Goal: Task Accomplishment & Management: Use online tool/utility

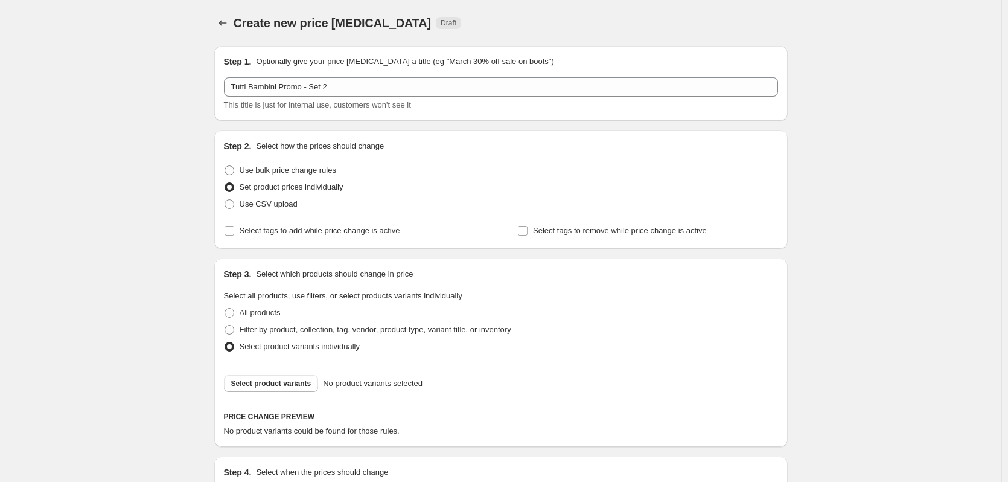
click at [150, 115] on div "Create new price [MEDICAL_DATA]. This page is ready Create new price [MEDICAL_D…" at bounding box center [501, 317] width 1002 height 634
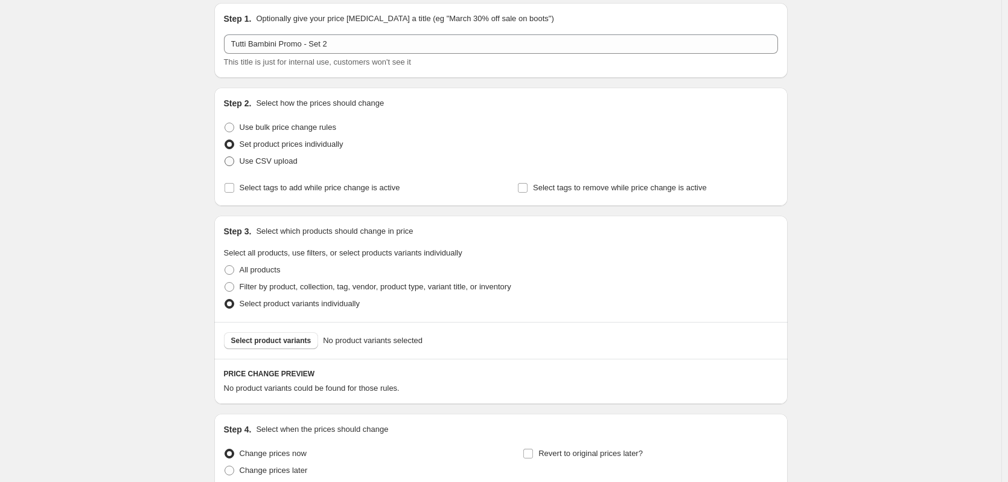
scroll to position [152, 0]
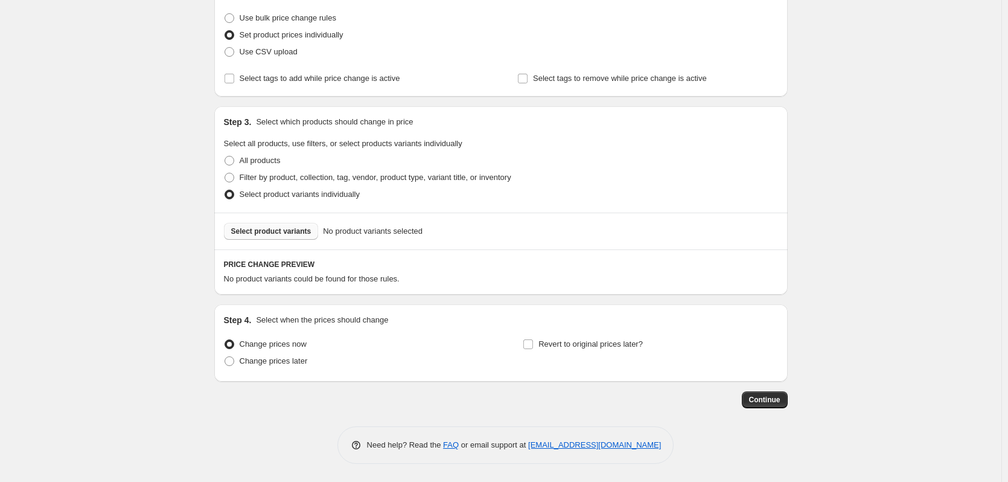
click at [284, 228] on button "Select product variants" at bounding box center [271, 231] width 95 height 17
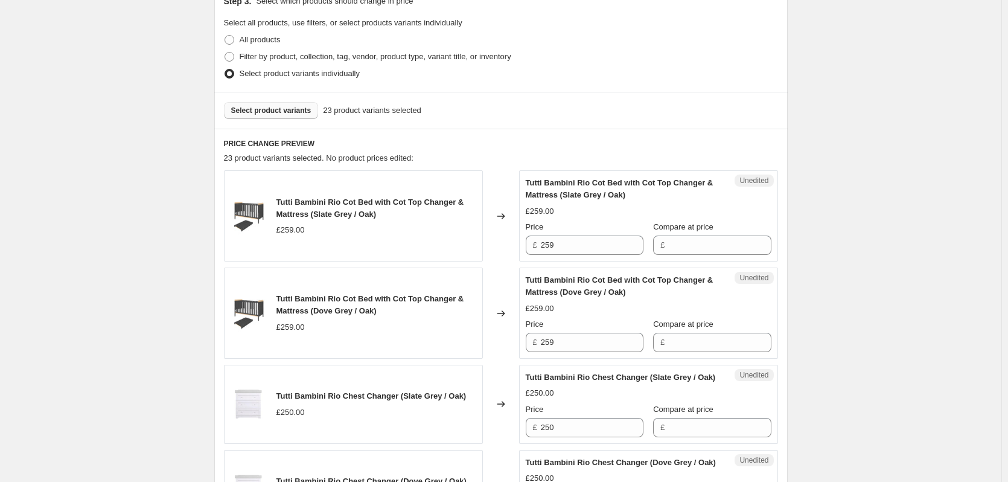
scroll to position [333, 0]
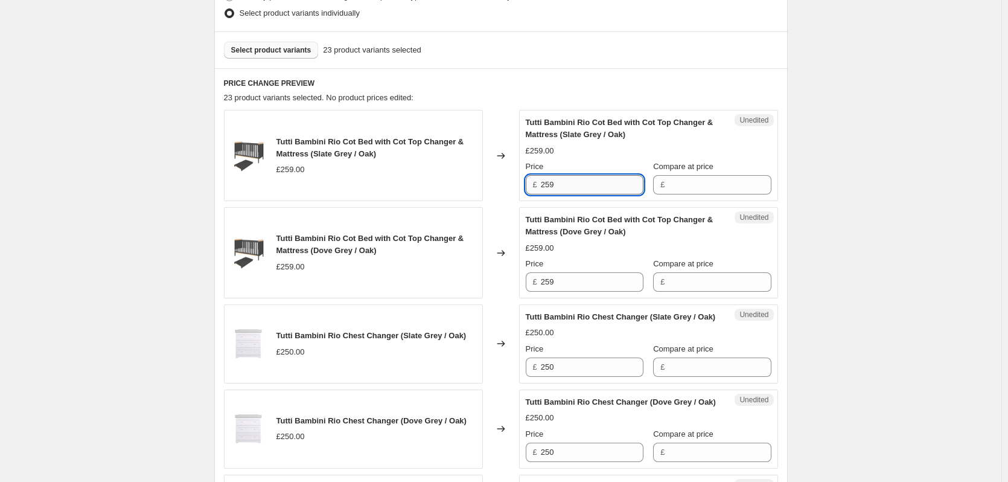
click at [603, 184] on input "259" at bounding box center [592, 184] width 103 height 19
drag, startPoint x: 708, startPoint y: 185, endPoint x: 682, endPoint y: 195, distance: 27.7
click at [708, 185] on input "Compare at price" at bounding box center [719, 184] width 103 height 19
paste input "259"
type input "259"
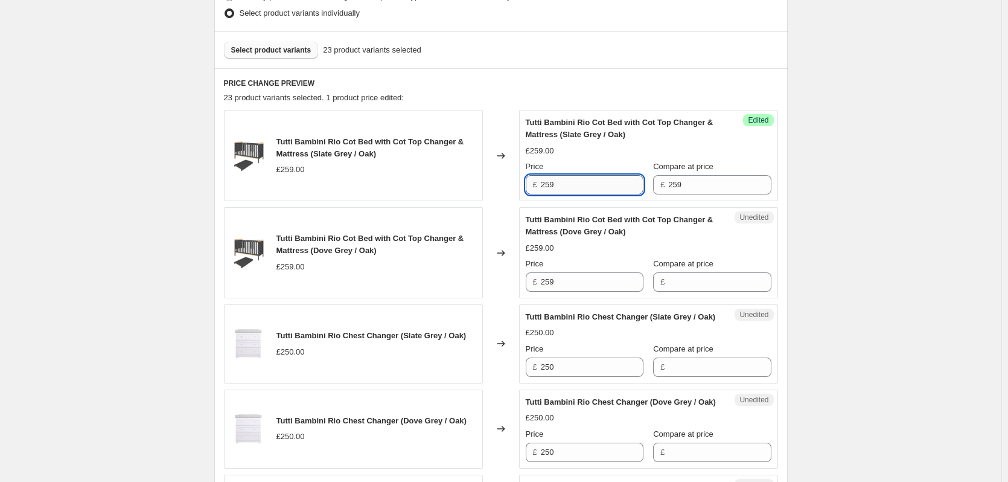
click at [621, 188] on input "259" at bounding box center [592, 184] width 103 height 19
type input "224.10"
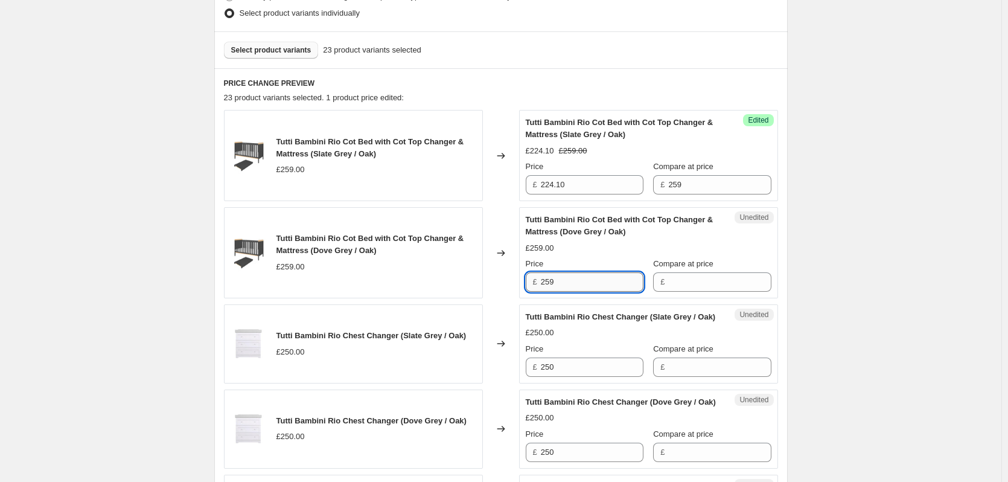
click at [587, 286] on input "259" at bounding box center [592, 281] width 103 height 19
paste input "24.10"
type input "224.10"
click at [718, 183] on input "259" at bounding box center [719, 184] width 103 height 19
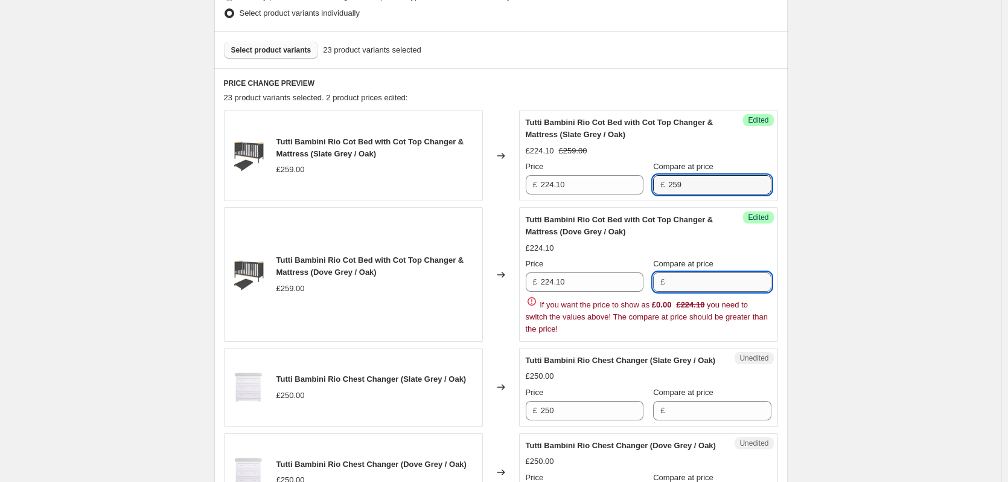
paste input "259"
drag, startPoint x: 704, startPoint y: 289, endPoint x: 717, endPoint y: 285, distance: 13.4
click at [704, 289] on input "259" at bounding box center [719, 281] width 103 height 19
type input "259"
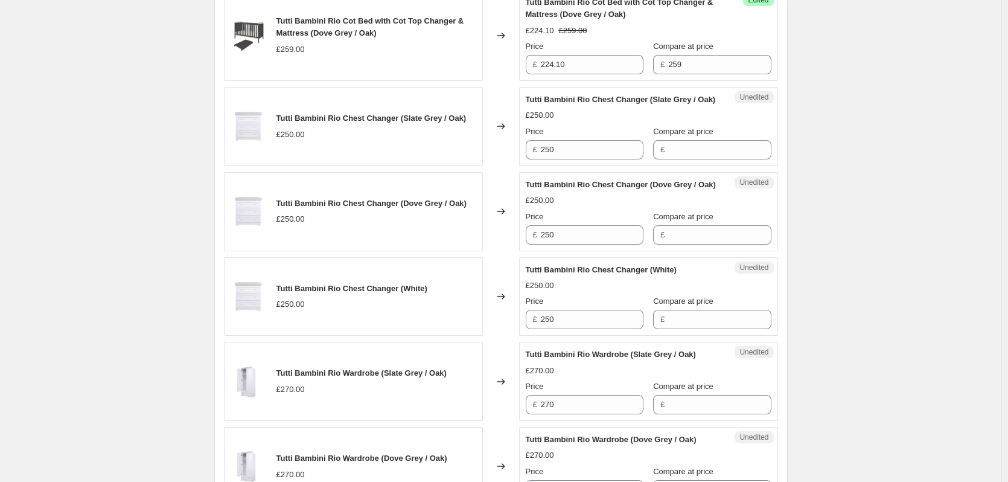
scroll to position [575, 0]
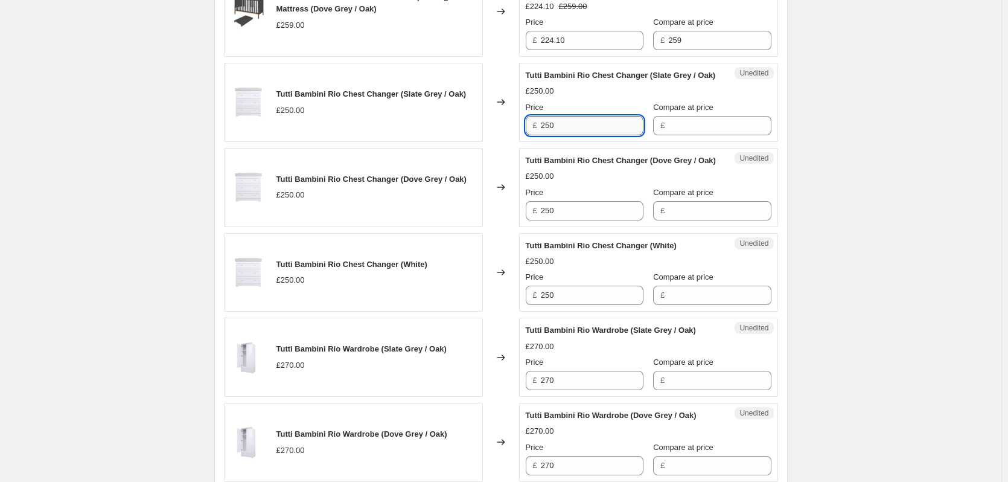
click at [586, 135] on input "250" at bounding box center [592, 125] width 103 height 19
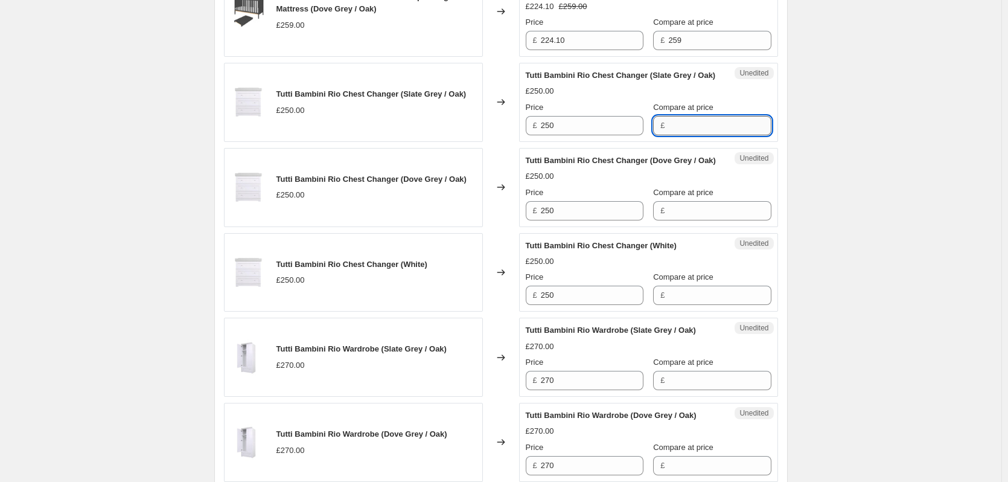
click at [698, 135] on input "Compare at price" at bounding box center [719, 125] width 103 height 19
paste input "250"
type input "250"
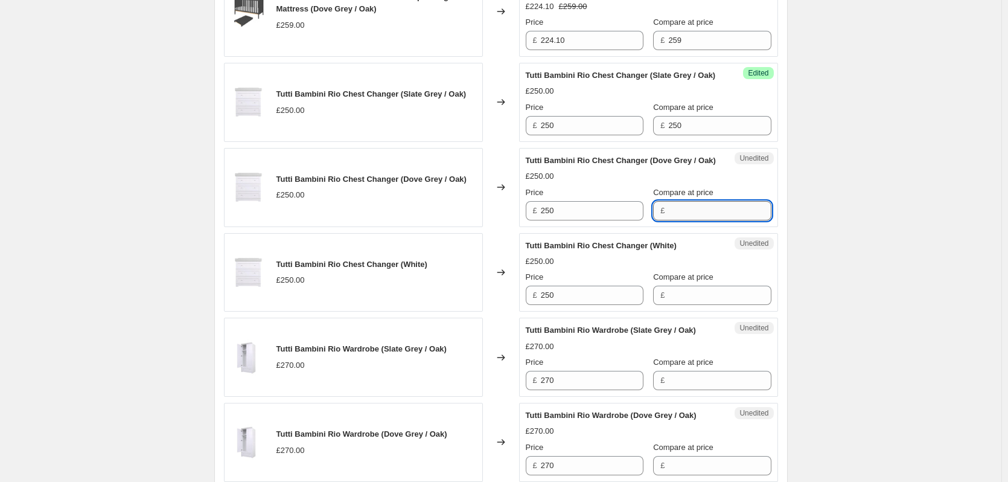
click at [680, 220] on input "Compare at price" at bounding box center [719, 210] width 103 height 19
paste input "250"
type input "250"
drag, startPoint x: 672, startPoint y: 326, endPoint x: 668, endPoint y: 320, distance: 7.4
click at [672, 305] on input "Compare at price" at bounding box center [719, 295] width 103 height 19
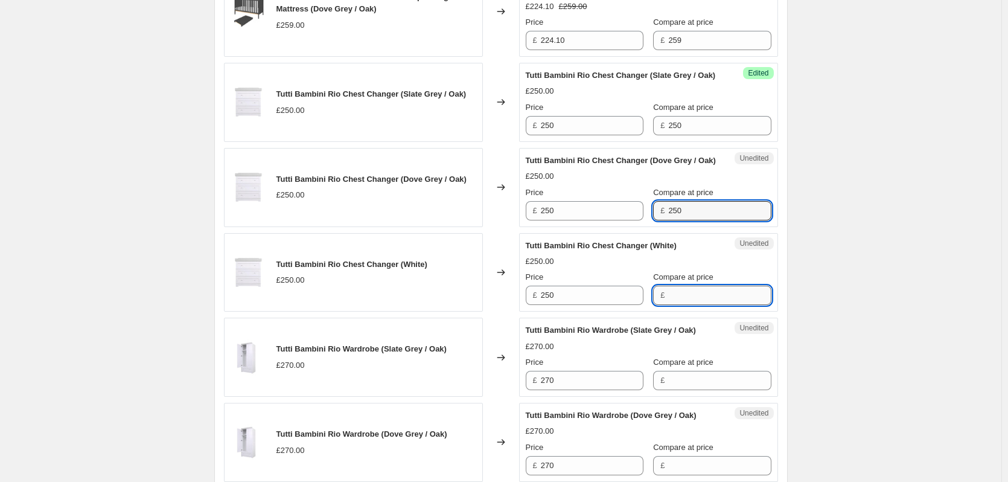
paste input "250"
type input "250"
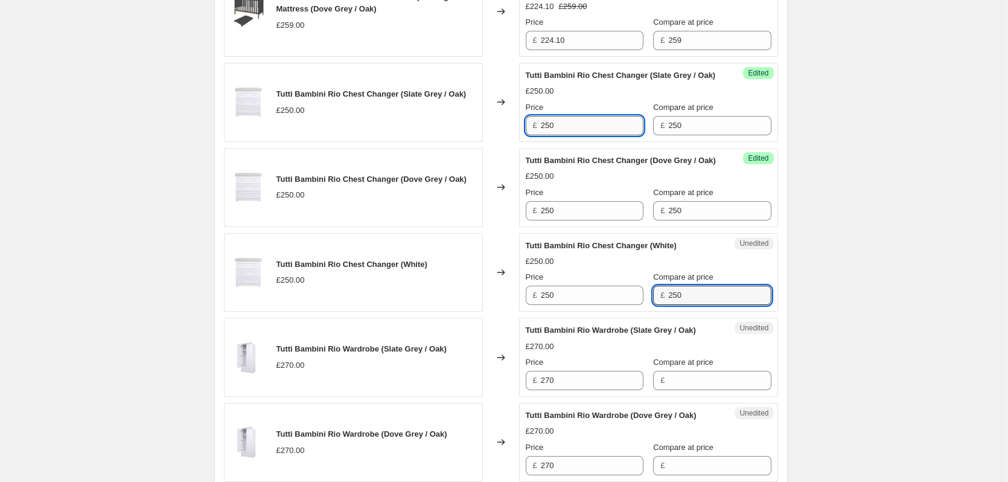
click at [578, 135] on input "250" at bounding box center [592, 125] width 103 height 19
type input "225"
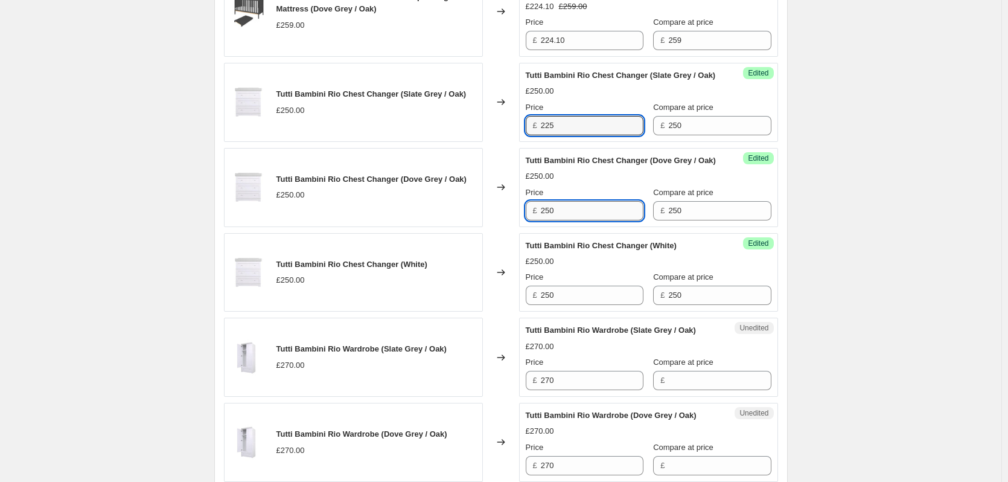
click at [562, 220] on input "250" at bounding box center [592, 210] width 103 height 19
paste input "25"
type input "225"
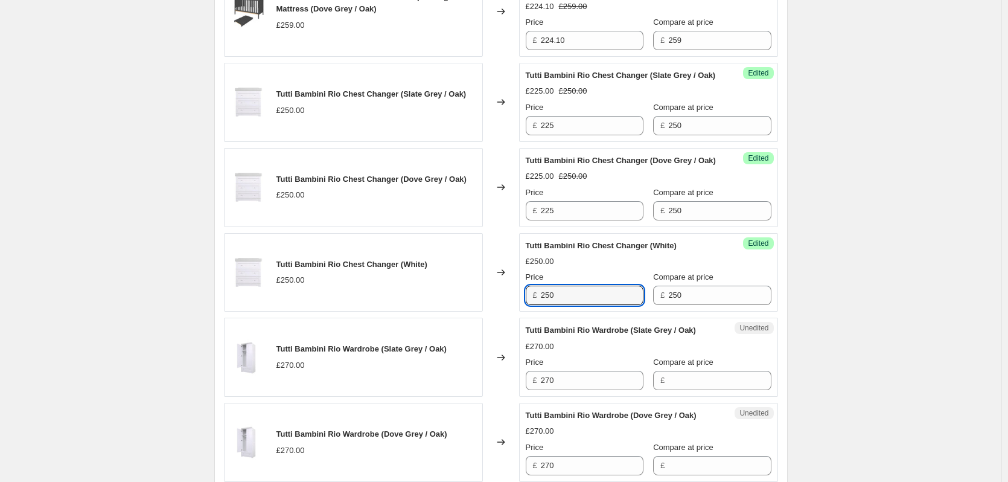
drag, startPoint x: 577, startPoint y: 314, endPoint x: 663, endPoint y: 289, distance: 89.4
click at [577, 305] on input "250" at bounding box center [592, 295] width 103 height 19
paste input "25"
type input "225"
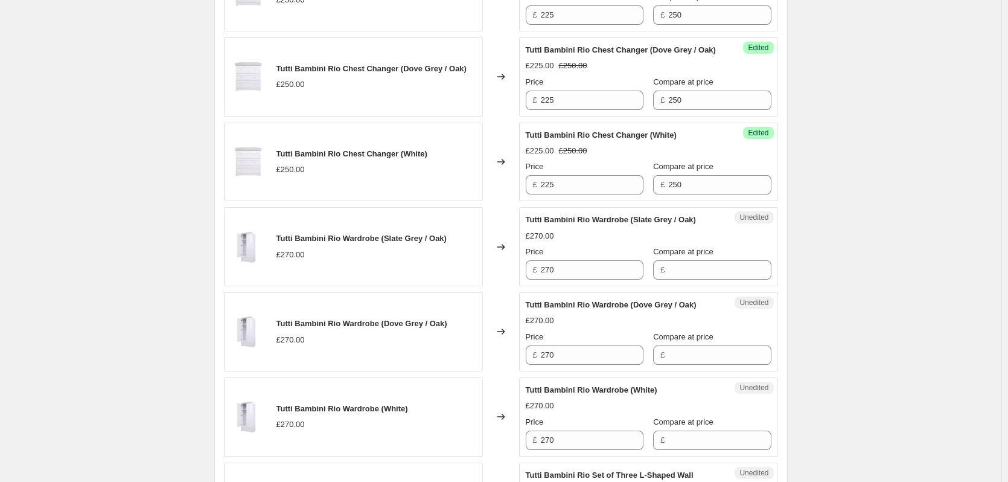
scroll to position [695, 0]
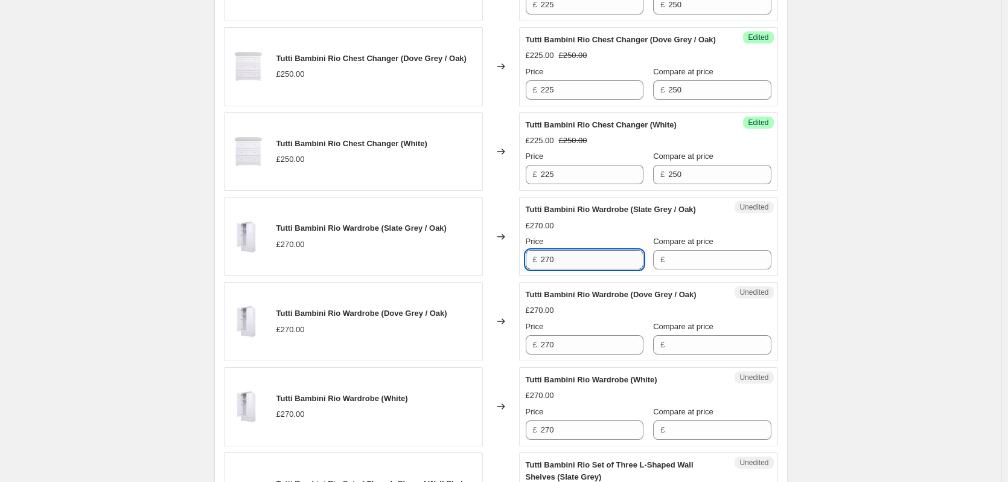
click at [593, 269] on input "270" at bounding box center [592, 259] width 103 height 19
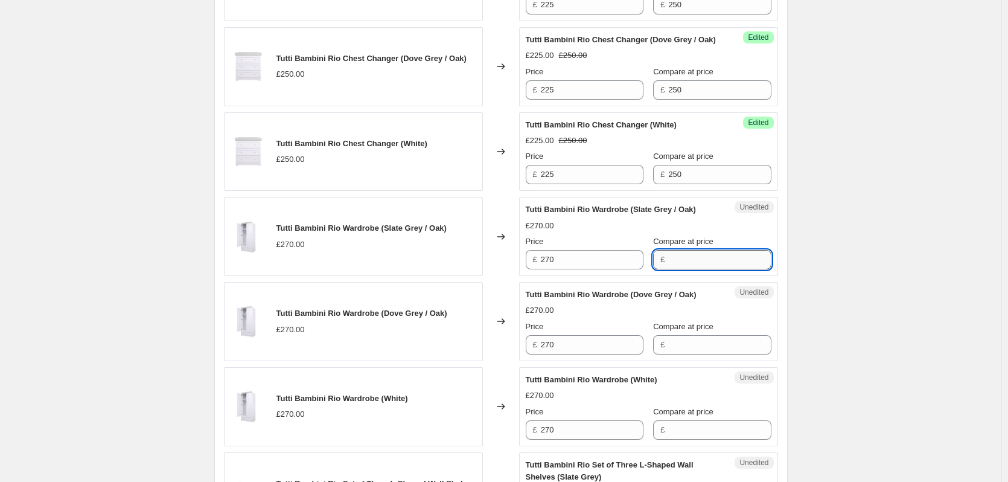
drag, startPoint x: 696, startPoint y: 290, endPoint x: 684, endPoint y: 293, distance: 12.4
click at [696, 269] on input "Compare at price" at bounding box center [719, 259] width 103 height 19
paste input "270"
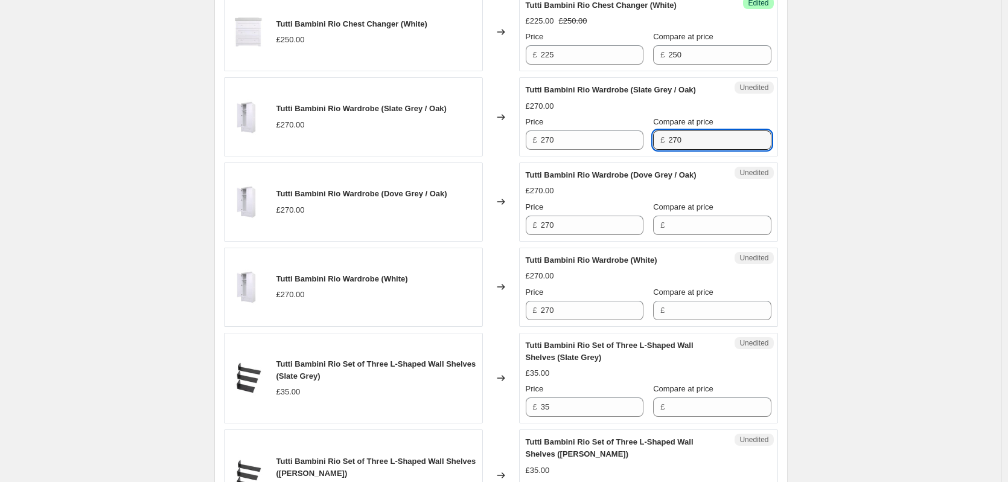
scroll to position [816, 0]
type input "270"
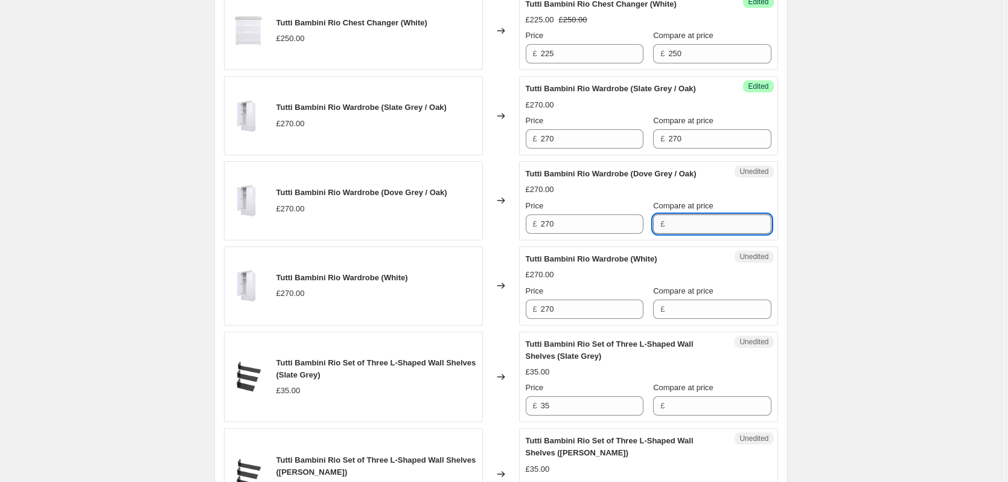
click at [676, 234] on input "Compare at price" at bounding box center [719, 223] width 103 height 19
paste input "270"
type input "270"
click at [674, 319] on div "Compare at price £" at bounding box center [712, 302] width 118 height 34
click at [670, 319] on input "Compare at price" at bounding box center [719, 308] width 103 height 19
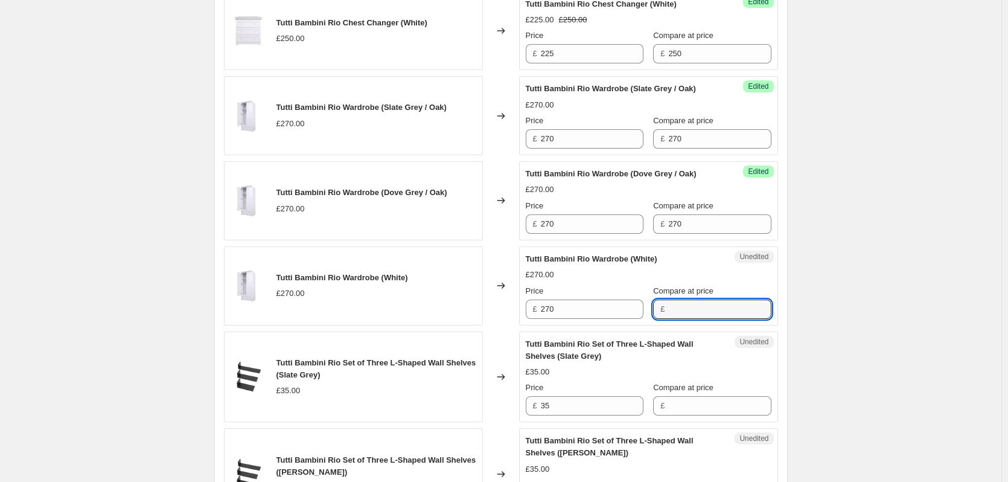
paste input "270"
type input "270"
click at [586, 149] on input "270" at bounding box center [592, 138] width 103 height 19
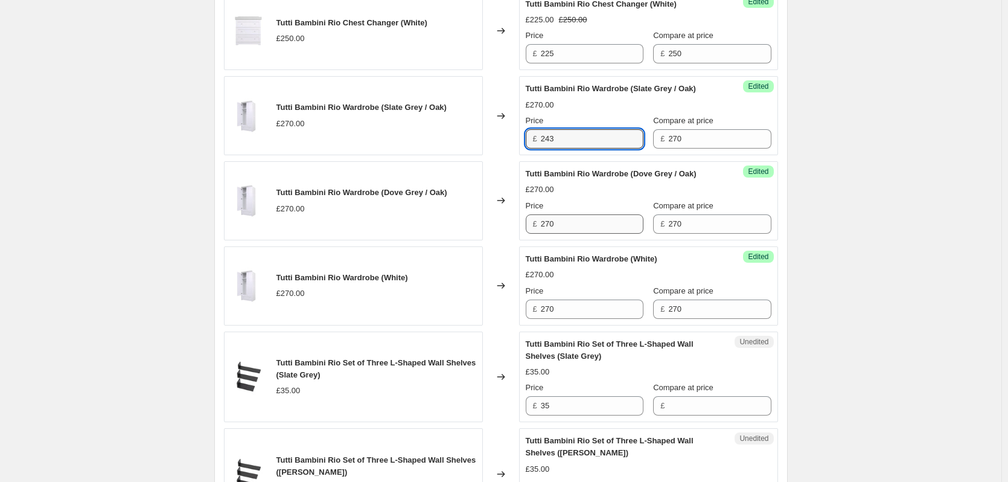
type input "243"
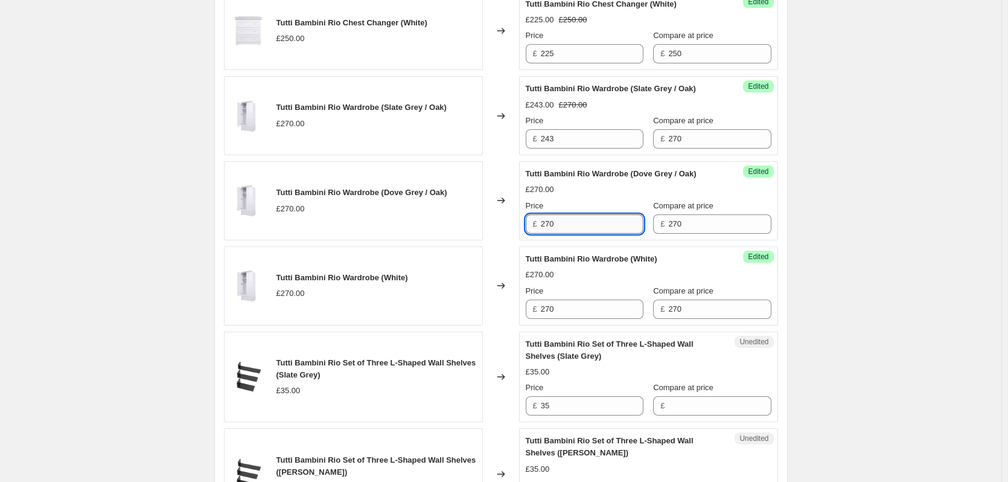
click at [574, 234] on input "270" at bounding box center [592, 223] width 103 height 19
paste input "43"
type input "243"
drag, startPoint x: 571, startPoint y: 335, endPoint x: 586, endPoint y: 333, distance: 15.2
click at [572, 319] on input "270" at bounding box center [592, 308] width 103 height 19
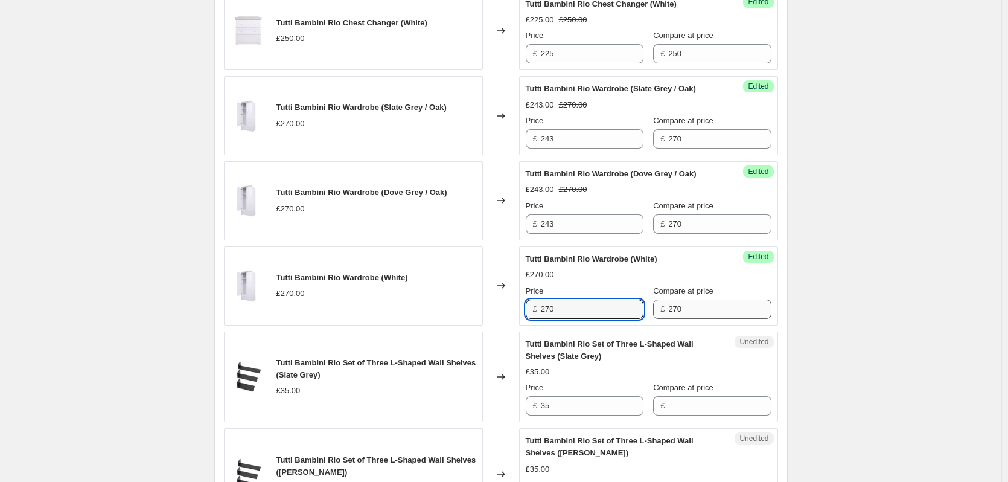
paste input "43"
type input "243"
click at [863, 304] on div "Create new price [MEDICAL_DATA]. This page is ready Create new price [MEDICAL_D…" at bounding box center [501, 418] width 1002 height 2469
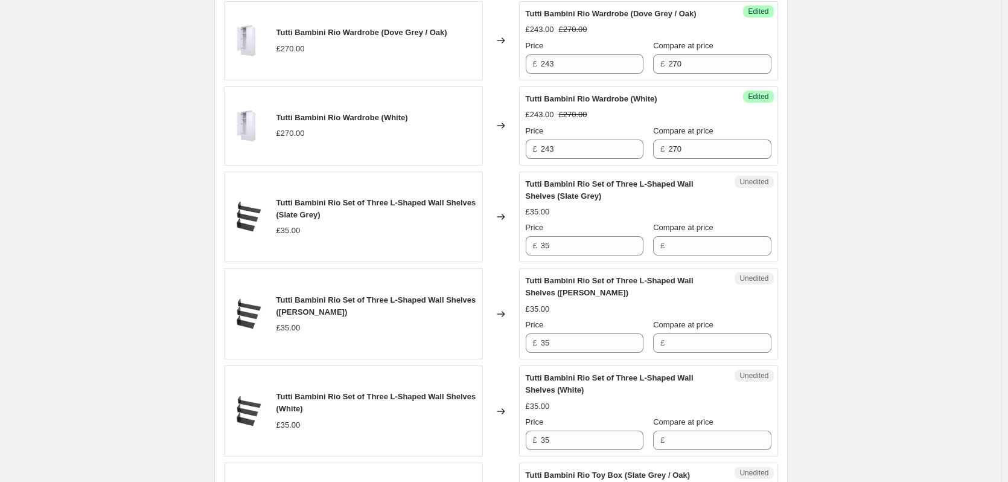
scroll to position [997, 0]
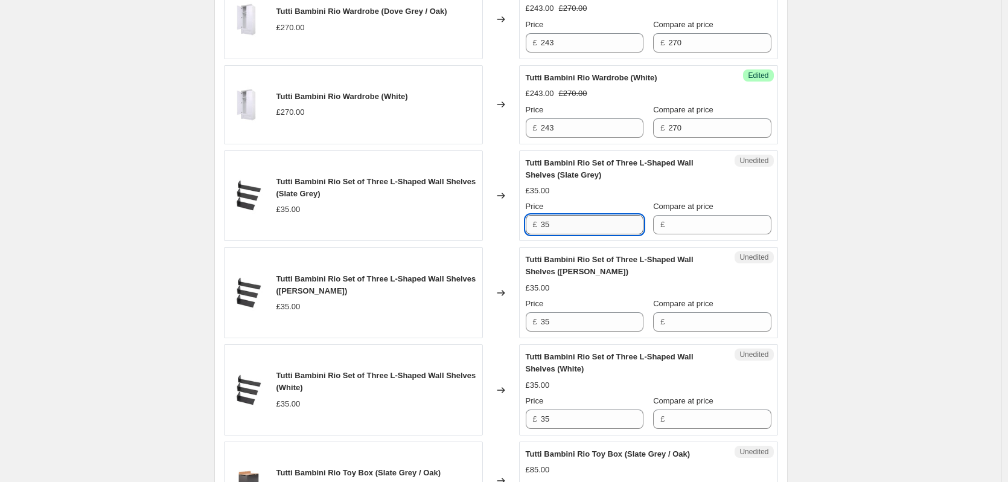
click at [591, 234] on input "35" at bounding box center [592, 224] width 103 height 19
drag, startPoint x: 741, startPoint y: 253, endPoint x: 732, endPoint y: 298, distance: 45.6
click at [741, 234] on input "Compare at price" at bounding box center [719, 224] width 103 height 19
paste input "35"
type input "35"
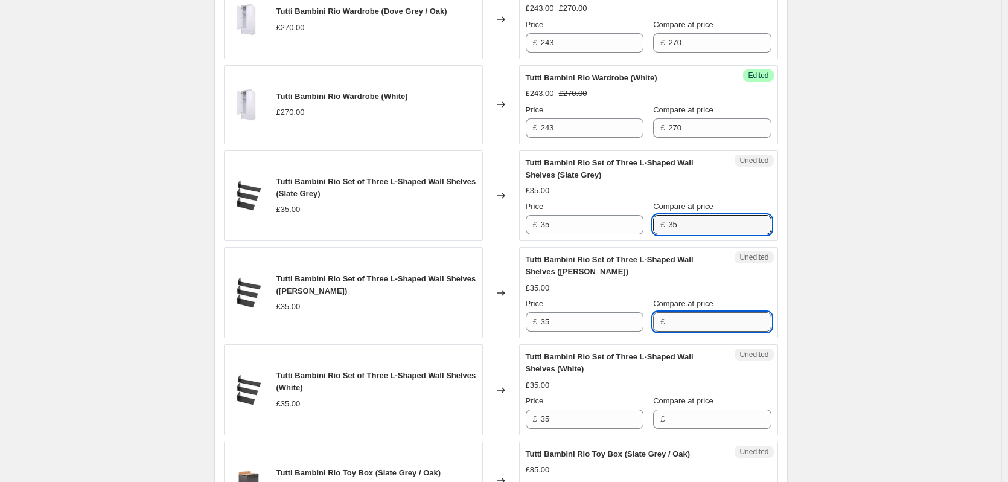
click at [723, 331] on input "Compare at price" at bounding box center [719, 321] width 103 height 19
paste input "35"
type input "35"
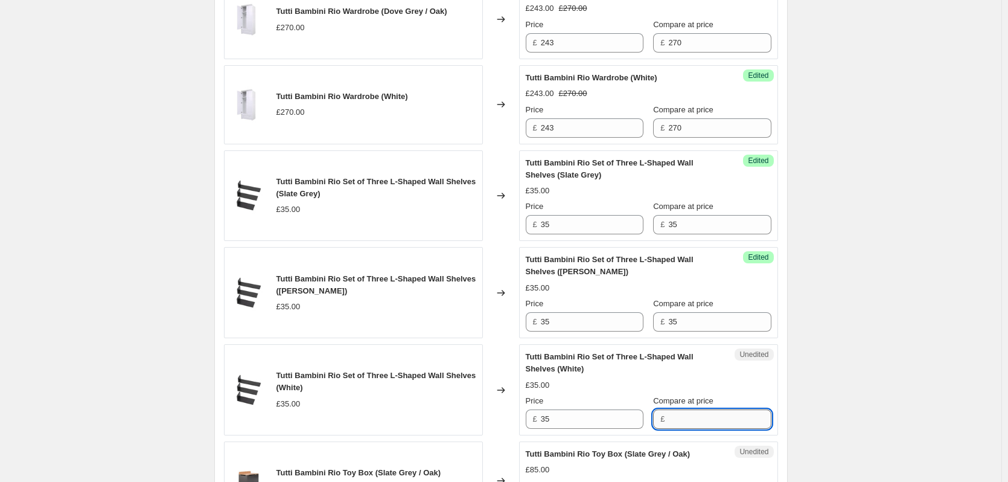
paste input "35"
drag, startPoint x: 691, startPoint y: 450, endPoint x: 663, endPoint y: 381, distance: 74.2
click at [689, 429] on input "Compare at price" at bounding box center [719, 418] width 103 height 19
type input "35"
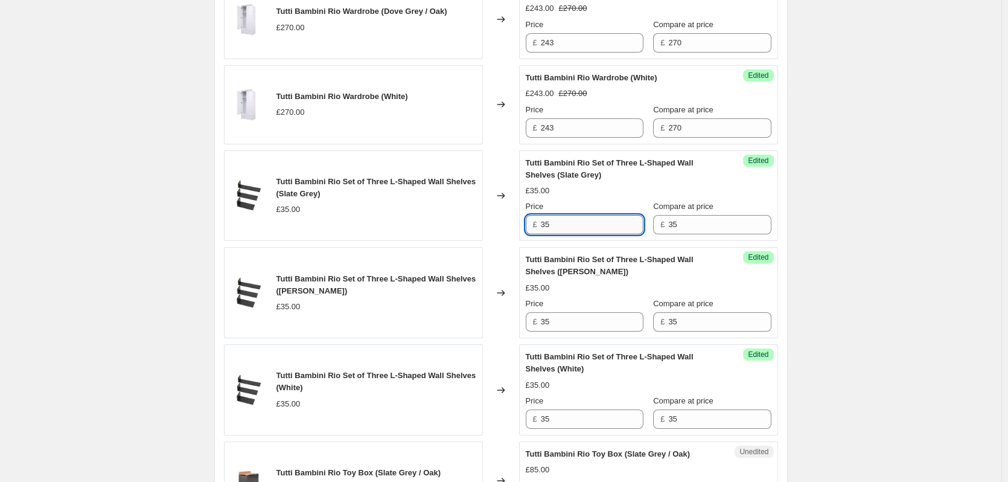
click at [603, 234] on input "35" at bounding box center [592, 224] width 103 height 19
type input "27"
click at [583, 331] on input "35" at bounding box center [592, 321] width 103 height 19
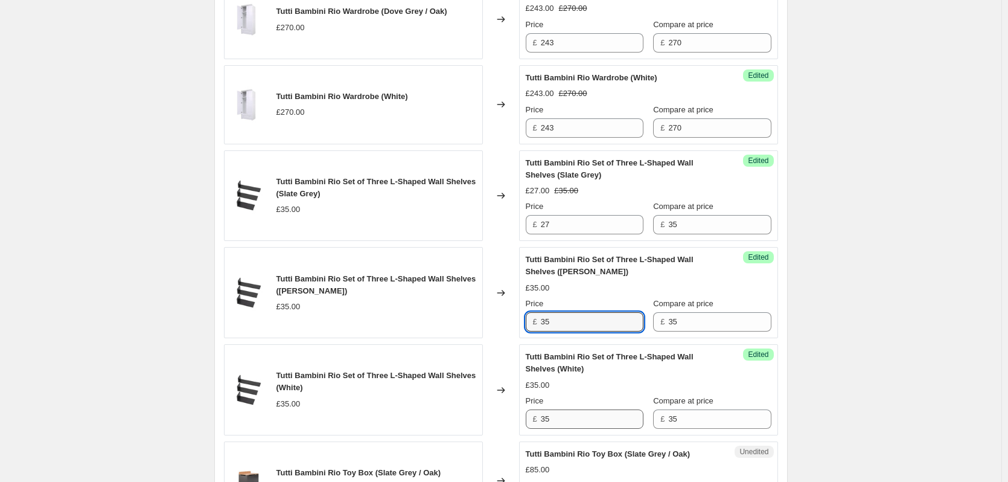
paste input "27"
type input "27"
click at [571, 429] on input "35" at bounding box center [592, 418] width 103 height 19
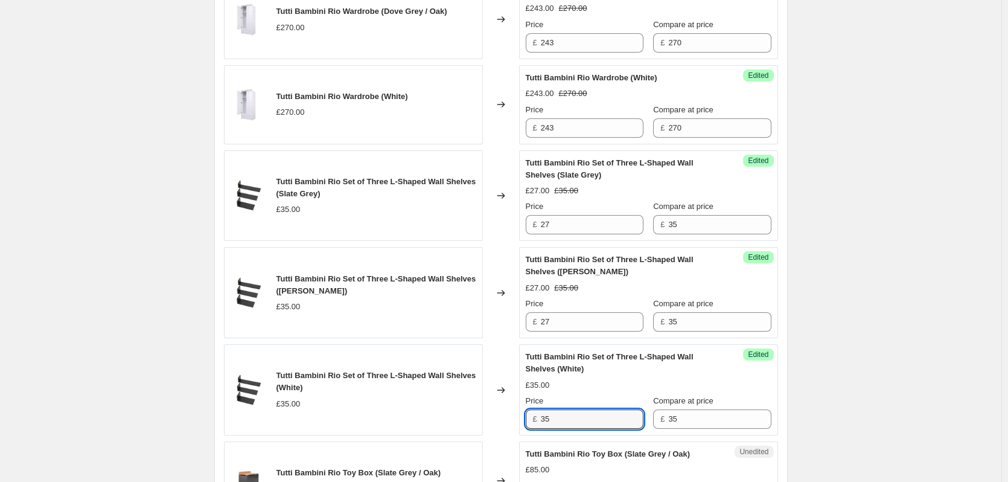
paste input "27"
type input "27"
click at [928, 311] on div "Create new price [MEDICAL_DATA]. This page is ready Create new price [MEDICAL_D…" at bounding box center [501, 237] width 1002 height 2469
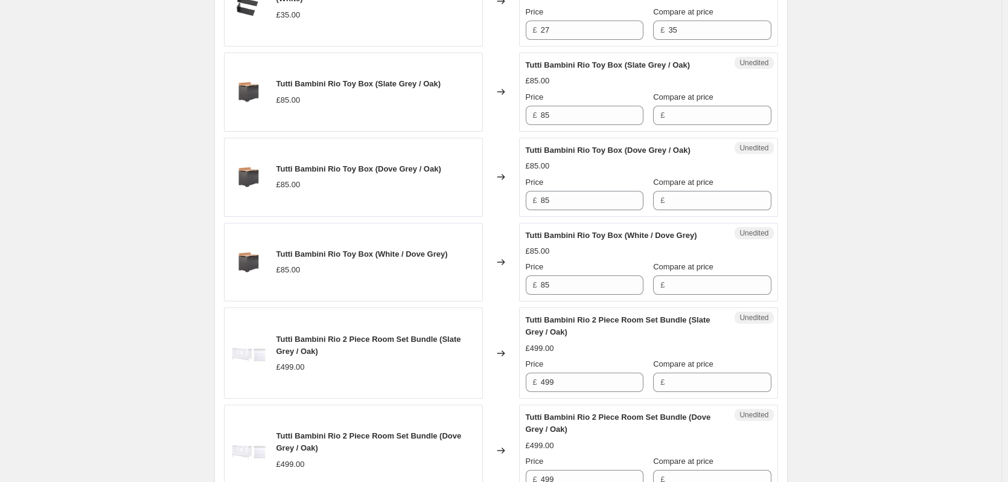
scroll to position [1420, 0]
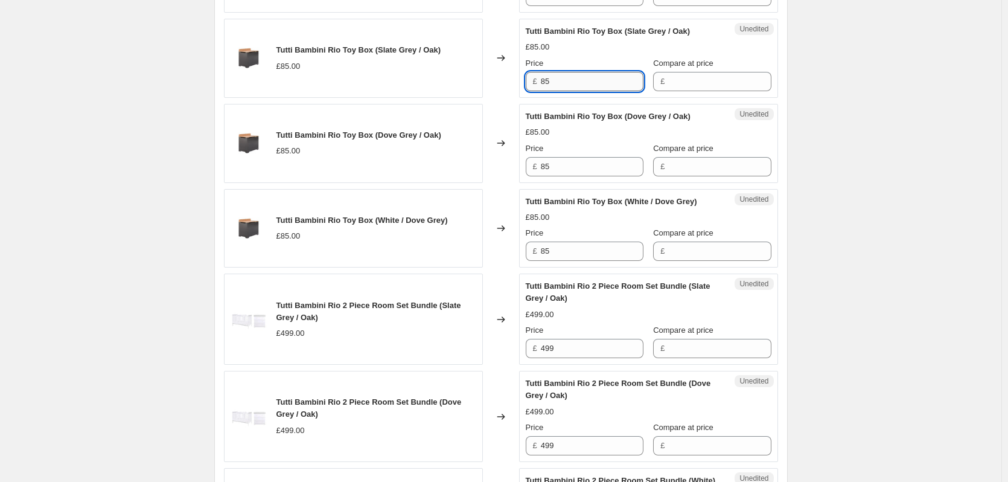
click at [599, 91] on input "85" at bounding box center [592, 81] width 103 height 19
click at [698, 91] on input "Compare at price" at bounding box center [719, 81] width 103 height 19
paste input "85"
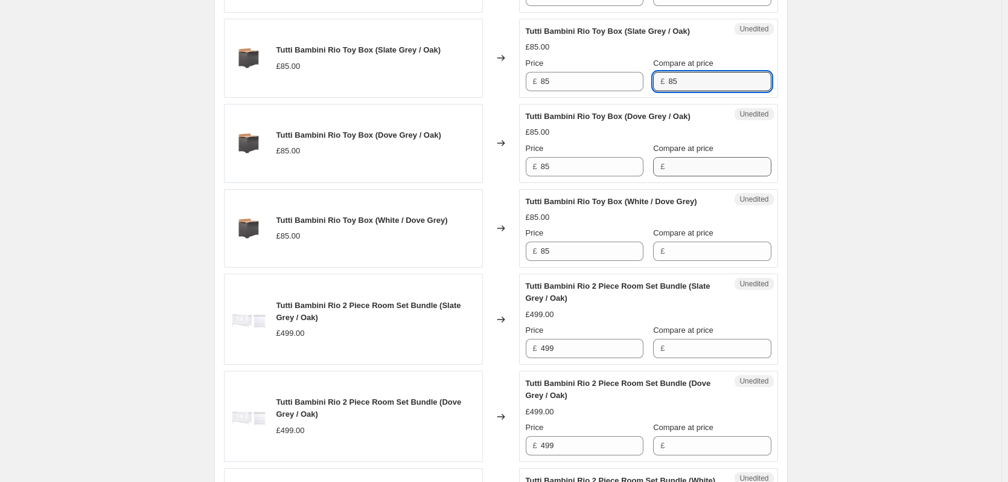
type input "85"
drag, startPoint x: 692, startPoint y: 191, endPoint x: 677, endPoint y: 234, distance: 45.1
click at [692, 176] on input "Compare at price" at bounding box center [719, 166] width 103 height 19
paste input "85"
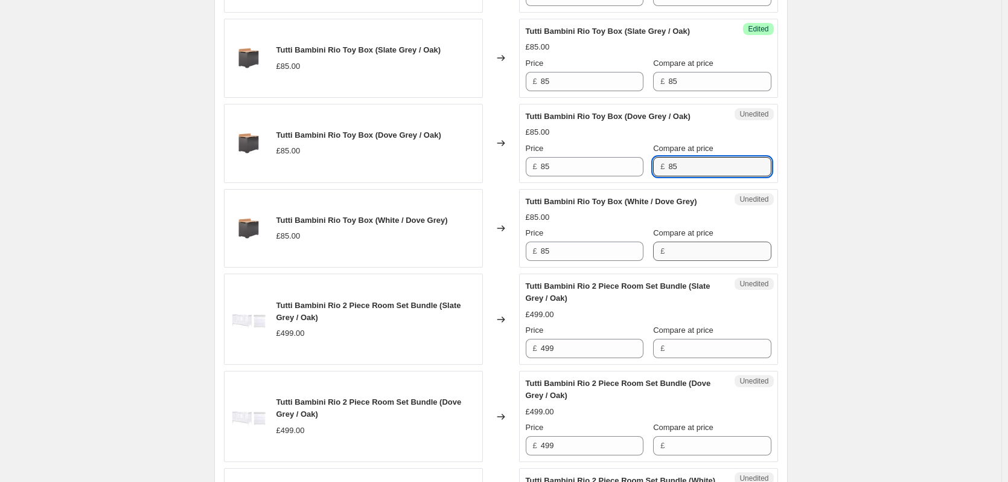
type input "85"
paste input "85"
drag, startPoint x: 669, startPoint y: 284, endPoint x: 663, endPoint y: 266, distance: 18.9
click at [670, 261] on input "85" at bounding box center [719, 250] width 103 height 19
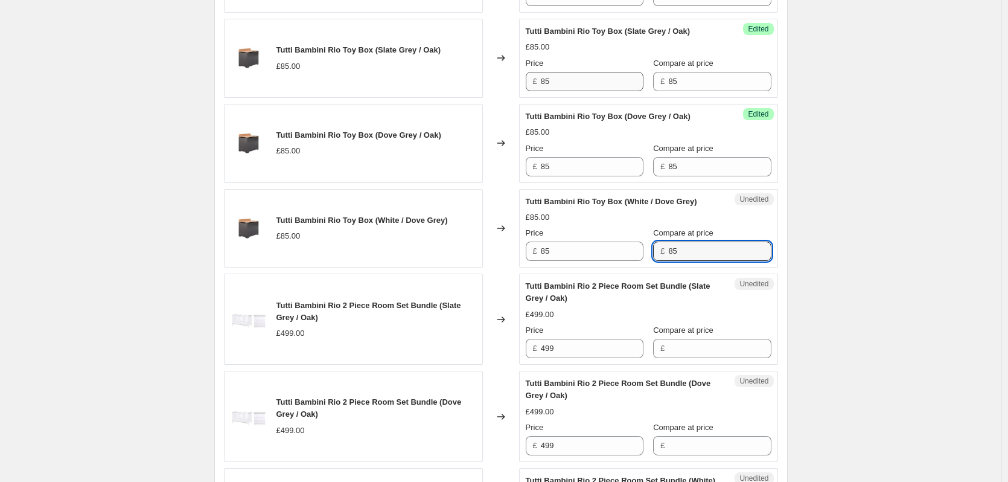
type input "85"
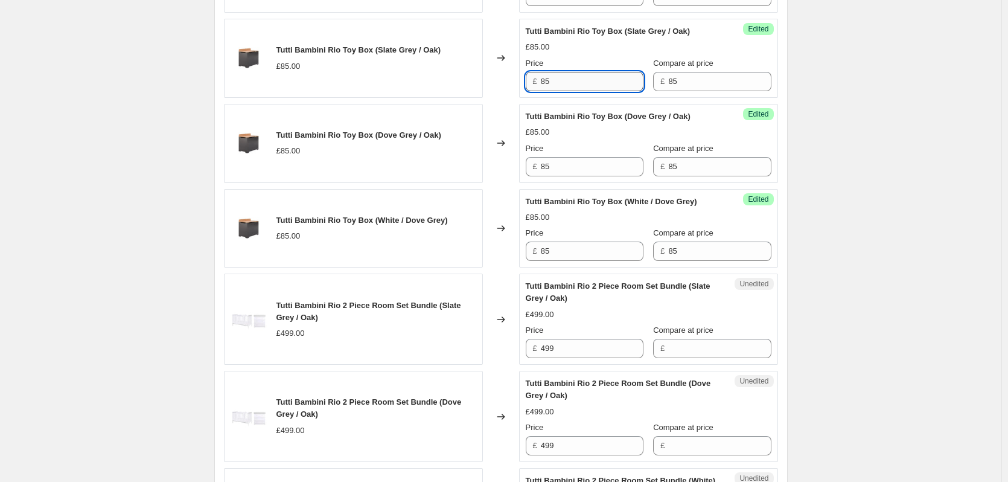
click at [611, 91] on input "85" at bounding box center [592, 81] width 103 height 19
type input "63"
click at [571, 176] on input "85" at bounding box center [592, 166] width 103 height 19
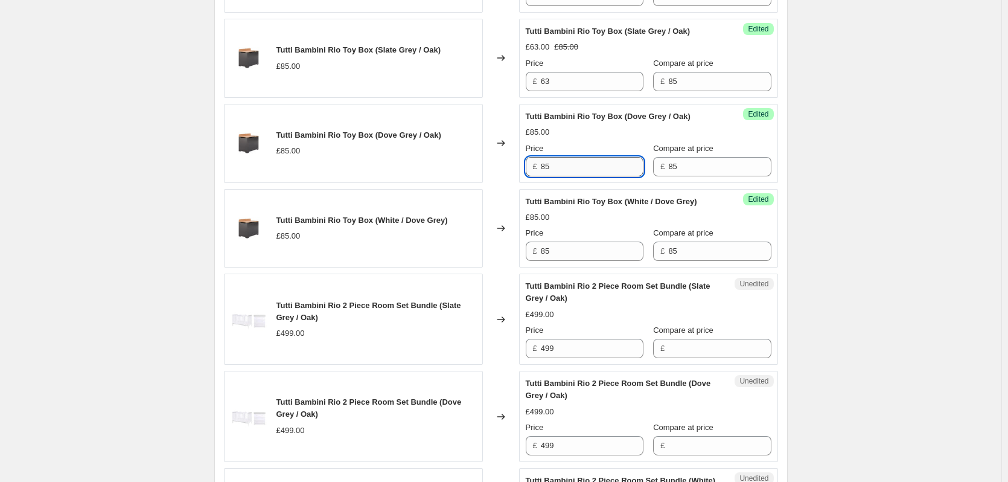
paste input "63"
type input "63"
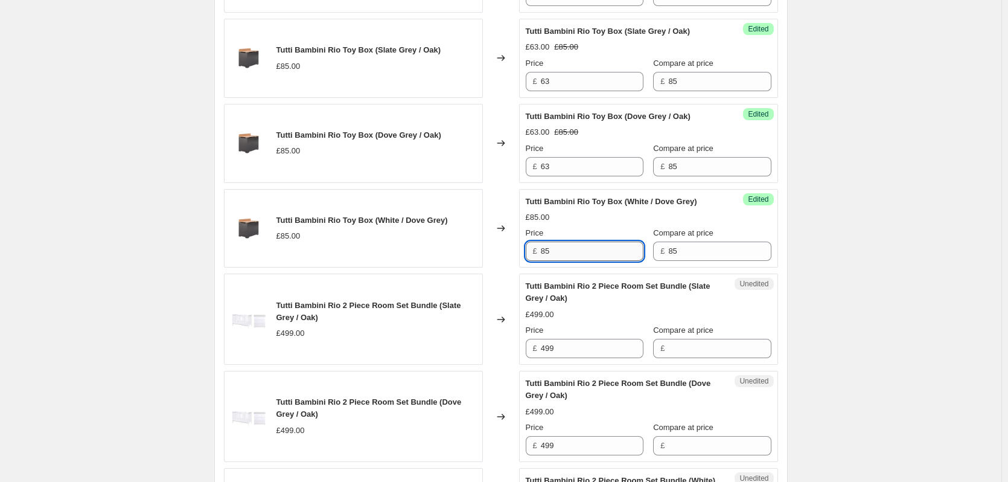
click at [559, 261] on input "85" at bounding box center [592, 250] width 103 height 19
paste input "63"
type input "63"
drag, startPoint x: 806, startPoint y: 257, endPoint x: 813, endPoint y: 255, distance: 6.9
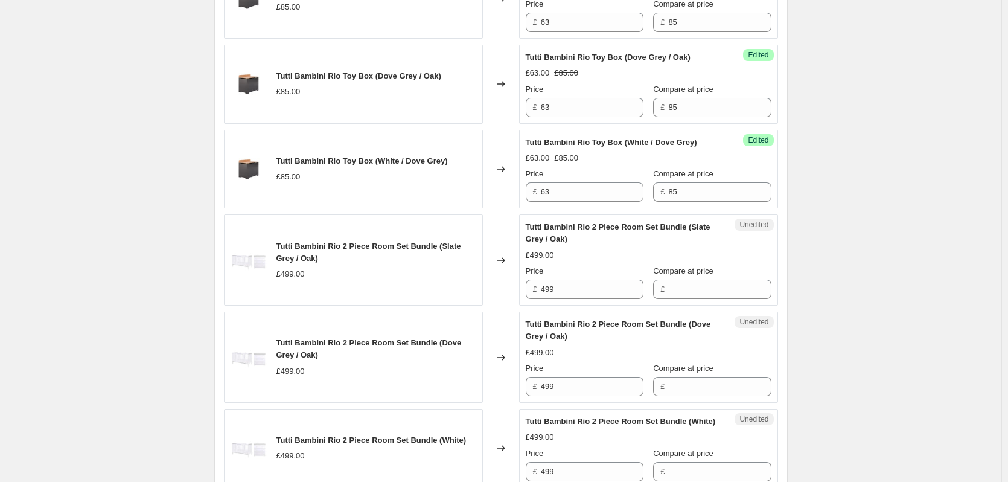
scroll to position [1601, 0]
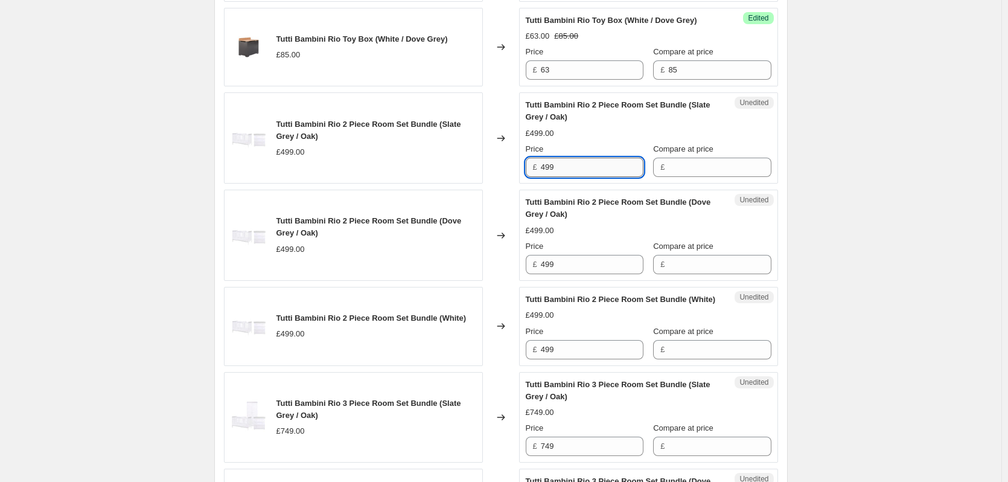
click at [586, 177] on input "499" at bounding box center [592, 167] width 103 height 19
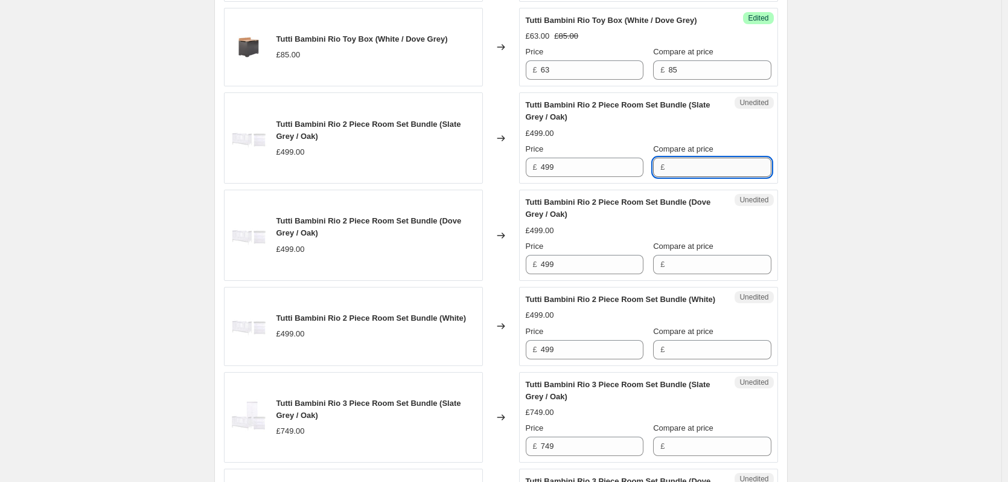
click at [679, 177] on input "Compare at price" at bounding box center [719, 167] width 103 height 19
paste input "499"
type input "499"
click at [692, 274] on input "Compare at price" at bounding box center [719, 264] width 103 height 19
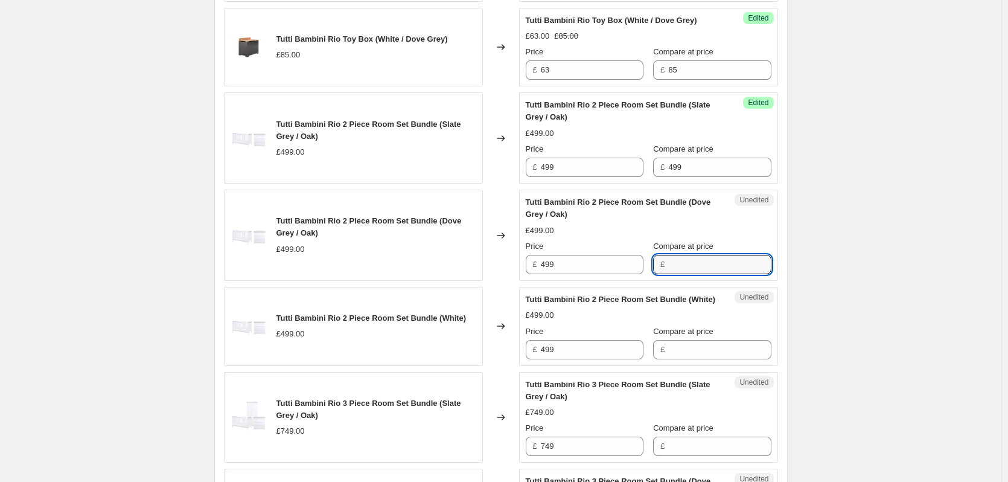
paste input "499"
type input "499"
paste input "499"
click at [691, 359] on input "499" at bounding box center [719, 349] width 103 height 19
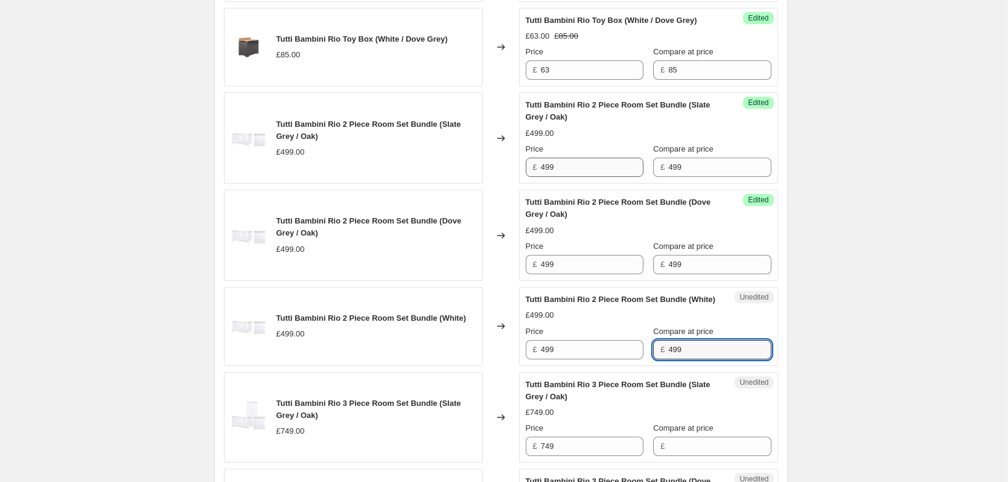
type input "499"
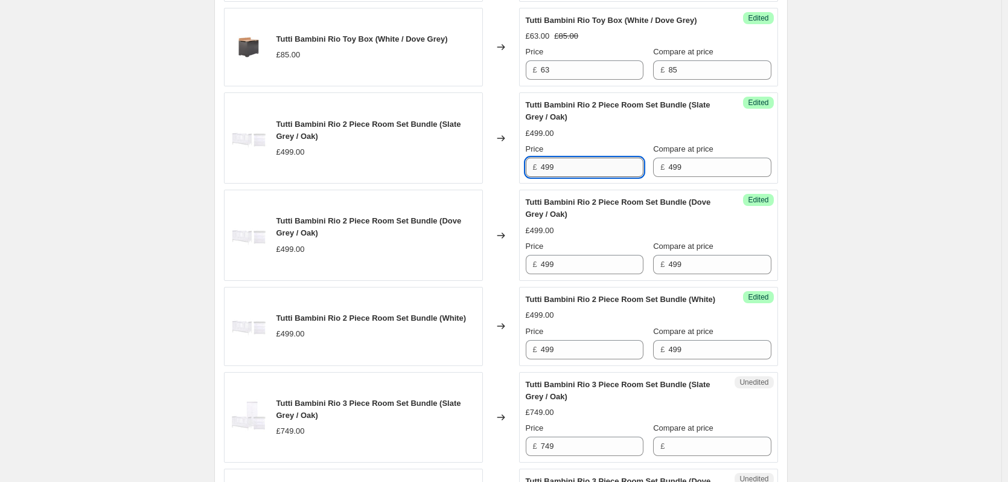
click at [579, 177] on input "499" at bounding box center [592, 167] width 103 height 19
type input "404.10"
click at [562, 274] on input "499" at bounding box center [592, 264] width 103 height 19
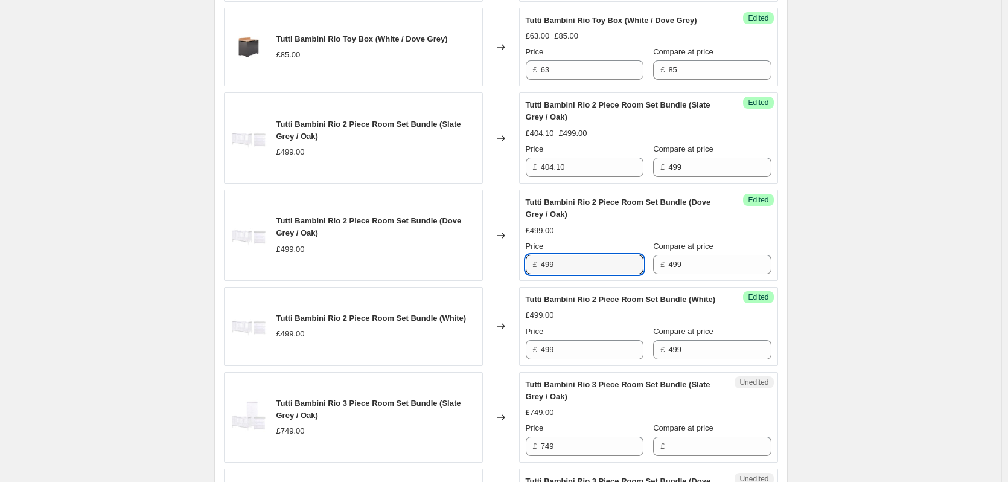
paste input "04.10"
type input "404.10"
click at [566, 359] on input "499" at bounding box center [592, 349] width 103 height 19
paste input "04.10"
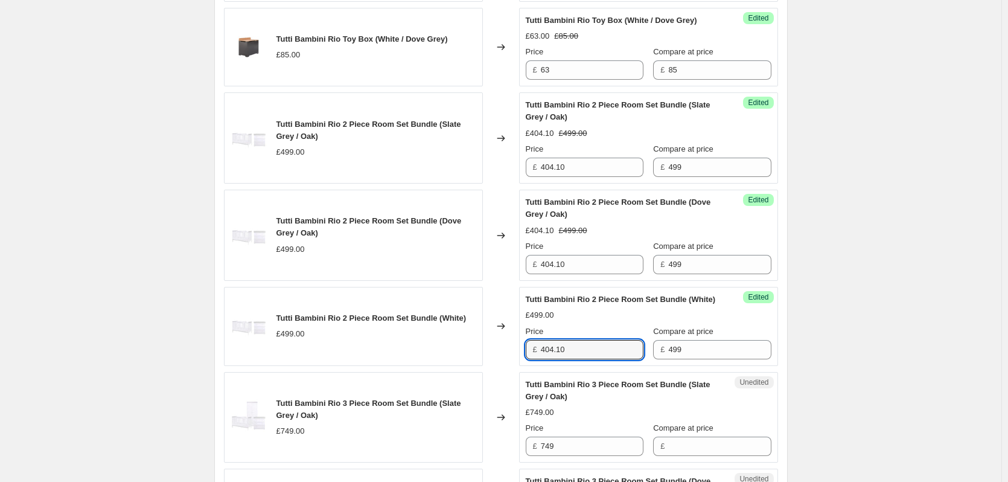
type input "404.10"
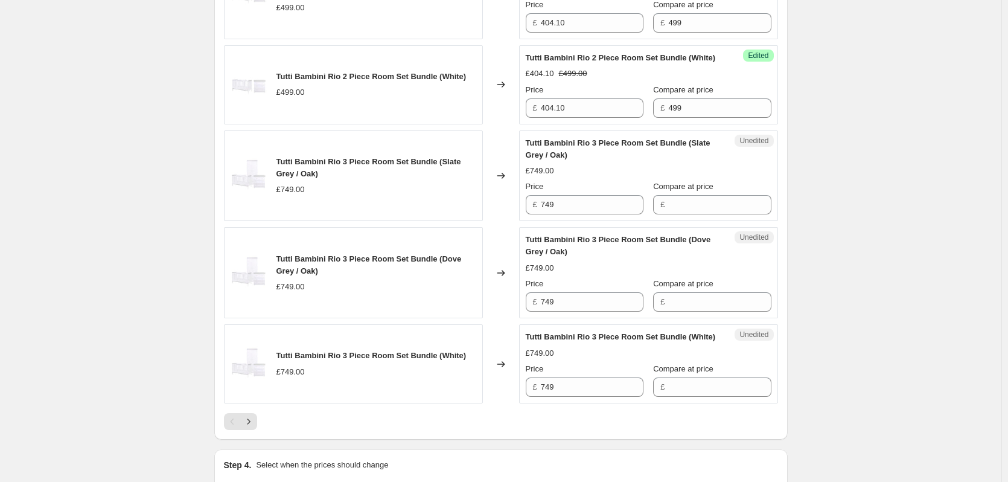
scroll to position [1903, 0]
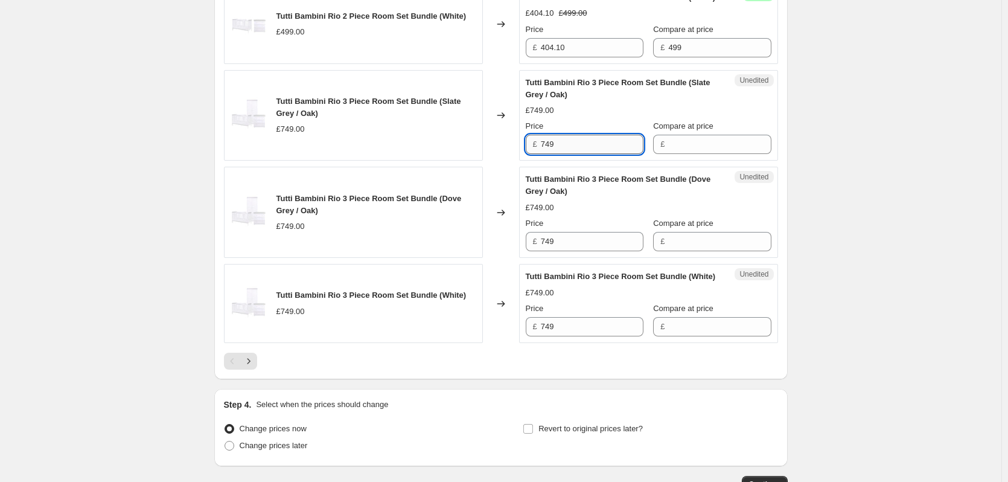
click at [569, 154] on input "749" at bounding box center [592, 144] width 103 height 19
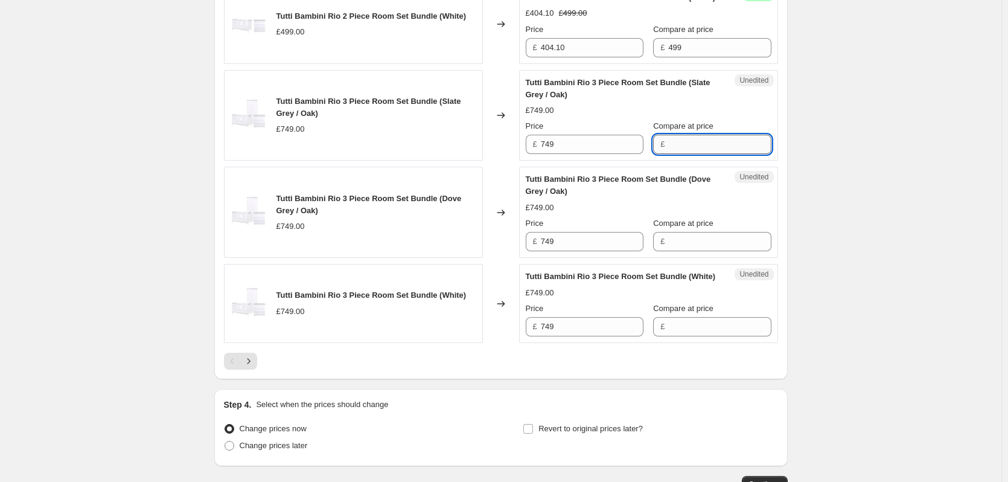
click at [708, 154] on input "Compare at price" at bounding box center [719, 144] width 103 height 19
paste input "749"
type input "749"
paste input "749"
drag, startPoint x: 690, startPoint y: 278, endPoint x: 677, endPoint y: 321, distance: 44.7
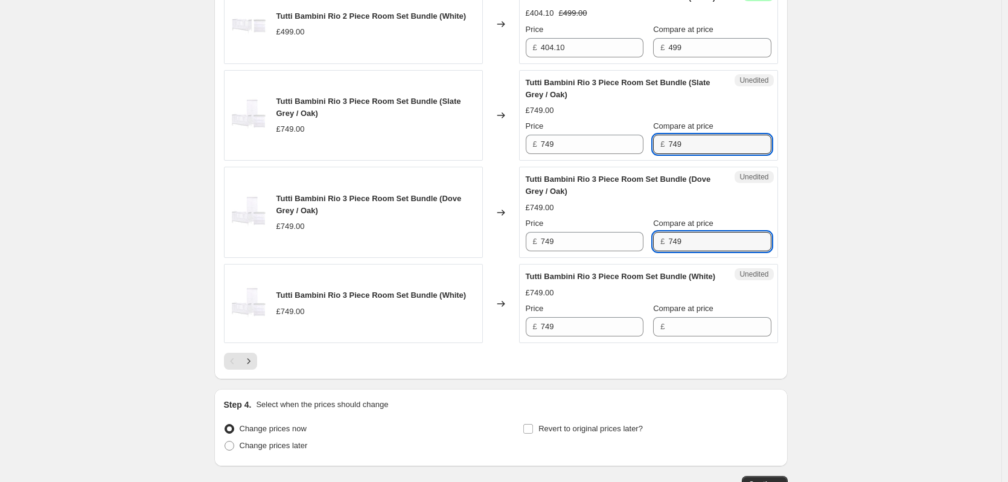
click at [690, 251] on input "749" at bounding box center [719, 241] width 103 height 19
type input "749"
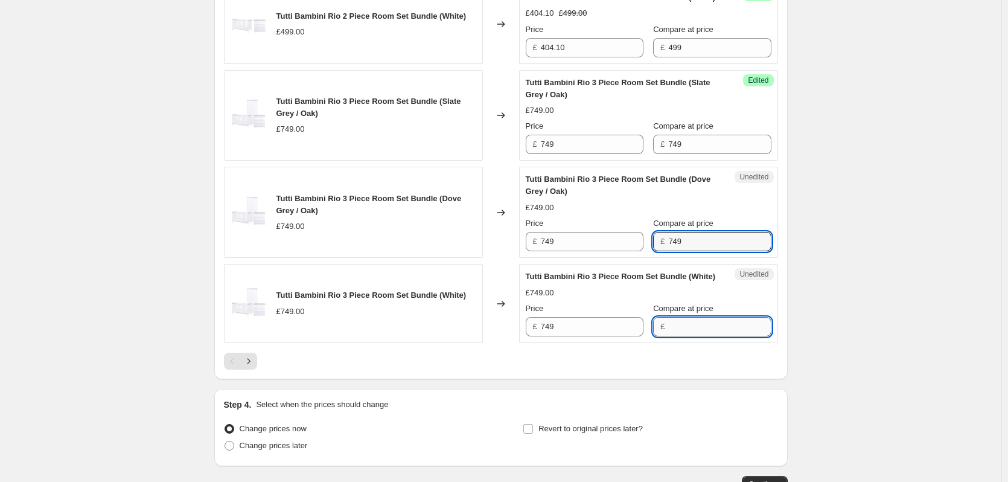
paste input "749"
click at [670, 336] on input "749" at bounding box center [719, 326] width 103 height 19
type input "749"
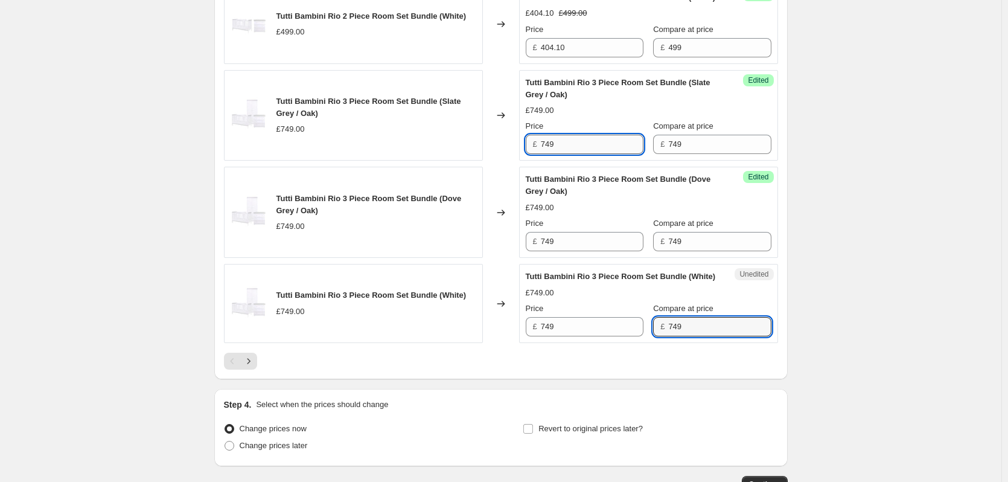
click at [568, 154] on input "749" at bounding box center [592, 144] width 103 height 19
type input "539.10"
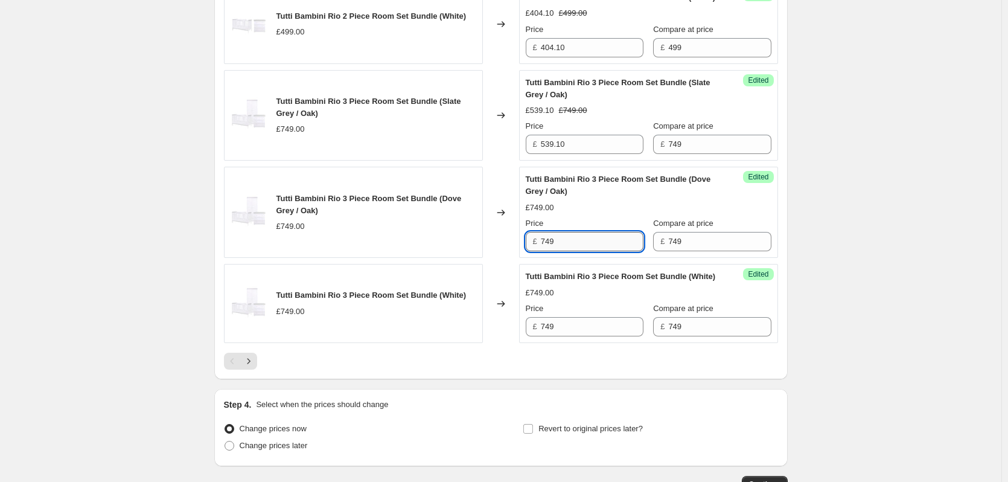
click at [574, 251] on input "749" at bounding box center [592, 241] width 103 height 19
paste input "539.10"
type input "539.10"
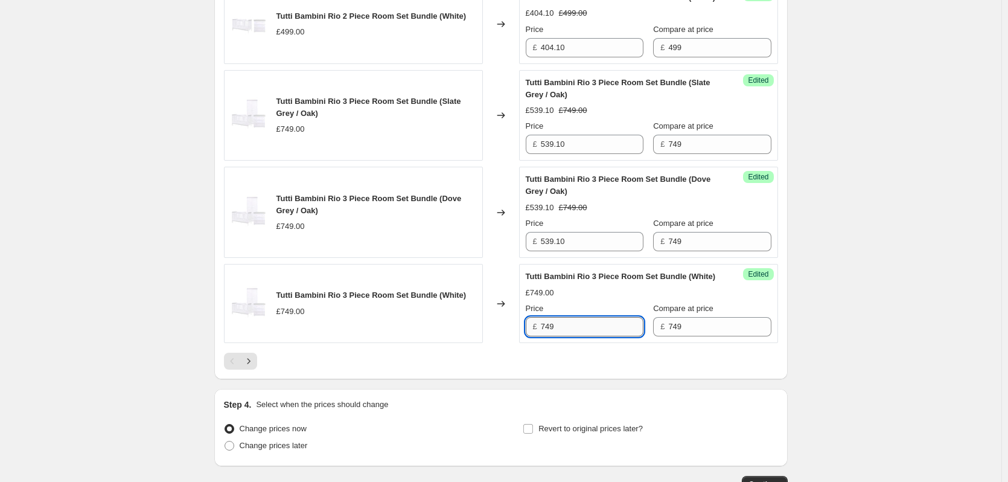
click at [571, 336] on input "749" at bounding box center [592, 326] width 103 height 19
paste input "539.10"
type input "539.10"
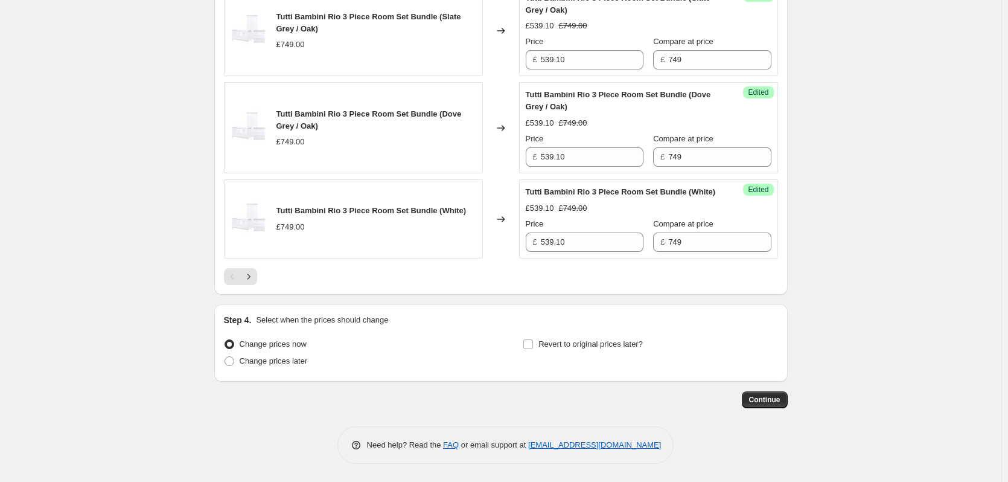
scroll to position [2036, 0]
click at [257, 272] on button "Next" at bounding box center [248, 276] width 17 height 17
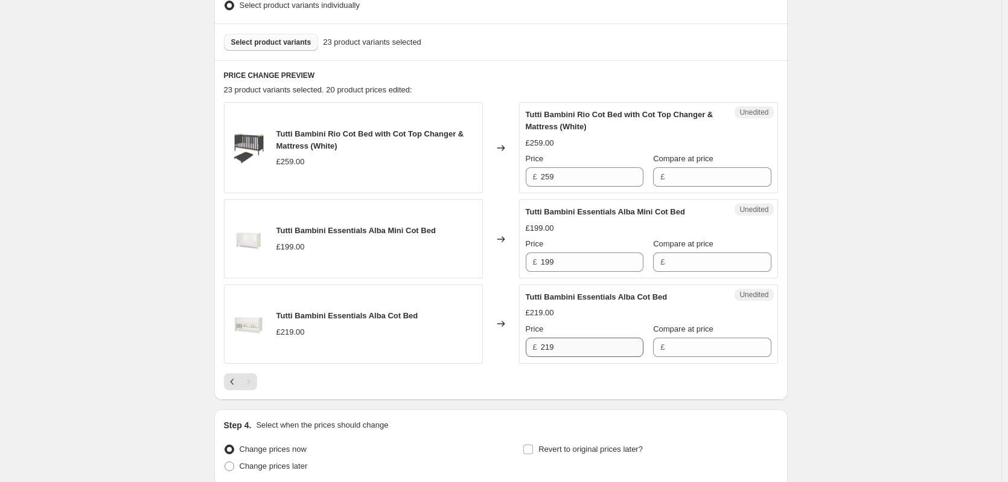
scroll to position [265, 0]
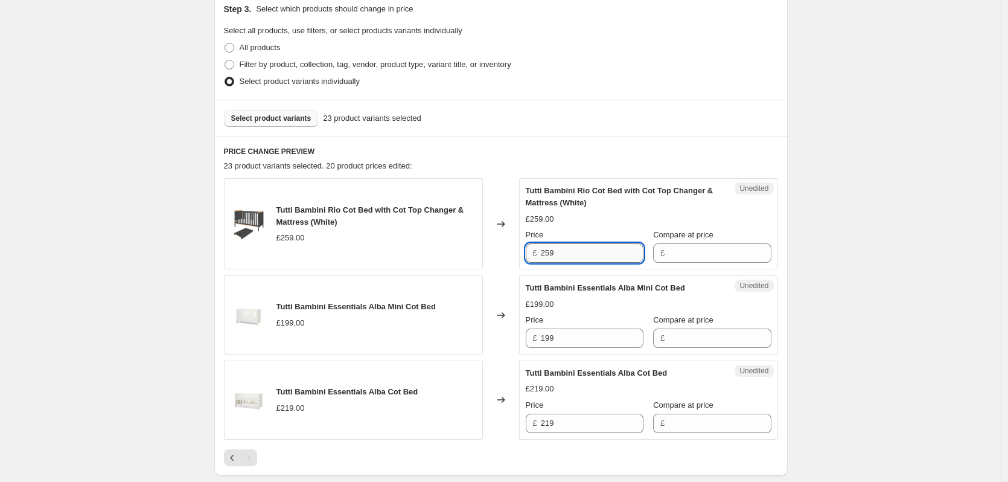
click at [570, 255] on input "259" at bounding box center [592, 252] width 103 height 19
click at [714, 255] on input "Compare at price" at bounding box center [719, 252] width 103 height 19
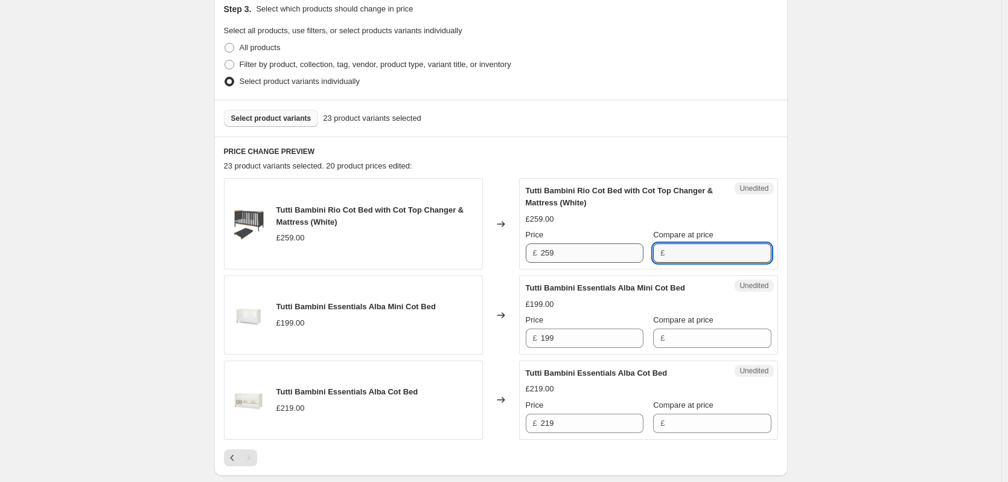
paste input "259"
type input "259"
click at [600, 259] on input "259" at bounding box center [592, 252] width 103 height 19
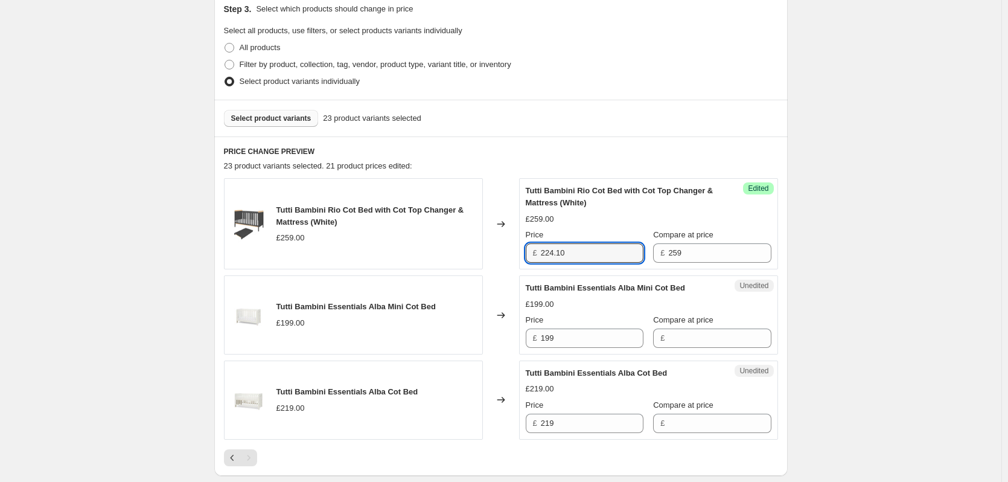
type input "224.10"
click at [932, 251] on div "Create new price [MEDICAL_DATA]. This page is ready Create new price [MEDICAL_D…" at bounding box center [501, 199] width 1002 height 928
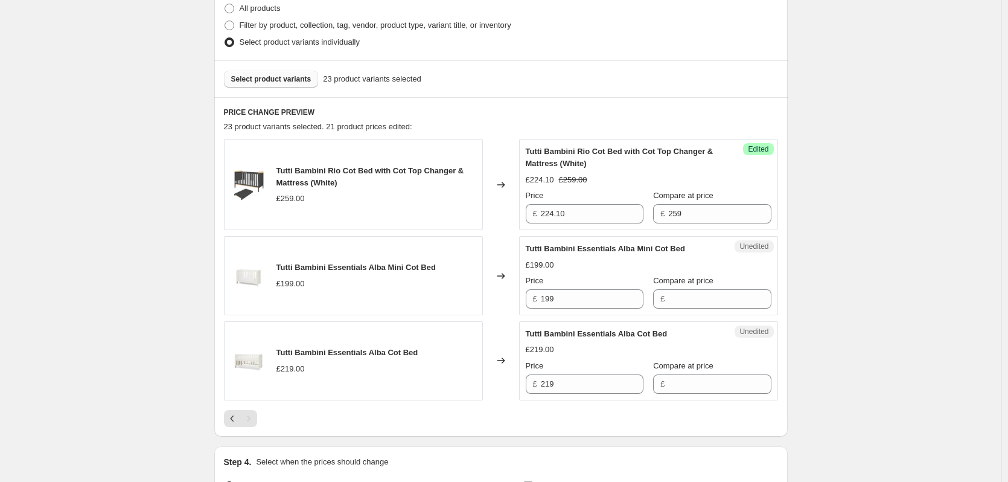
scroll to position [325, 0]
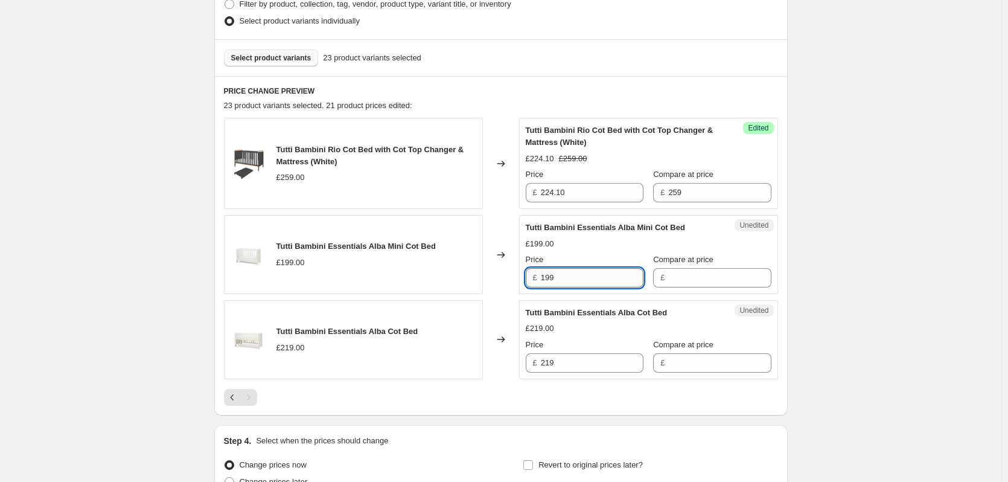
click at [616, 286] on input "199" at bounding box center [592, 277] width 103 height 19
drag, startPoint x: 700, startPoint y: 283, endPoint x: 602, endPoint y: 283, distance: 97.8
click at [700, 283] on input "Compare at price" at bounding box center [719, 277] width 103 height 19
paste input "199"
type input "199"
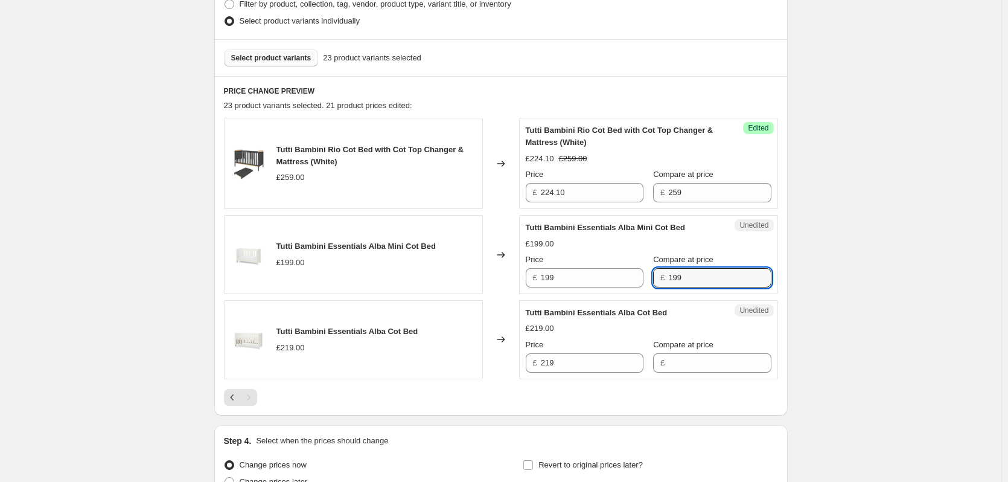
click at [543, 281] on div "£ 199" at bounding box center [585, 277] width 118 height 19
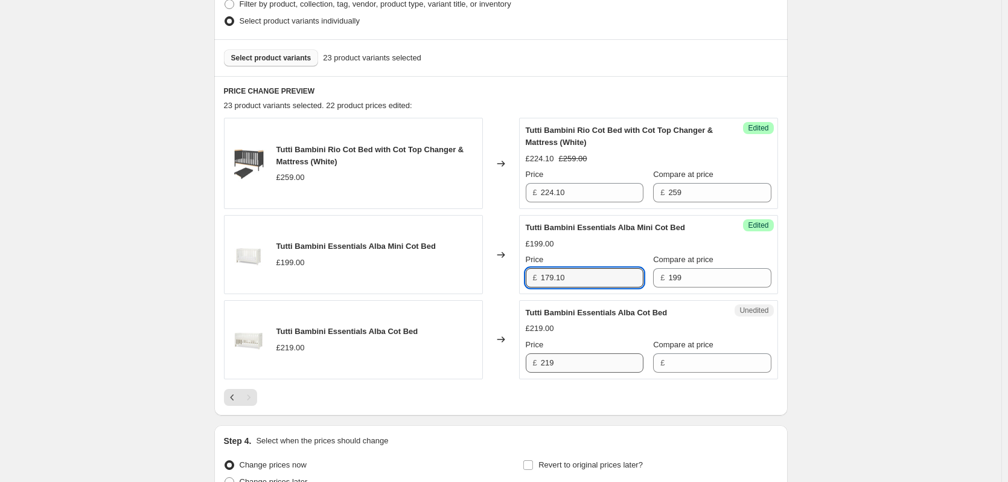
type input "179.10"
click at [569, 365] on input "219" at bounding box center [592, 362] width 103 height 19
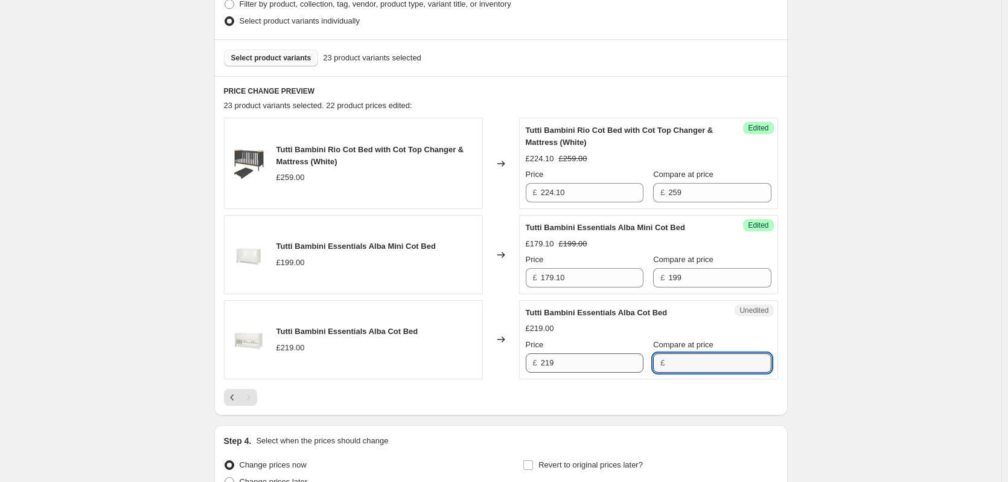
drag, startPoint x: 675, startPoint y: 364, endPoint x: 624, endPoint y: 359, distance: 51.0
click at [668, 365] on input "Compare at price" at bounding box center [719, 362] width 103 height 19
paste input "219"
type input "219"
click at [595, 359] on input "219" at bounding box center [592, 362] width 103 height 19
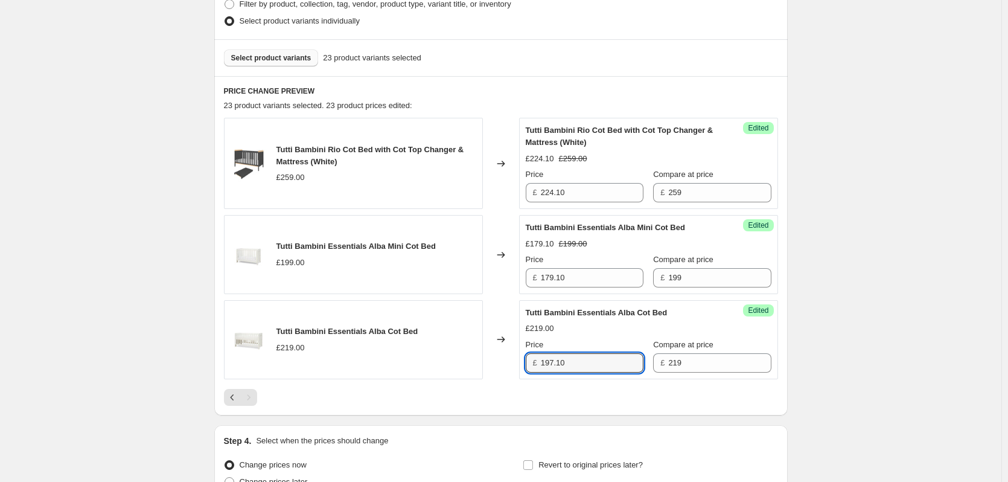
type input "197.10"
click at [938, 271] on div "Create new price [MEDICAL_DATA]. This page is ready Create new price [MEDICAL_D…" at bounding box center [501, 139] width 1002 height 928
click at [132, 82] on div "Create new price [MEDICAL_DATA]. This page is ready Create new price [MEDICAL_D…" at bounding box center [501, 139] width 1002 height 928
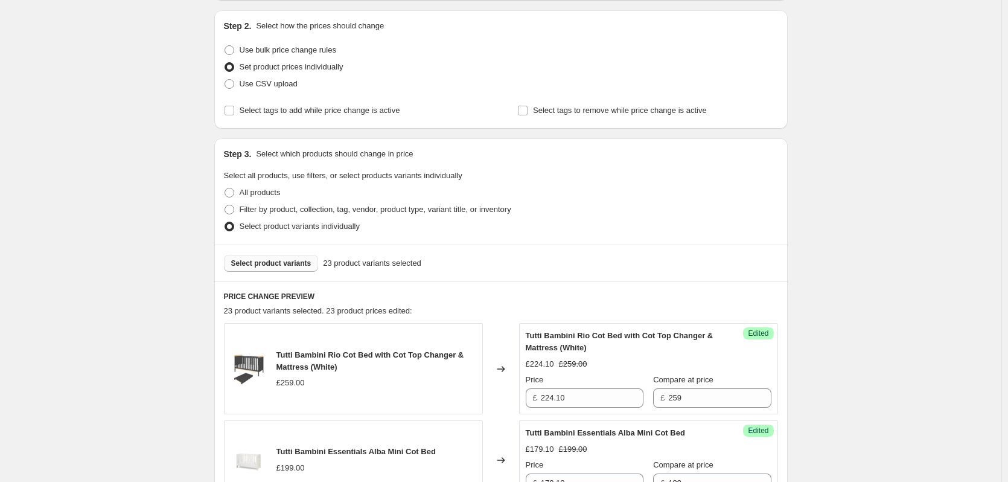
scroll to position [121, 0]
click at [280, 263] on span "Select product variants" at bounding box center [271, 263] width 80 height 10
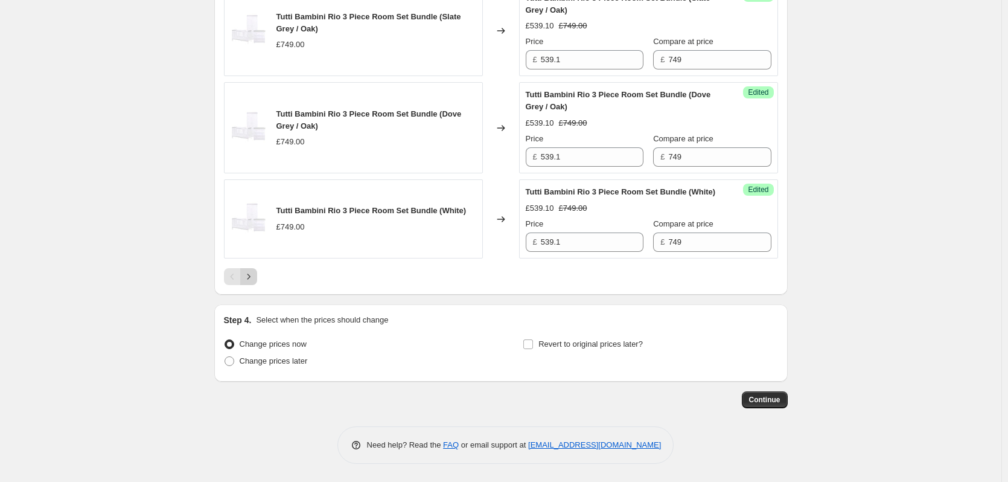
click at [252, 283] on icon "Next" at bounding box center [249, 276] width 12 height 12
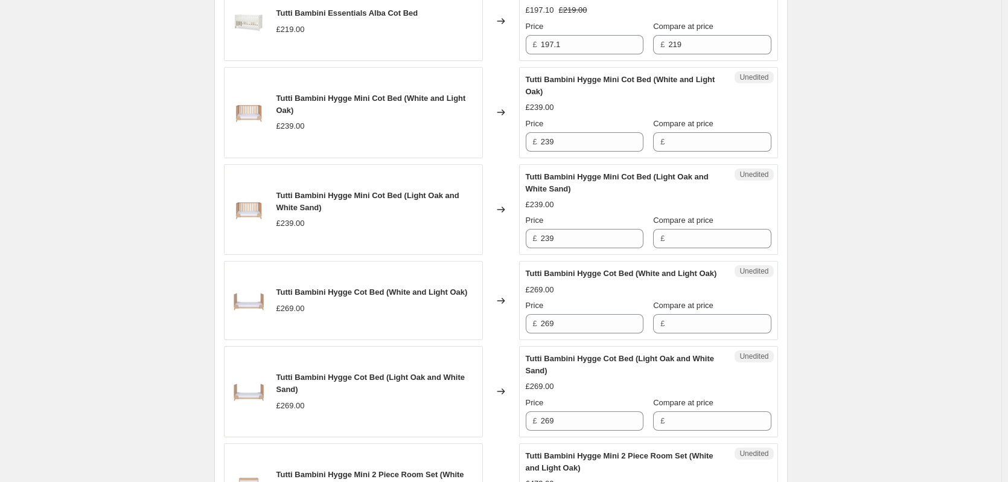
scroll to position [645, 0]
click at [589, 141] on input "239" at bounding box center [592, 140] width 103 height 19
click at [701, 148] on input "Compare at price" at bounding box center [719, 140] width 103 height 19
paste input "239"
type input "239"
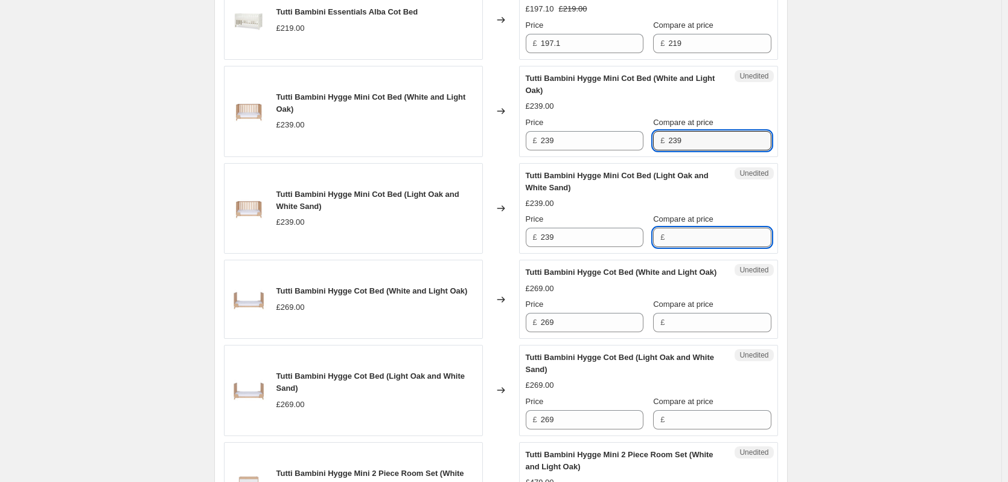
drag, startPoint x: 684, startPoint y: 242, endPoint x: 666, endPoint y: 232, distance: 20.8
click at [684, 242] on input "Compare at price" at bounding box center [719, 237] width 103 height 19
paste input "239"
type input "239"
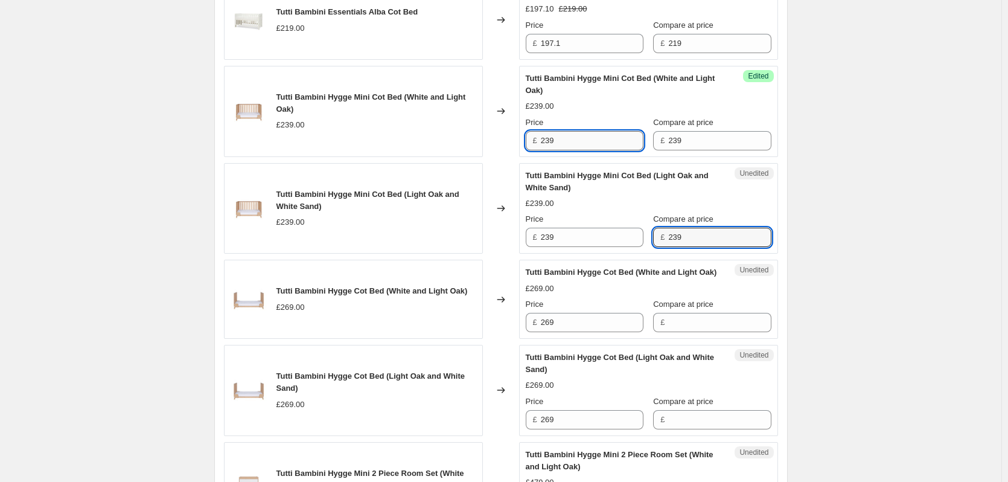
click at [574, 147] on input "239" at bounding box center [592, 140] width 103 height 19
type input "179.10"
click at [584, 143] on input "179.10" at bounding box center [592, 140] width 103 height 19
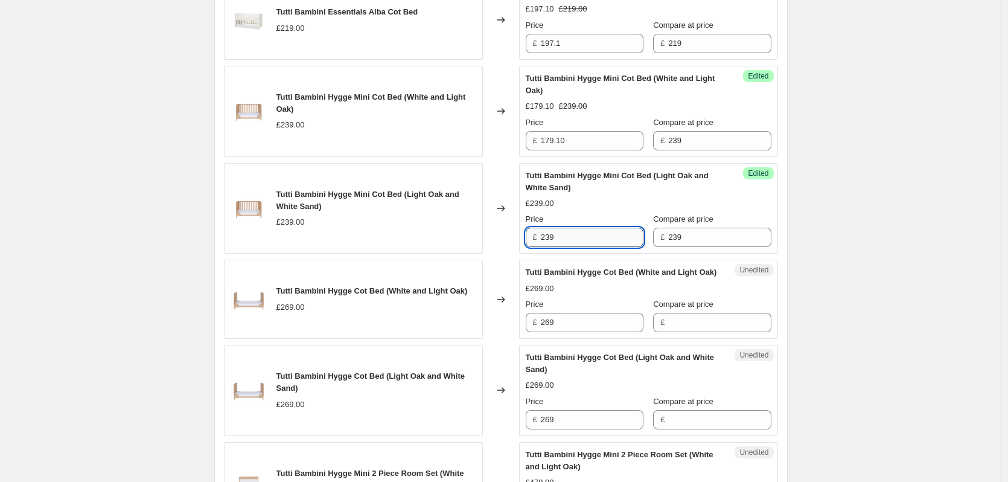
click at [578, 243] on input "239" at bounding box center [592, 237] width 103 height 19
paste input "179.10"
type input "179.10"
click at [898, 235] on div "Create new price [MEDICAL_DATA]. This page is ready Create new price [MEDICAL_D…" at bounding box center [501, 395] width 1002 height 2080
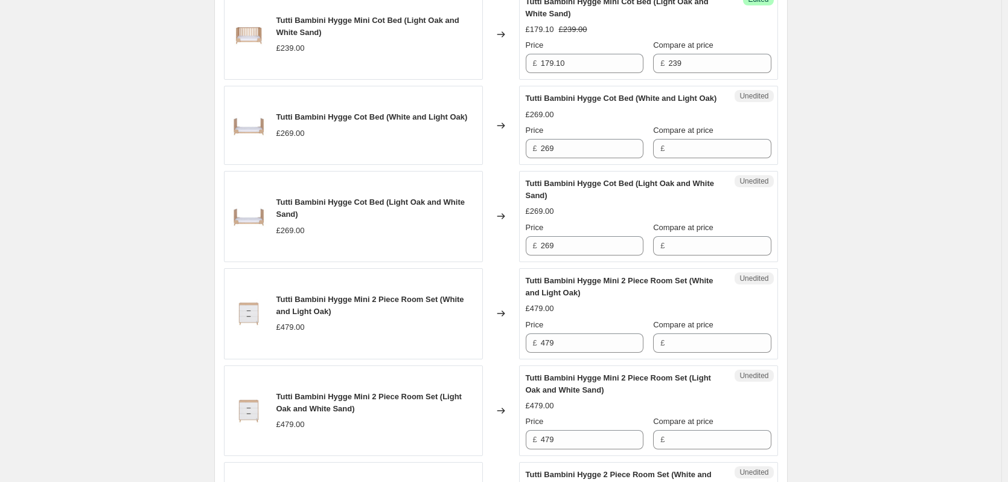
scroll to position [826, 0]
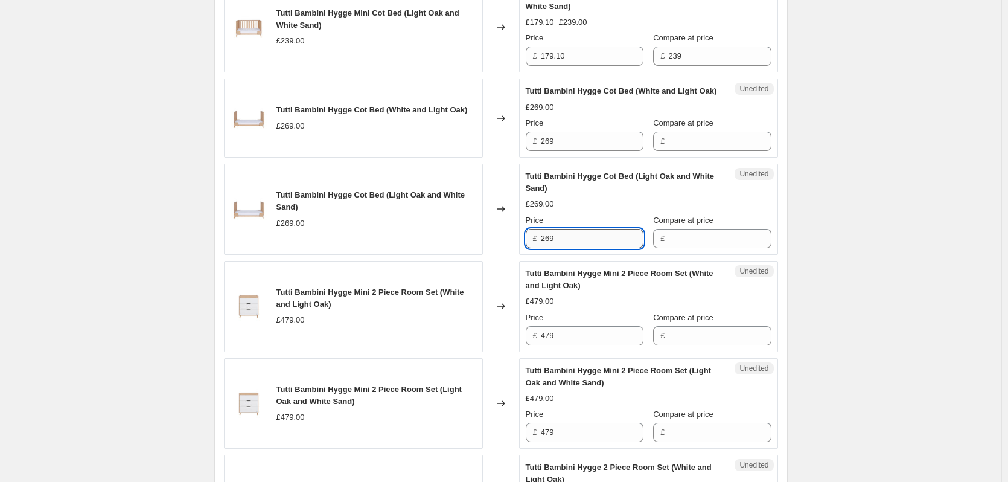
click at [566, 248] on input "269" at bounding box center [592, 238] width 103 height 19
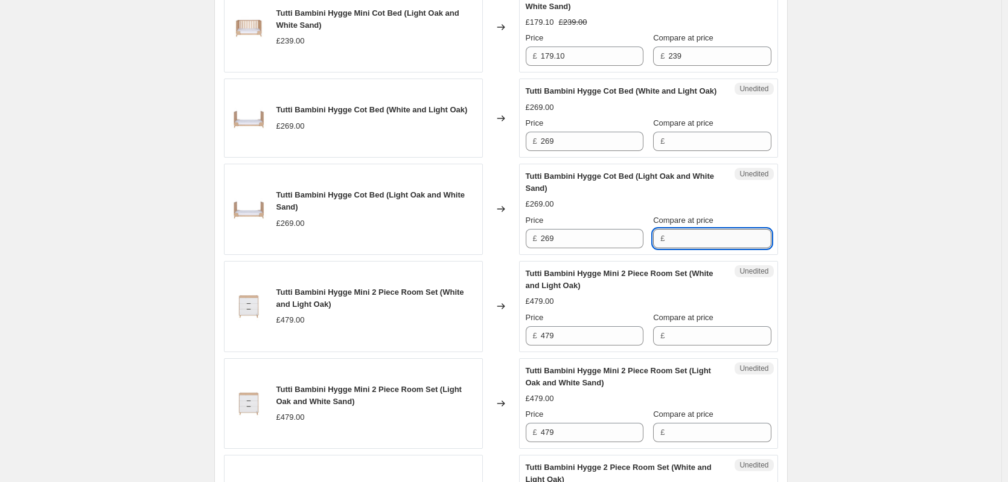
click at [700, 248] on input "Compare at price" at bounding box center [719, 238] width 103 height 19
paste input "269"
type input "269"
click at [689, 151] on input "Compare at price" at bounding box center [719, 141] width 103 height 19
paste input "269"
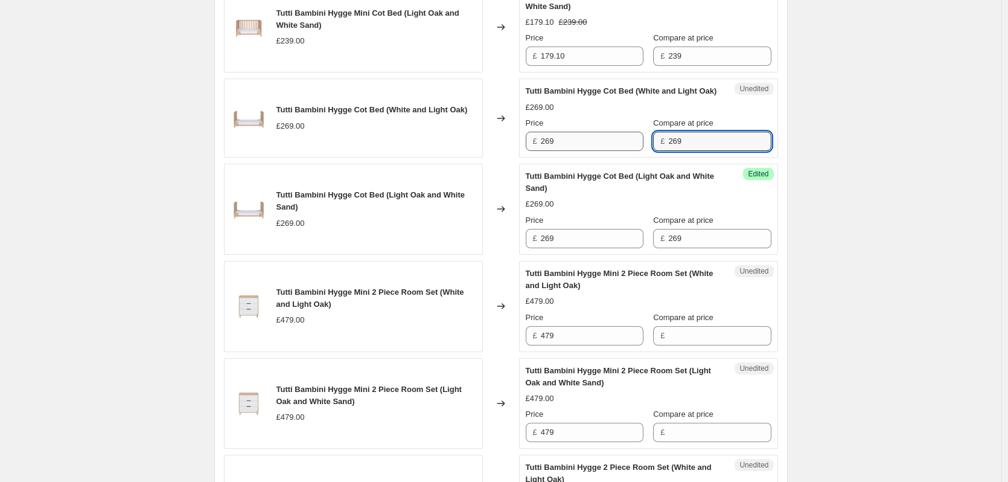
type input "269"
click at [593, 151] on input "269" at bounding box center [592, 141] width 103 height 19
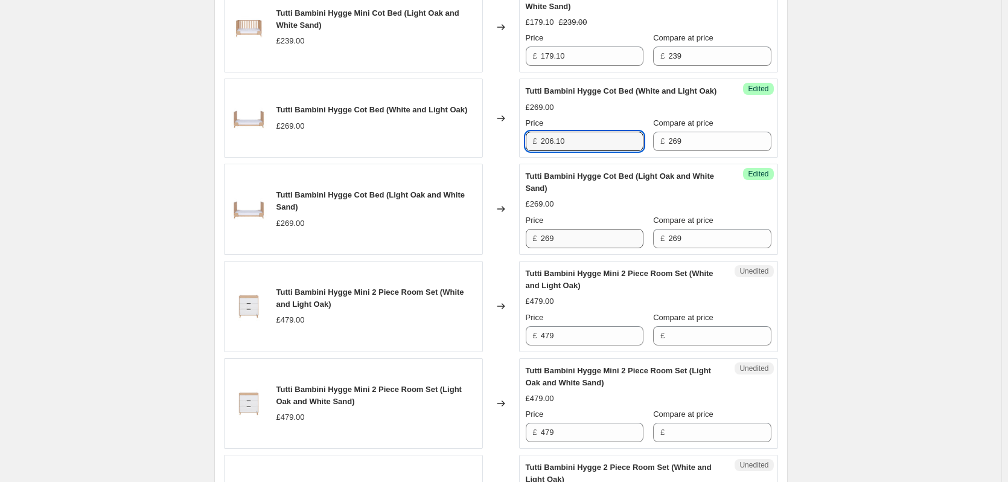
type input "206.10"
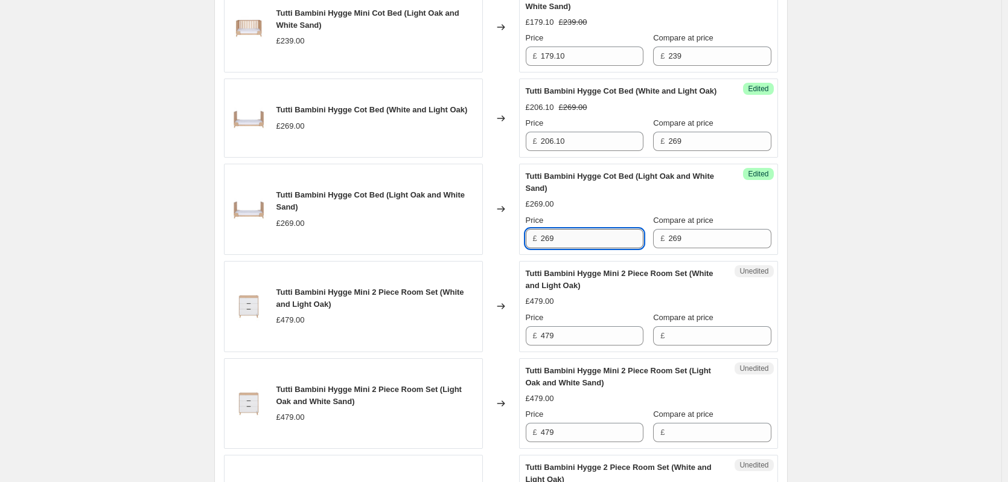
click at [572, 248] on input "269" at bounding box center [592, 238] width 103 height 19
paste input "06.10"
type input "206.10"
click at [893, 241] on div "Create new price [MEDICAL_DATA]. This page is ready Create new price [MEDICAL_D…" at bounding box center [501, 214] width 1002 height 2080
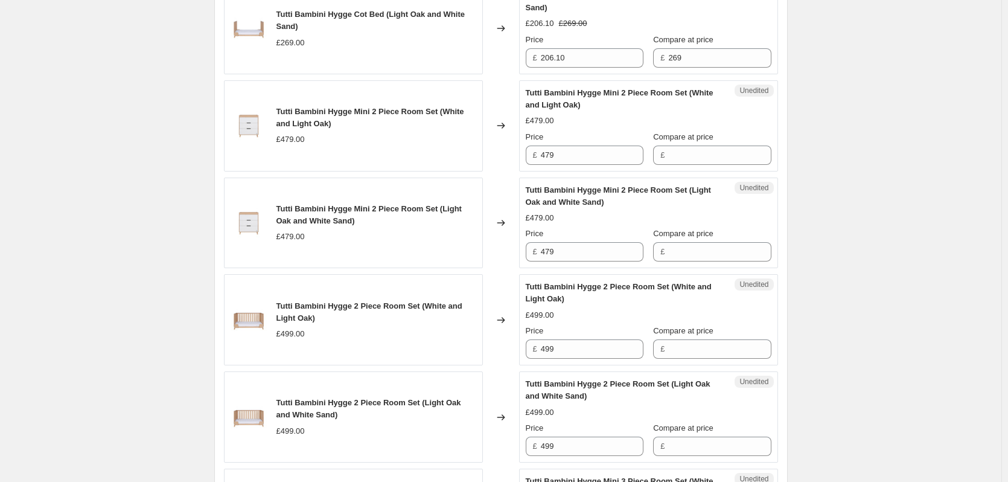
scroll to position [1007, 0]
click at [569, 164] on input "479" at bounding box center [592, 154] width 103 height 19
click at [732, 164] on input "Compare at price" at bounding box center [719, 154] width 103 height 19
paste input "479"
type input "479"
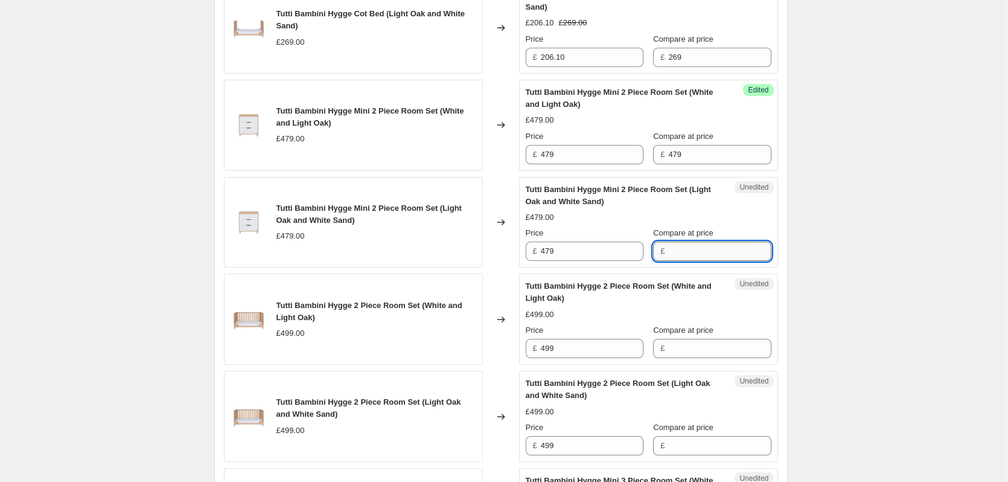
click at [706, 261] on input "Compare at price" at bounding box center [719, 250] width 103 height 19
paste input "479"
type input "479"
click at [605, 164] on input "479" at bounding box center [592, 154] width 103 height 19
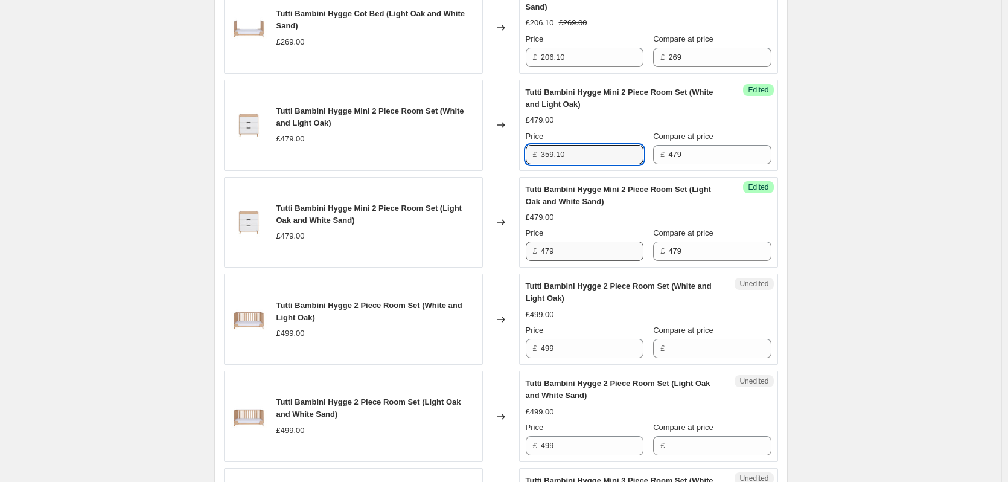
type input "359.10"
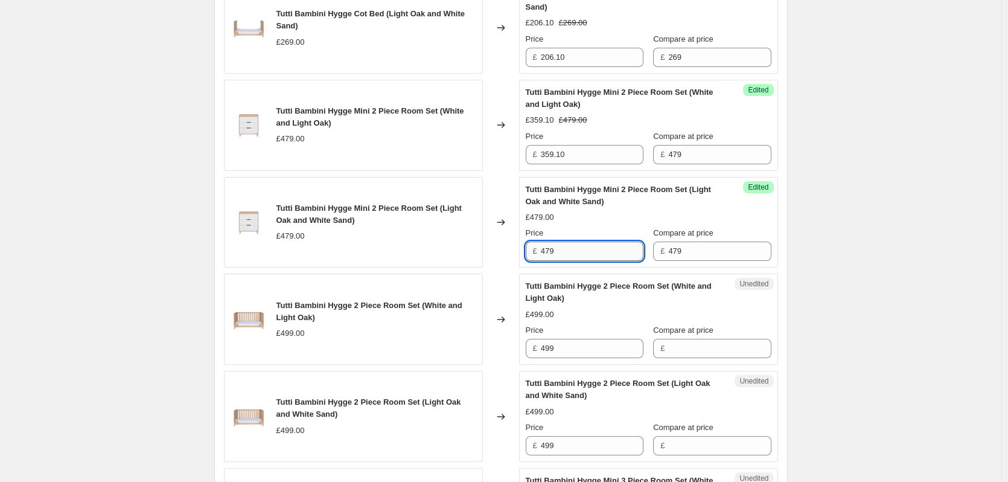
click at [589, 261] on input "479" at bounding box center [592, 250] width 103 height 19
paste input "359.10"
type input "359.10"
click at [877, 246] on div "Create new price [MEDICAL_DATA]. This page is ready Create new price [MEDICAL_D…" at bounding box center [501, 33] width 1002 height 2080
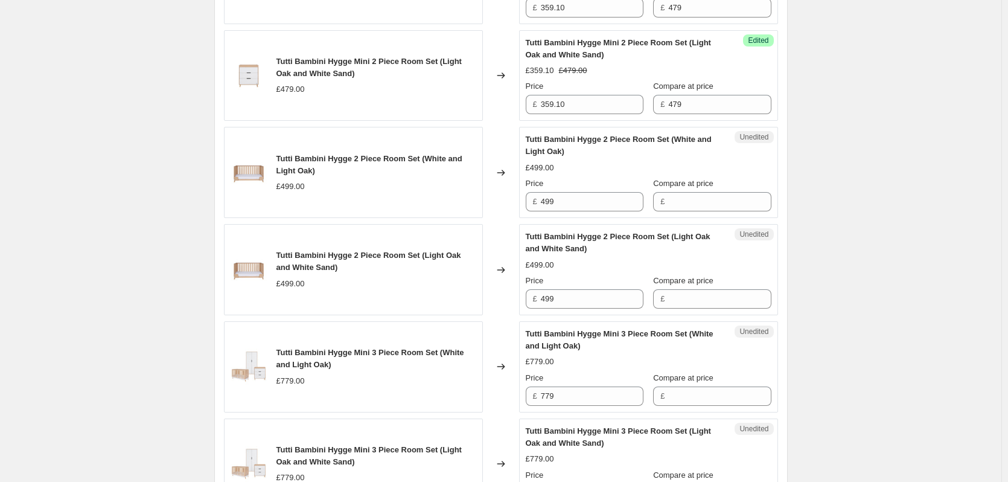
scroll to position [1188, 0]
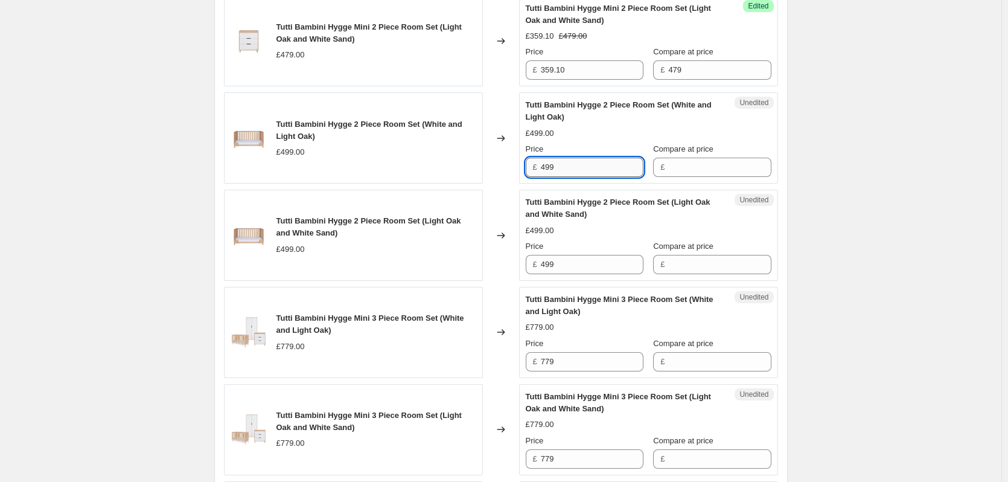
click at [621, 177] on input "499" at bounding box center [592, 167] width 103 height 19
click at [755, 184] on div "Unedited Tutti Bambini Hygge 2 Piece Room Set (White and Light Oak) £499.00 Pri…" at bounding box center [648, 137] width 259 height 91
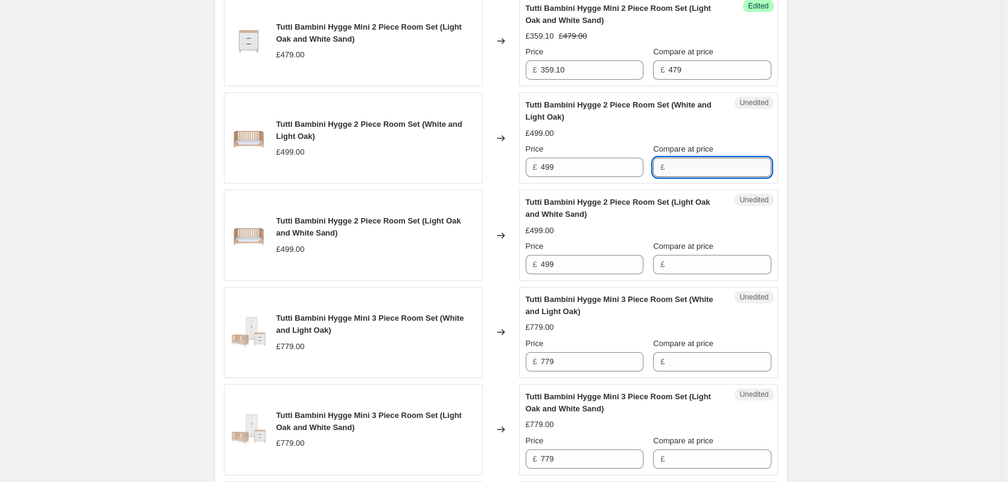
drag, startPoint x: 705, startPoint y: 177, endPoint x: 706, endPoint y: 187, distance: 9.7
click at [705, 177] on input "Compare at price" at bounding box center [719, 167] width 103 height 19
paste input "499"
type input "499"
click at [694, 274] on input "Compare at price" at bounding box center [719, 264] width 103 height 19
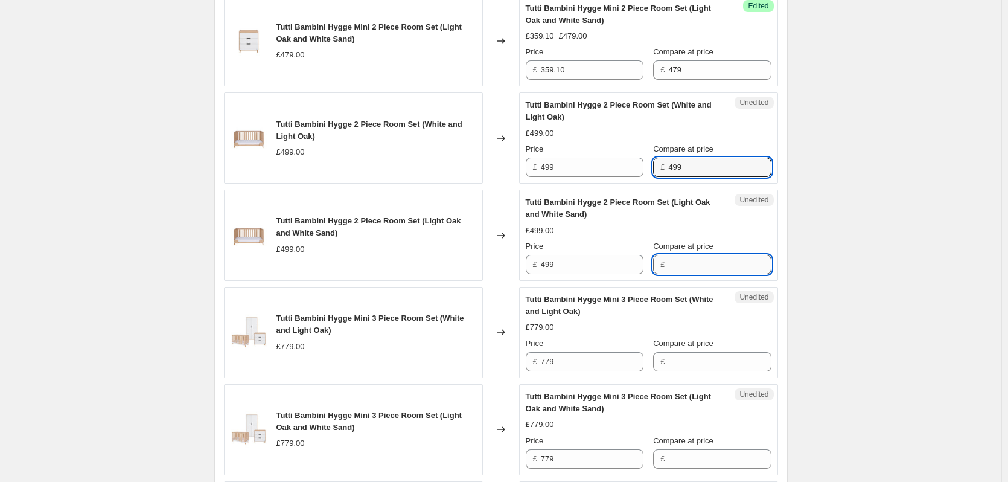
paste input "499"
type input "499"
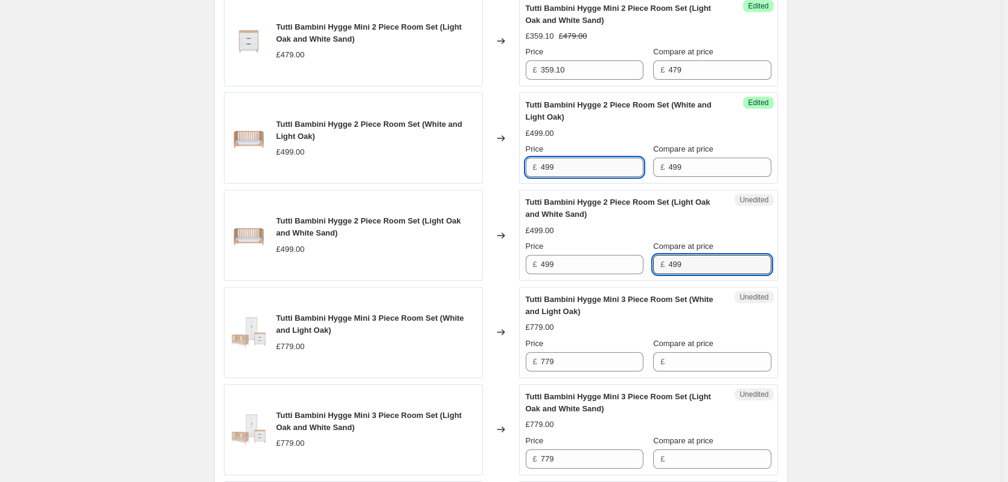
click at [578, 177] on input "499" at bounding box center [592, 167] width 103 height 19
type input "386.10"
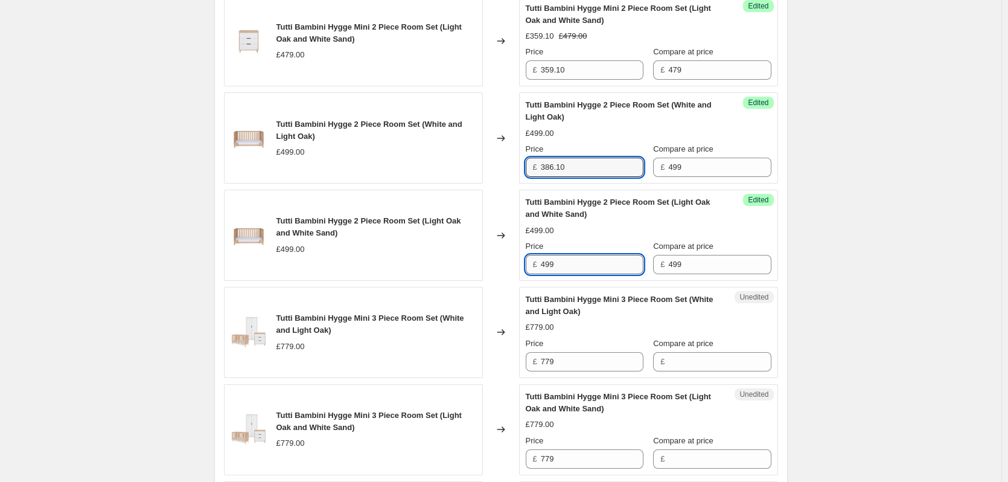
click at [572, 274] on input "499" at bounding box center [592, 264] width 103 height 19
paste input "386.10"
type input "386.10"
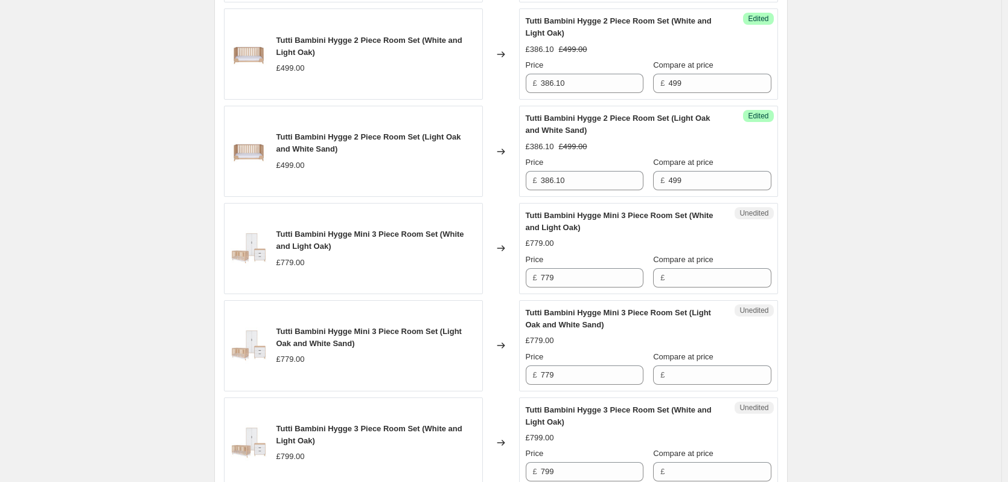
scroll to position [1309, 0]
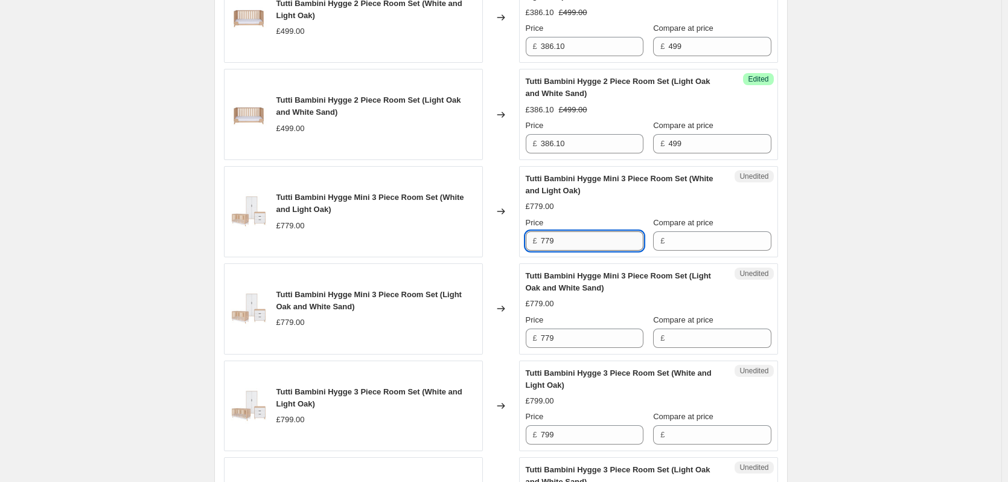
click at [583, 251] on input "779" at bounding box center [592, 240] width 103 height 19
click at [714, 251] on input "Compare at price" at bounding box center [719, 240] width 103 height 19
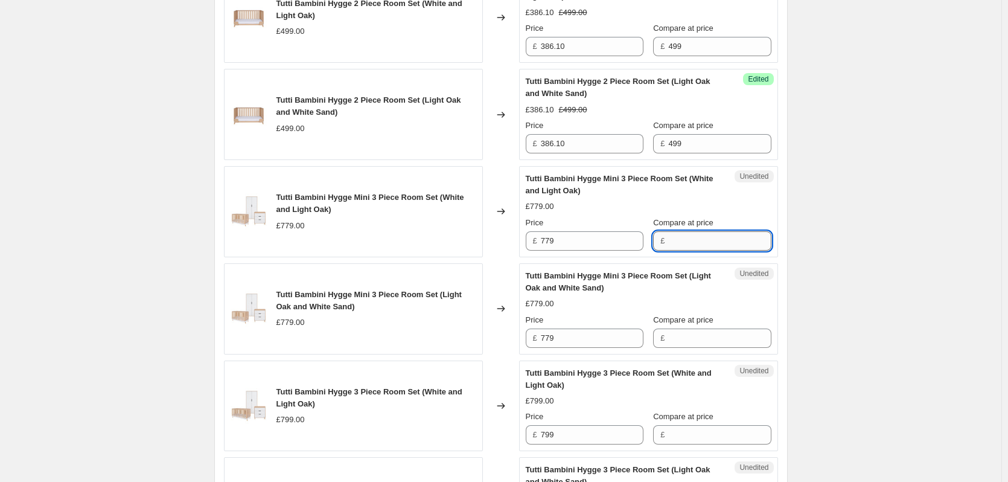
paste input "779"
type input "779"
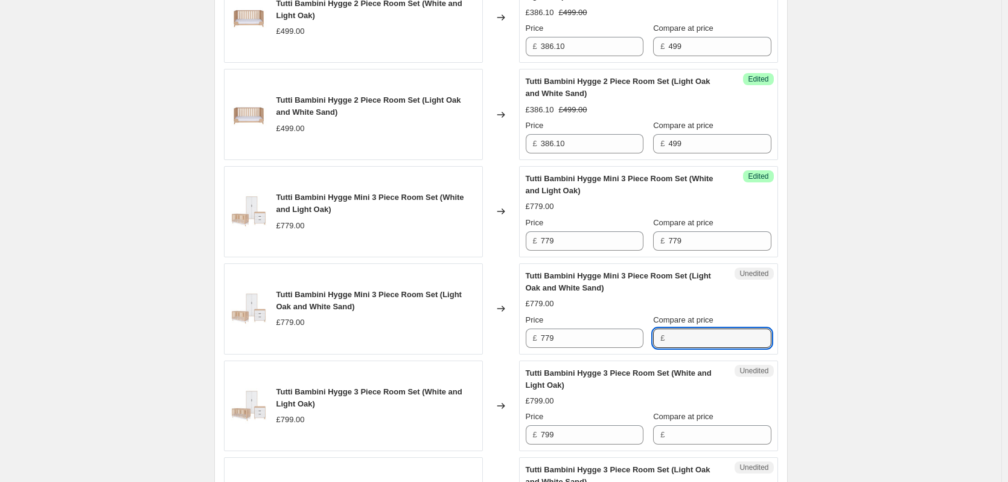
paste input "779"
drag, startPoint x: 687, startPoint y: 347, endPoint x: 662, endPoint y: 333, distance: 28.7
click at [687, 347] on input "779" at bounding box center [719, 337] width 103 height 19
type input "779"
click at [601, 251] on input "779" at bounding box center [592, 240] width 103 height 19
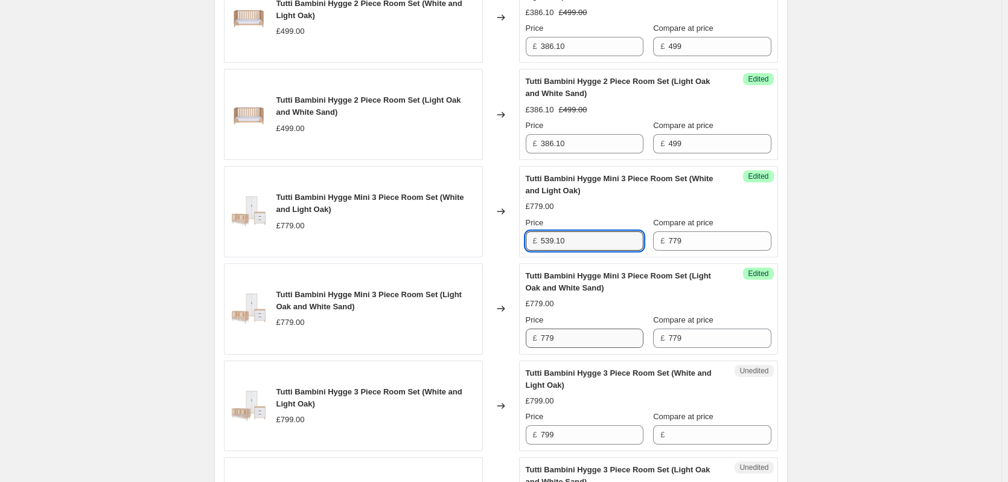
type input "539.10"
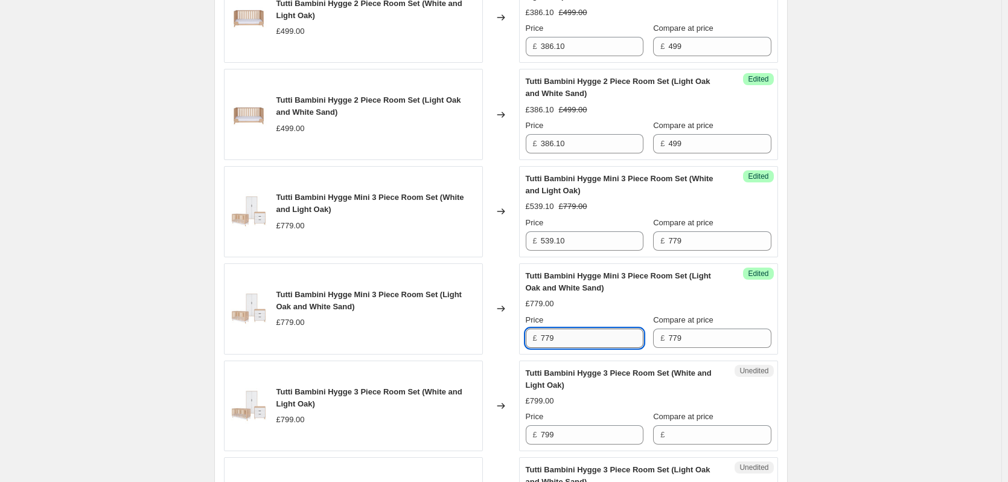
click at [575, 348] on input "779" at bounding box center [592, 337] width 103 height 19
paste input "539.10"
type input "539.10"
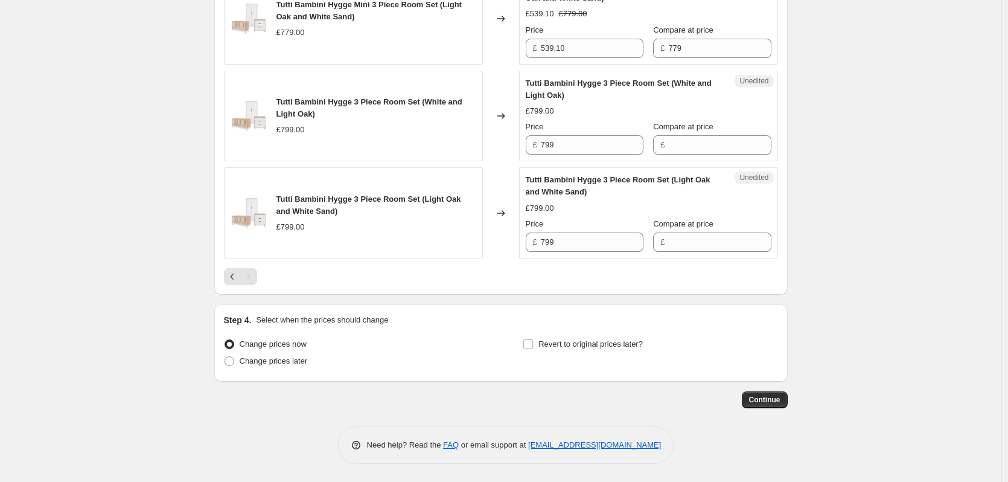
scroll to position [1550, 0]
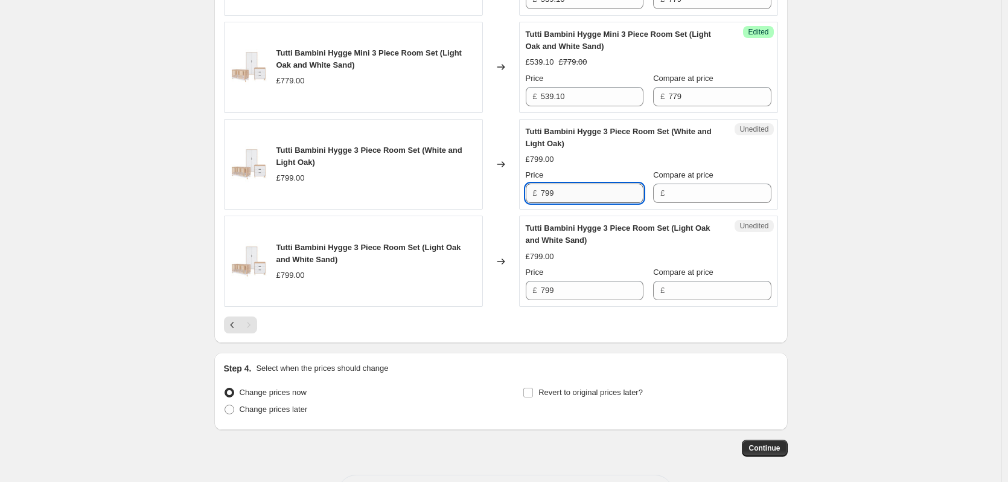
click at [566, 203] on input "799" at bounding box center [592, 193] width 103 height 19
click at [694, 203] on input "Compare at price" at bounding box center [719, 193] width 103 height 19
paste input "799"
type input "799"
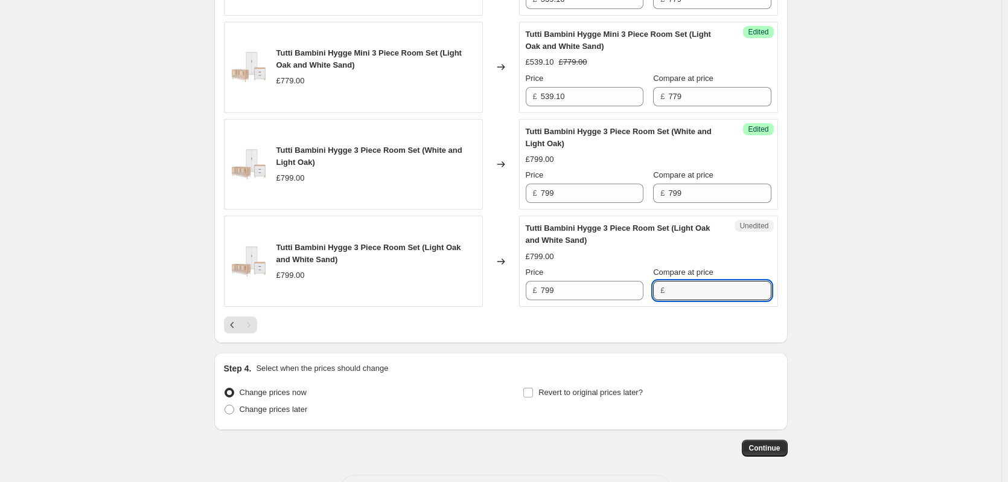
paste input "799"
drag, startPoint x: 699, startPoint y: 303, endPoint x: 655, endPoint y: 273, distance: 53.4
click at [698, 300] on input "799" at bounding box center [719, 290] width 103 height 19
type input "799"
click at [616, 210] on div "Success Edited Tutti Bambini Hygge 3 Piece Room Set (White and Light Oak) £799.…" at bounding box center [648, 164] width 259 height 91
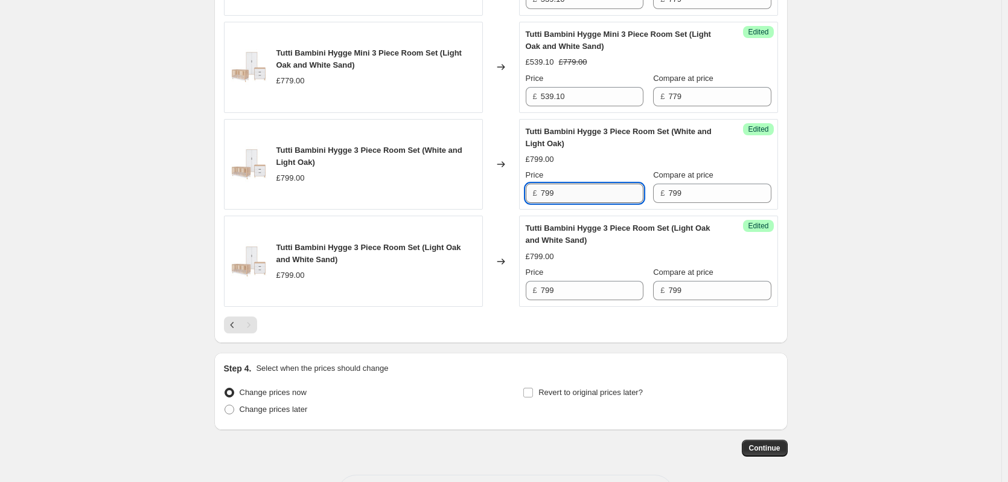
click at [609, 203] on input "799" at bounding box center [592, 193] width 103 height 19
type input "566.10"
click at [571, 300] on input "799" at bounding box center [592, 290] width 103 height 19
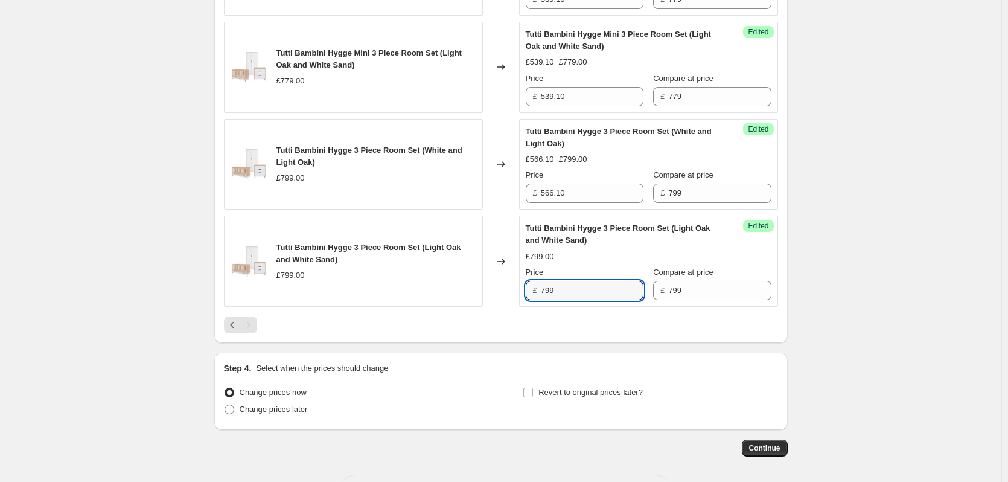
paste input "566.10"
type input "566.10"
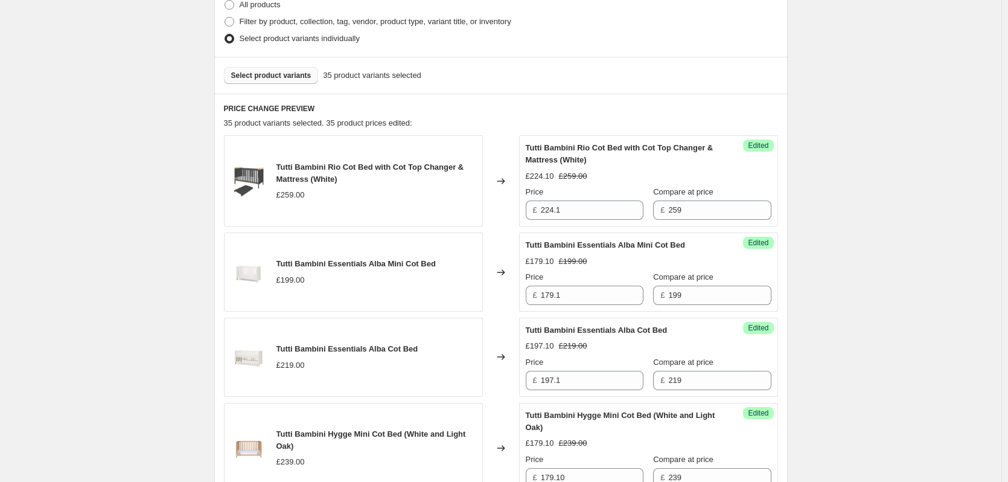
scroll to position [162, 0]
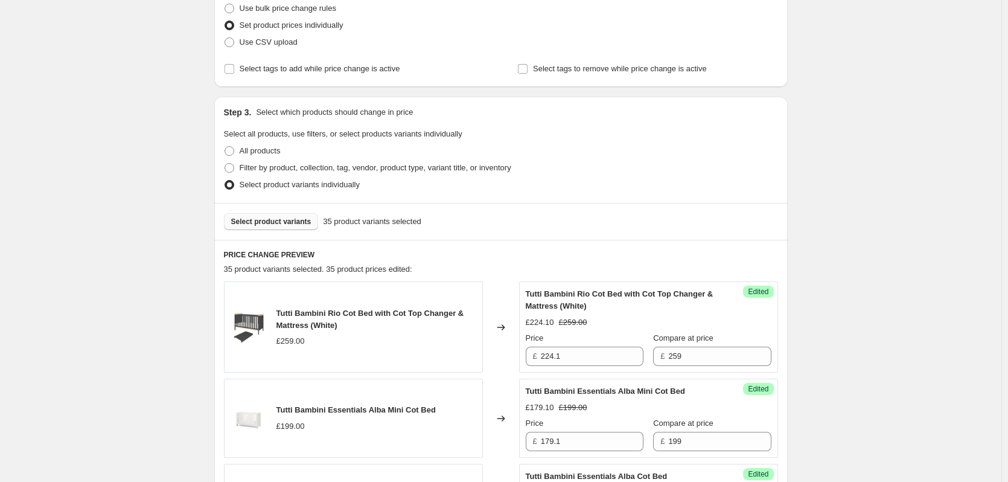
click at [283, 228] on button "Select product variants" at bounding box center [271, 221] width 95 height 17
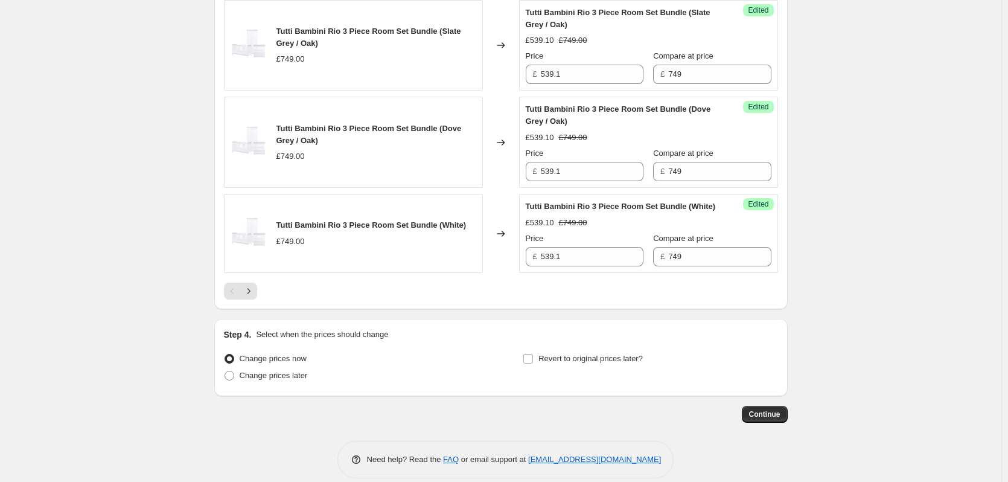
scroll to position [2036, 0]
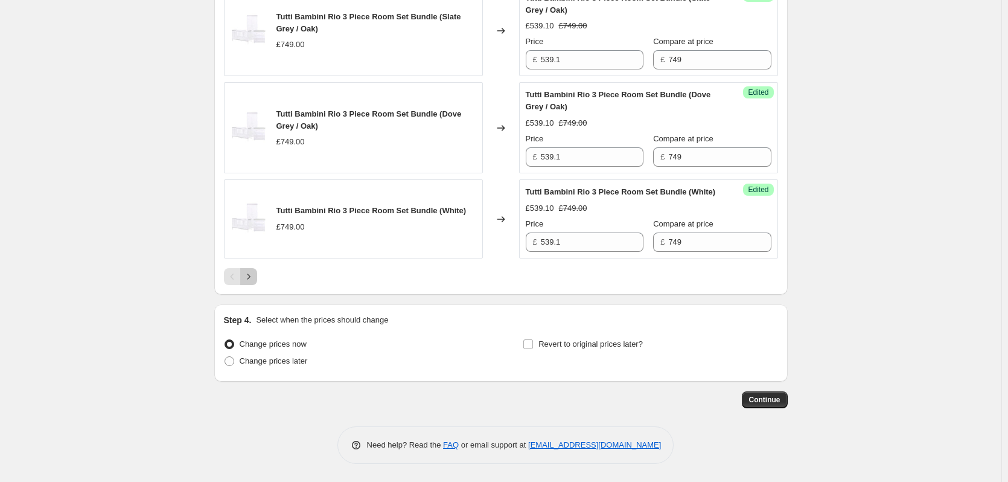
click at [255, 279] on icon "Next" at bounding box center [249, 276] width 12 height 12
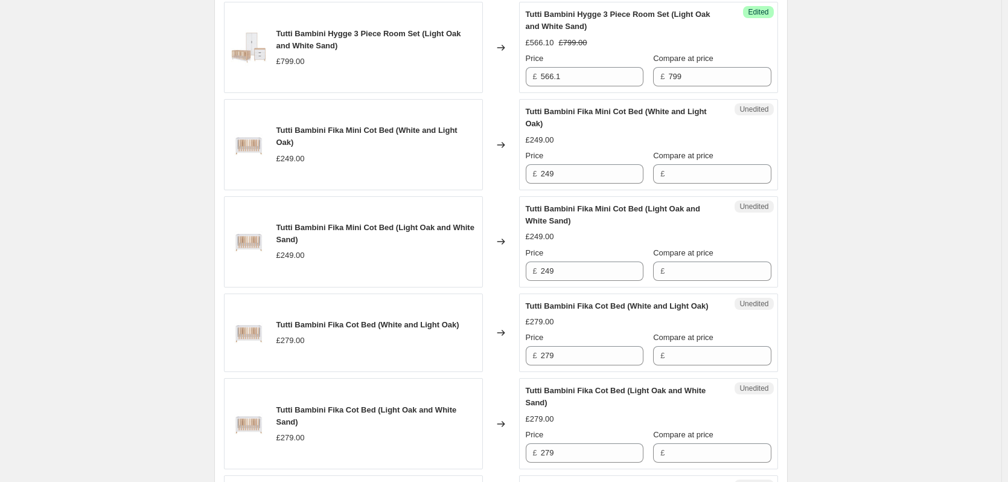
scroll to position [1794, 0]
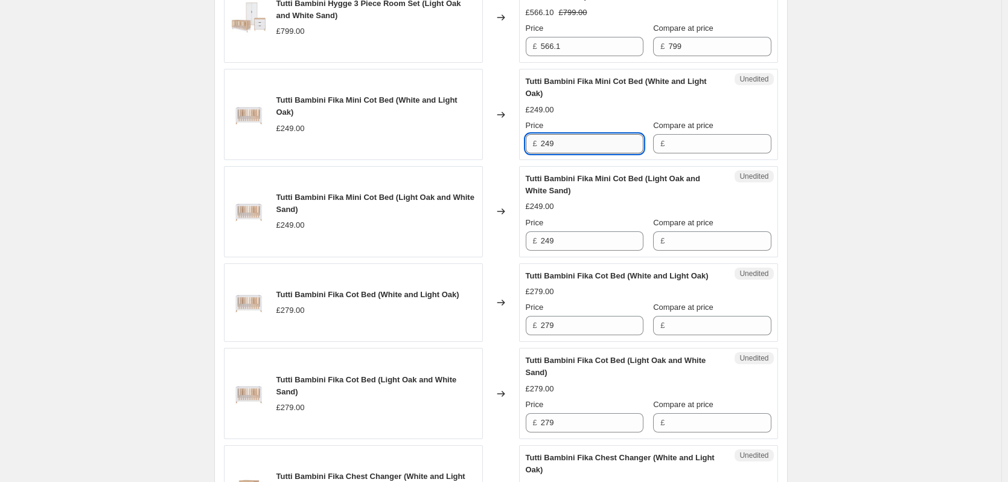
click at [581, 153] on input "249" at bounding box center [592, 143] width 103 height 19
drag, startPoint x: 693, startPoint y: 156, endPoint x: 694, endPoint y: 165, distance: 9.1
click at [693, 153] on input "Compare at price" at bounding box center [719, 143] width 103 height 19
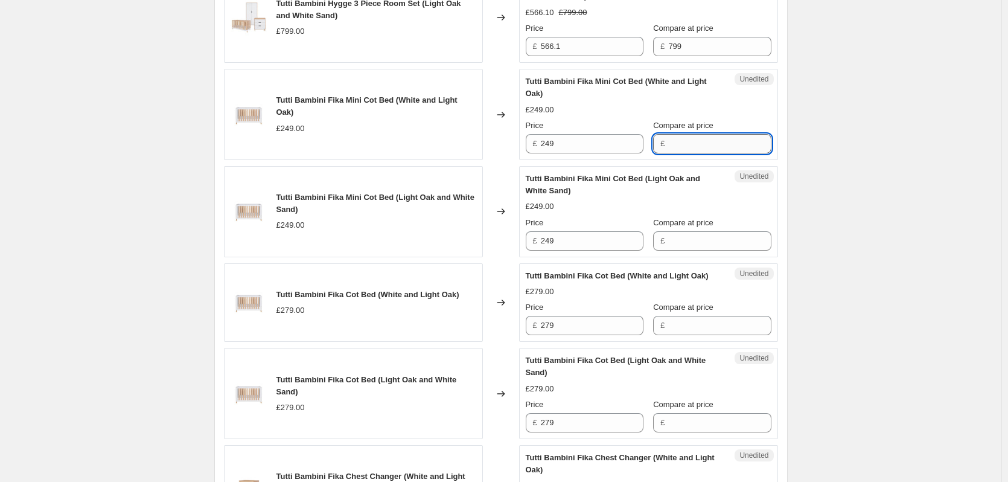
paste input "249"
type input "249"
drag, startPoint x: 680, startPoint y: 251, endPoint x: 674, endPoint y: 246, distance: 6.9
click at [679, 251] on input "Compare at price" at bounding box center [719, 240] width 103 height 19
paste input "249"
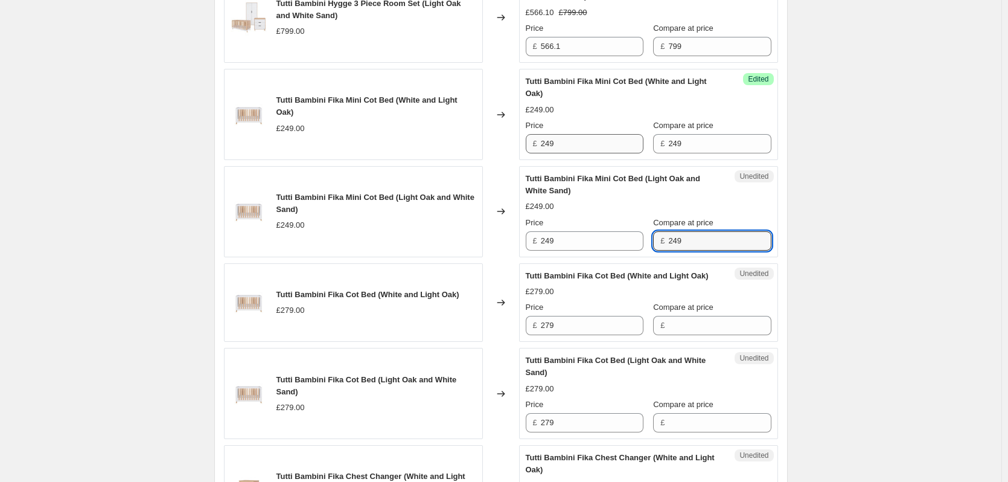
type input "249"
click at [574, 153] on input "249" at bounding box center [592, 143] width 103 height 19
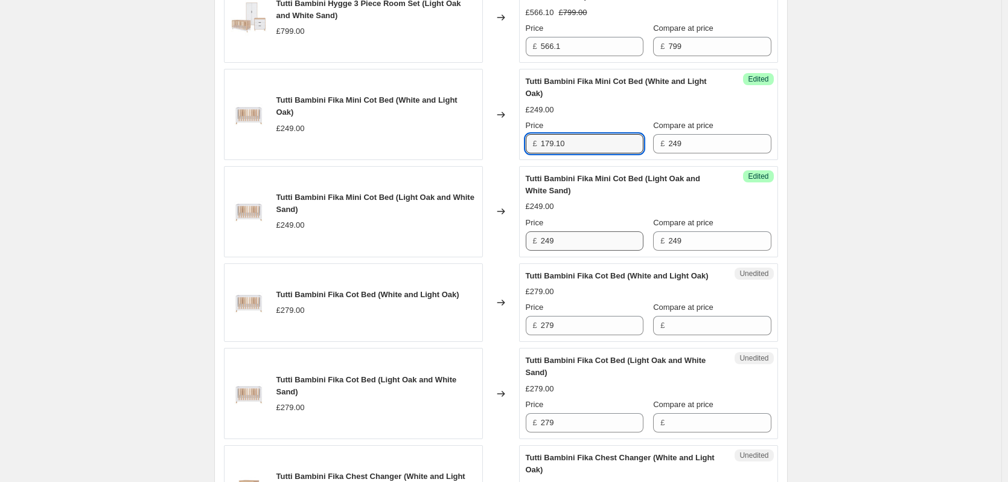
type input "179.10"
click at [571, 247] on input "249" at bounding box center [592, 240] width 103 height 19
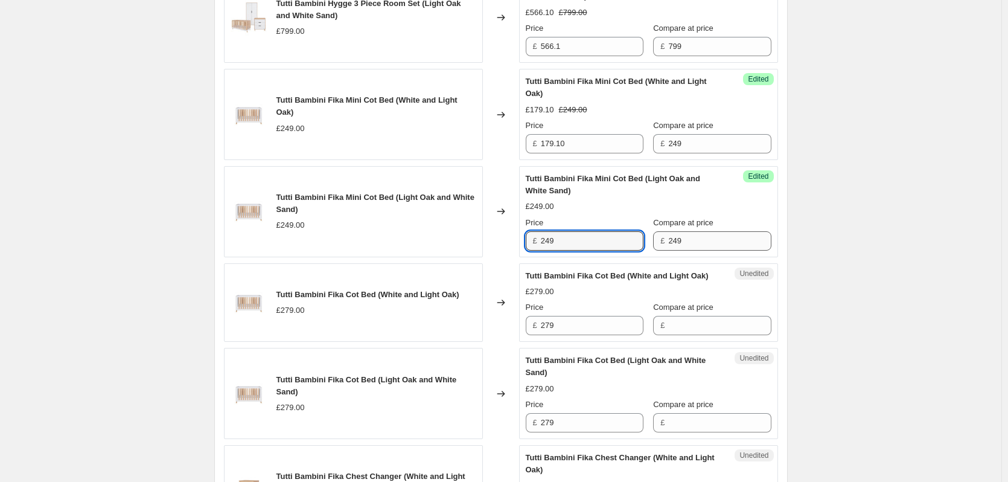
paste input "179.10"
type input "179.10"
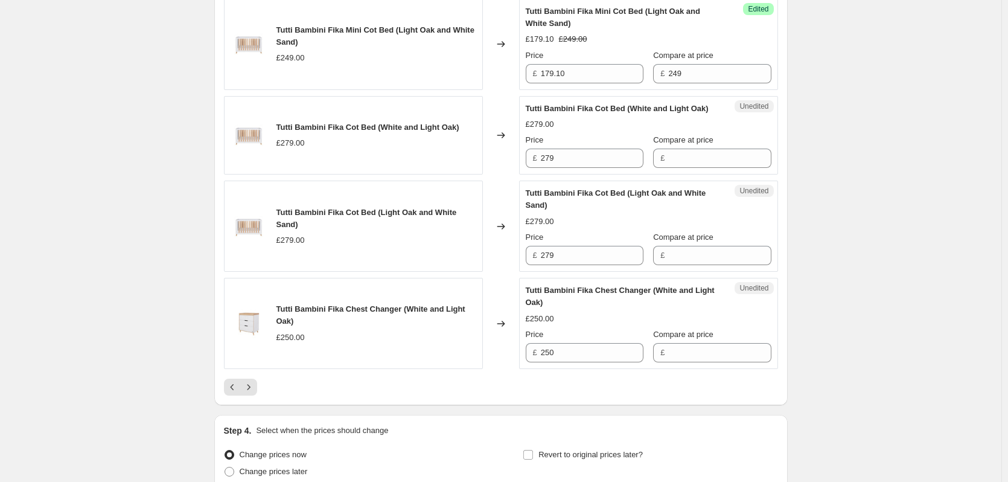
scroll to position [1975, 0]
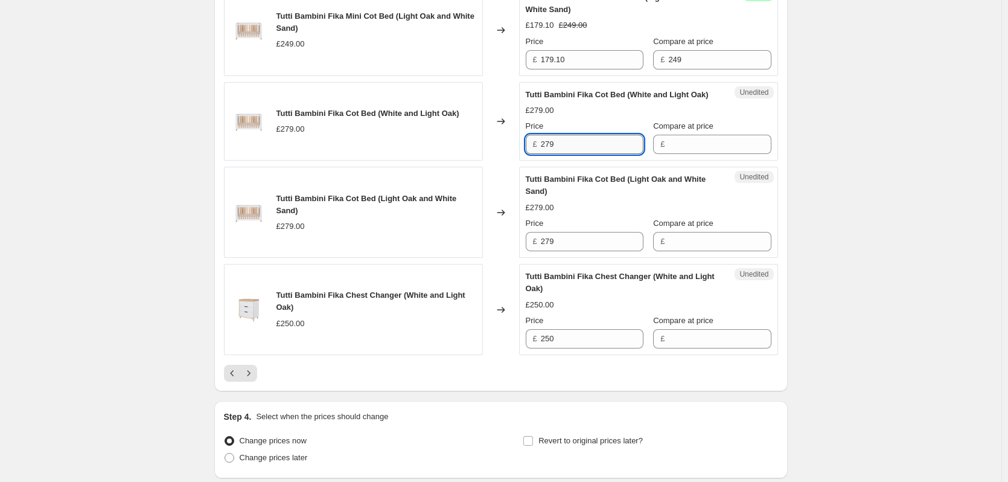
click at [589, 154] on input "279" at bounding box center [592, 144] width 103 height 19
drag, startPoint x: 743, startPoint y: 171, endPoint x: 724, endPoint y: 179, distance: 19.7
click at [742, 154] on input "Compare at price" at bounding box center [719, 144] width 103 height 19
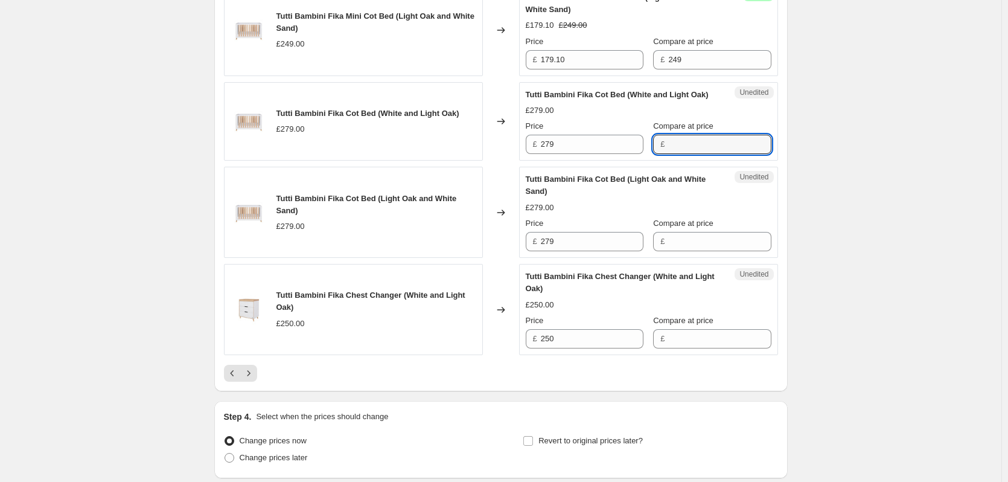
paste input "279"
type input "279"
drag, startPoint x: 674, startPoint y: 263, endPoint x: 667, endPoint y: 247, distance: 17.8
click at [674, 251] on input "Compare at price" at bounding box center [719, 241] width 103 height 19
paste input "279"
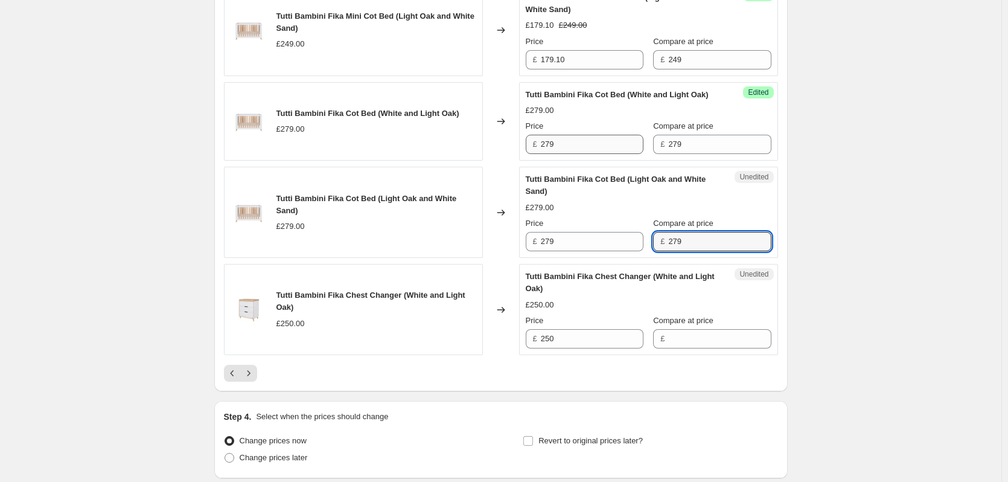
type input "279"
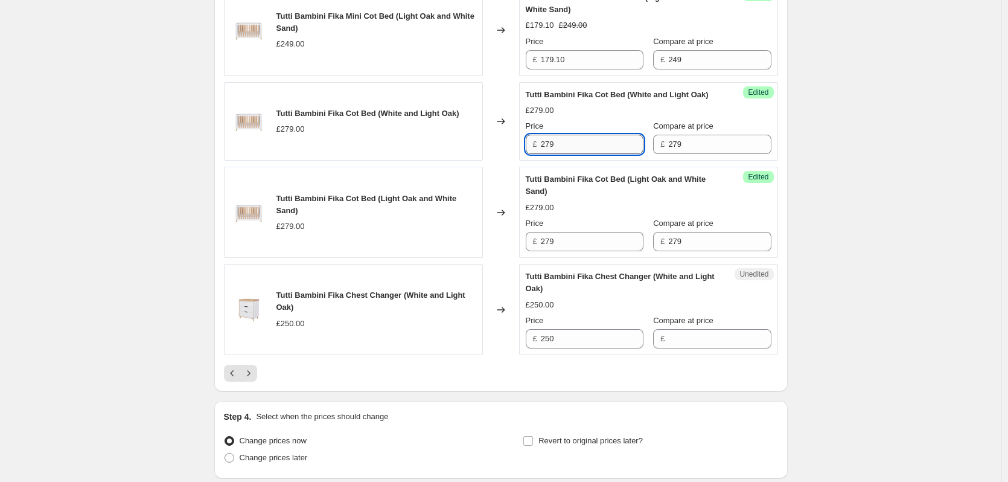
click at [584, 154] on input "279" at bounding box center [592, 144] width 103 height 19
type input "206.10"
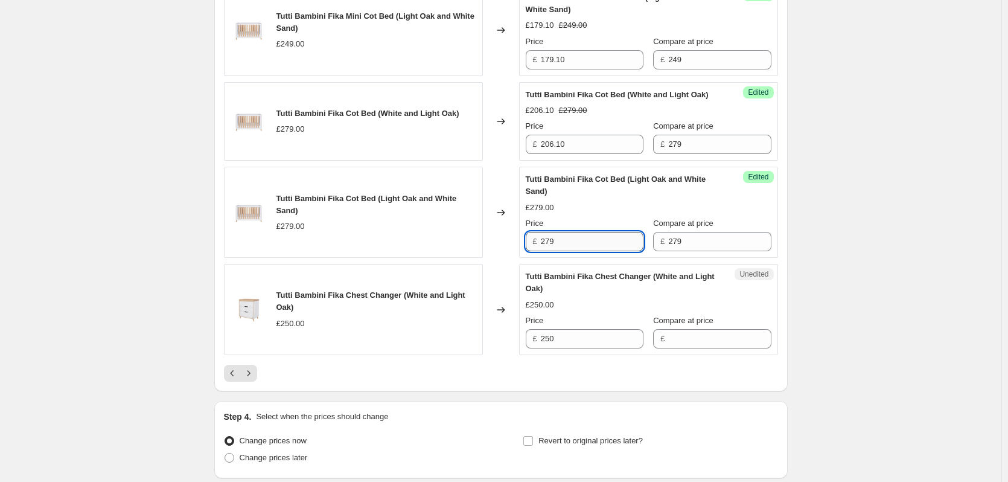
click at [581, 251] on input "279" at bounding box center [592, 241] width 103 height 19
paste input "06.10"
type input "206.10"
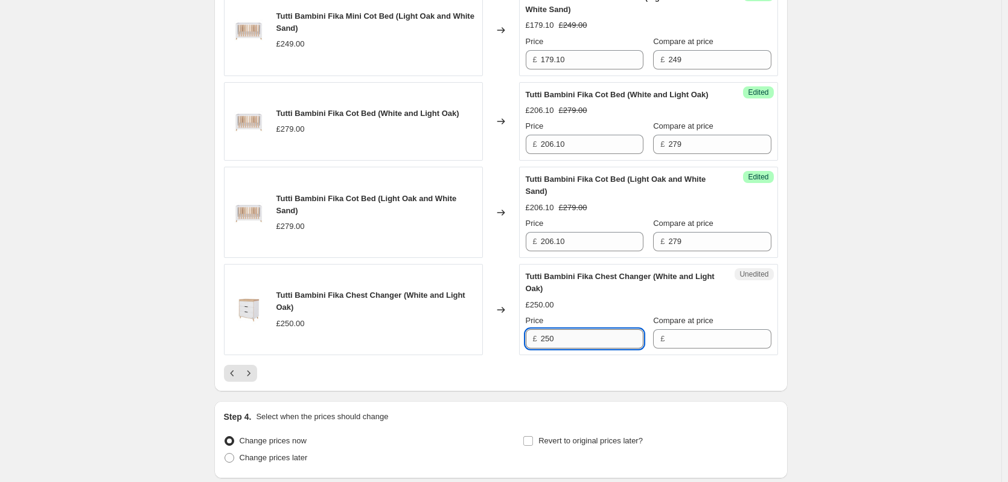
drag, startPoint x: 583, startPoint y: 355, endPoint x: 593, endPoint y: 354, distance: 10.3
click at [583, 348] on input "250" at bounding box center [592, 338] width 103 height 19
drag, startPoint x: 693, startPoint y: 368, endPoint x: 667, endPoint y: 366, distance: 26.0
click at [692, 348] on input "Compare at price" at bounding box center [719, 338] width 103 height 19
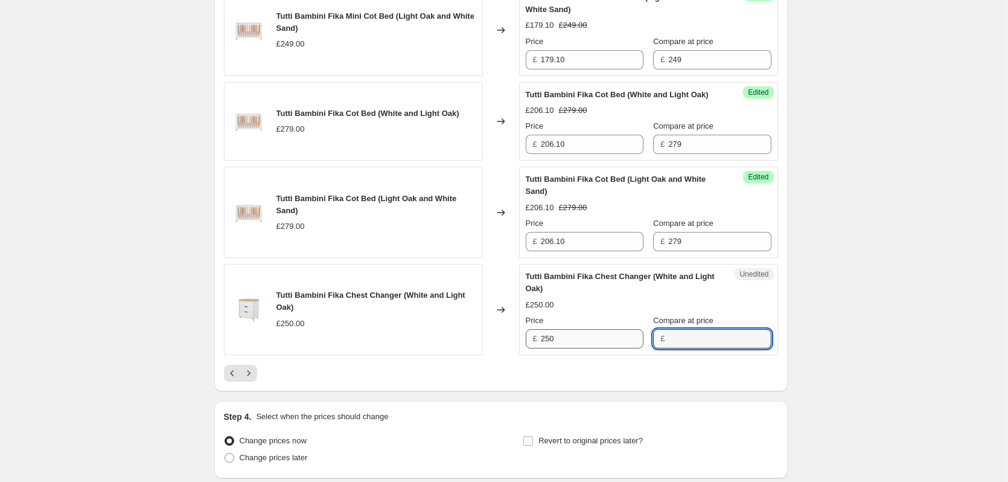
paste input "250"
type input "250"
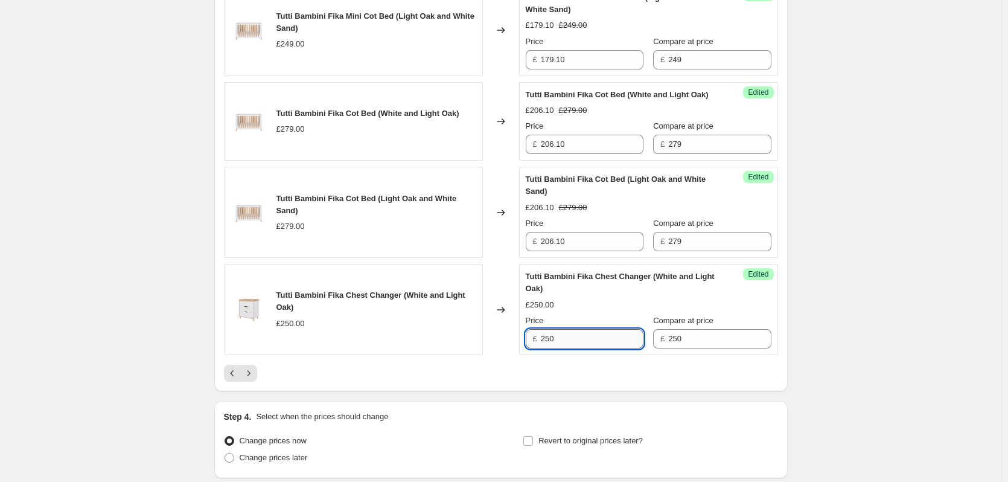
click at [580, 348] on input "250" at bounding box center [592, 338] width 103 height 19
type input "225"
click at [255, 379] on icon "Next" at bounding box center [249, 373] width 12 height 12
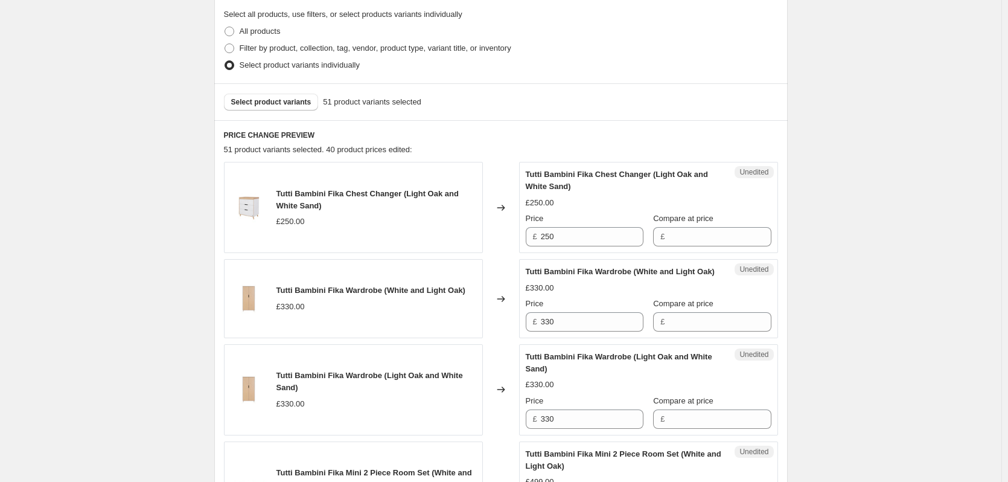
scroll to position [281, 0]
click at [601, 235] on input "250" at bounding box center [592, 237] width 103 height 19
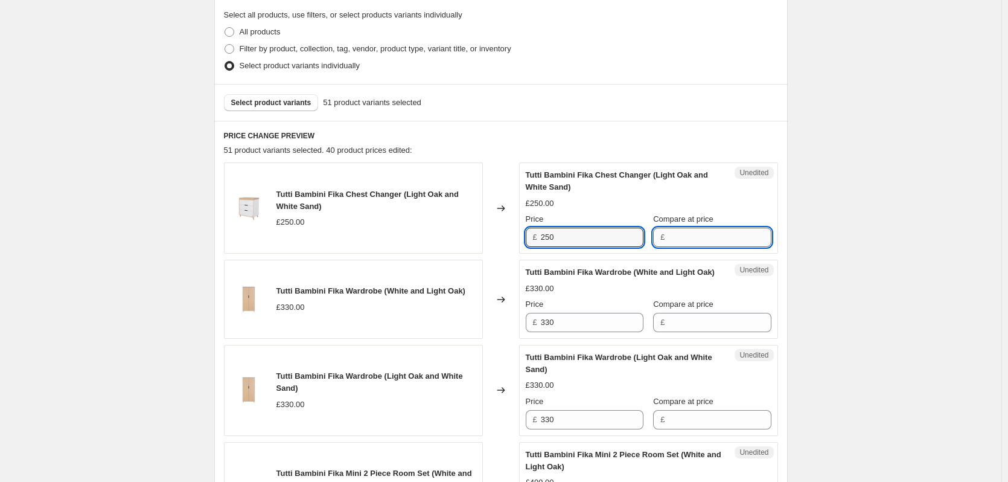
click at [690, 245] on input "Compare at price" at bounding box center [719, 237] width 103 height 19
type input "250"
click at [597, 245] on input "250" at bounding box center [592, 237] width 103 height 19
type input "225"
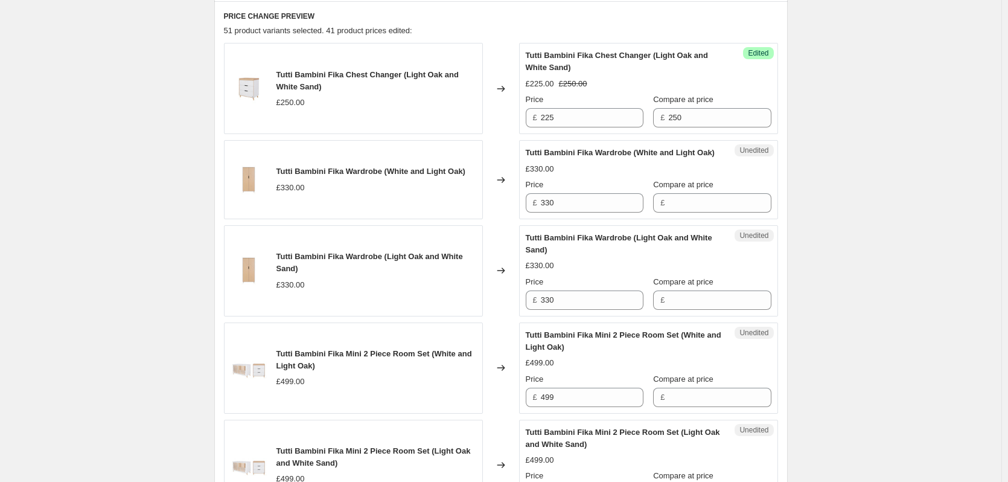
scroll to position [401, 0]
click at [575, 209] on input "330" at bounding box center [592, 201] width 103 height 19
drag, startPoint x: 692, startPoint y: 214, endPoint x: 692, endPoint y: 223, distance: 9.1
click at [692, 211] on input "Compare at price" at bounding box center [719, 201] width 103 height 19
paste input "330"
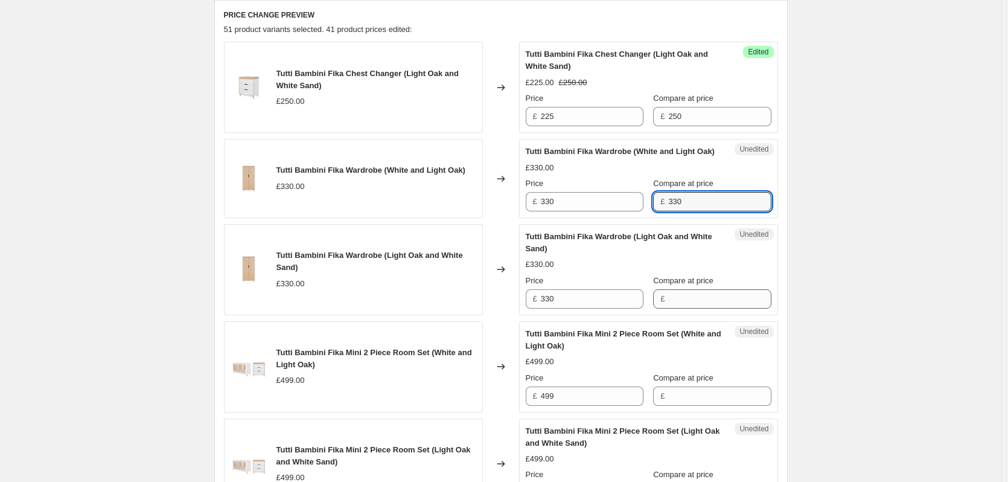
type input "330"
click at [687, 308] on input "Compare at price" at bounding box center [719, 298] width 103 height 19
paste input "330"
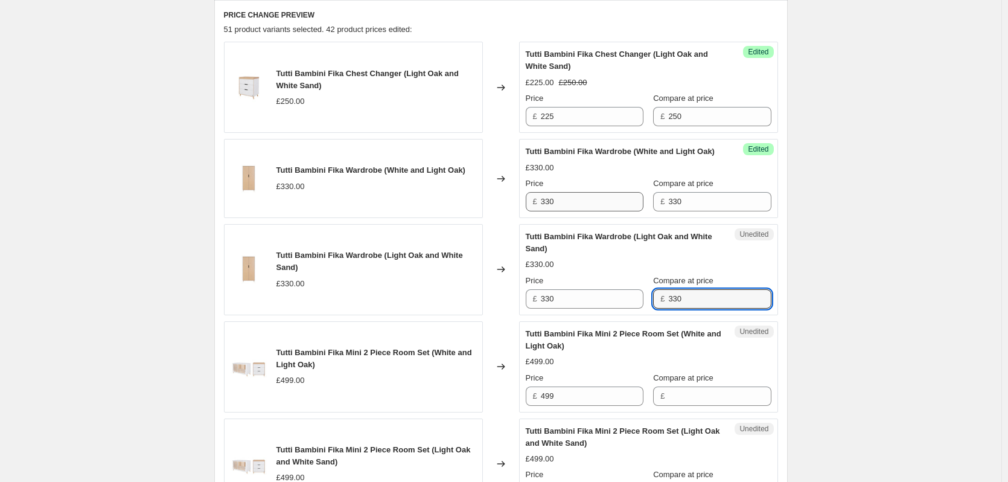
type input "330"
click at [577, 211] on input "330" at bounding box center [592, 201] width 103 height 19
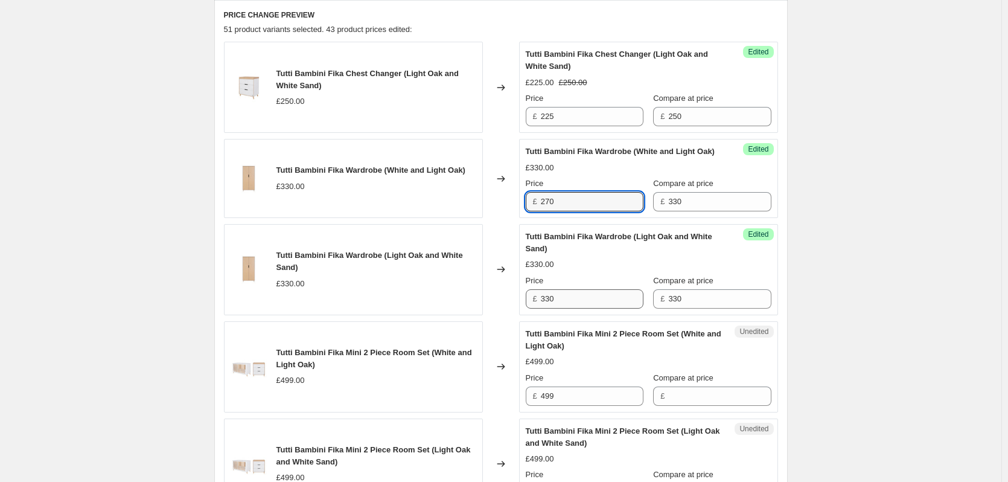
type input "270"
click at [561, 308] on input "330" at bounding box center [592, 298] width 103 height 19
paste input "27"
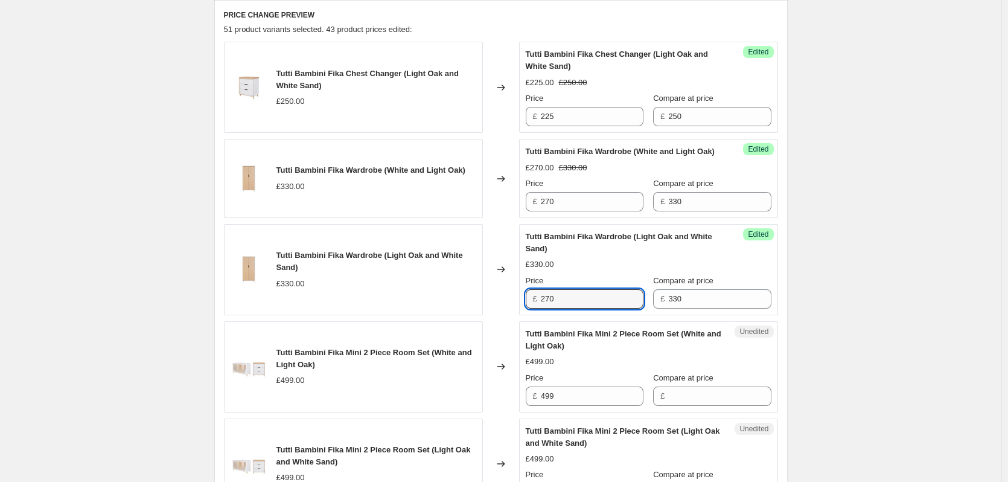
type input "270"
click at [851, 279] on div "Create new price [MEDICAL_DATA]. This page is ready Create new price [MEDICAL_D…" at bounding box center [501, 457] width 1002 height 1716
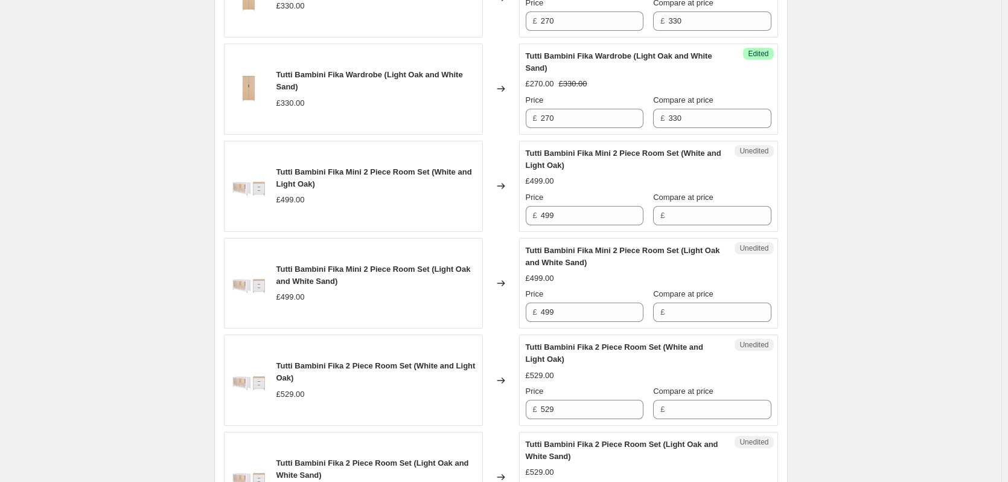
scroll to position [583, 0]
click at [589, 223] on input "499" at bounding box center [592, 214] width 103 height 19
click at [711, 225] on input "Compare at price" at bounding box center [719, 214] width 103 height 19
paste input "499"
type input "499"
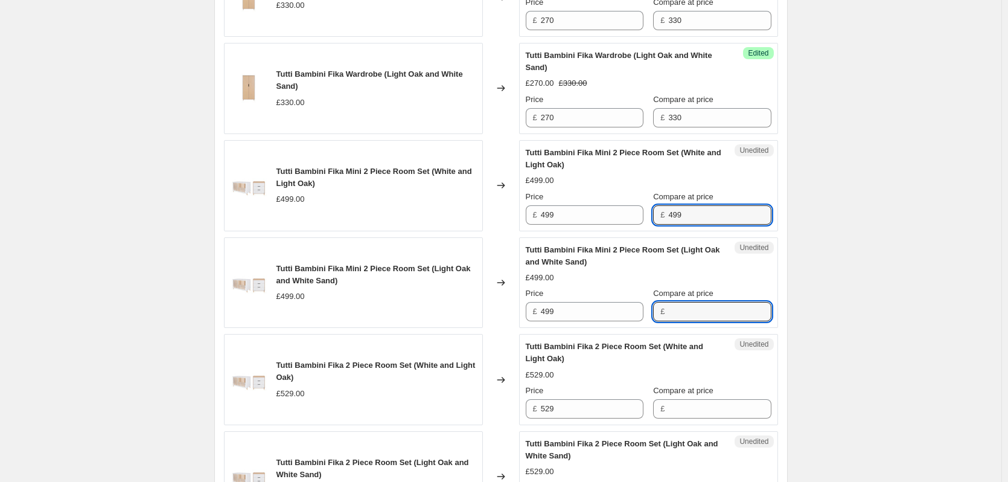
paste input "499"
drag, startPoint x: 694, startPoint y: 331, endPoint x: 676, endPoint y: 312, distance: 26.5
click at [694, 321] on input "Compare at price" at bounding box center [719, 311] width 103 height 19
type input "499"
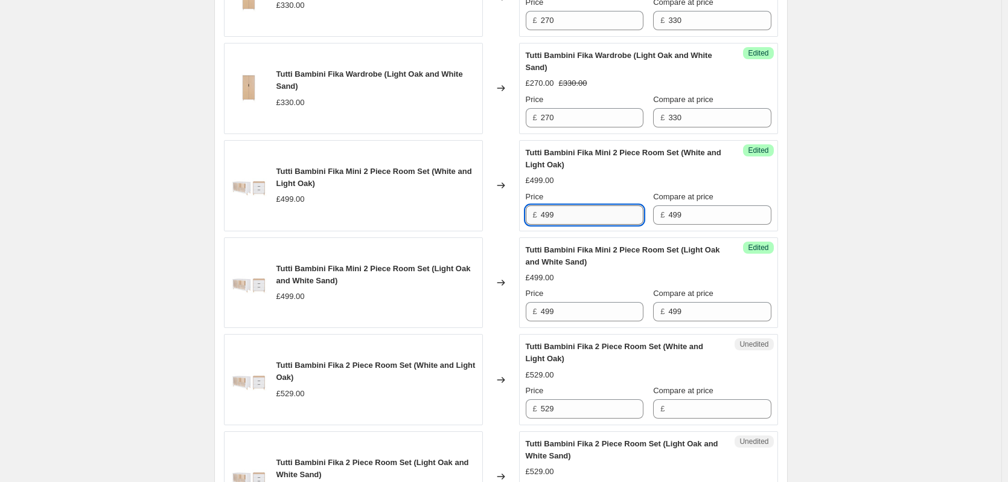
click at [579, 225] on input "499" at bounding box center [592, 214] width 103 height 19
type input "359.10"
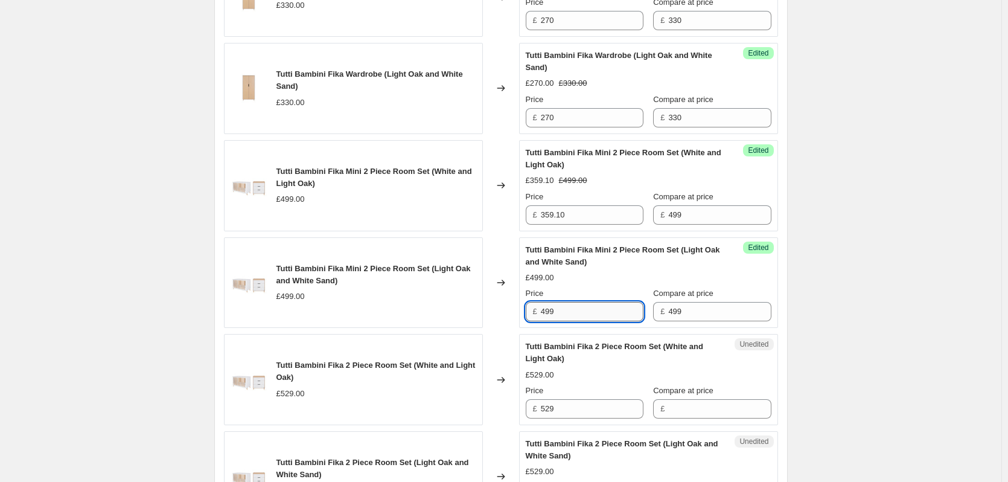
click at [589, 319] on input "499" at bounding box center [592, 311] width 103 height 19
paste input "359.10"
type input "359.10"
click at [900, 298] on div "Create new price [MEDICAL_DATA]. This page is ready Create new price [MEDICAL_D…" at bounding box center [501, 275] width 1002 height 1716
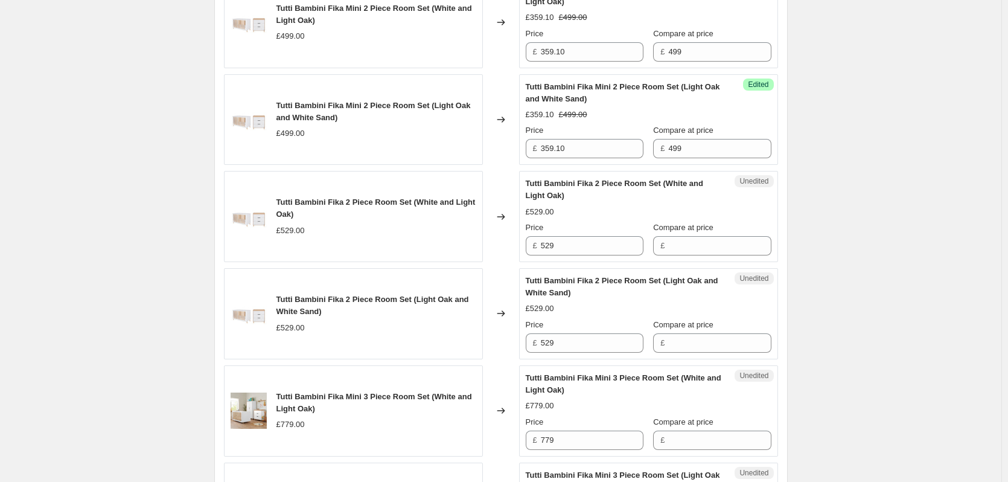
scroll to position [764, 0]
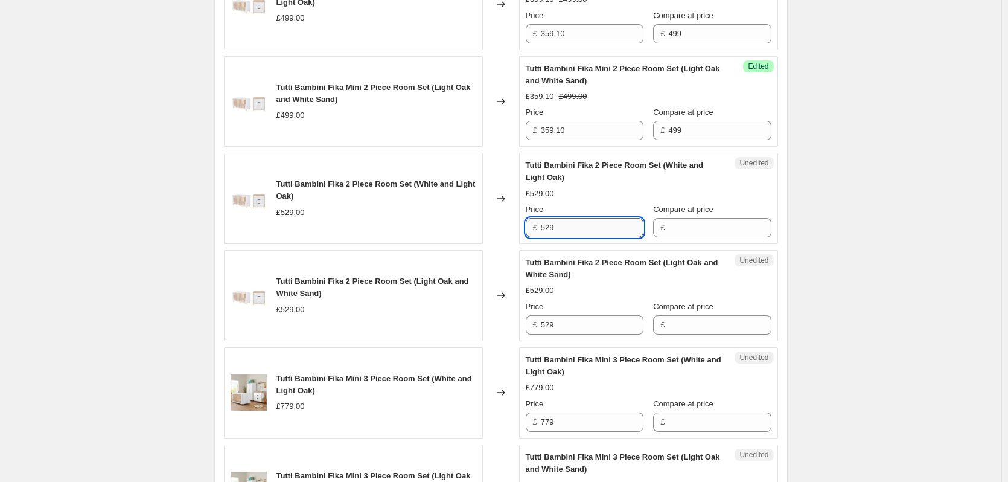
click at [574, 237] on input "529" at bounding box center [592, 227] width 103 height 19
click at [698, 235] on input "Compare at price" at bounding box center [719, 227] width 103 height 19
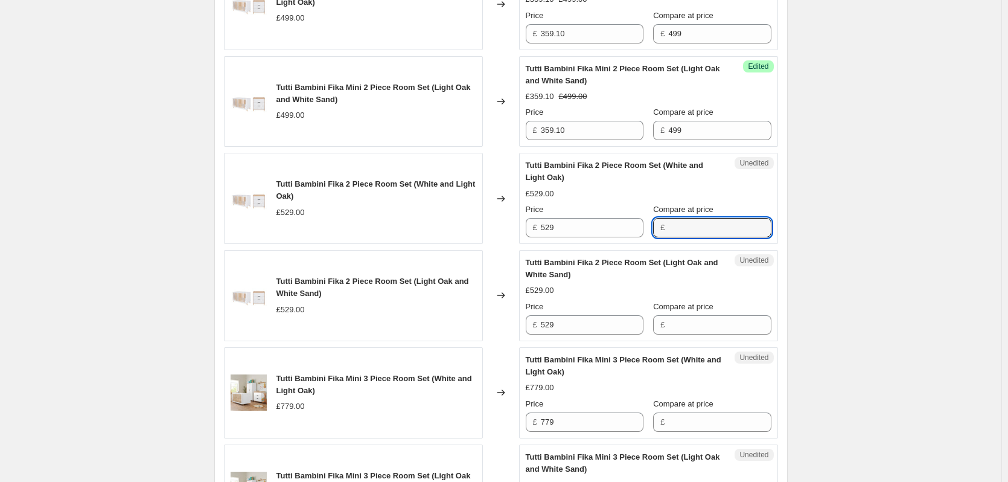
paste input "529"
type input "529"
click at [692, 334] on input "Compare at price" at bounding box center [719, 324] width 103 height 19
paste input "529"
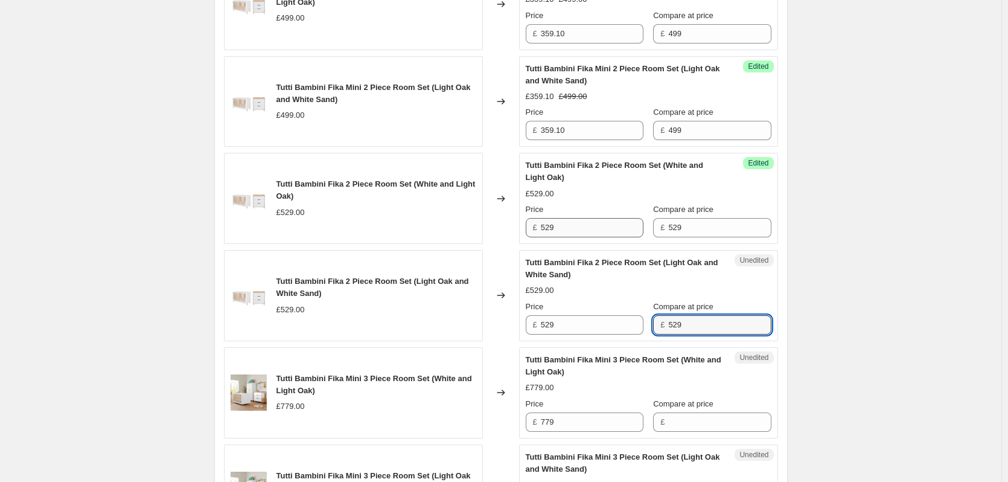
type input "529"
click at [605, 234] on input "529" at bounding box center [592, 227] width 103 height 19
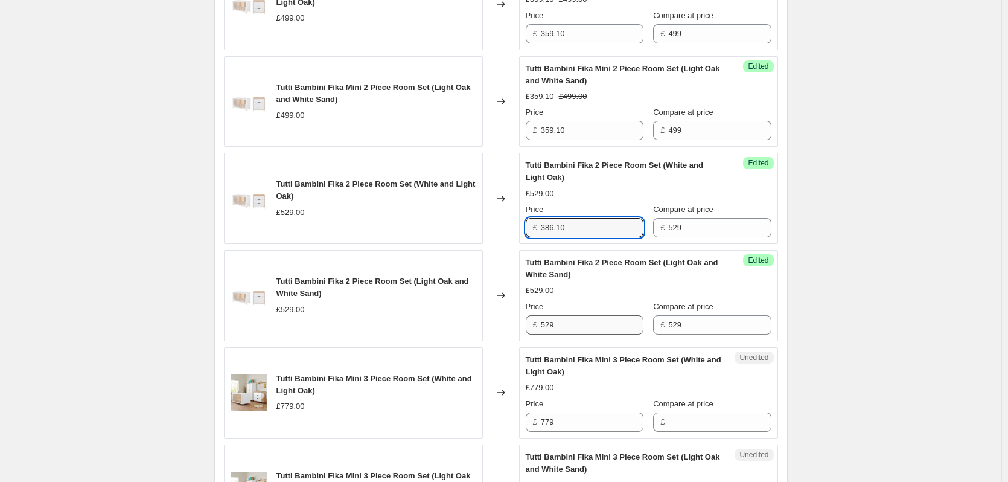
type input "386.10"
click at [562, 331] on input "529" at bounding box center [592, 324] width 103 height 19
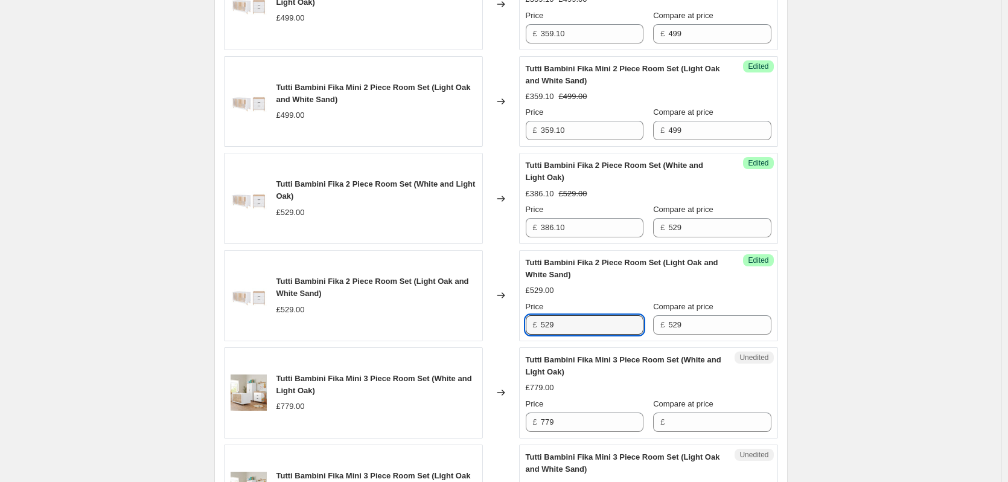
paste input "386.10"
type input "386.10"
click at [897, 280] on div "Create new price [MEDICAL_DATA]. This page is ready Create new price [MEDICAL_D…" at bounding box center [501, 94] width 1002 height 1716
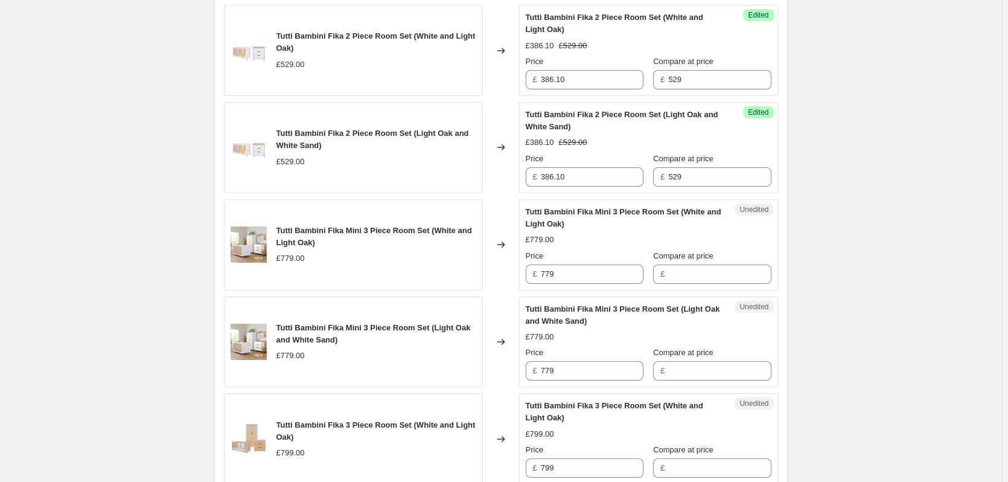
scroll to position [945, 0]
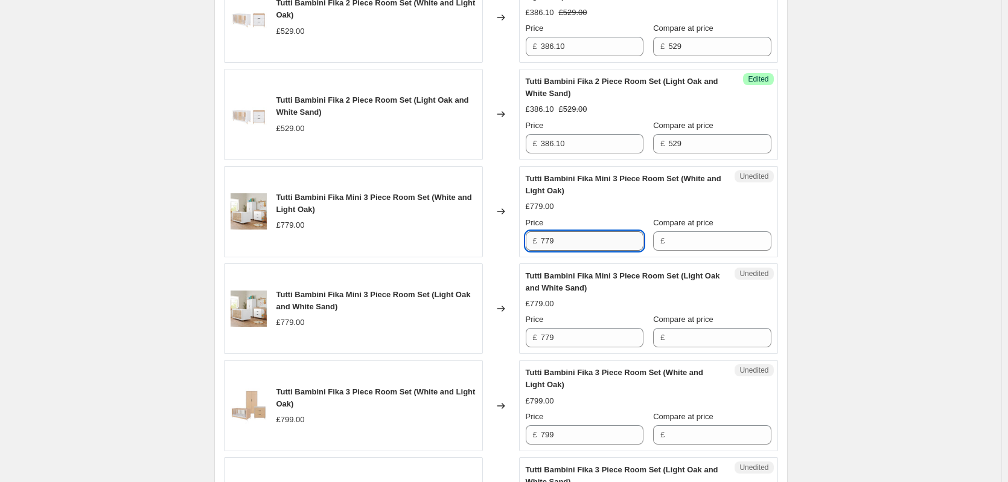
click at [601, 251] on input "779" at bounding box center [592, 240] width 103 height 19
click at [699, 251] on input "Compare at price" at bounding box center [719, 240] width 103 height 19
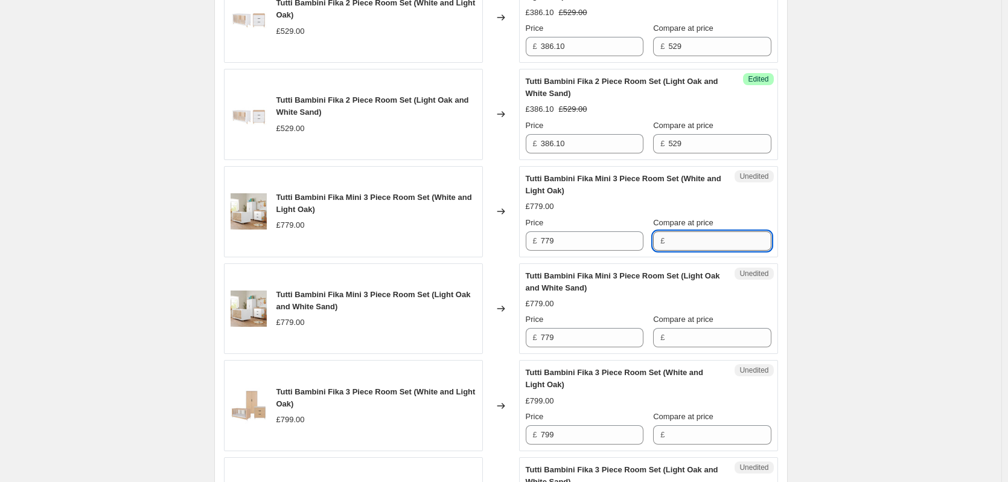
paste input "779"
type input "779"
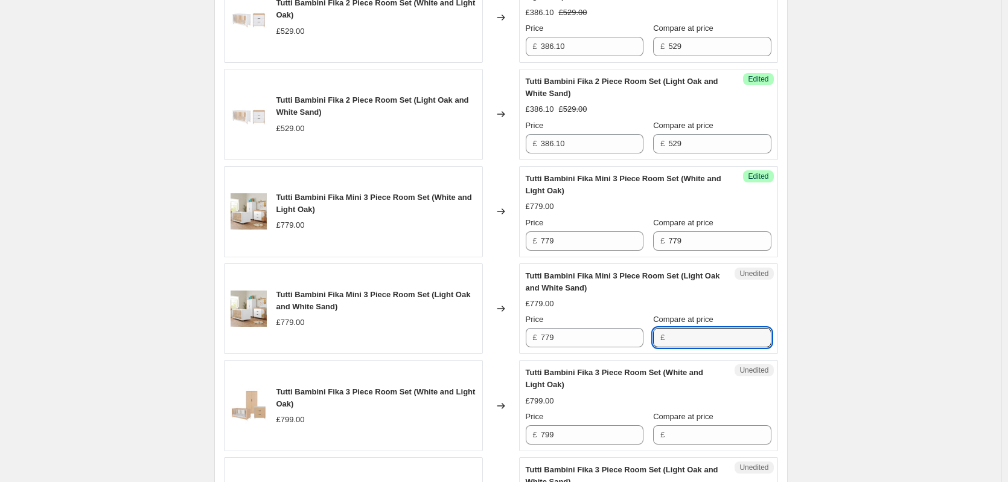
paste input "779"
drag, startPoint x: 695, startPoint y: 354, endPoint x: 653, endPoint y: 327, distance: 50.2
click at [695, 347] on input "779" at bounding box center [719, 337] width 103 height 19
type input "779"
click at [592, 251] on input "779" at bounding box center [592, 240] width 103 height 19
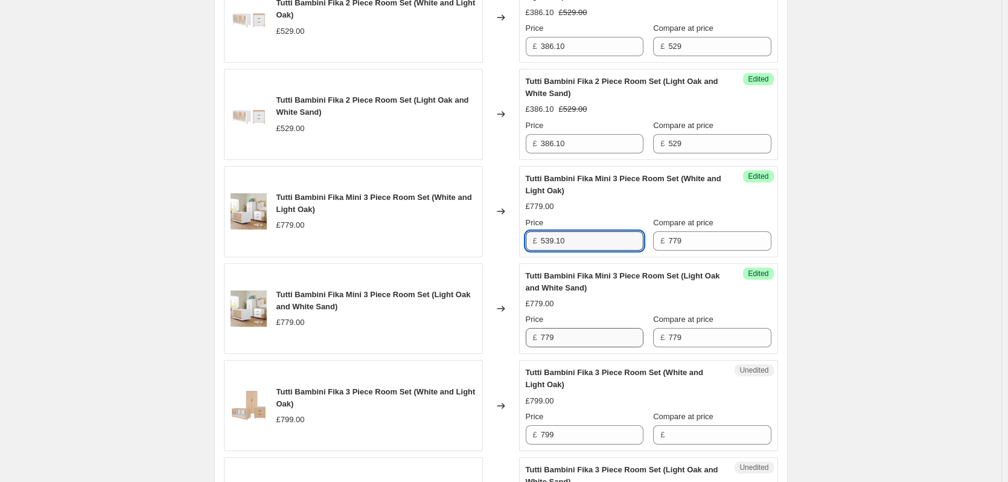
type input "539.10"
click at [580, 347] on input "779" at bounding box center [592, 337] width 103 height 19
paste input "539.10"
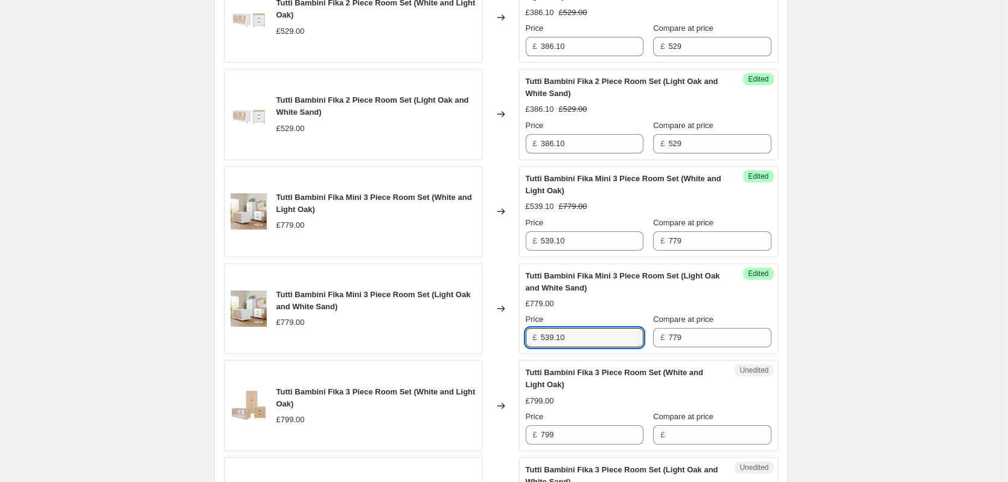
type input "539.10"
drag, startPoint x: 920, startPoint y: 327, endPoint x: 893, endPoint y: 298, distance: 39.7
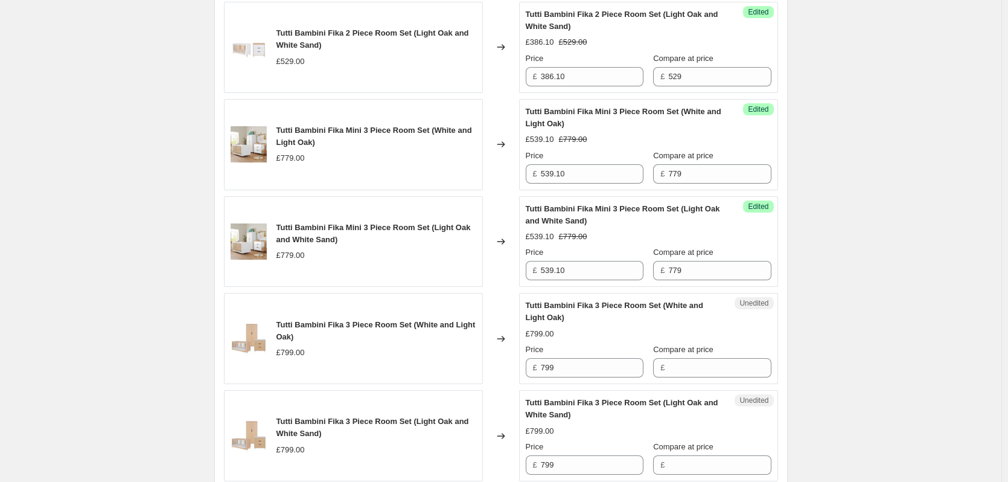
scroll to position [1186, 0]
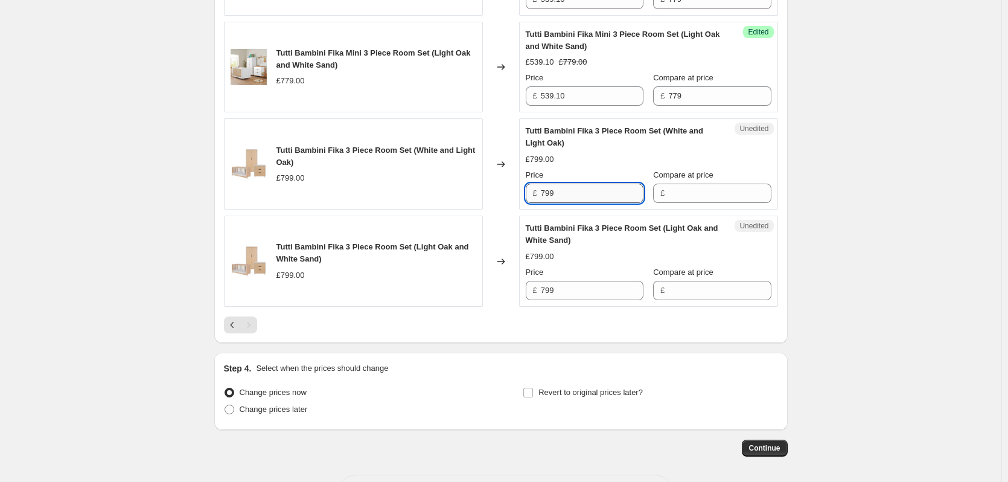
click at [591, 203] on input "799" at bounding box center [592, 193] width 103 height 19
drag, startPoint x: 698, startPoint y: 205, endPoint x: 699, endPoint y: 215, distance: 9.7
click at [698, 203] on input "Compare at price" at bounding box center [719, 193] width 103 height 19
paste input "799"
type input "799"
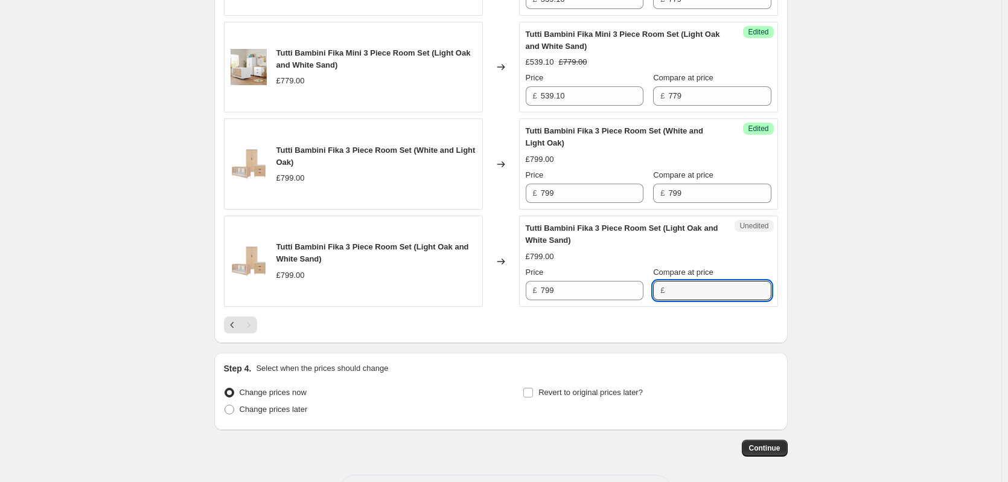
paste input "799"
drag, startPoint x: 697, startPoint y: 299, endPoint x: 655, endPoint y: 278, distance: 46.4
click at [697, 299] on input "799" at bounding box center [719, 290] width 103 height 19
type input "799"
click at [610, 203] on input "799" at bounding box center [592, 193] width 103 height 19
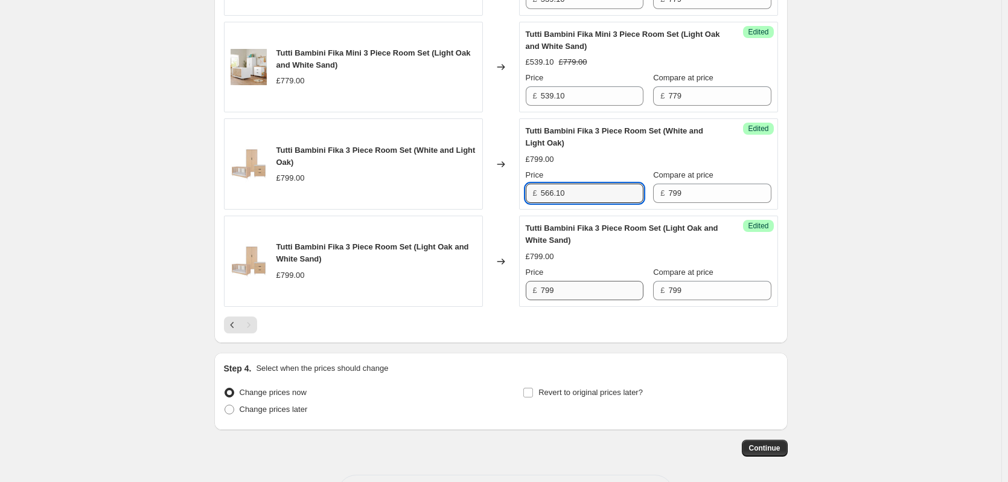
type input "566.10"
click at [595, 300] on input "799" at bounding box center [592, 290] width 103 height 19
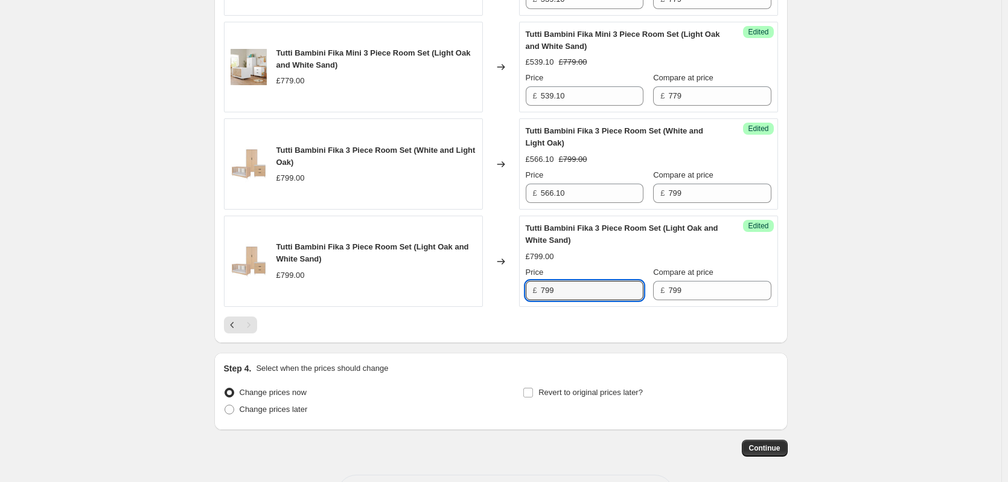
paste input "566.10"
type input "566.10"
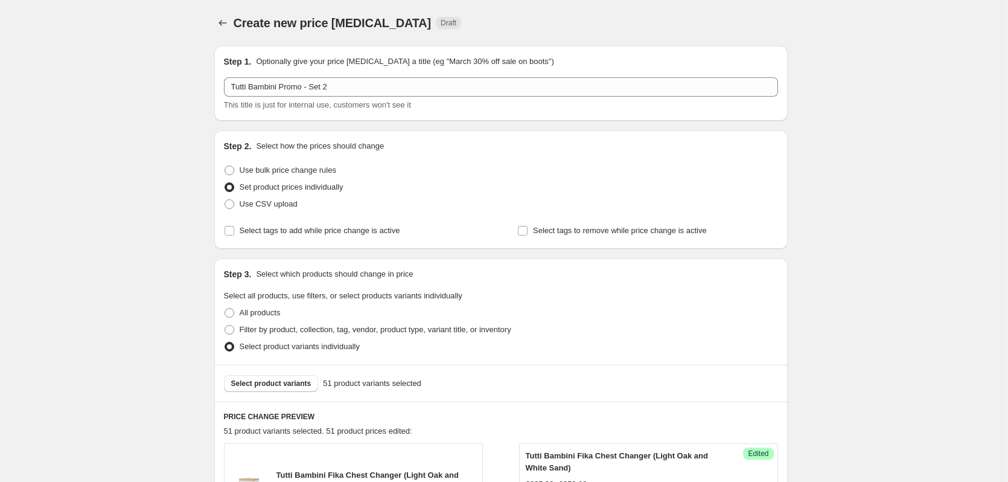
scroll to position [181, 0]
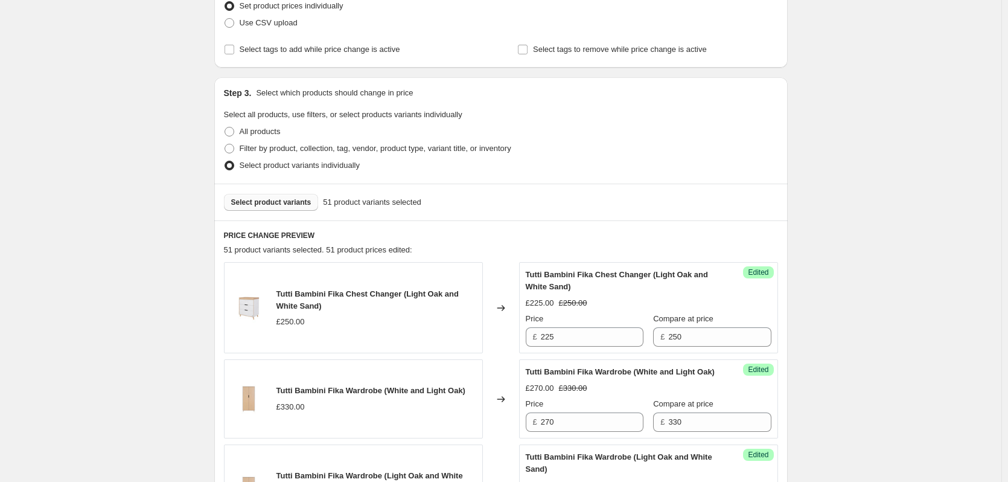
click at [297, 199] on span "Select product variants" at bounding box center [271, 202] width 80 height 10
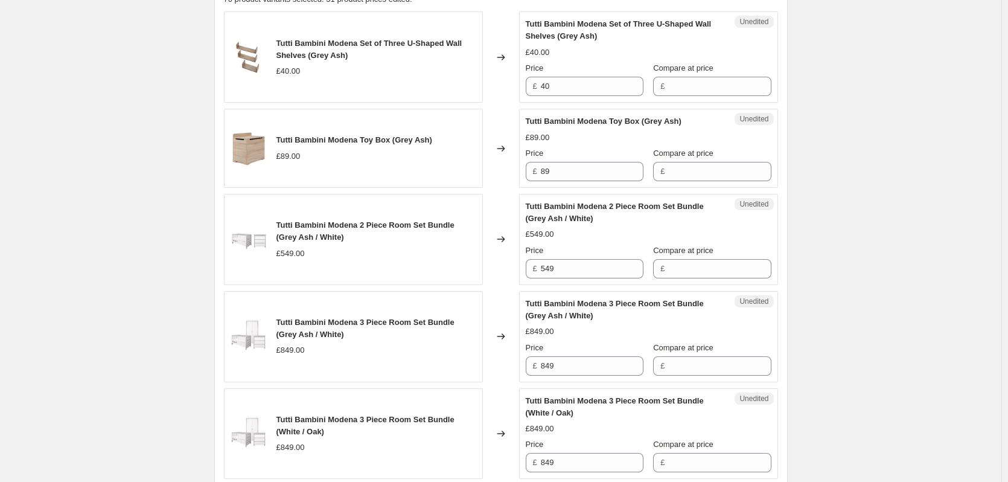
scroll to position [302, 0]
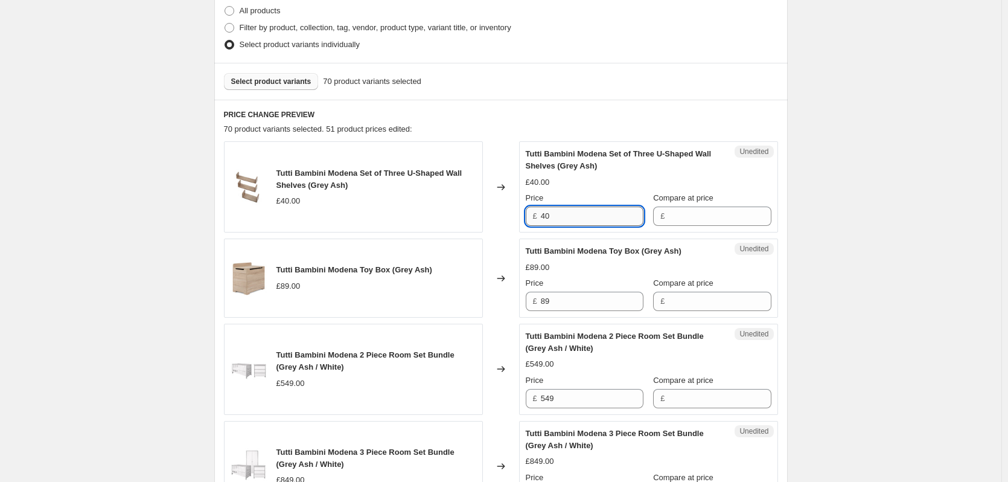
click at [593, 225] on input "40" at bounding box center [592, 215] width 103 height 19
click at [735, 208] on input "Compare at price" at bounding box center [719, 215] width 103 height 19
paste input "40"
type input "40"
click at [613, 216] on input "40" at bounding box center [592, 215] width 103 height 19
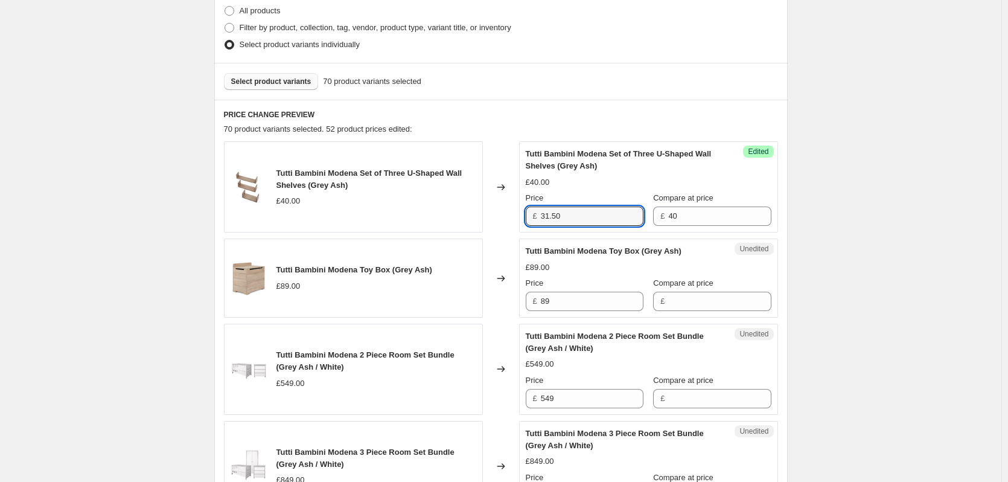
type input "31.50"
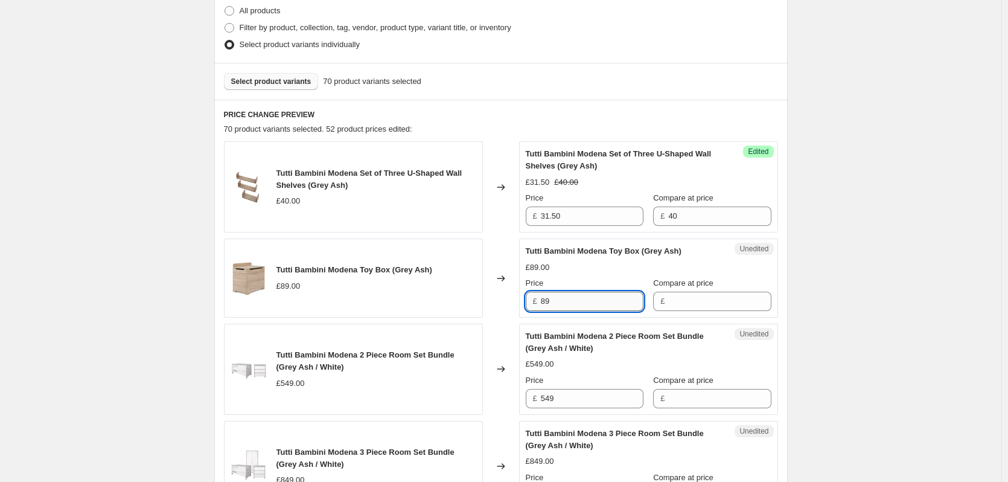
click at [574, 300] on input "89" at bounding box center [592, 301] width 103 height 19
click at [676, 301] on input "Compare at price" at bounding box center [719, 301] width 103 height 19
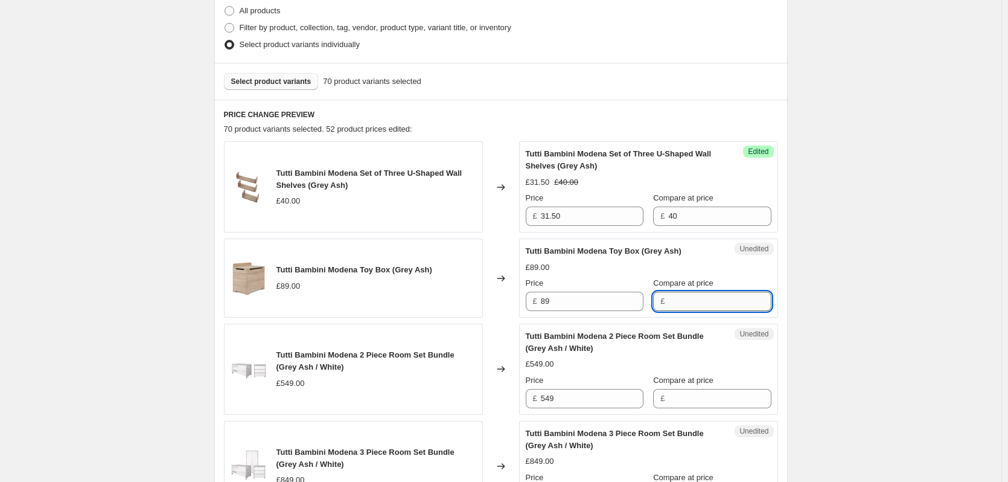
paste input "89"
type input "89"
click at [593, 300] on input "89" at bounding box center [592, 301] width 103 height 19
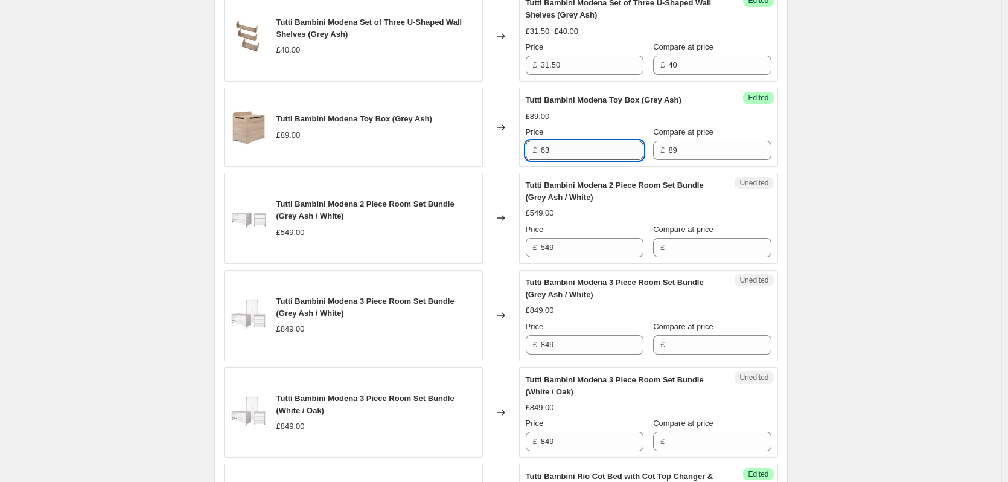
scroll to position [483, 0]
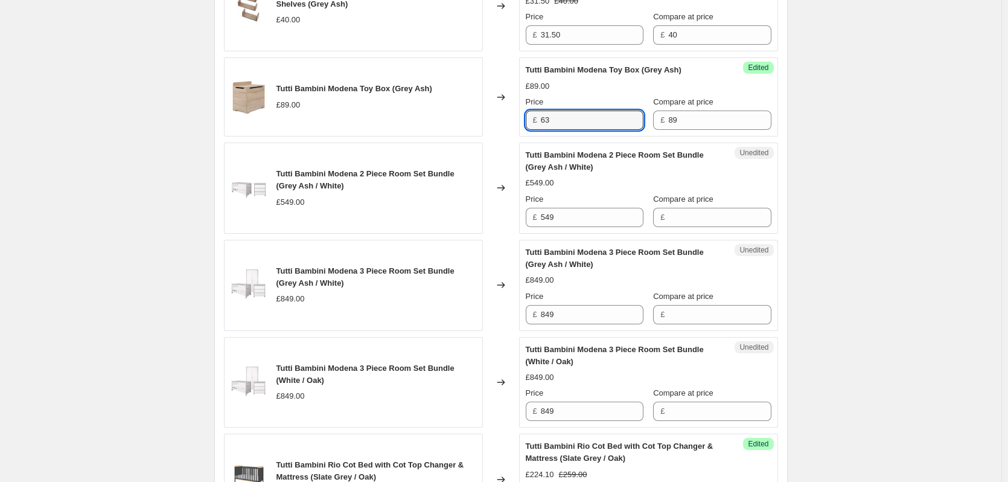
type input "63"
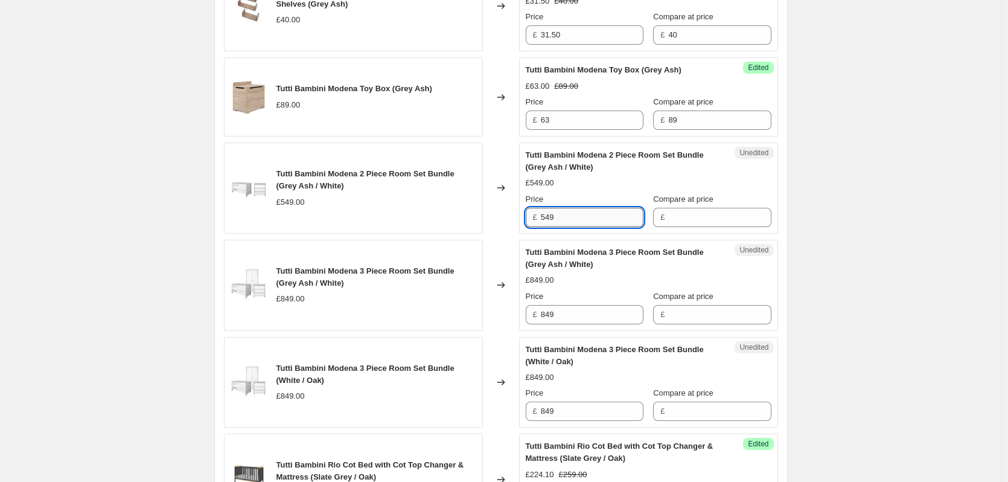
click at [572, 220] on input "549" at bounding box center [592, 217] width 103 height 19
drag, startPoint x: 749, startPoint y: 220, endPoint x: 708, endPoint y: 222, distance: 40.5
click at [749, 220] on input "Compare at price" at bounding box center [719, 217] width 103 height 19
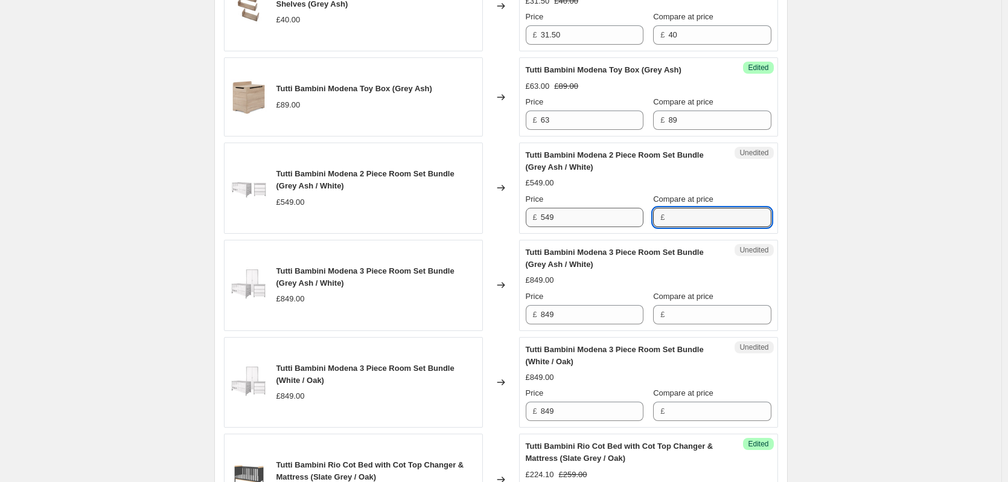
paste input "549"
type input "549"
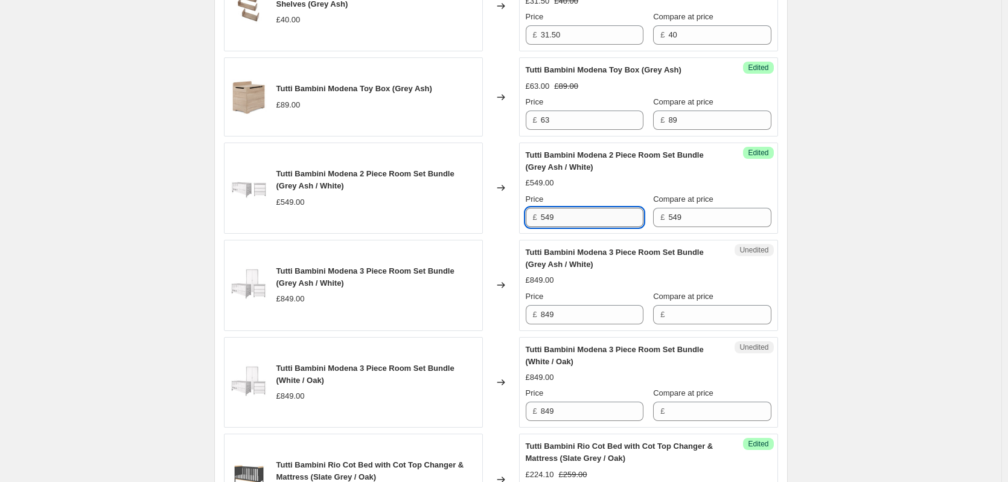
click at [612, 208] on input "549" at bounding box center [592, 217] width 103 height 19
type input "449.10"
click at [590, 302] on div "Price £ 849" at bounding box center [585, 307] width 118 height 34
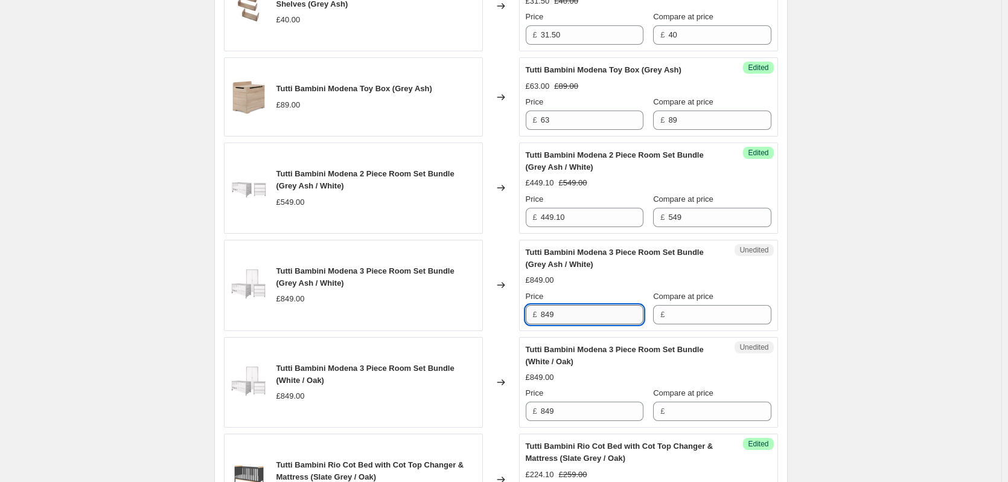
click at [576, 316] on input "849" at bounding box center [592, 314] width 103 height 19
click at [736, 325] on div "Unedited Tutti Bambini Modena 3 Piece Room Set Bundle (Grey Ash / White) £849.0…" at bounding box center [648, 285] width 259 height 91
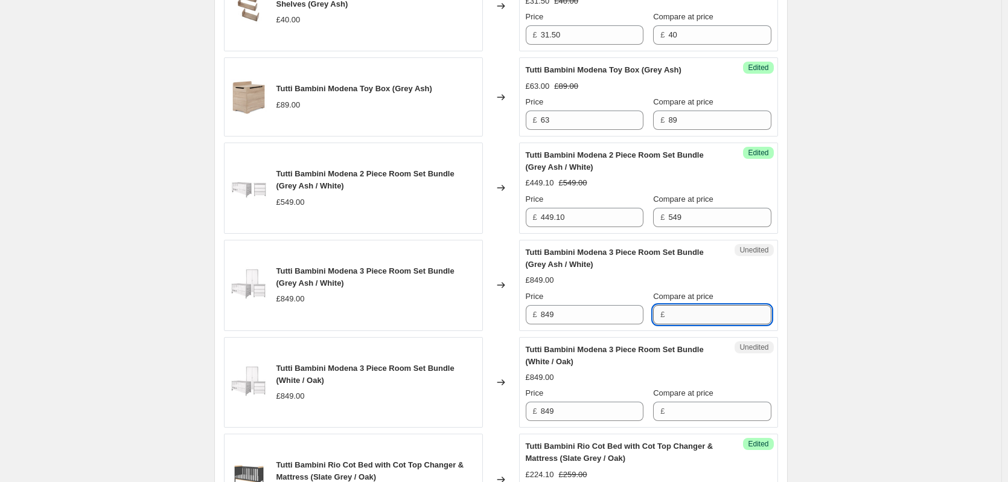
click at [702, 320] on input "Compare at price" at bounding box center [719, 314] width 103 height 19
paste input "849"
type input "849"
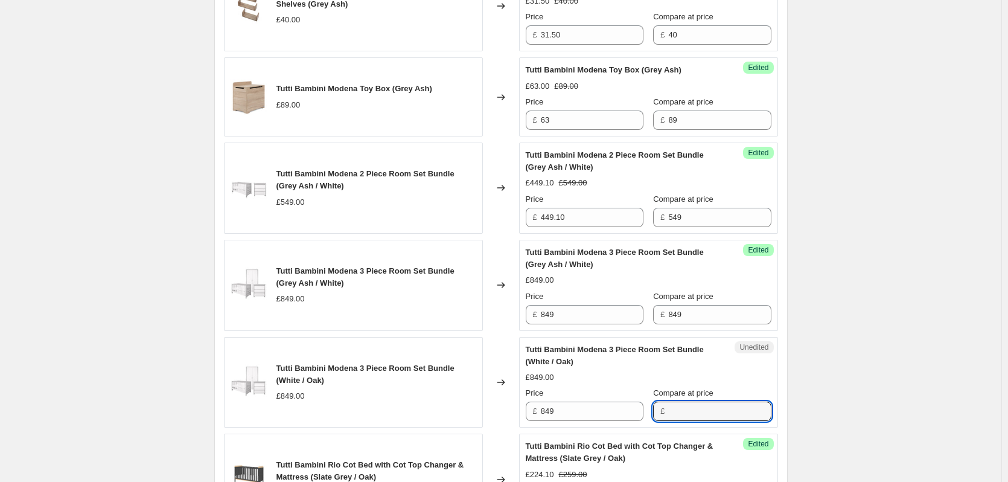
drag, startPoint x: 676, startPoint y: 414, endPoint x: 657, endPoint y: 399, distance: 23.7
click at [676, 414] on input "Compare at price" at bounding box center [719, 410] width 103 height 19
paste input "849"
type input "849"
click at [598, 321] on input "849" at bounding box center [592, 314] width 103 height 19
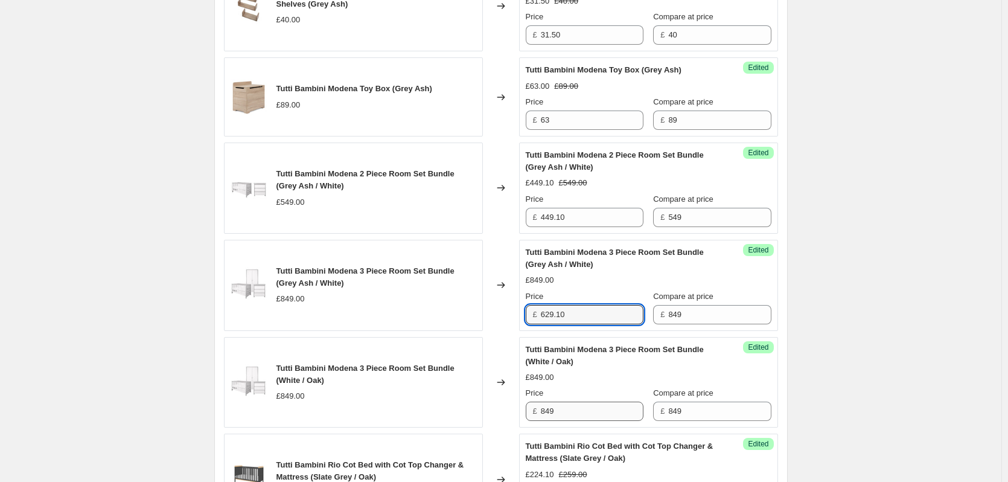
type input "629.10"
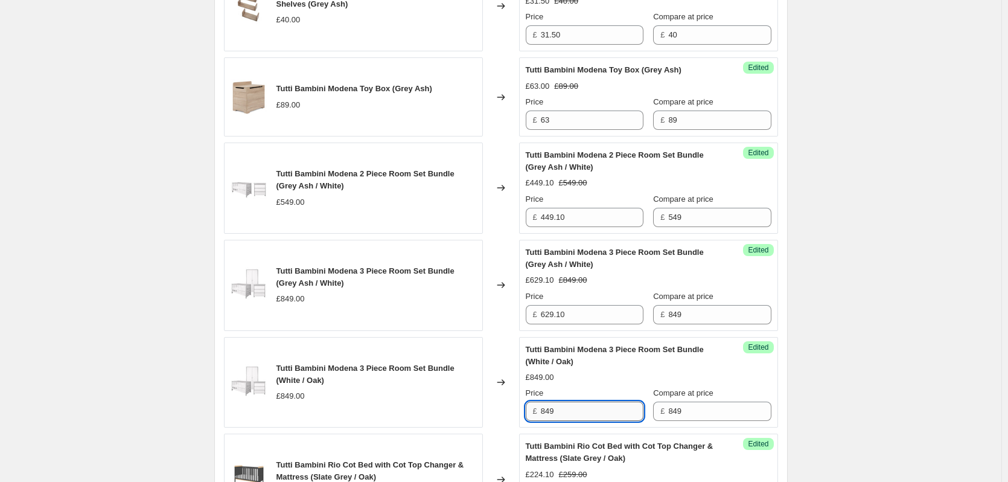
click at [606, 415] on input "849" at bounding box center [592, 410] width 103 height 19
paste input "629.10"
type input "629.10"
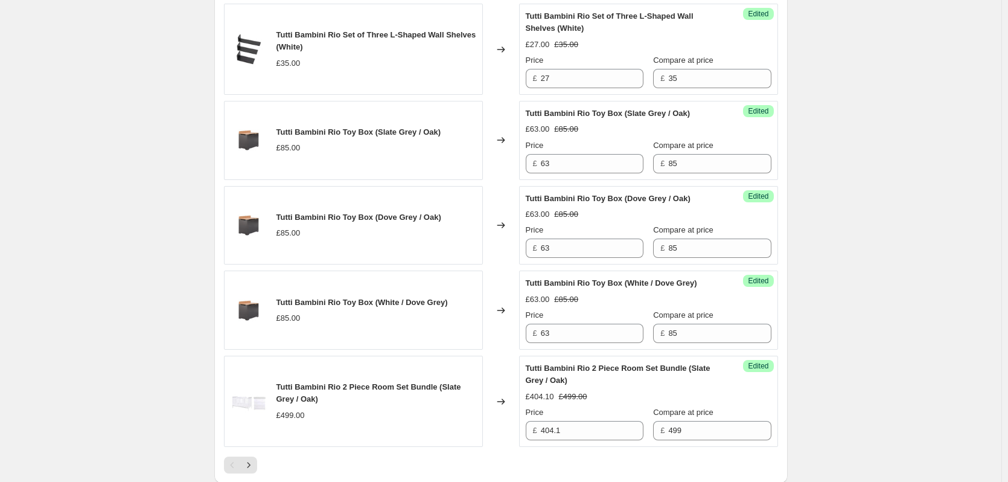
scroll to position [2024, 0]
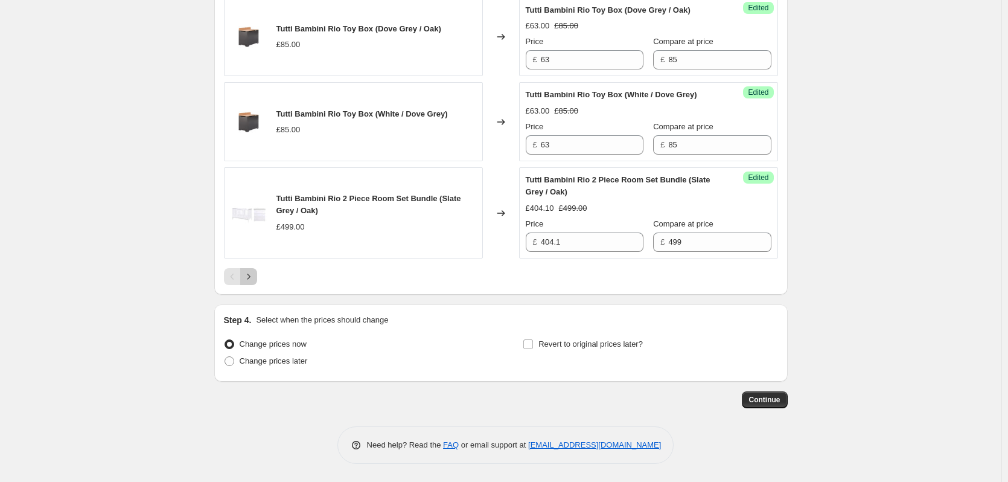
click at [251, 274] on icon "Next" at bounding box center [249, 276] width 12 height 12
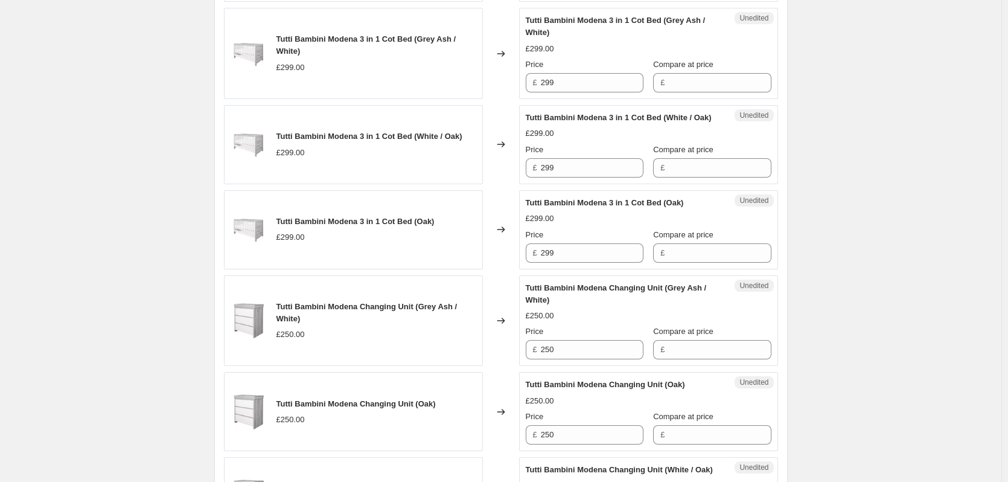
scroll to position [877, 0]
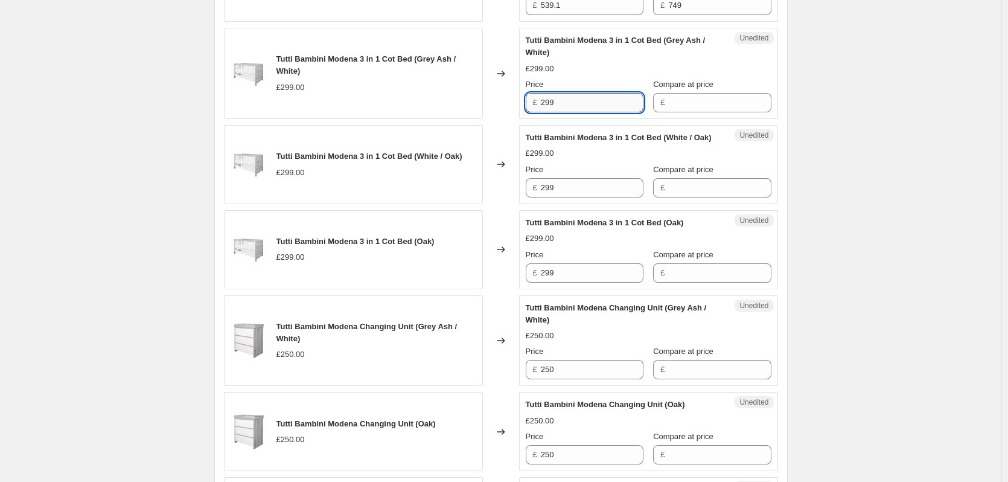
click at [615, 112] on input "299" at bounding box center [592, 102] width 103 height 19
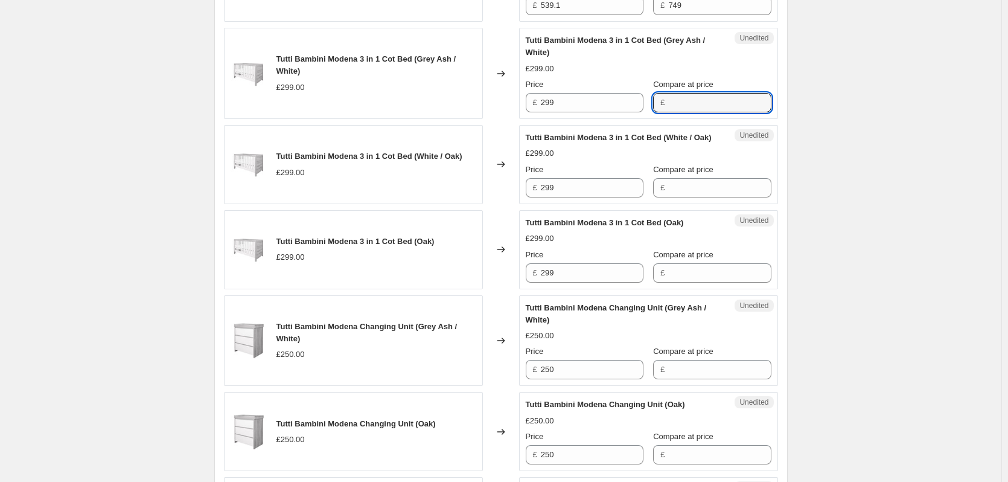
drag, startPoint x: 710, startPoint y: 133, endPoint x: 698, endPoint y: 137, distance: 12.6
click at [710, 112] on input "Compare at price" at bounding box center [719, 102] width 103 height 19
paste input "299"
type input "299"
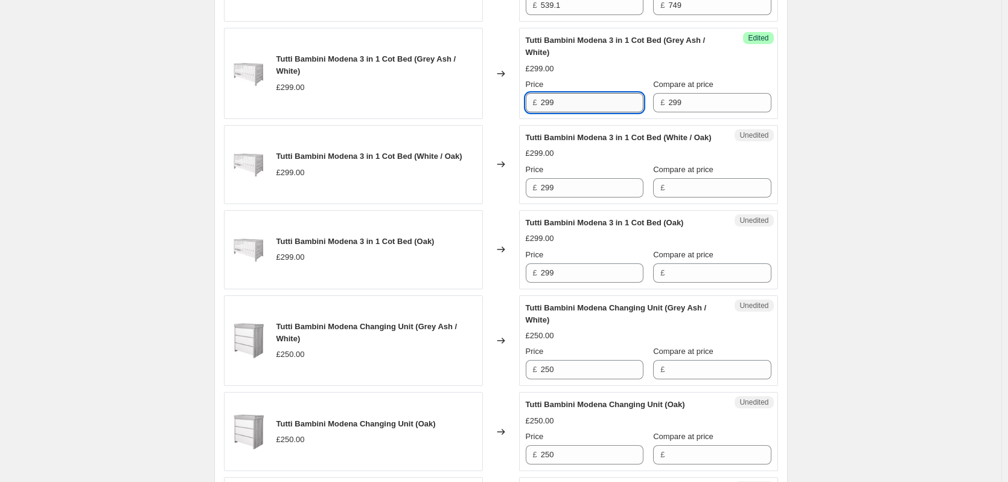
click at [598, 112] on input "299" at bounding box center [592, 102] width 103 height 19
type input "224.10"
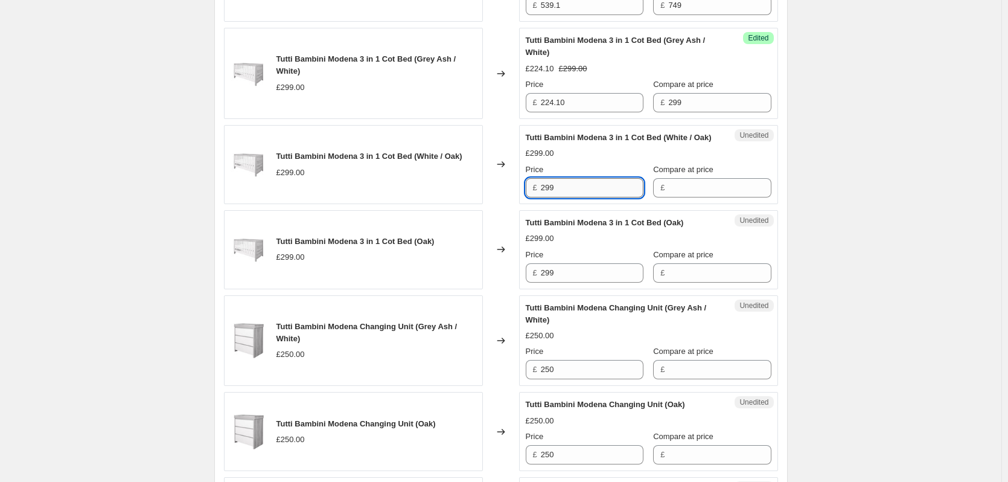
click at [586, 197] on input "299" at bounding box center [592, 187] width 103 height 19
paste input "24.10"
type input "224.10"
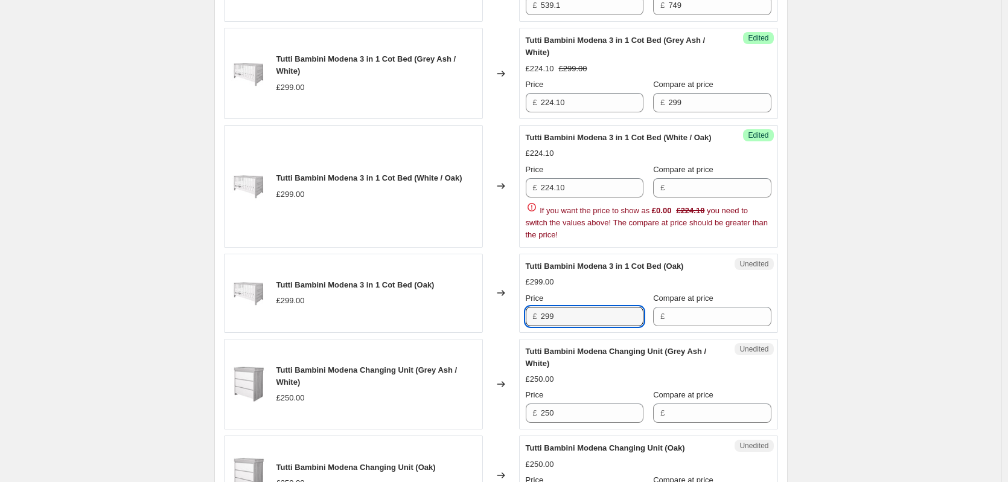
click at [571, 308] on div "Tutti Bambini Modena 3 in 1 Cot Bed (Oak) £299.00 Price £ 299 Compare at price £" at bounding box center [649, 293] width 246 height 66
paste input "24.10"
type input "224.10"
click at [715, 112] on input "299" at bounding box center [719, 102] width 103 height 19
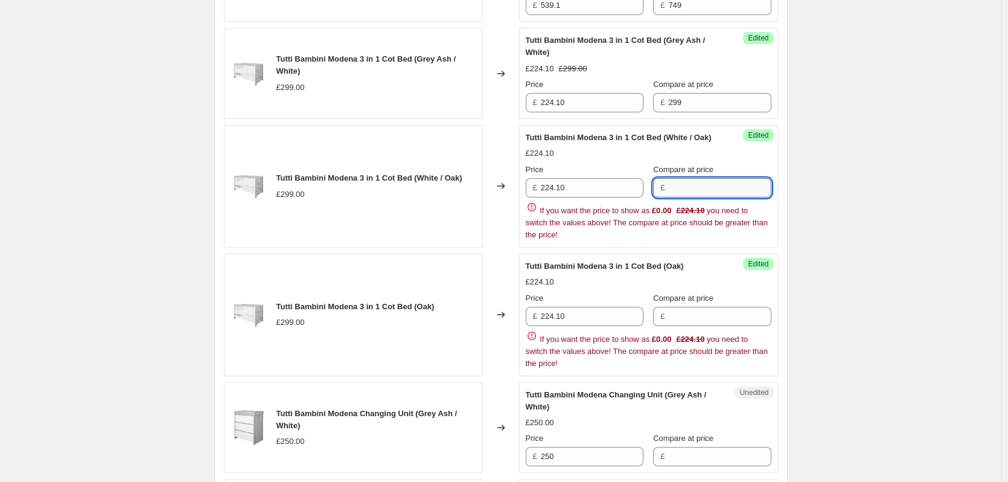
paste input "299"
drag, startPoint x: 714, startPoint y: 203, endPoint x: 698, endPoint y: 249, distance: 48.7
click at [714, 197] on input "299" at bounding box center [719, 187] width 103 height 19
type input "299"
paste input "299"
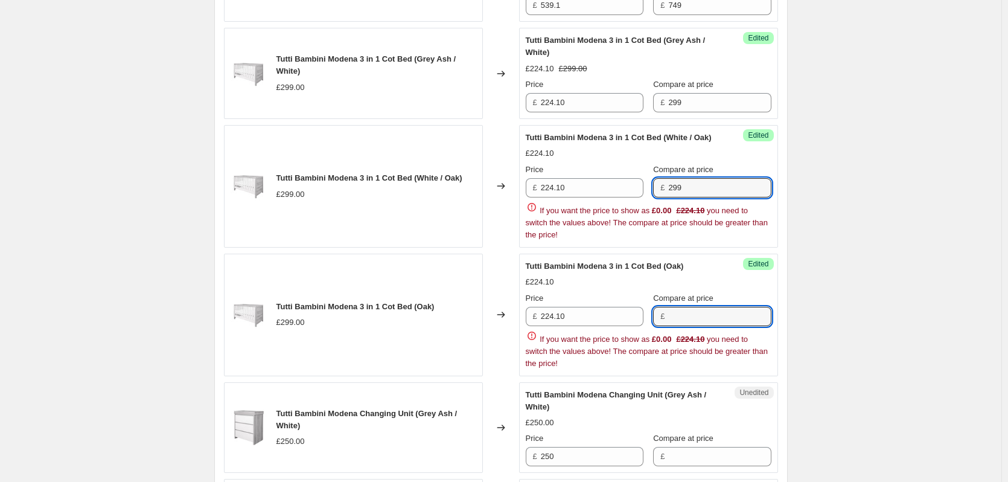
click at [696, 337] on div "Price £ 224.10 Compare at price £ If you want the price to show as £0.00 £224.1…" at bounding box center [649, 330] width 246 height 77
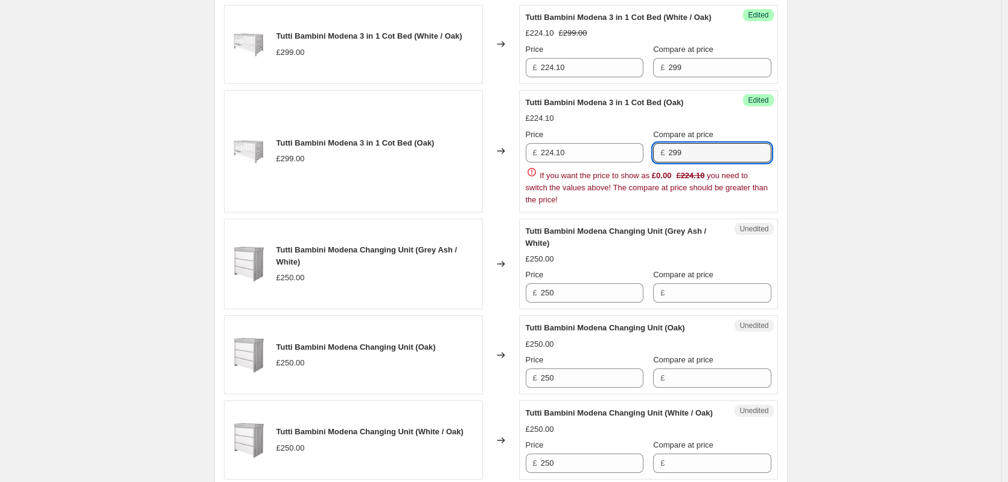
scroll to position [997, 0]
type input "299"
click at [871, 269] on div "Create new price [MEDICAL_DATA]. This page is ready Create new price [MEDICAL_D…" at bounding box center [501, 265] width 1002 height 2525
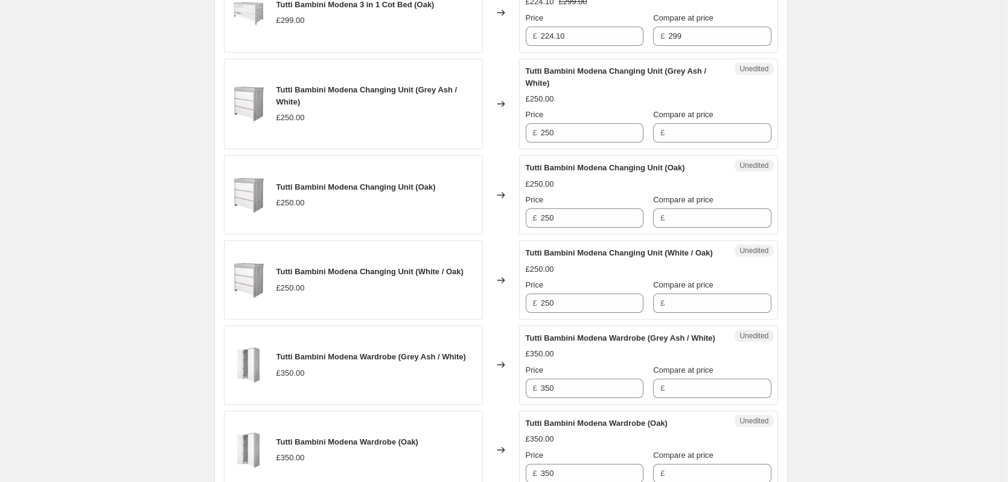
scroll to position [1118, 0]
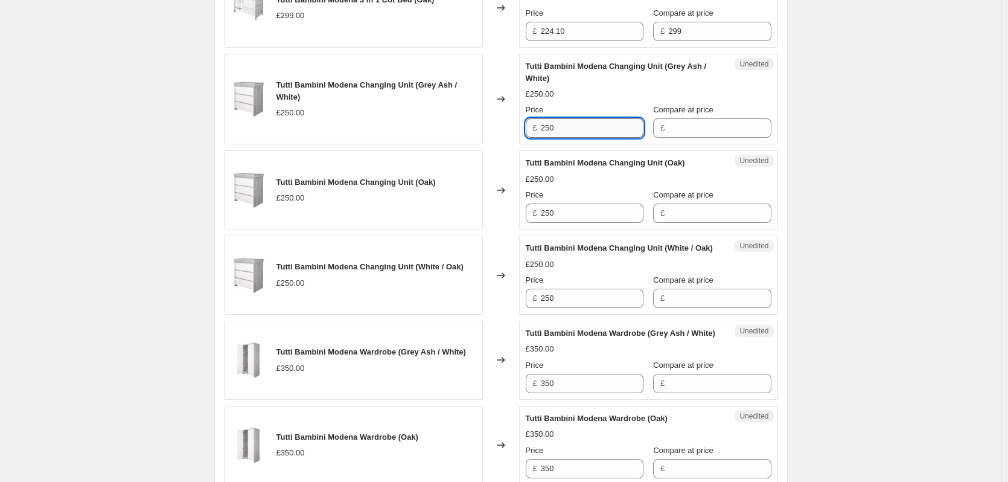
click at [561, 138] on input "250" at bounding box center [592, 127] width 103 height 19
click at [711, 138] on input "Compare at price" at bounding box center [719, 127] width 103 height 19
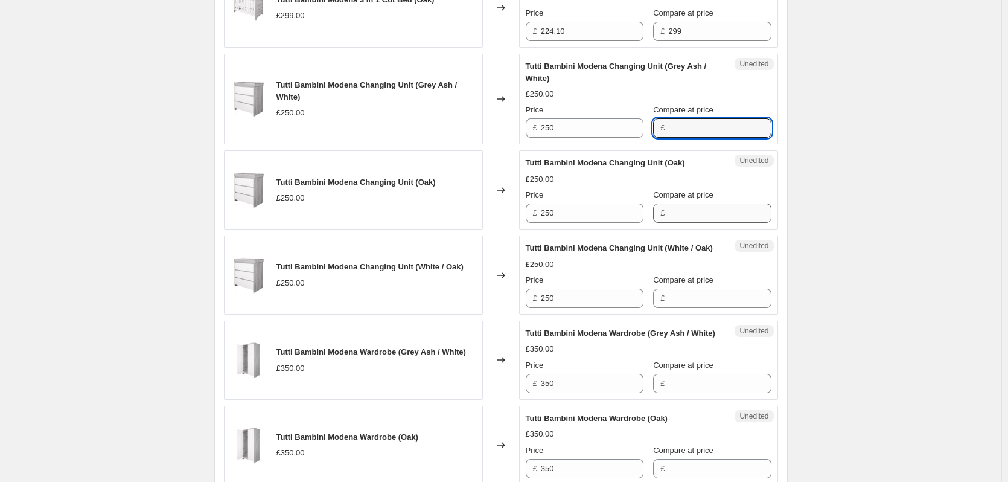
paste input "250"
type input "250"
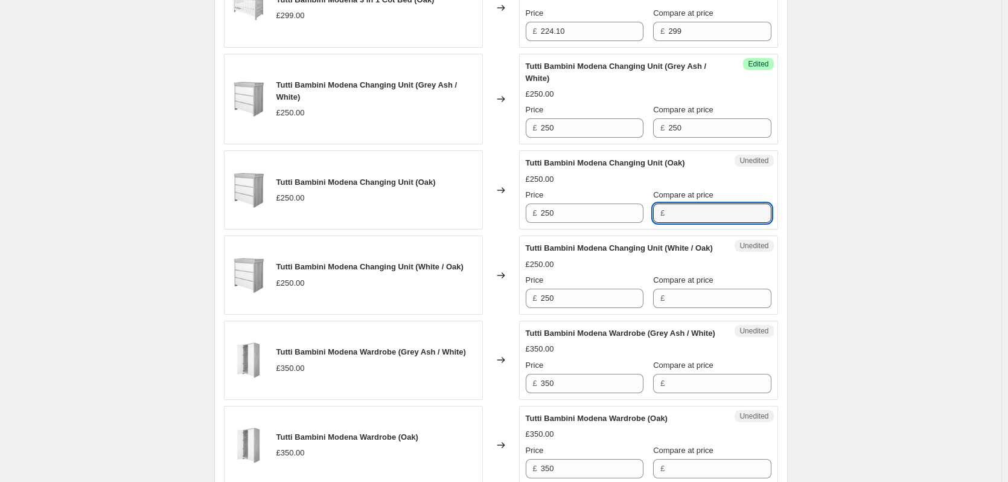
drag, startPoint x: 695, startPoint y: 253, endPoint x: 683, endPoint y: 278, distance: 28.1
click at [695, 223] on input "Compare at price" at bounding box center [719, 212] width 103 height 19
paste input "250"
type input "250"
paste input "250"
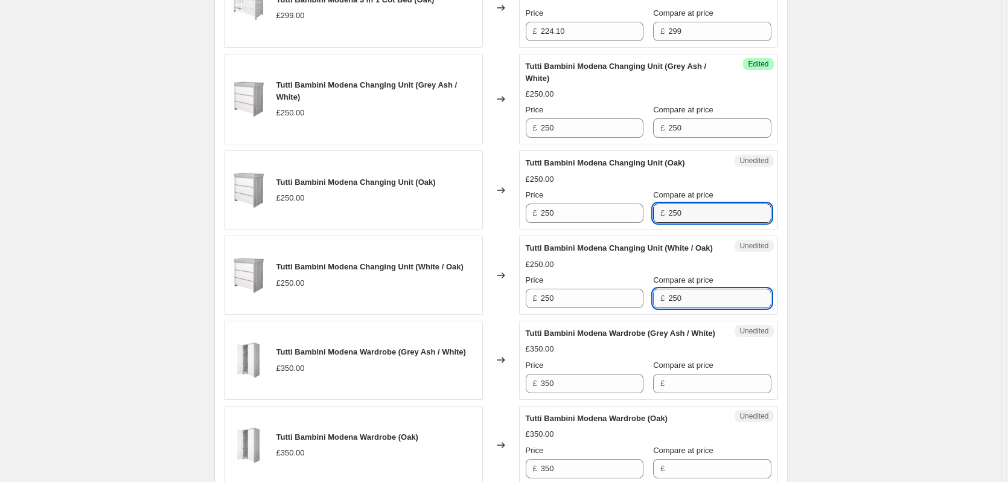
click at [679, 308] on input "250" at bounding box center [719, 298] width 103 height 19
type input "250"
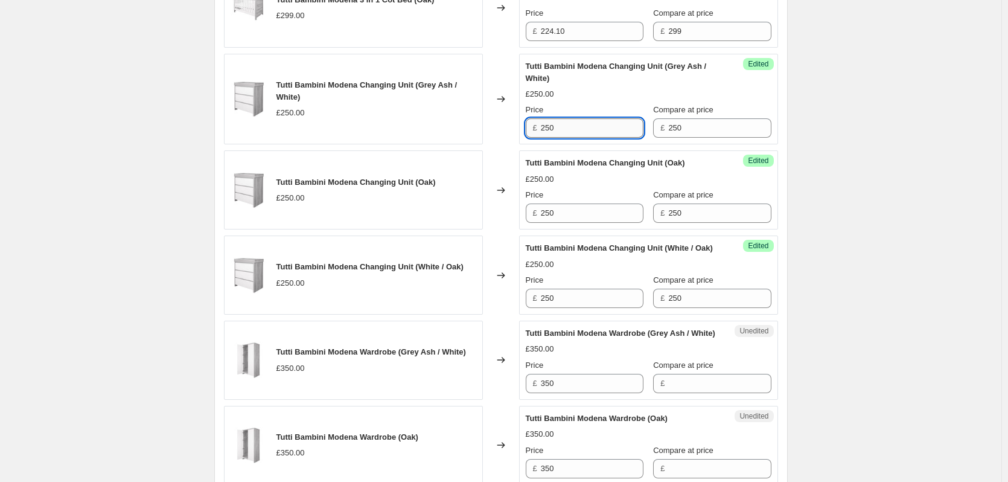
click at [590, 138] on input "250" at bounding box center [592, 127] width 103 height 19
type input "234"
click at [580, 223] on input "250" at bounding box center [592, 212] width 103 height 19
paste input "34"
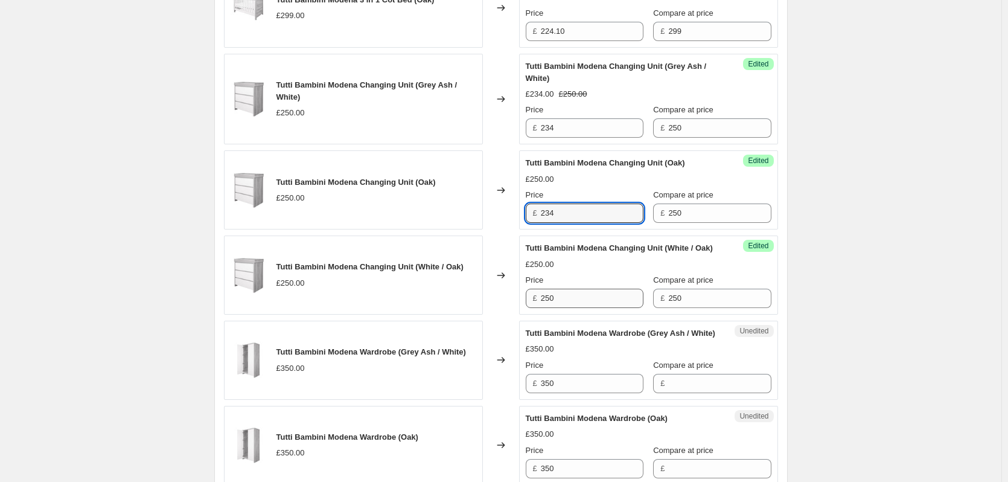
type input "234"
click at [569, 308] on input "250" at bounding box center [592, 298] width 103 height 19
paste input "234"
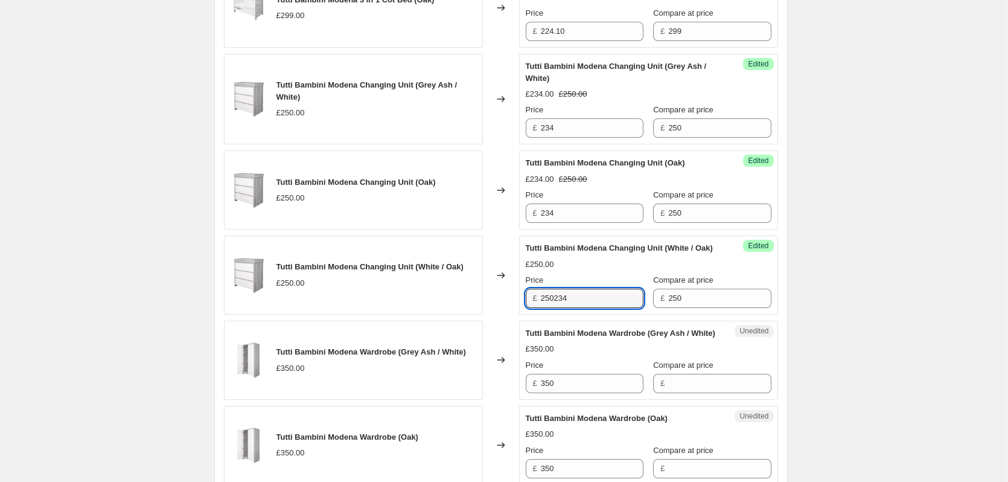
paste input "text"
paste input "234"
paste input "text"
type input "234"
click at [897, 307] on div "Create new price [MEDICAL_DATA]. This page is ready Create new price [MEDICAL_D…" at bounding box center [501, 122] width 1002 height 2481
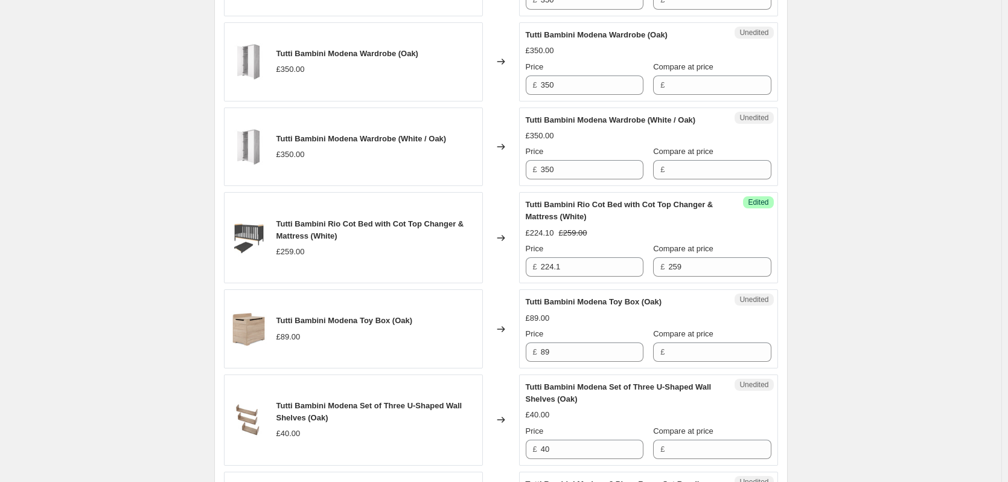
scroll to position [1480, 0]
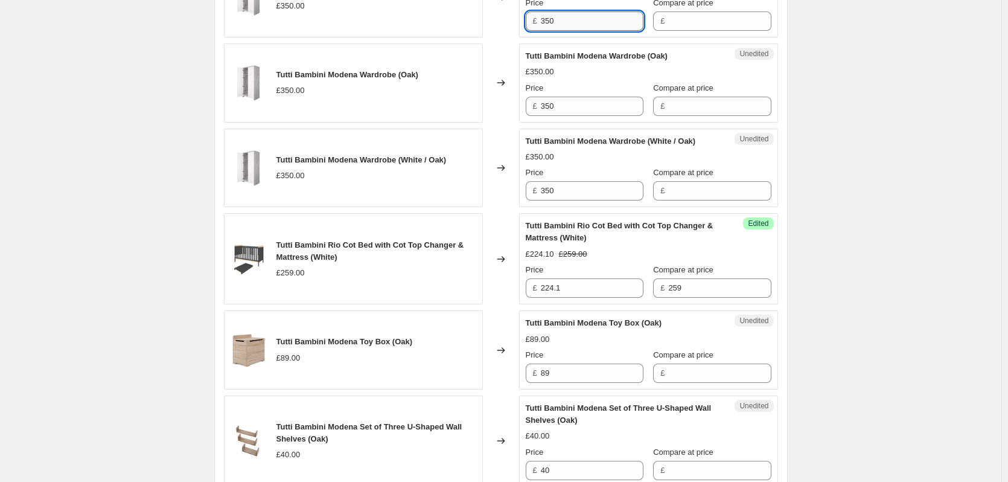
click at [562, 31] on input "350" at bounding box center [592, 20] width 103 height 19
click at [679, 31] on input "Compare at price" at bounding box center [719, 20] width 103 height 19
paste input "350"
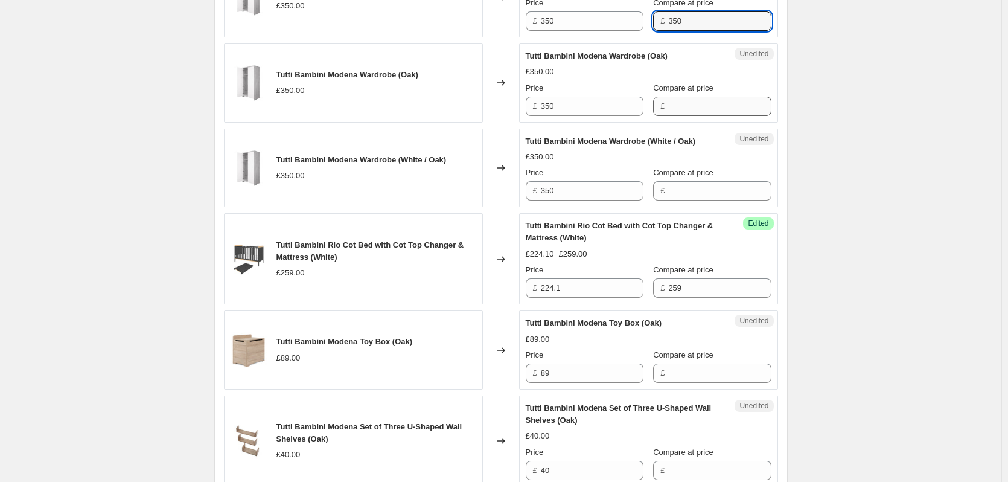
type input "350"
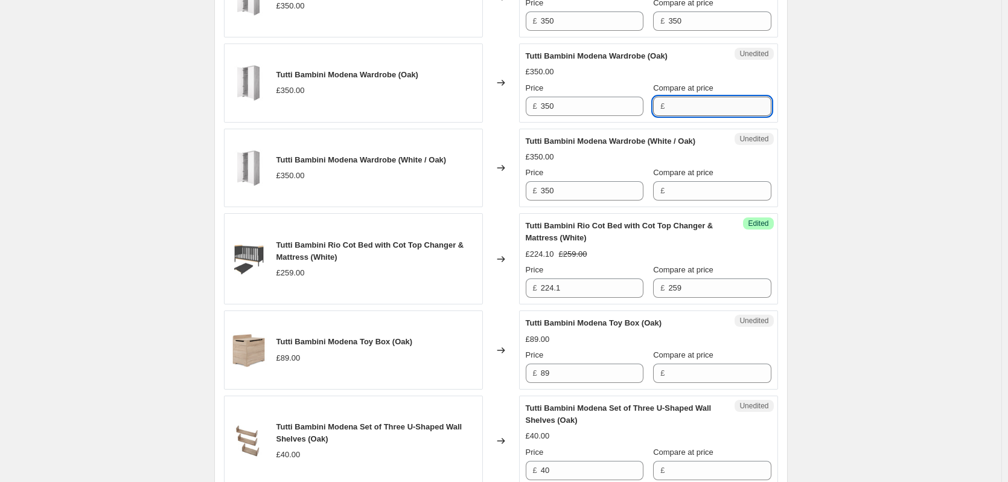
paste input "350"
click at [678, 116] on input "Compare at price" at bounding box center [719, 106] width 103 height 19
type input "350"
paste input "350"
drag, startPoint x: 663, startPoint y: 254, endPoint x: 657, endPoint y: 246, distance: 9.8
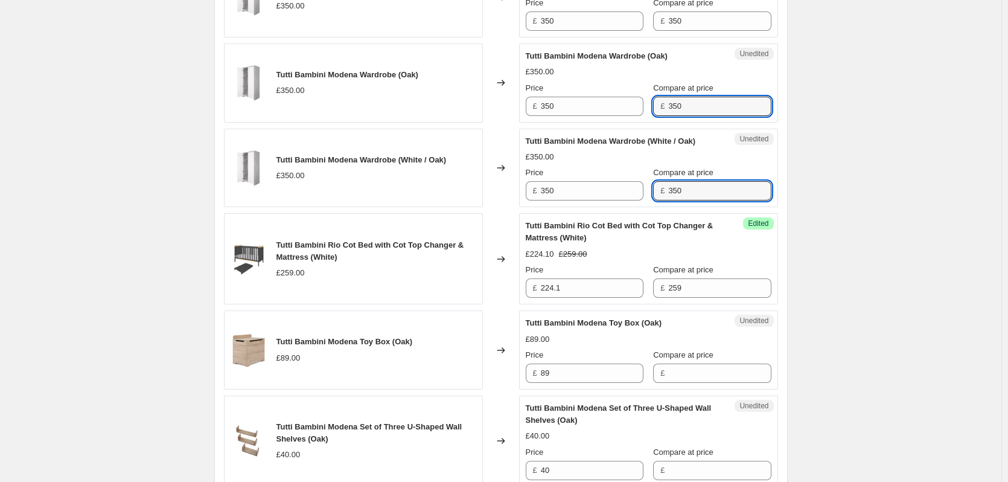
click at [668, 200] on input "350" at bounding box center [719, 190] width 103 height 19
type input "350"
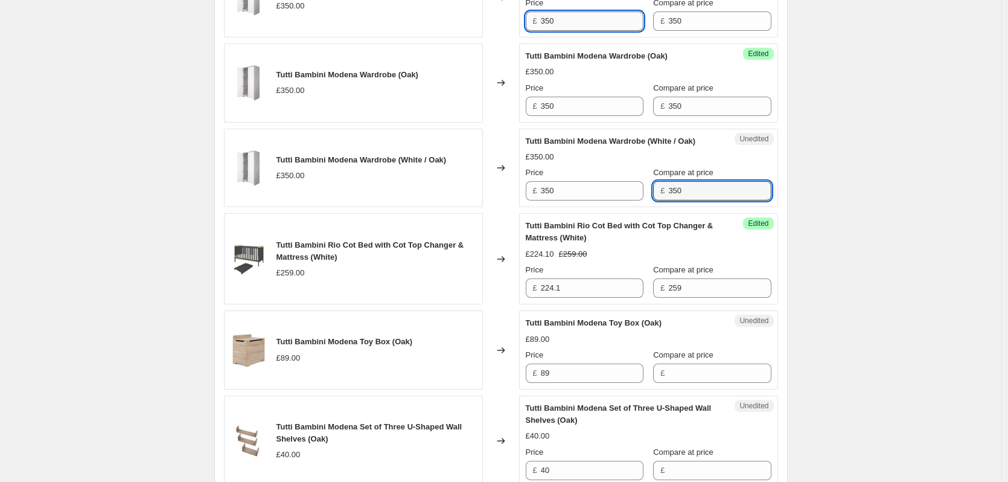
click at [582, 31] on input "350" at bounding box center [592, 20] width 103 height 19
type input "315"
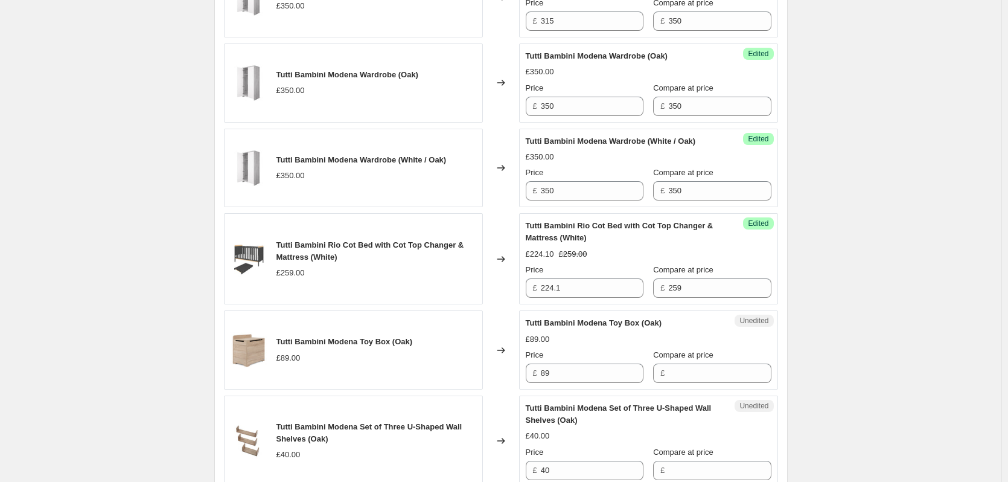
click at [581, 123] on div "Success Edited Tutti Bambini Modena Wardrobe (Oak) £350.00 Price £ 350 Compare …" at bounding box center [648, 82] width 259 height 79
click at [586, 116] on input "350" at bounding box center [592, 106] width 103 height 19
paste input "15"
type input "315"
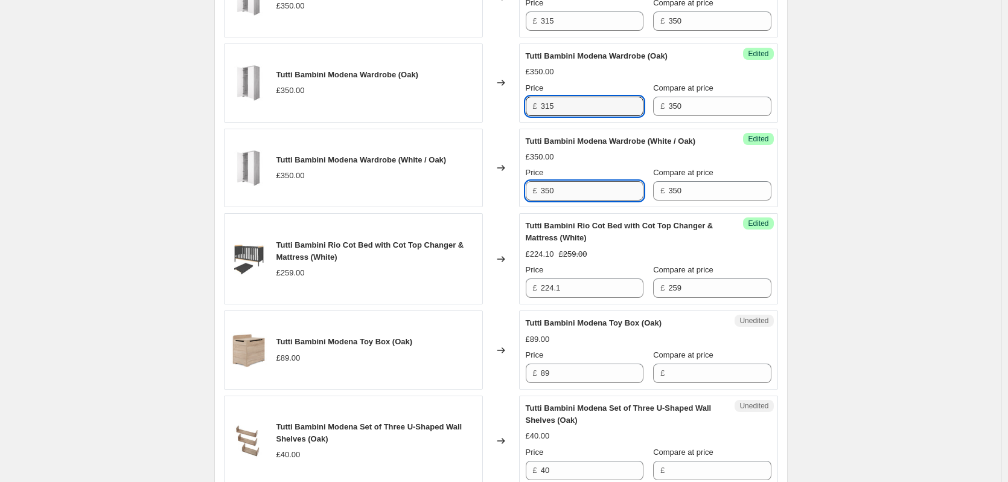
click at [577, 200] on input "350" at bounding box center [592, 190] width 103 height 19
paste input "15"
type input "315"
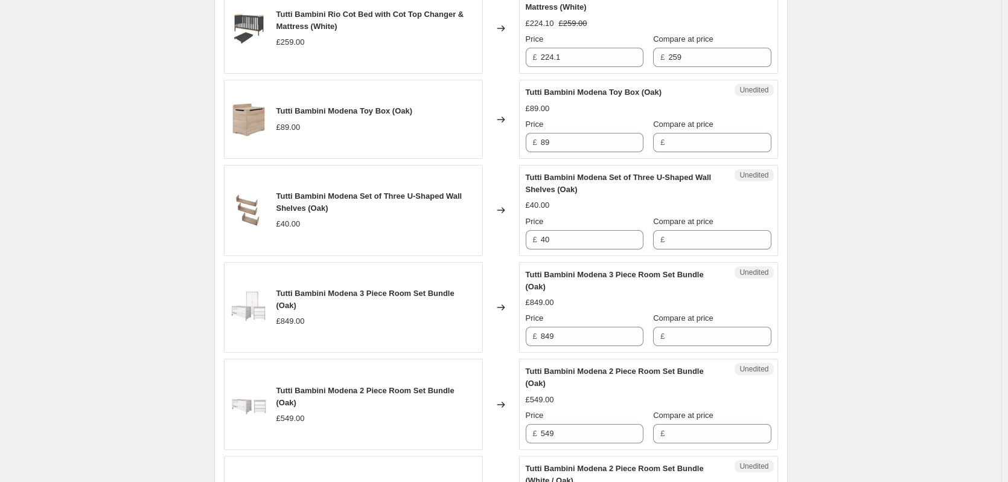
scroll to position [1722, 0]
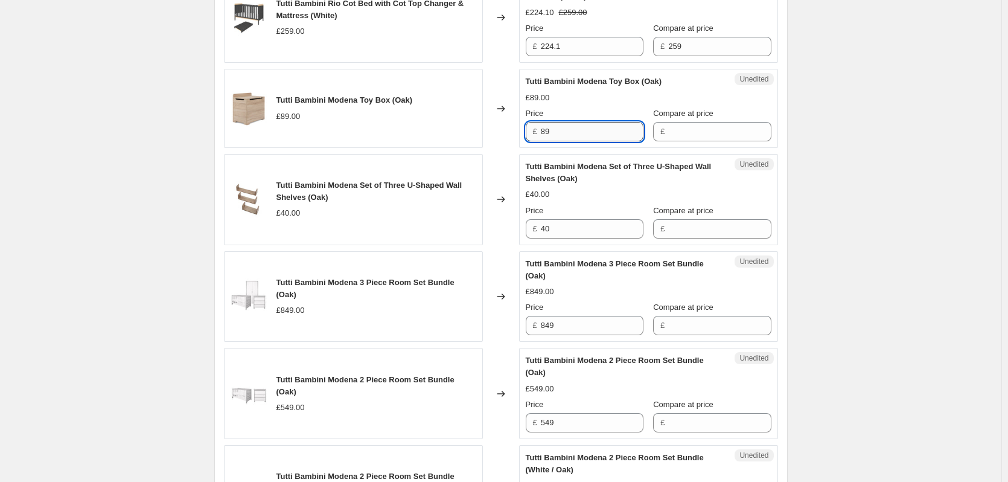
click at [585, 141] on input "89" at bounding box center [592, 131] width 103 height 19
click at [668, 141] on input "Compare at price" at bounding box center [719, 131] width 103 height 19
paste
type input "89"
click at [577, 141] on input "89" at bounding box center [592, 131] width 103 height 19
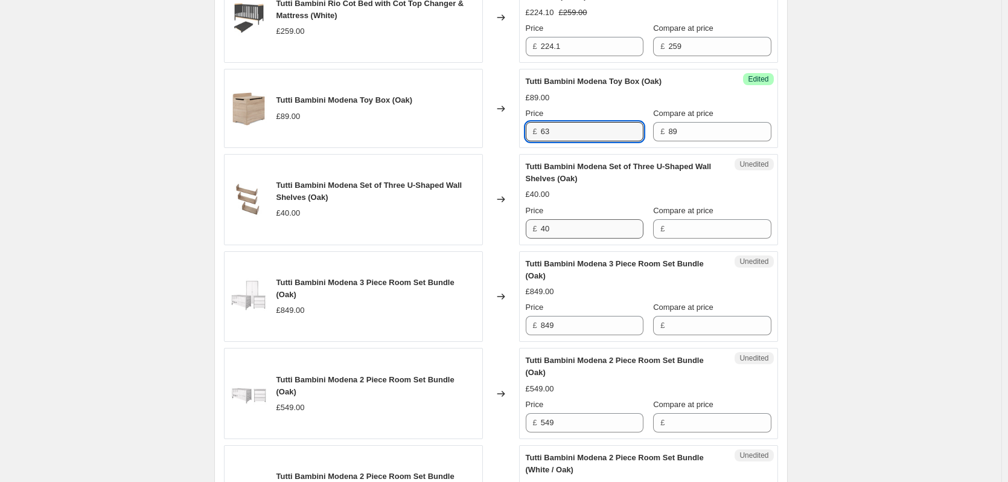
type input "63"
click at [583, 238] on input "40" at bounding box center [592, 228] width 103 height 19
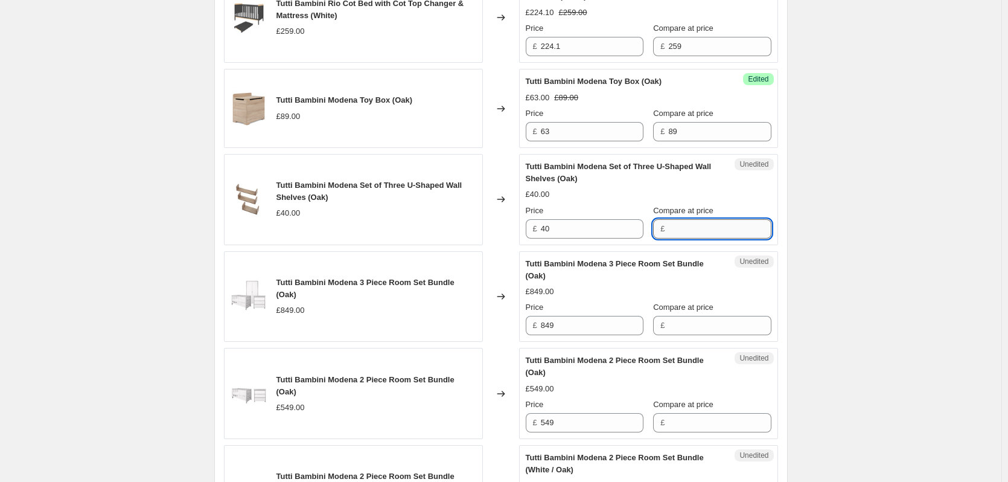
click at [689, 238] on input "Compare at price" at bounding box center [719, 228] width 103 height 19
type input "40"
click at [529, 238] on div "£ 40" at bounding box center [585, 228] width 118 height 19
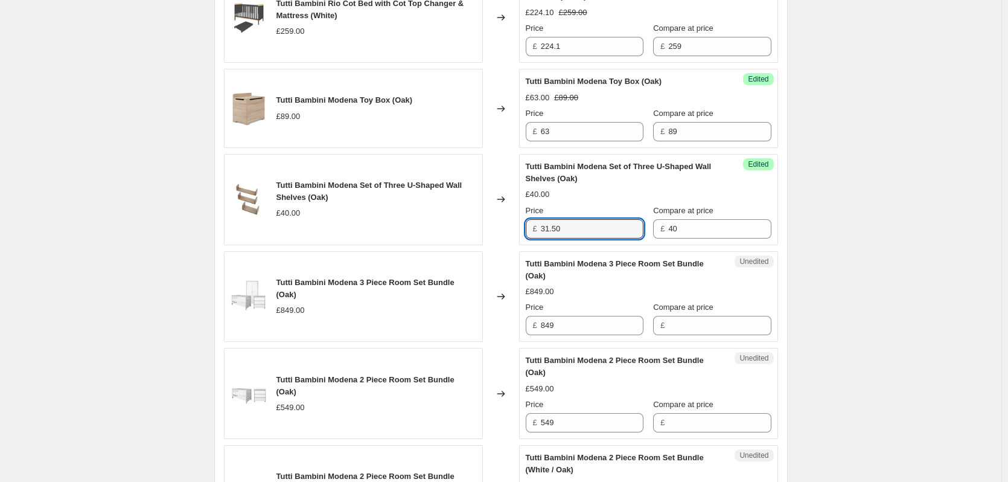
type input "31.50"
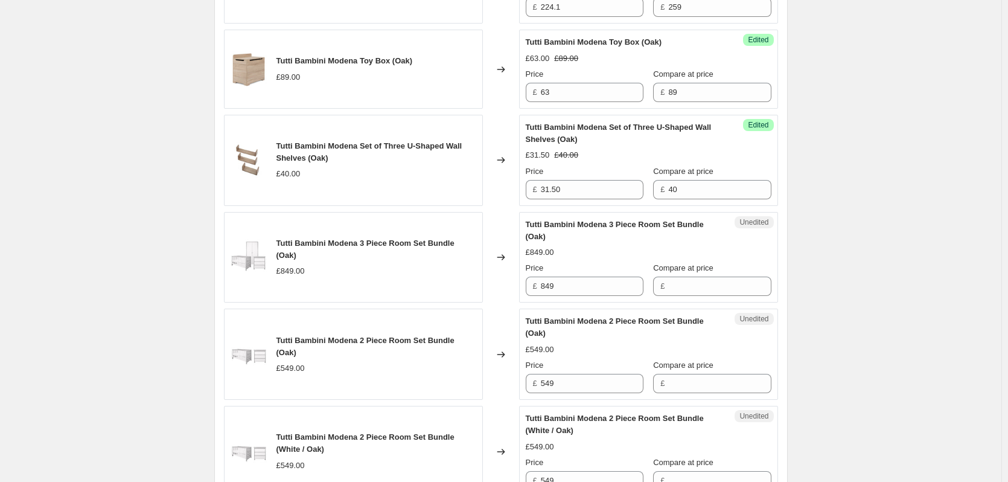
scroll to position [1843, 0]
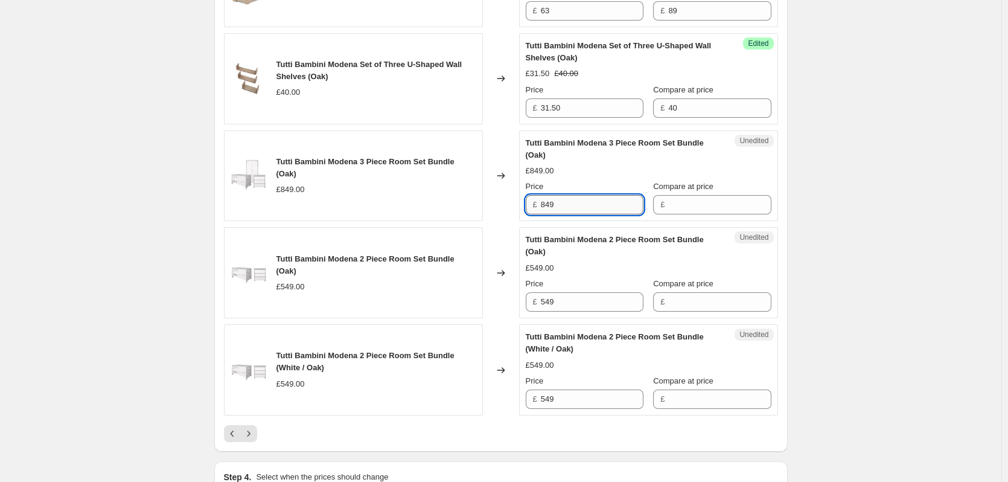
click at [609, 214] on input "849" at bounding box center [592, 204] width 103 height 19
drag, startPoint x: 695, startPoint y: 266, endPoint x: 659, endPoint y: 271, distance: 37.1
click at [695, 214] on input "Compare at price" at bounding box center [719, 204] width 103 height 19
type input "849"
click at [589, 214] on input "849" at bounding box center [592, 204] width 103 height 19
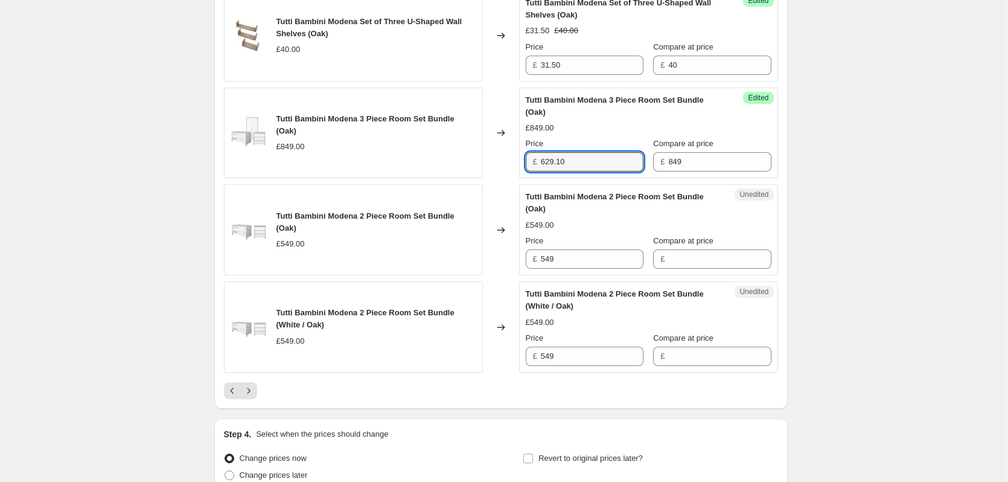
scroll to position [2024, 0]
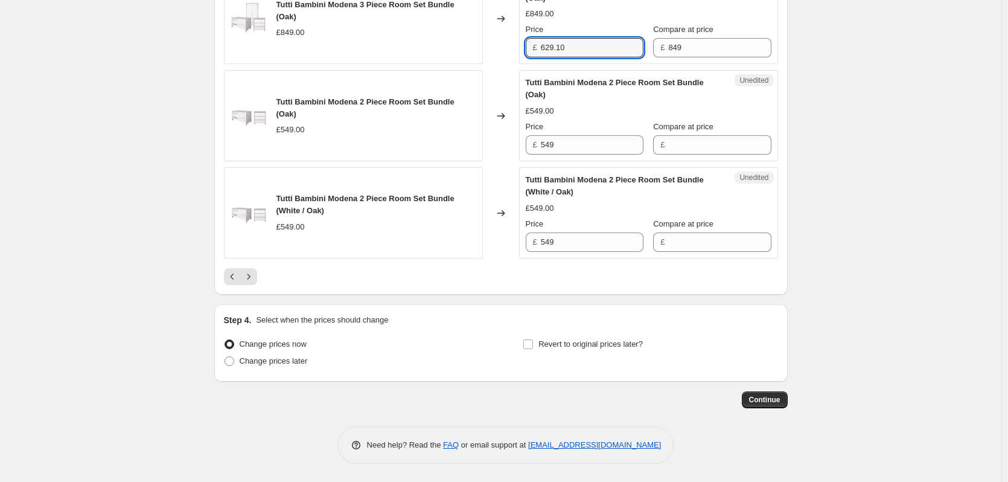
type input "629.10"
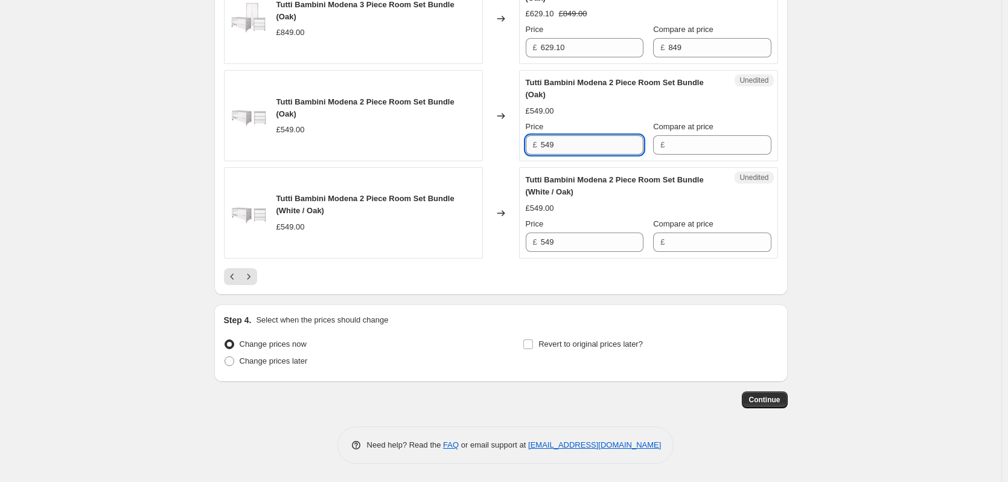
click at [580, 155] on input "549" at bounding box center [592, 144] width 103 height 19
drag, startPoint x: 694, startPoint y: 177, endPoint x: 667, endPoint y: 186, distance: 29.2
click at [694, 155] on input "Compare at price" at bounding box center [719, 144] width 103 height 19
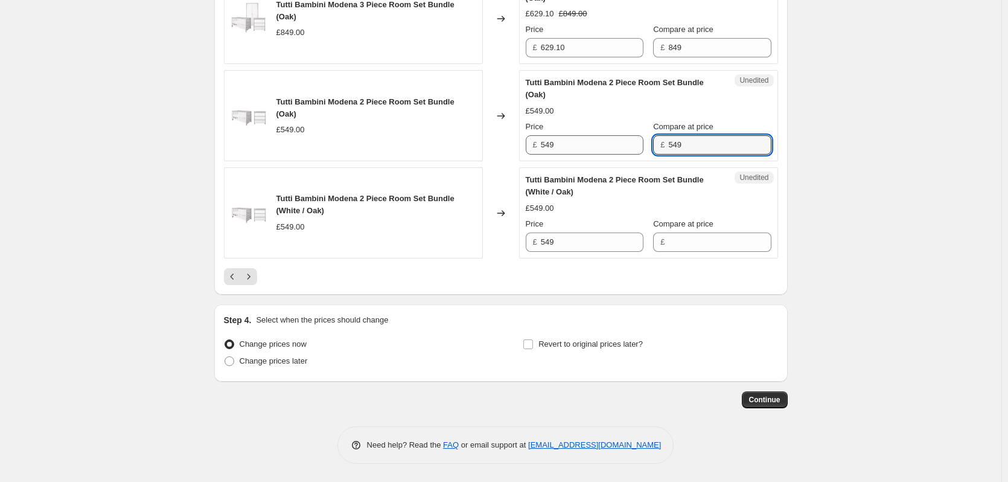
type input "549"
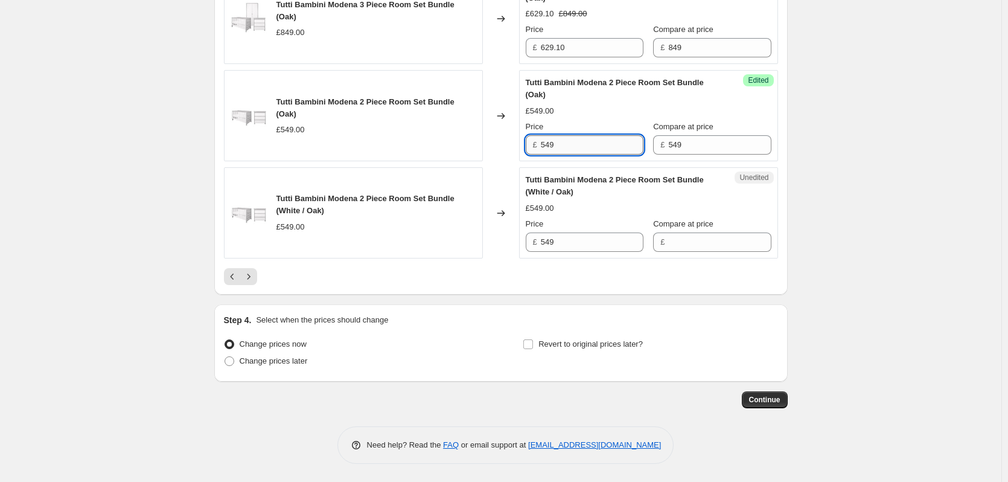
click at [581, 155] on input "549" at bounding box center [592, 144] width 103 height 19
type input "449.10"
click at [566, 252] on input "549" at bounding box center [592, 241] width 103 height 19
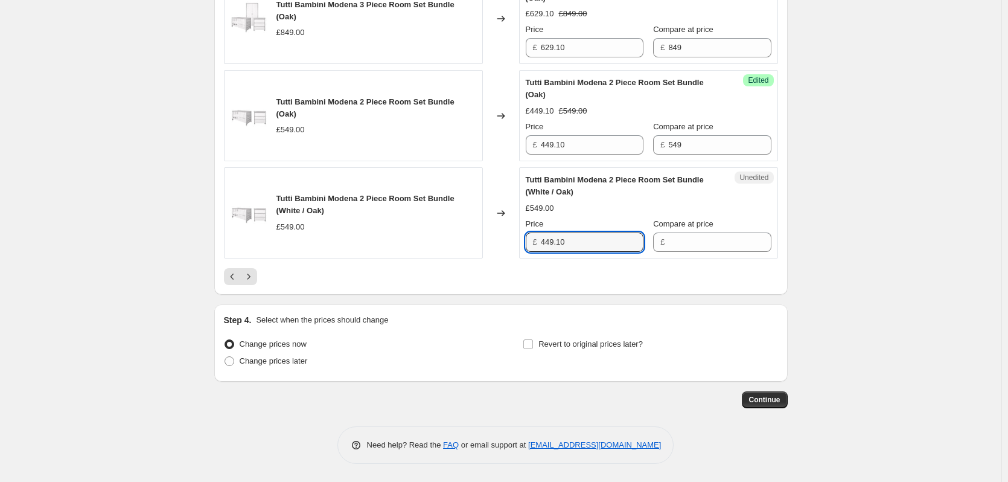
type input "449.10"
click at [688, 161] on div "Success Edited Tutti Bambini Modena 2 Piece Room Set Bundle (Oak) £449.10 £549.…" at bounding box center [648, 115] width 259 height 91
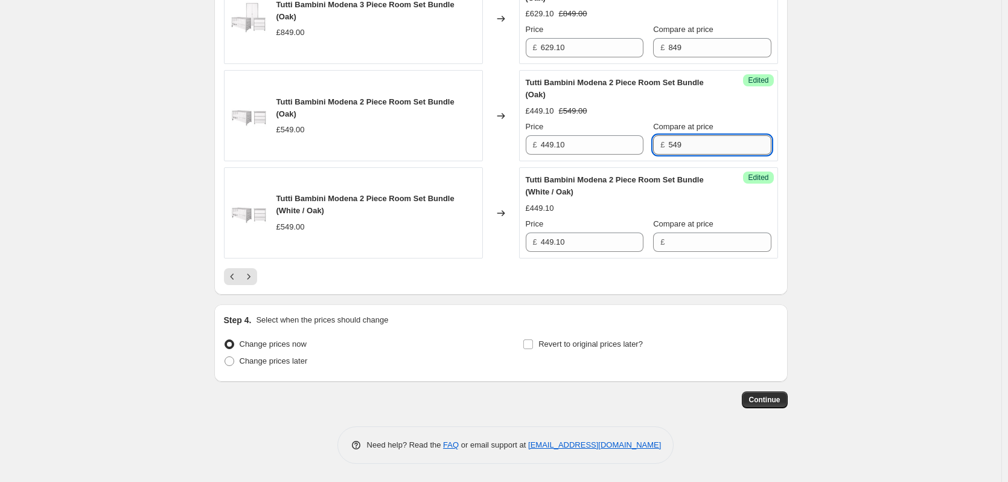
click at [695, 155] on input "549" at bounding box center [719, 144] width 103 height 19
click at [690, 252] on div "Compare at price £" at bounding box center [712, 235] width 118 height 34
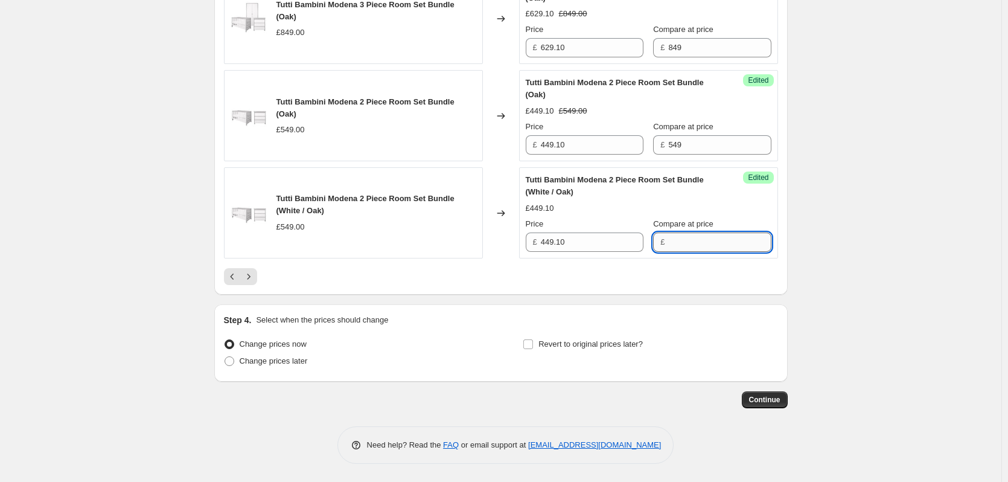
click at [705, 252] on input "Compare at price" at bounding box center [719, 241] width 103 height 19
type input "549"
click at [254, 283] on icon "Next" at bounding box center [249, 276] width 12 height 12
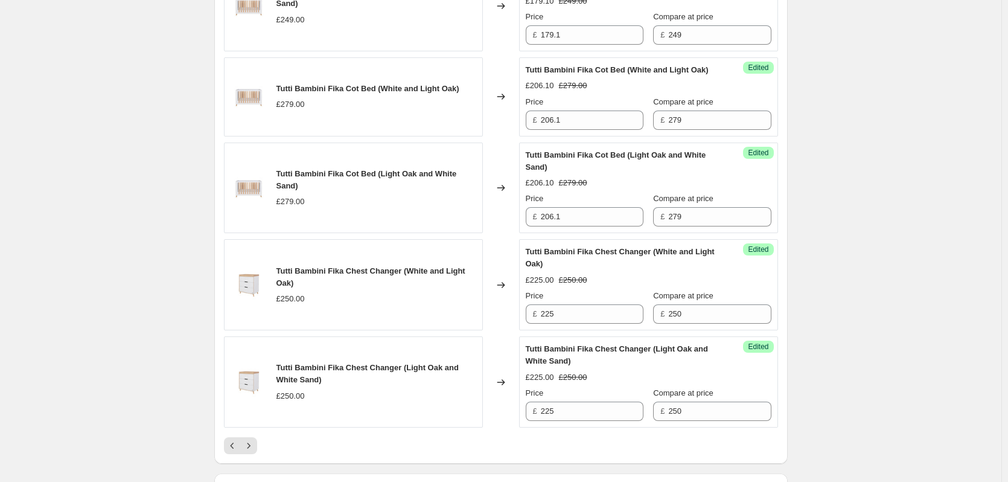
scroll to position [2096, 0]
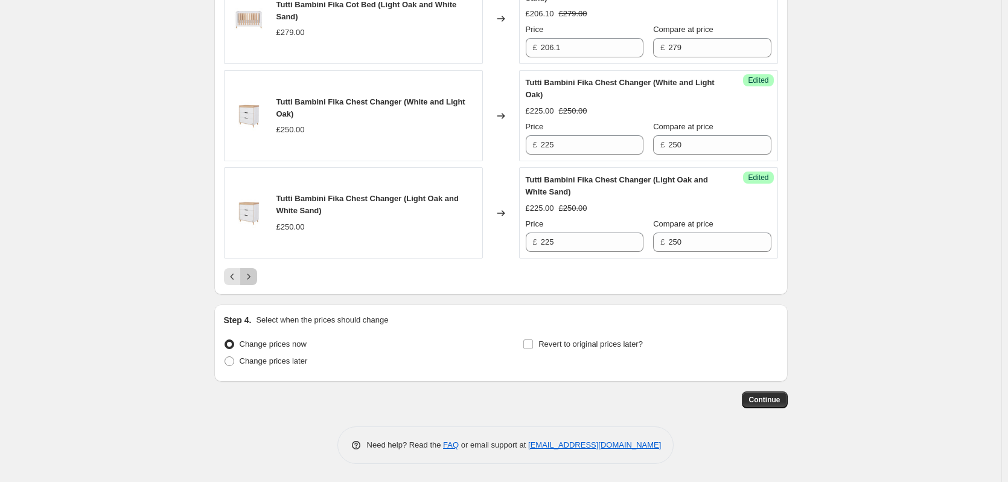
click at [249, 277] on icon "Next" at bounding box center [249, 276] width 12 height 12
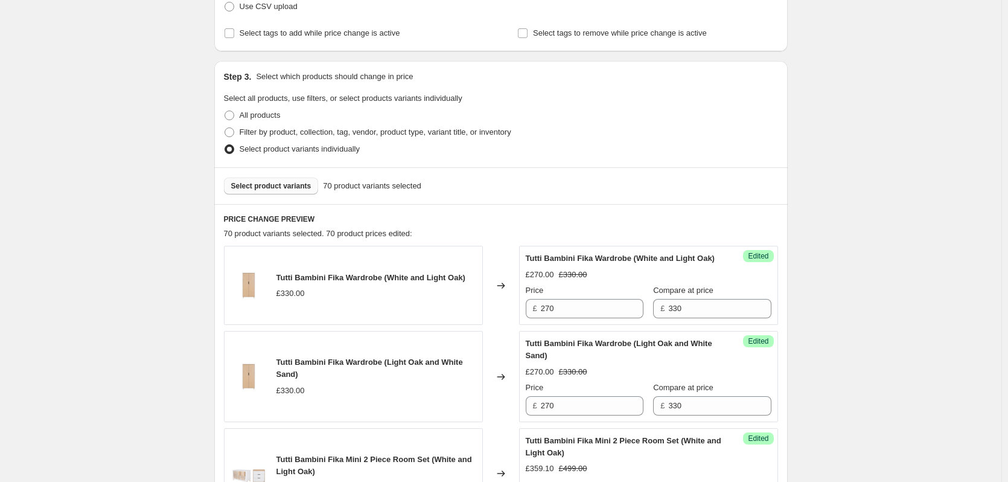
scroll to position [184, 0]
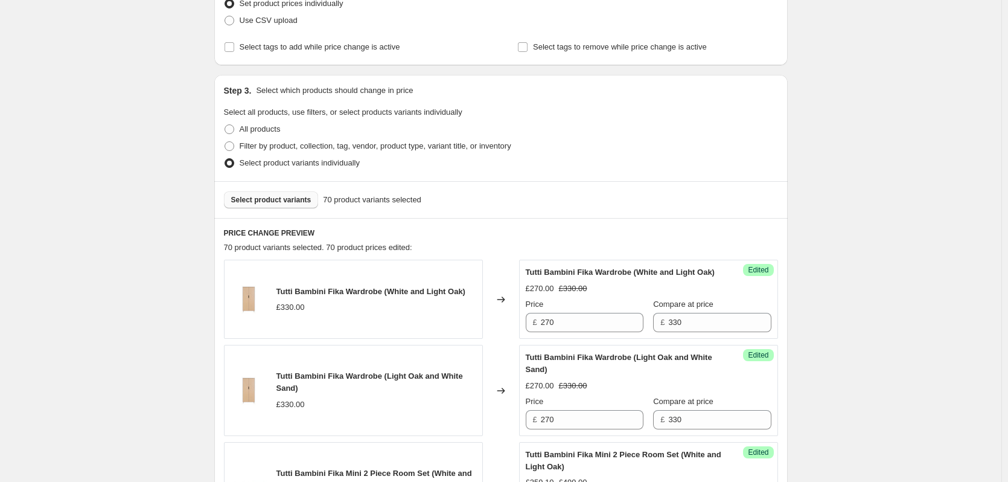
click at [257, 196] on span "Select product variants" at bounding box center [271, 200] width 80 height 10
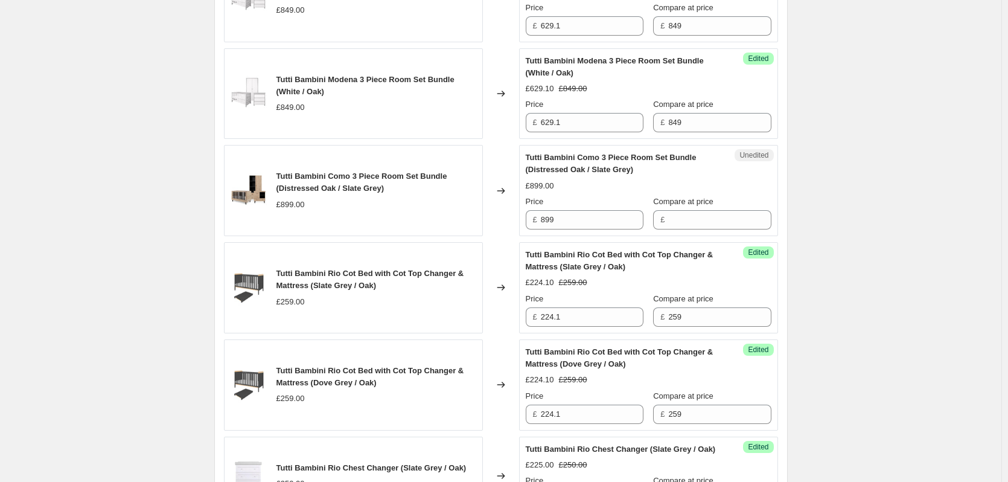
scroll to position [727, 0]
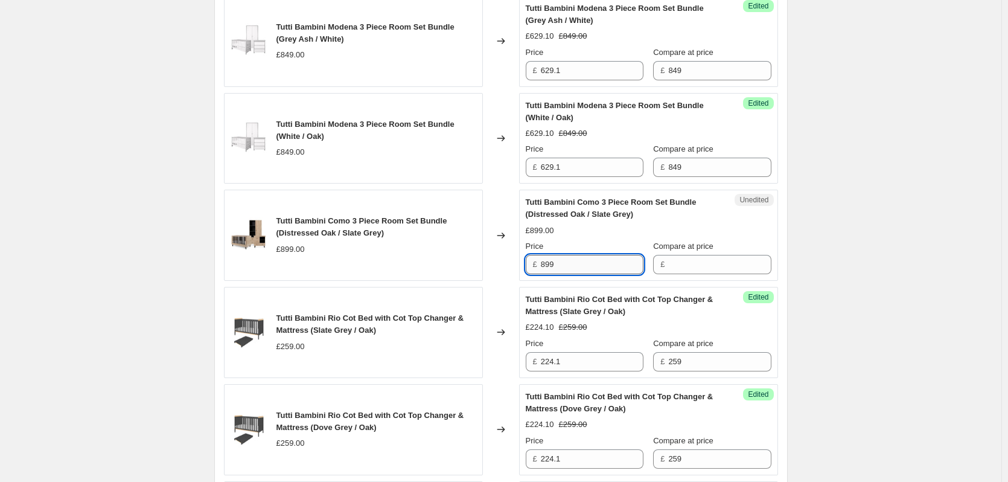
click at [572, 266] on input "899" at bounding box center [592, 264] width 103 height 19
click at [724, 274] on input "Compare at price" at bounding box center [719, 264] width 103 height 19
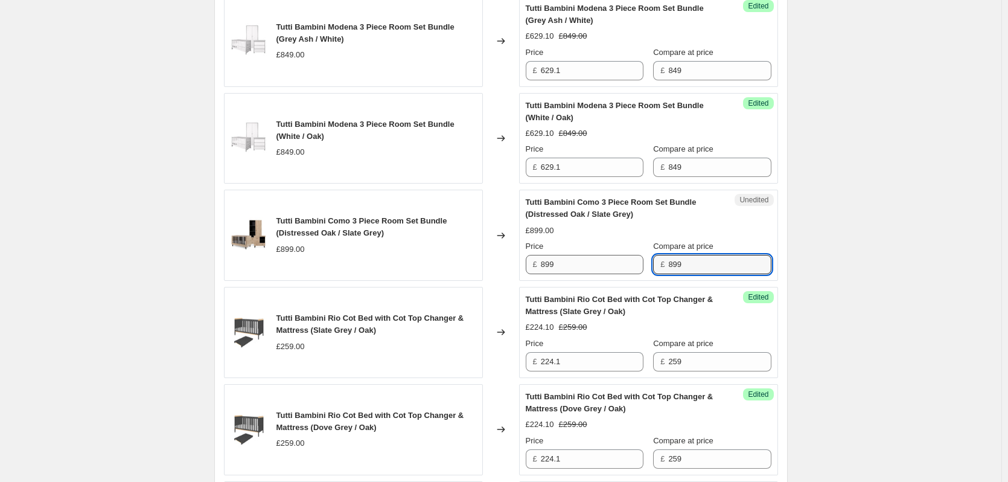
type input "899"
click at [584, 258] on input "899" at bounding box center [592, 264] width 103 height 19
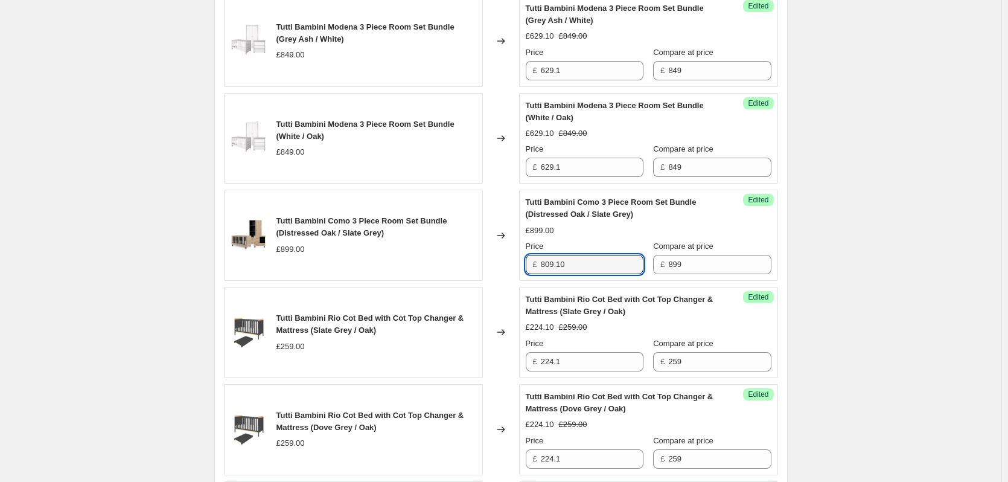
type input "809.10"
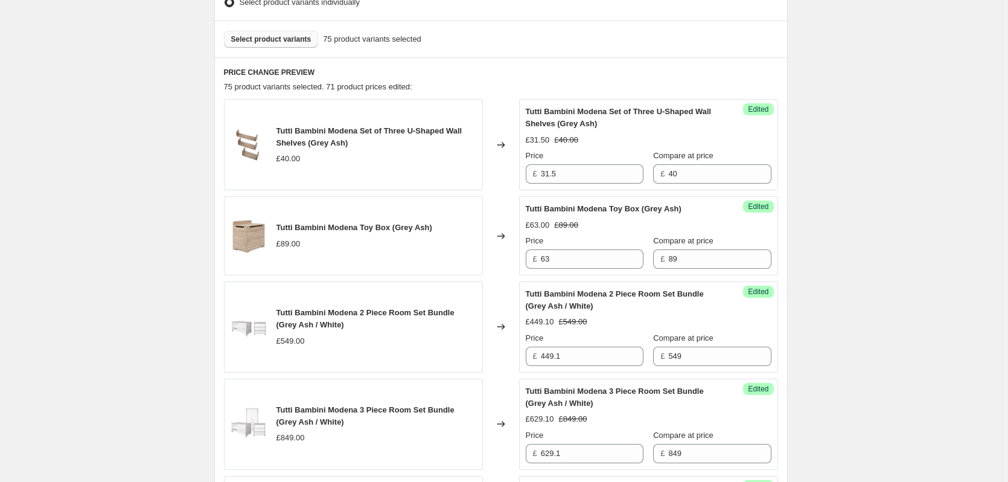
scroll to position [213, 0]
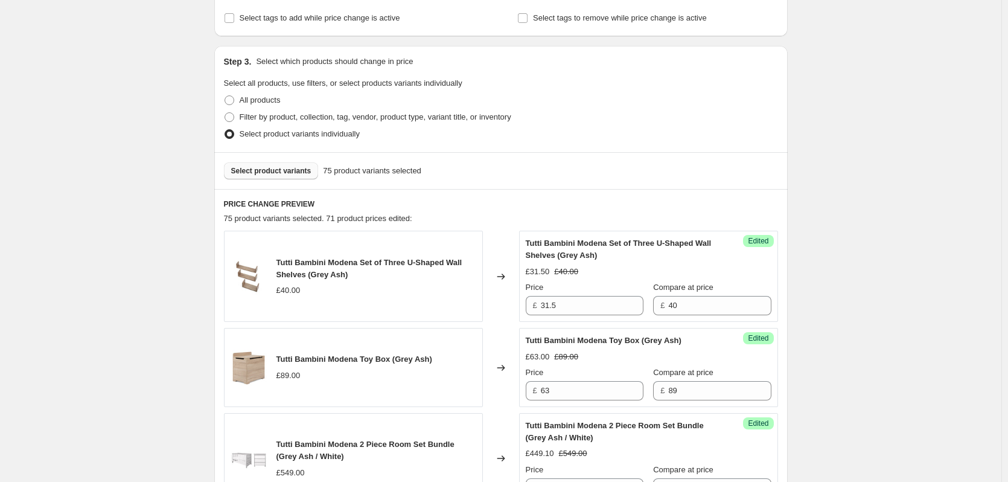
click at [285, 170] on span "Select product variants" at bounding box center [271, 171] width 80 height 10
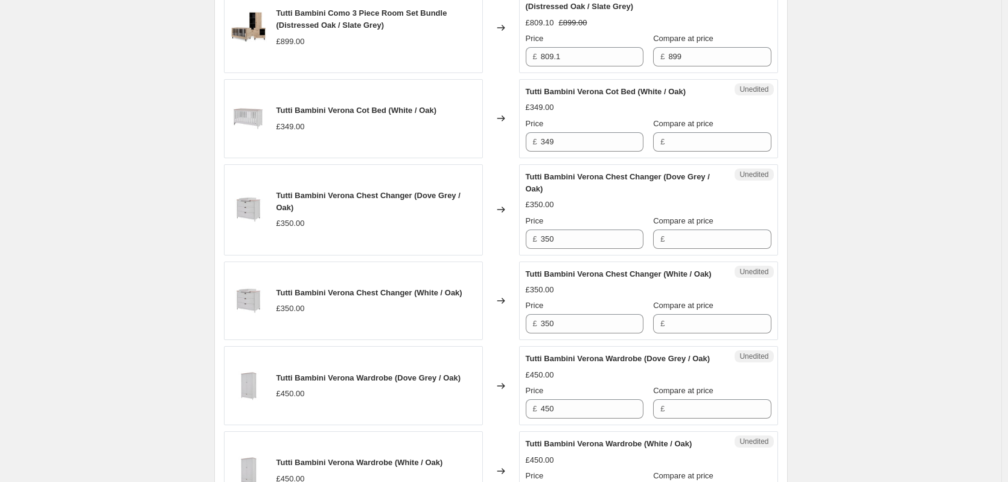
scroll to position [937, 0]
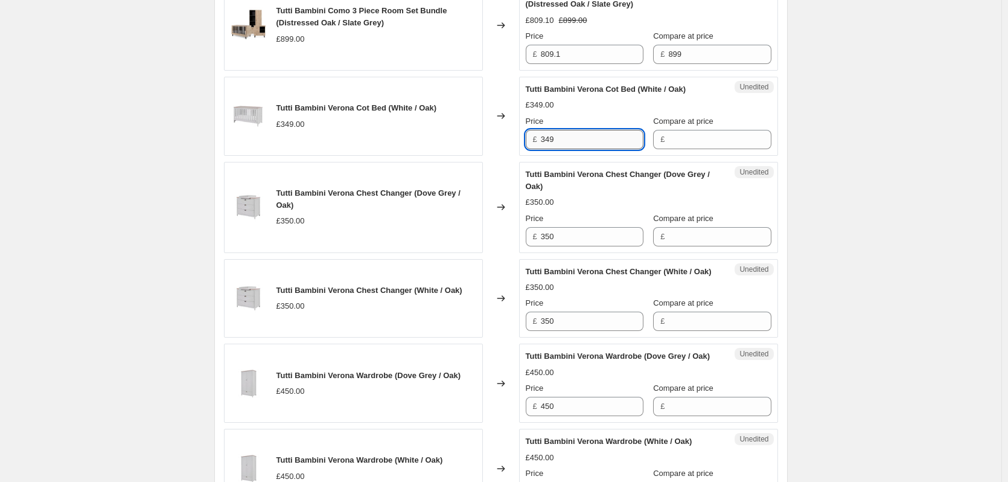
drag, startPoint x: 568, startPoint y: 138, endPoint x: 577, endPoint y: 135, distance: 9.8
click at [568, 138] on input "349" at bounding box center [592, 139] width 103 height 19
drag, startPoint x: 703, startPoint y: 145, endPoint x: 694, endPoint y: 193, distance: 48.5
click at [703, 145] on input "Compare at price" at bounding box center [719, 139] width 103 height 19
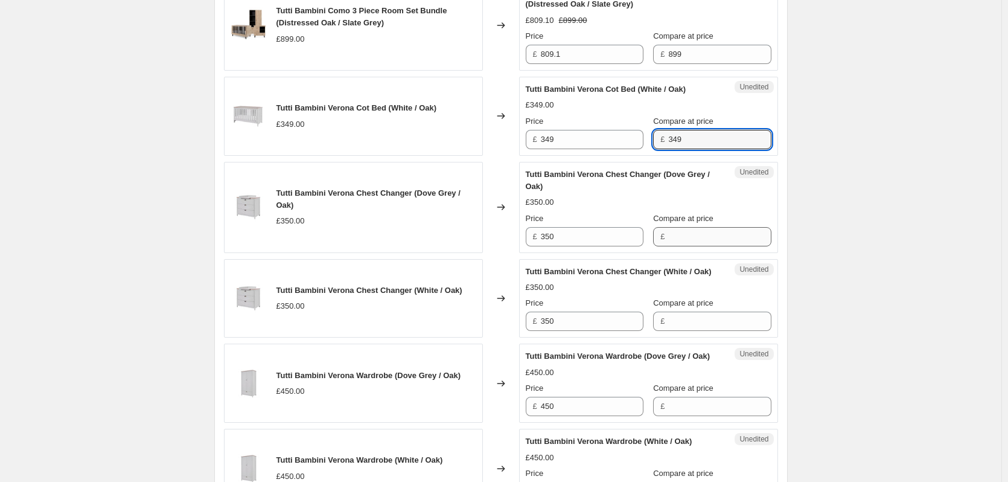
type input "349"
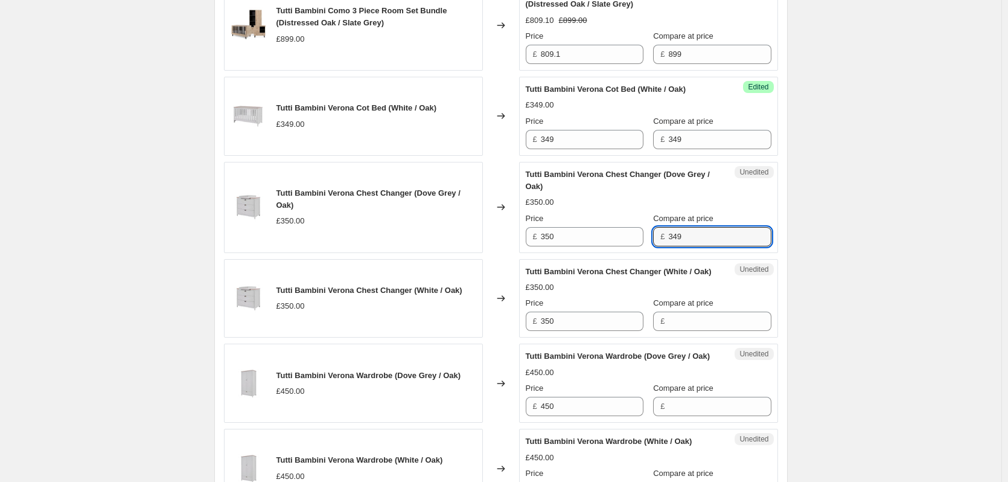
drag, startPoint x: 687, startPoint y: 237, endPoint x: 635, endPoint y: 184, distance: 74.7
click at [687, 237] on input "349" at bounding box center [719, 236] width 103 height 19
type input "349"
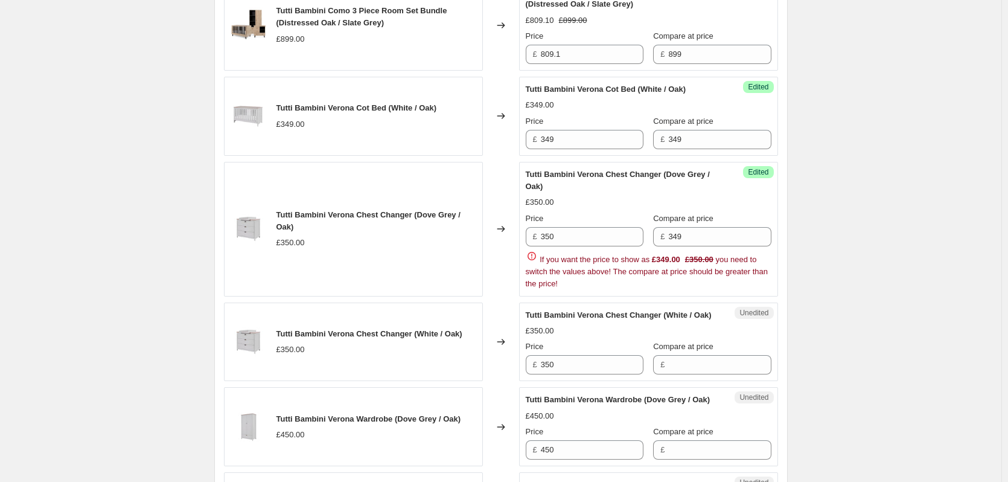
click at [588, 128] on div "Price £ 349" at bounding box center [585, 132] width 118 height 34
click at [588, 139] on input "349" at bounding box center [592, 139] width 103 height 19
type input "314.10"
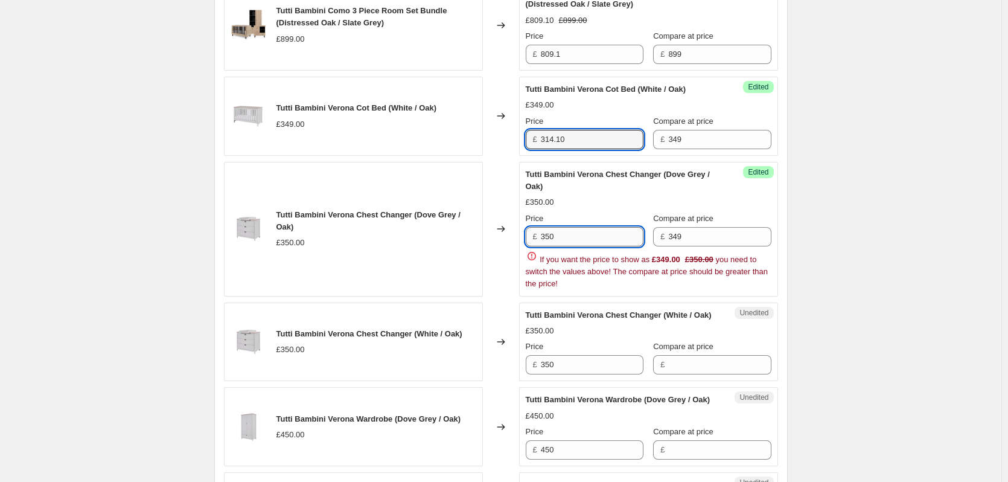
drag, startPoint x: 592, startPoint y: 238, endPoint x: 584, endPoint y: 242, distance: 8.6
click at [592, 239] on input "350" at bounding box center [592, 236] width 103 height 19
type input "314.10"
click at [890, 238] on div "Create new price [MEDICAL_DATA]. This page is ready Create new price [MEDICAL_D…" at bounding box center [501, 337] width 1002 height 2549
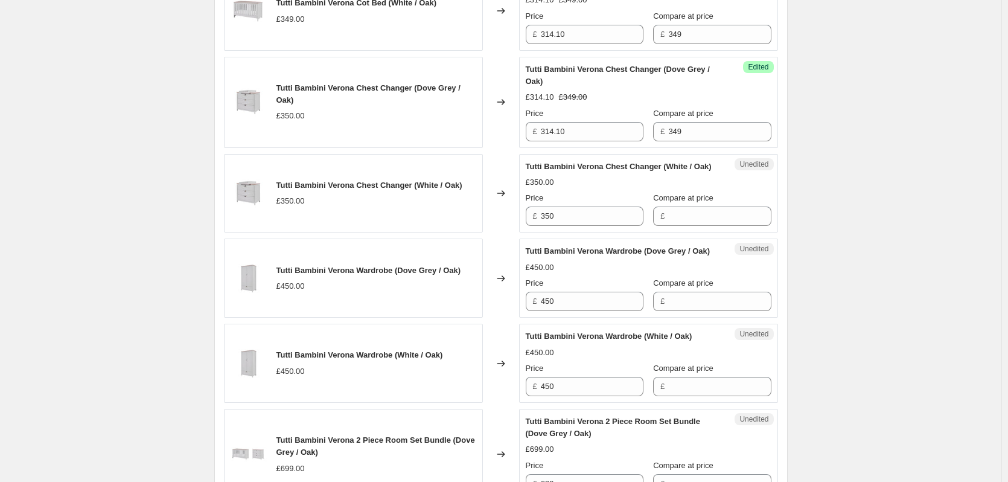
scroll to position [1087, 0]
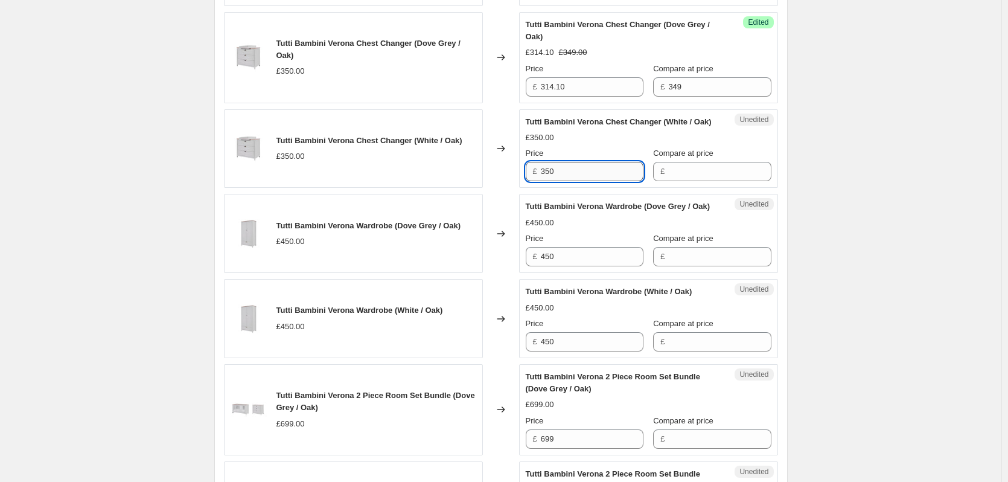
click at [581, 181] on input "350" at bounding box center [592, 171] width 103 height 19
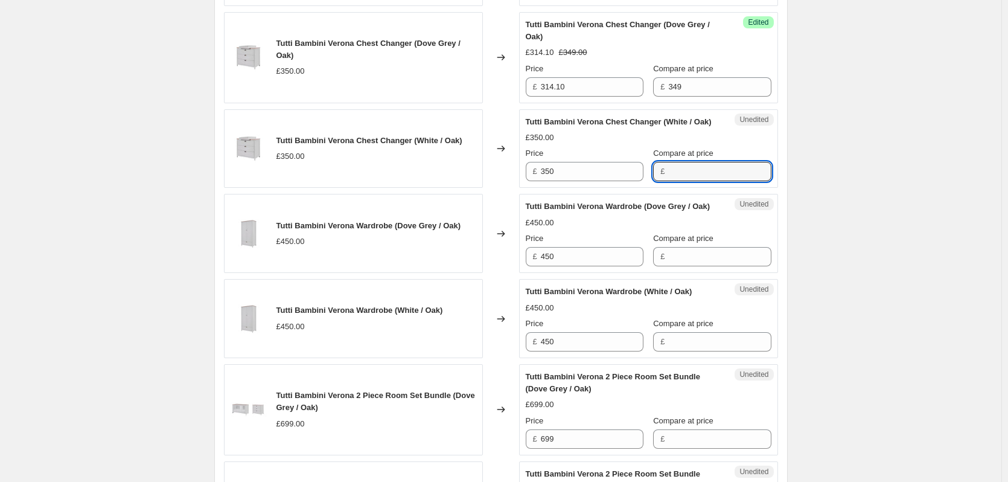
drag, startPoint x: 677, startPoint y: 189, endPoint x: 679, endPoint y: 238, distance: 48.9
click at [677, 181] on input "Compare at price" at bounding box center [719, 171] width 103 height 19
type input "350"
drag, startPoint x: 677, startPoint y: 277, endPoint x: 651, endPoint y: 255, distance: 34.2
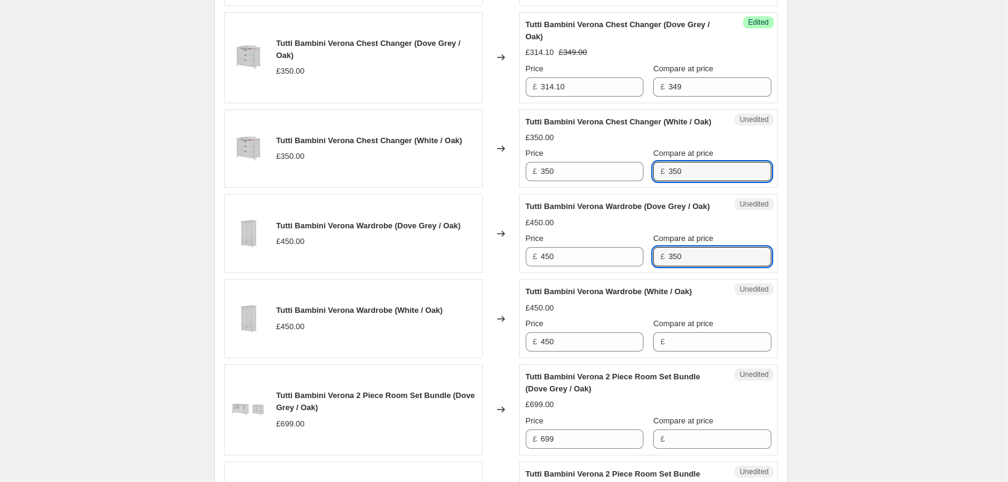
click at [677, 266] on input "350" at bounding box center [719, 256] width 103 height 19
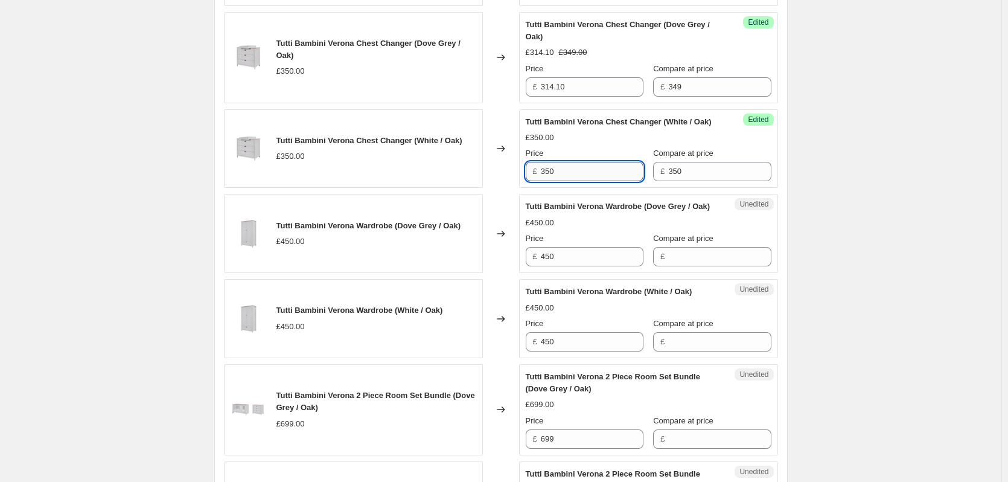
click at [589, 181] on input "350" at bounding box center [592, 171] width 103 height 19
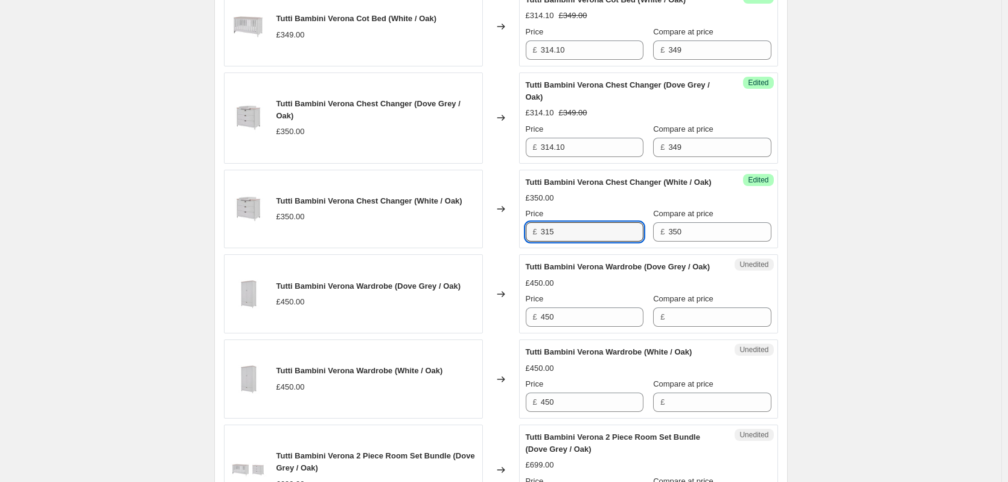
type input "315"
drag, startPoint x: 687, startPoint y: 256, endPoint x: 686, endPoint y: 250, distance: 6.1
click at [686, 249] on div "Success Edited Tutti Bambini Verona Chest Changer (White / Oak) £315.00 £350.00…" at bounding box center [648, 209] width 259 height 79
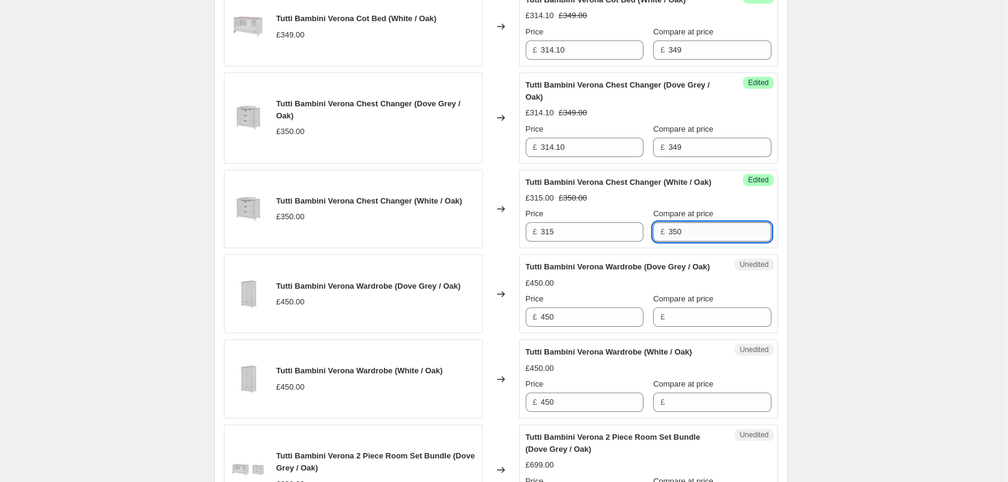
click at [686, 241] on input "350" at bounding box center [719, 231] width 103 height 19
click at [683, 241] on input "350a" at bounding box center [719, 231] width 103 height 19
type input "350"
click at [690, 142] on input "349" at bounding box center [719, 147] width 103 height 19
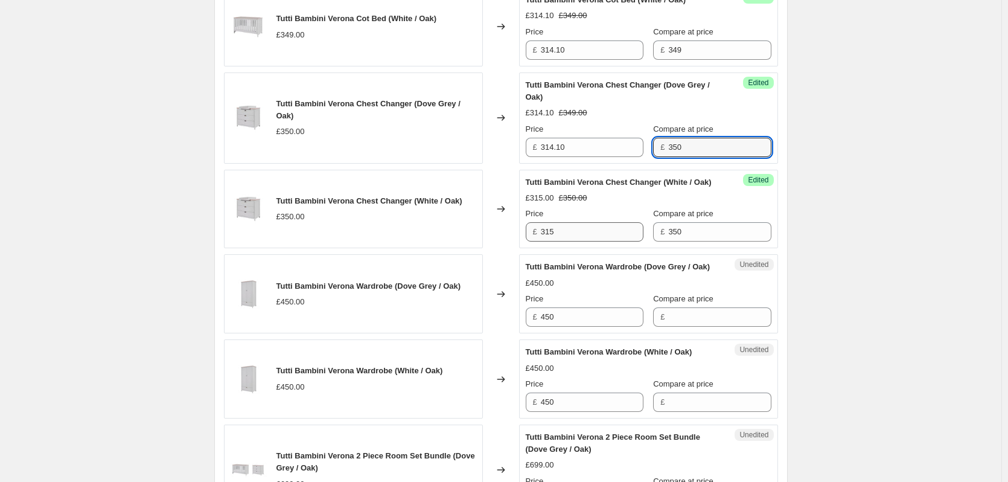
type input "350"
click at [561, 238] on input "315" at bounding box center [592, 231] width 103 height 19
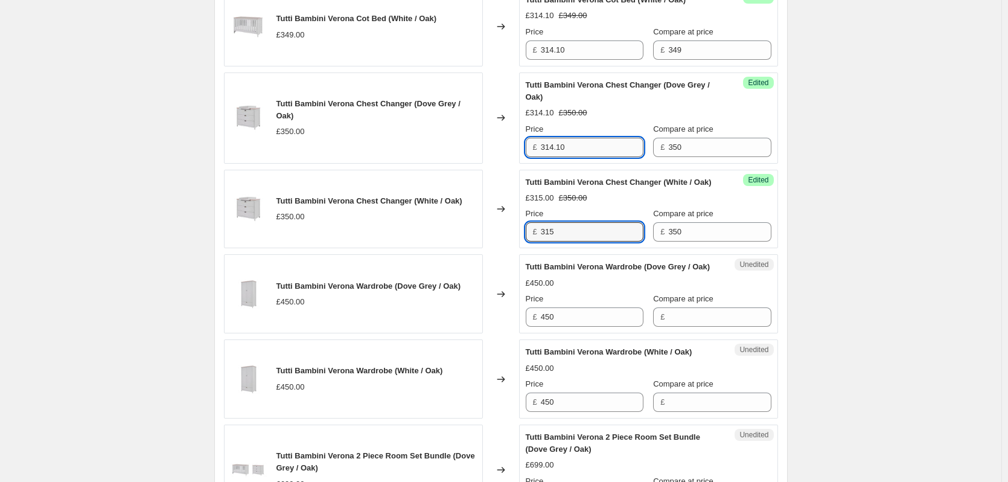
click at [577, 152] on input "314.10" at bounding box center [592, 147] width 103 height 19
type input "315"
click at [874, 184] on div "Create new price [MEDICAL_DATA]. This page is ready Create new price [MEDICAL_D…" at bounding box center [501, 226] width 1002 height 2505
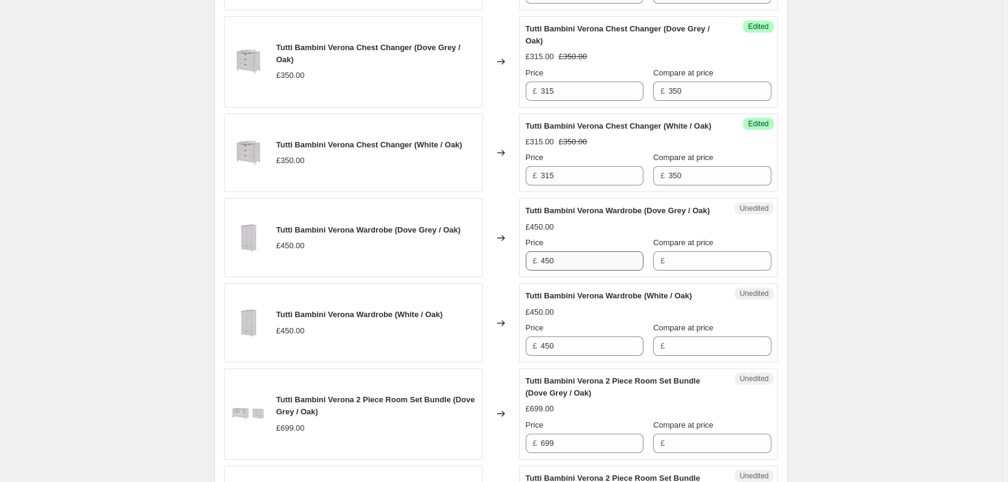
scroll to position [1087, 0]
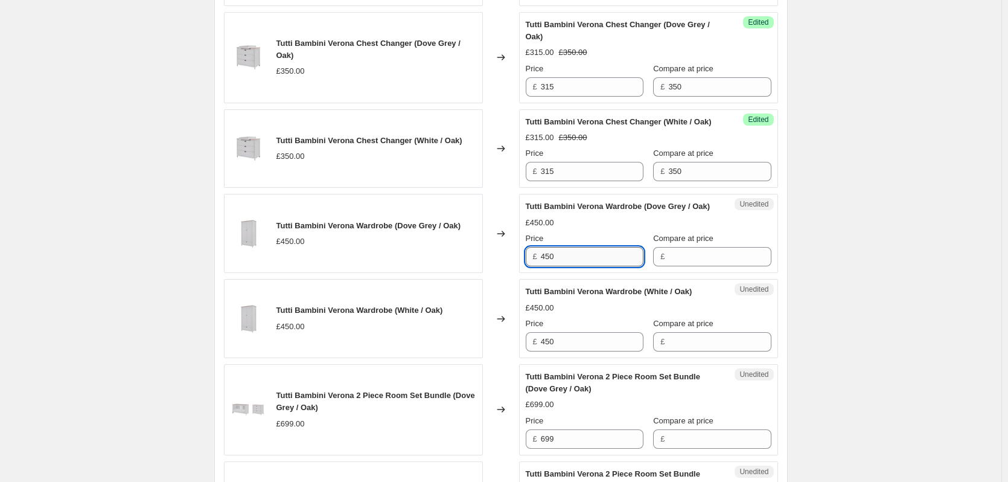
click at [580, 266] on input "450" at bounding box center [592, 256] width 103 height 19
click at [724, 266] on input "Compare at price" at bounding box center [719, 256] width 103 height 19
type input "450"
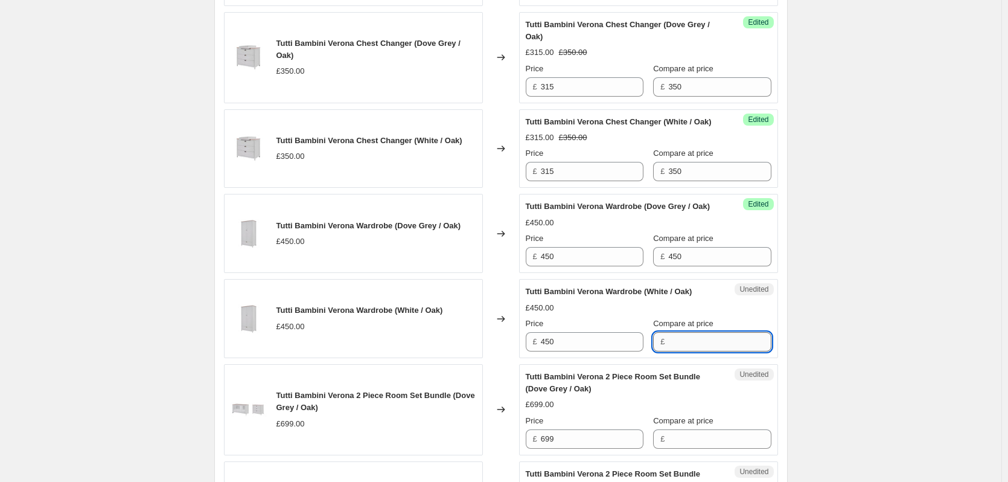
click at [674, 351] on input "Compare at price" at bounding box center [719, 341] width 103 height 19
type input "450"
click at [585, 266] on input "450" at bounding box center [592, 256] width 103 height 19
type input "405"
click at [589, 351] on div "Price £ 450" at bounding box center [585, 335] width 118 height 34
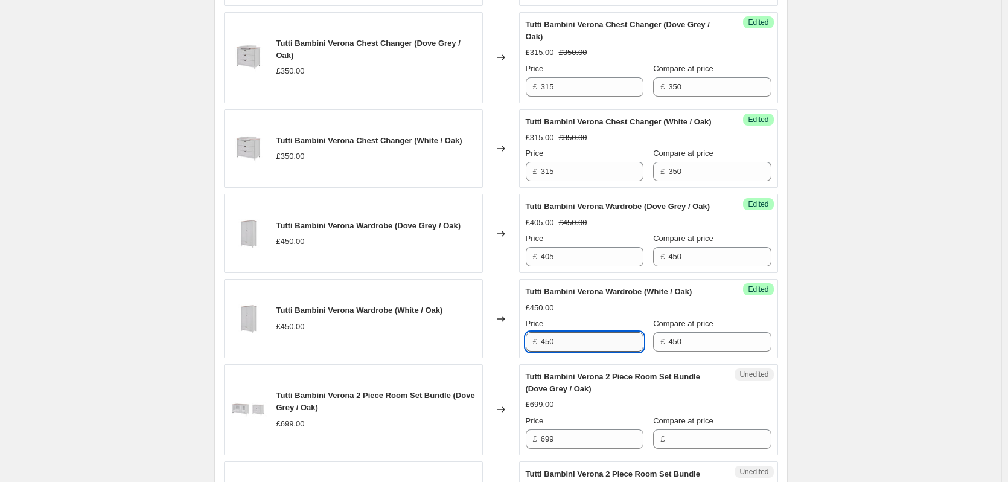
click at [575, 351] on input "450" at bounding box center [592, 341] width 103 height 19
type input "405"
click at [817, 304] on div "Create new price [MEDICAL_DATA]. This page is ready Create new price [MEDICAL_D…" at bounding box center [501, 165] width 1002 height 2505
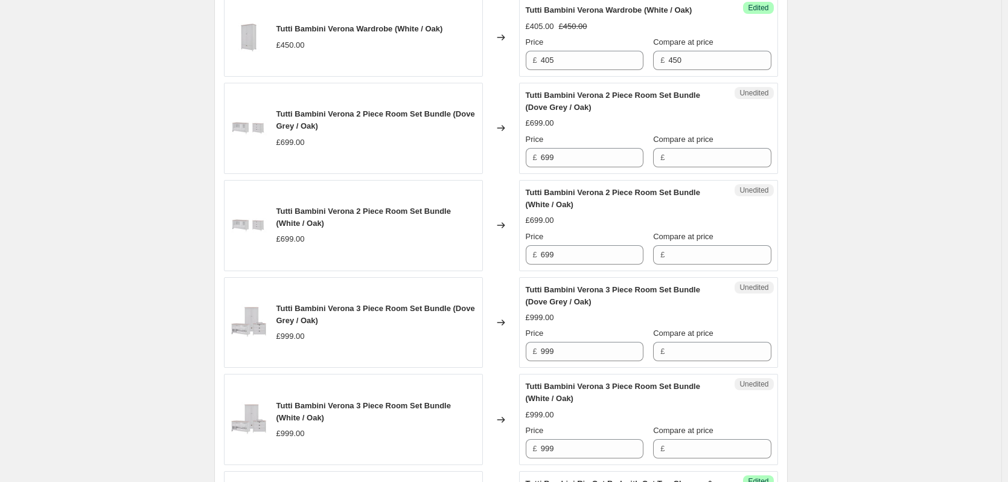
scroll to position [1389, 0]
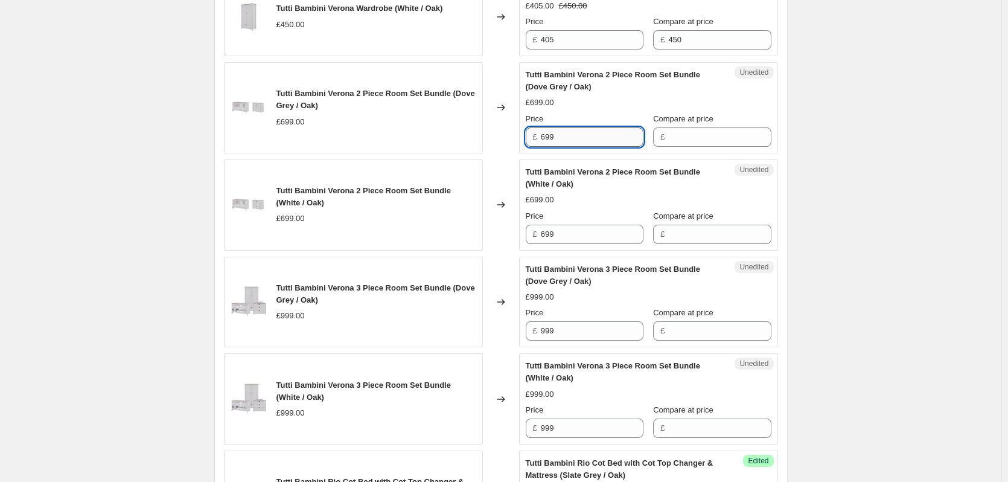
click at [579, 147] on input "699" at bounding box center [592, 136] width 103 height 19
click at [698, 147] on input "Compare at price" at bounding box center [719, 136] width 103 height 19
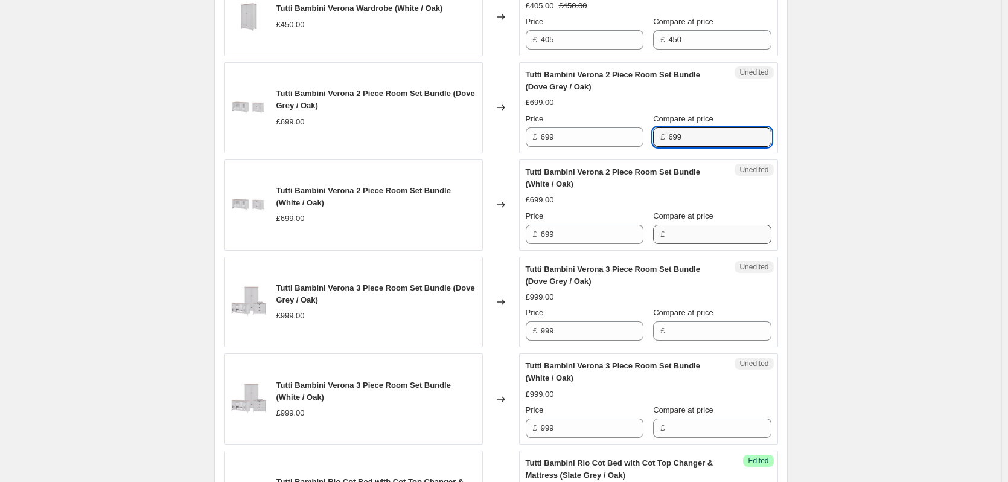
type input "699"
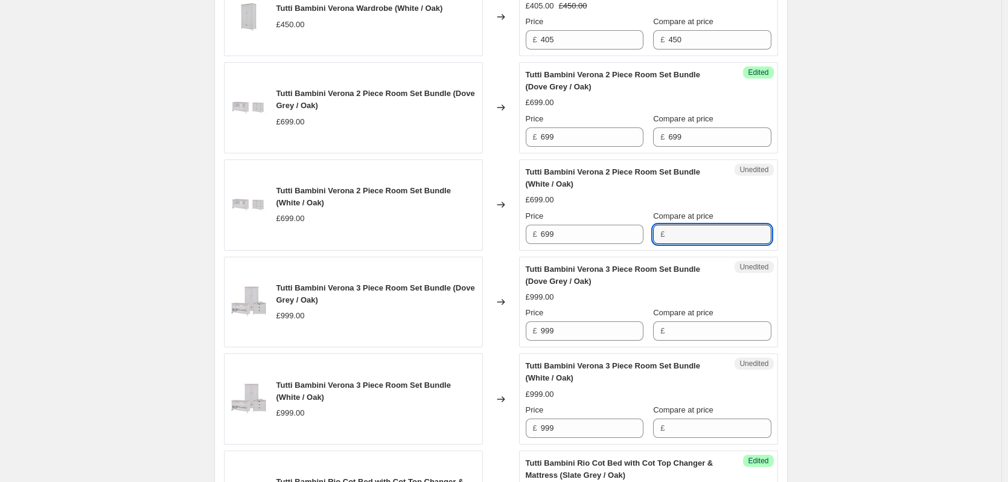
drag, startPoint x: 677, startPoint y: 258, endPoint x: 659, endPoint y: 241, distance: 25.2
click at [677, 244] on input "Compare at price" at bounding box center [719, 234] width 103 height 19
type input "699"
click at [589, 125] on div "Price" at bounding box center [585, 119] width 118 height 12
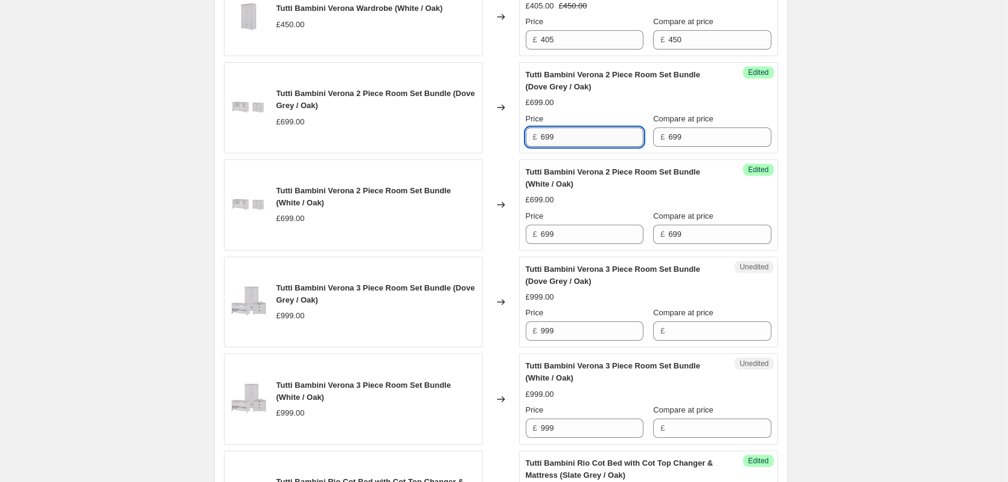
click at [589, 147] on input "699" at bounding box center [592, 136] width 103 height 19
type input "629.10"
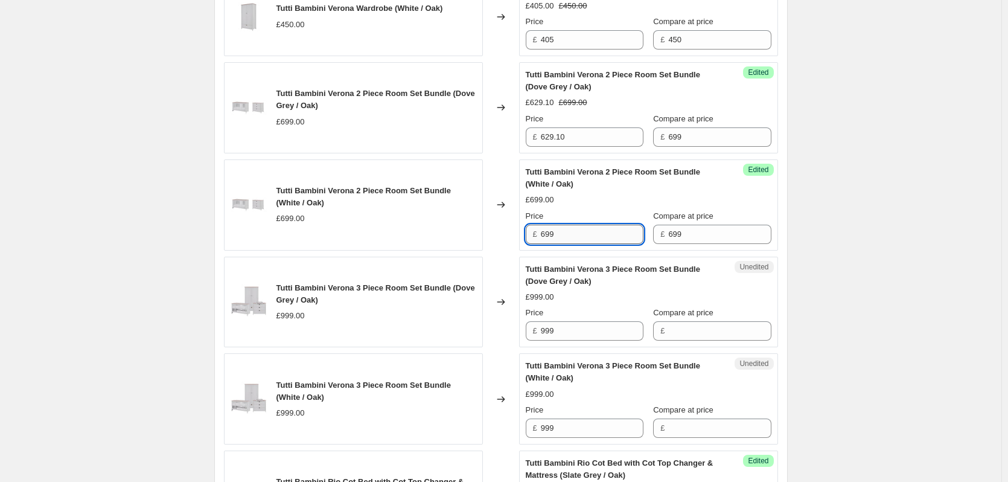
click at [571, 244] on input "699" at bounding box center [592, 234] width 103 height 19
type input "629.10"
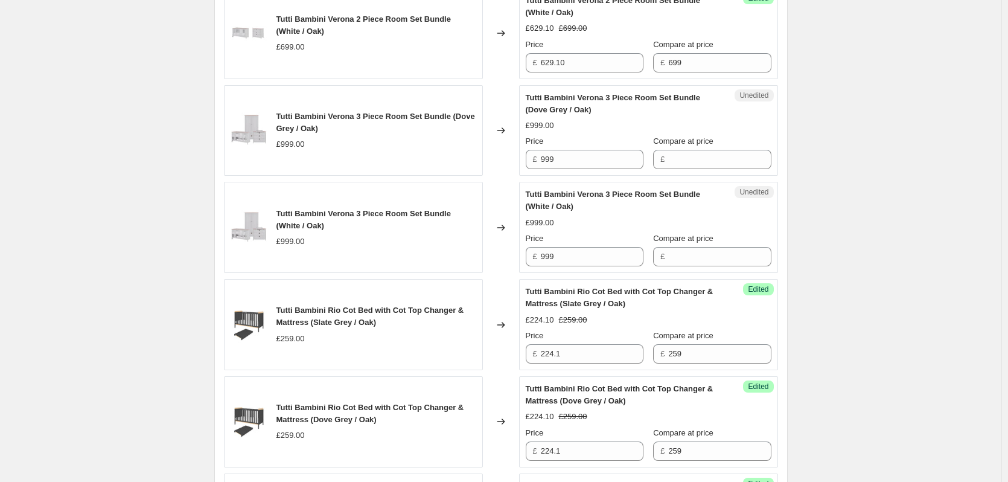
scroll to position [1570, 0]
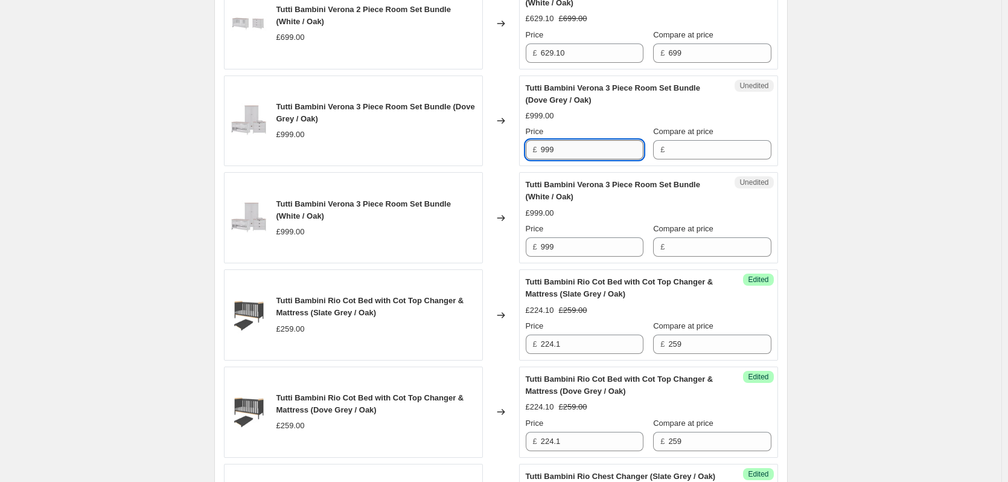
click at [607, 159] on input "999" at bounding box center [592, 149] width 103 height 19
drag, startPoint x: 707, startPoint y: 177, endPoint x: 703, endPoint y: 193, distance: 16.8
click at [707, 159] on input "Compare at price" at bounding box center [719, 149] width 103 height 19
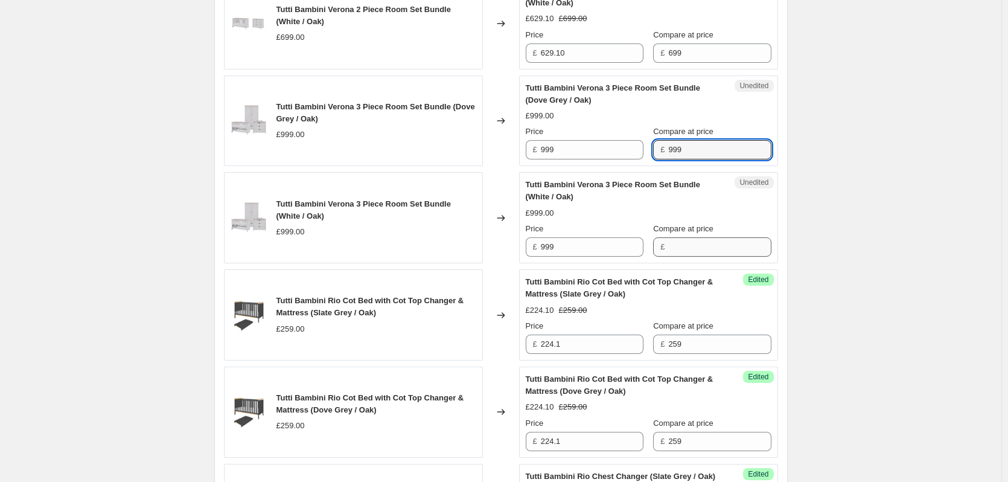
type input "999"
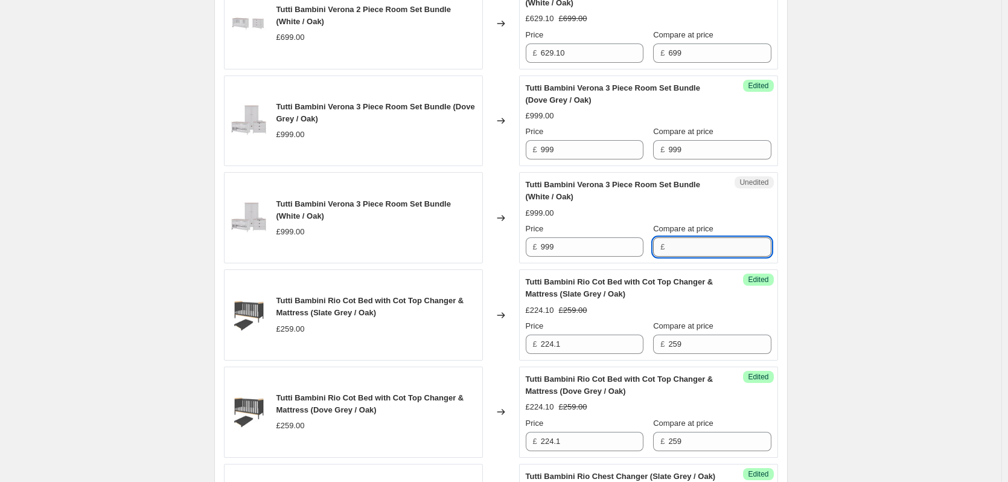
click at [677, 257] on input "Compare at price" at bounding box center [719, 246] width 103 height 19
type input "999"
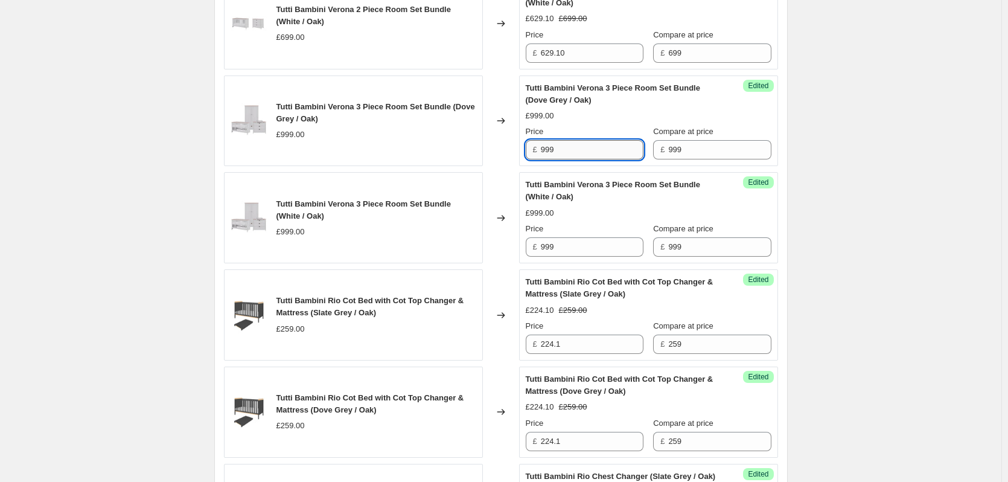
click at [595, 159] on input "999" at bounding box center [592, 149] width 103 height 19
type input "899.10"
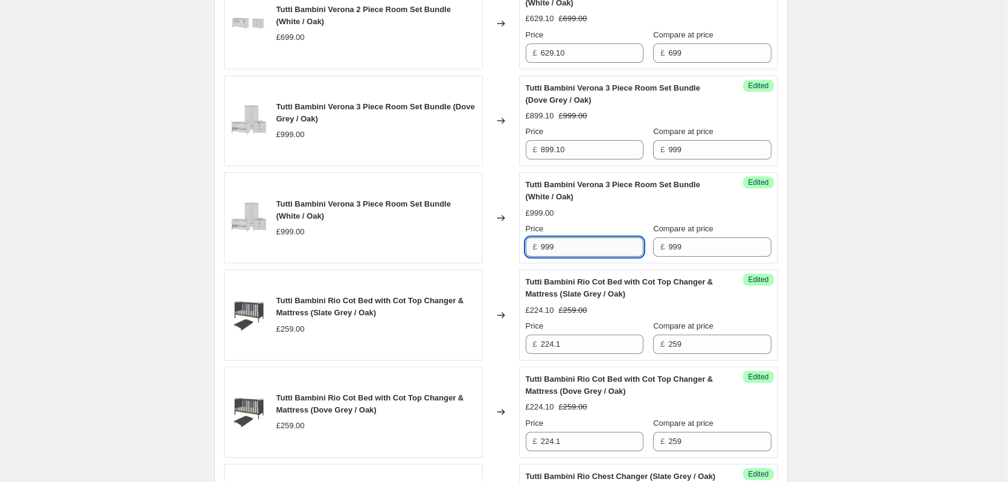
drag, startPoint x: 576, startPoint y: 273, endPoint x: 596, endPoint y: 275, distance: 20.1
click at [575, 257] on input "999" at bounding box center [592, 246] width 103 height 19
type input "899.10"
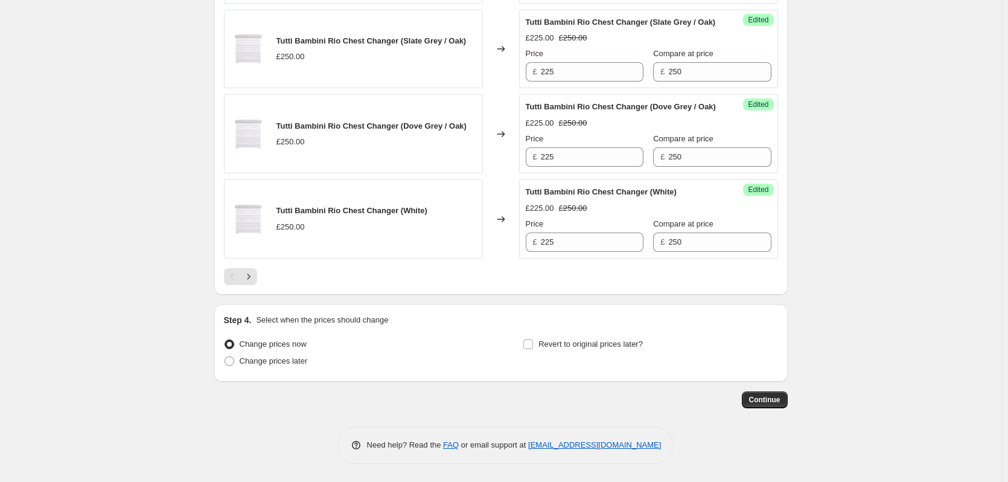
scroll to position [2072, 0]
click at [250, 277] on icon "Next" at bounding box center [249, 276] width 12 height 12
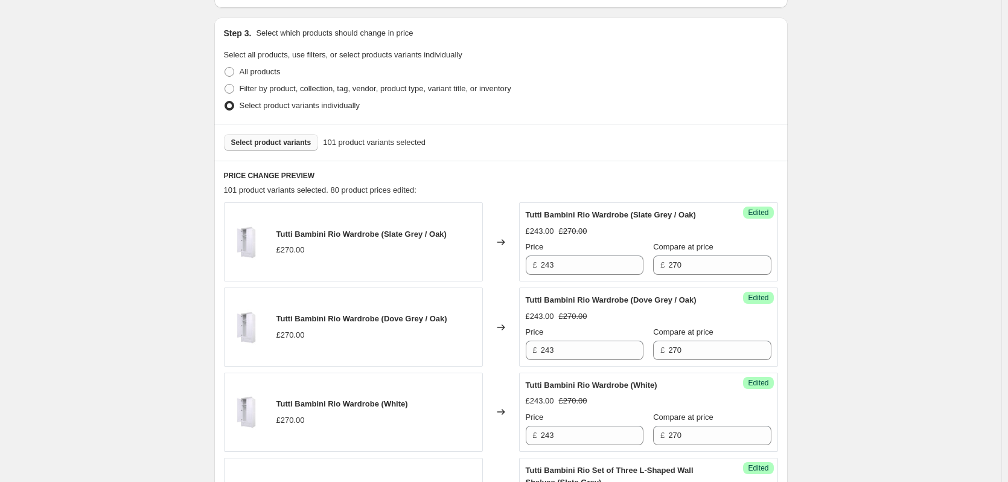
scroll to position [241, 0]
click at [272, 141] on span "Select product variants" at bounding box center [271, 142] width 80 height 10
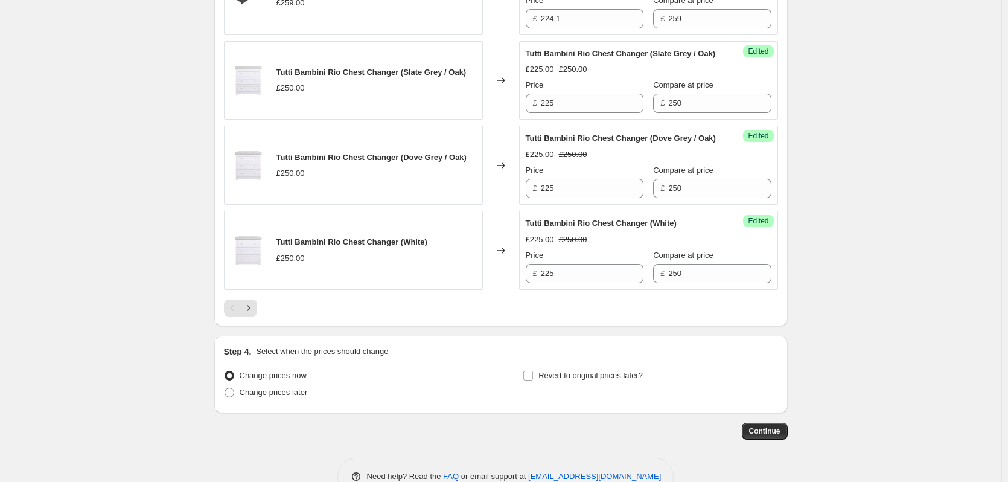
scroll to position [2072, 0]
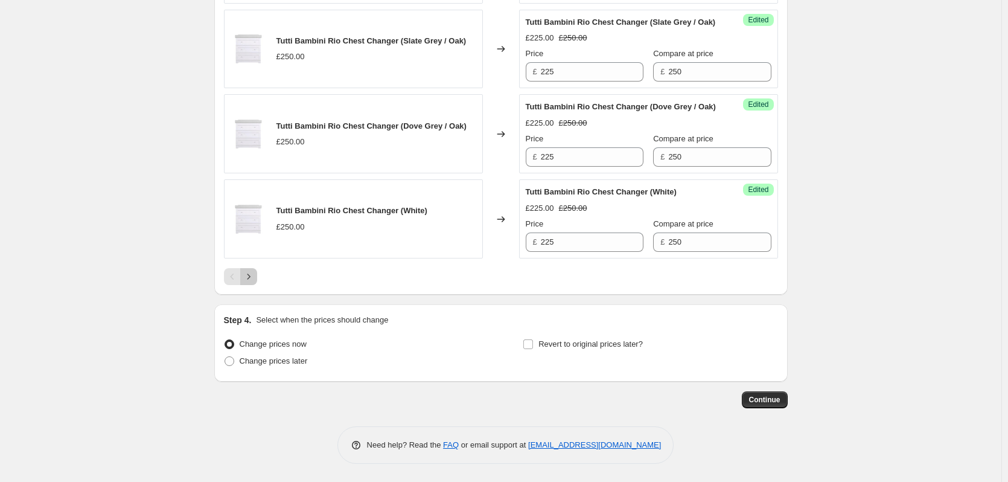
click at [255, 278] on icon "Next" at bounding box center [249, 276] width 12 height 12
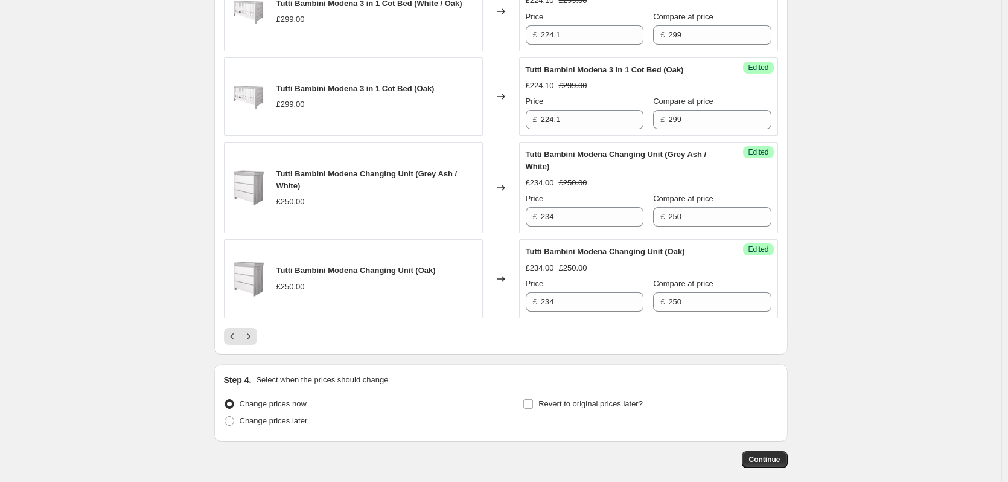
scroll to position [2024, 0]
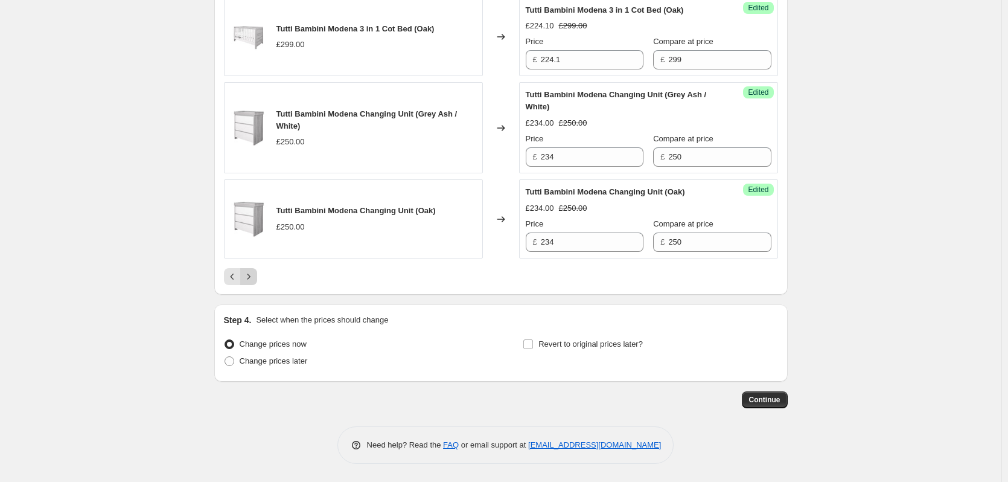
click at [250, 276] on icon "Next" at bounding box center [248, 275] width 3 height 5
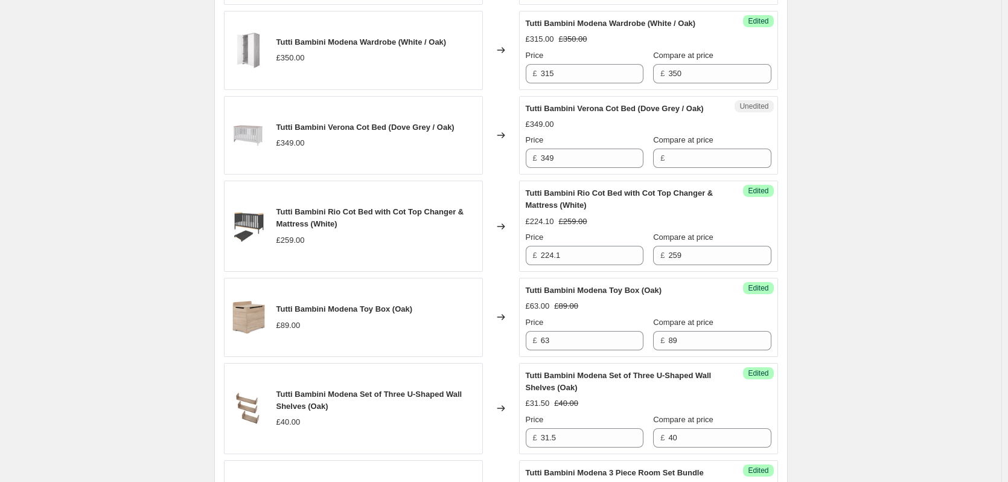
scroll to position [724, 0]
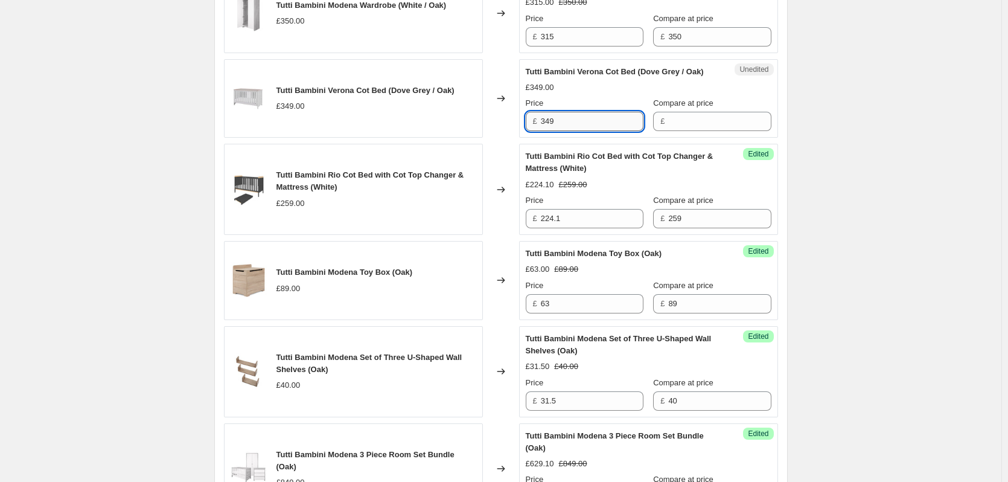
click at [597, 131] on input "349" at bounding box center [592, 121] width 103 height 19
click at [679, 131] on input "Compare at price" at bounding box center [719, 121] width 103 height 19
type input "349"
click at [590, 131] on input "349" at bounding box center [592, 121] width 103 height 19
type input "314.10"
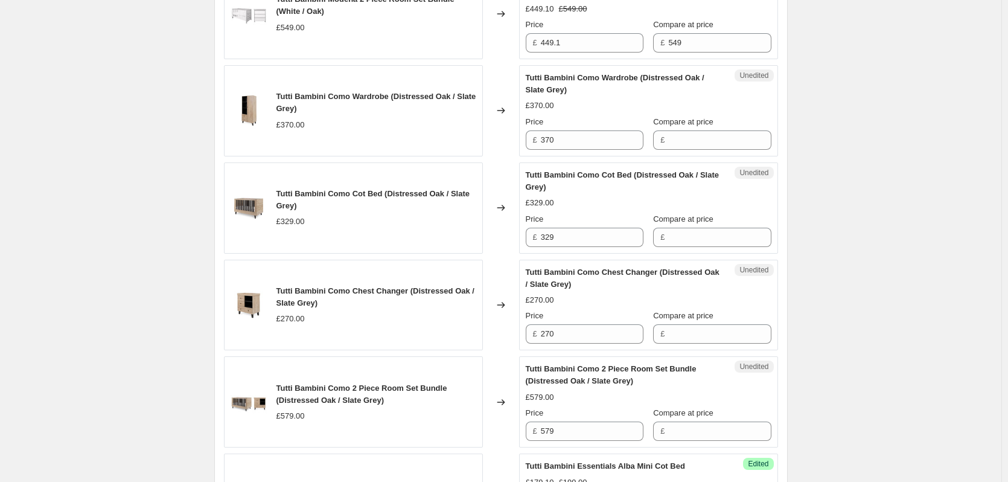
scroll to position [1389, 0]
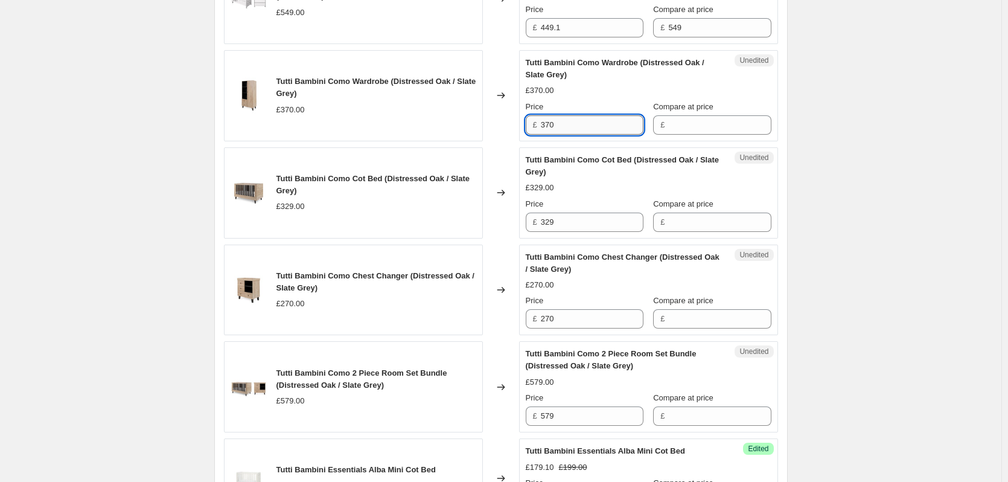
click at [582, 135] on input "370" at bounding box center [592, 124] width 103 height 19
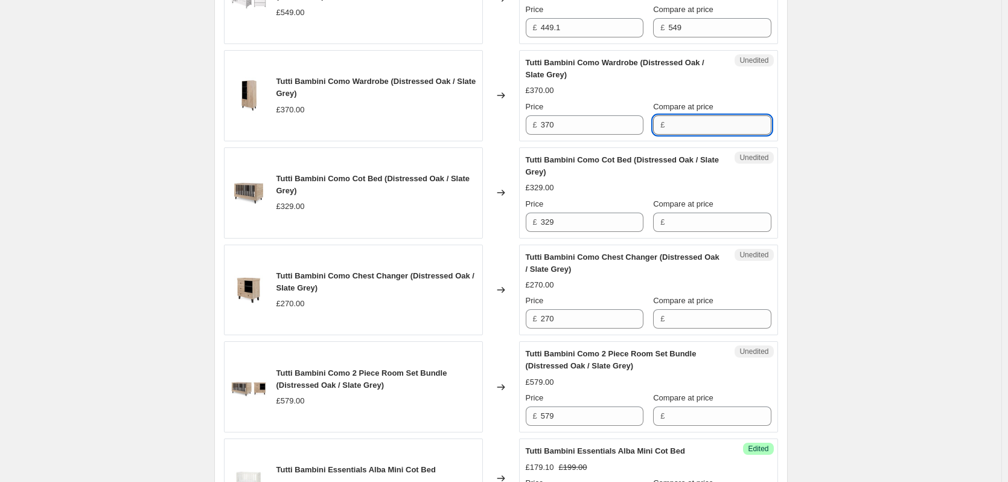
click at [720, 135] on input "Compare at price" at bounding box center [719, 124] width 103 height 19
type input "370"
click at [593, 135] on input "370" at bounding box center [592, 124] width 103 height 19
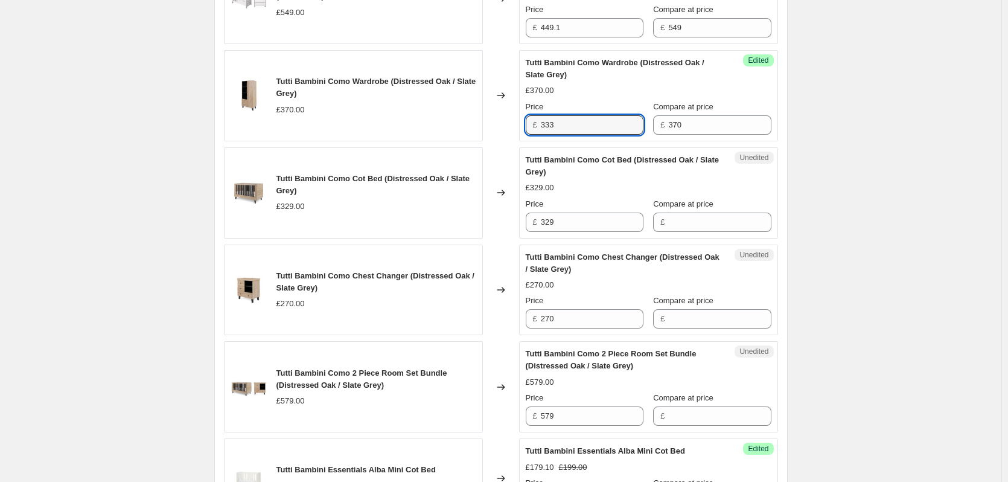
type input "333"
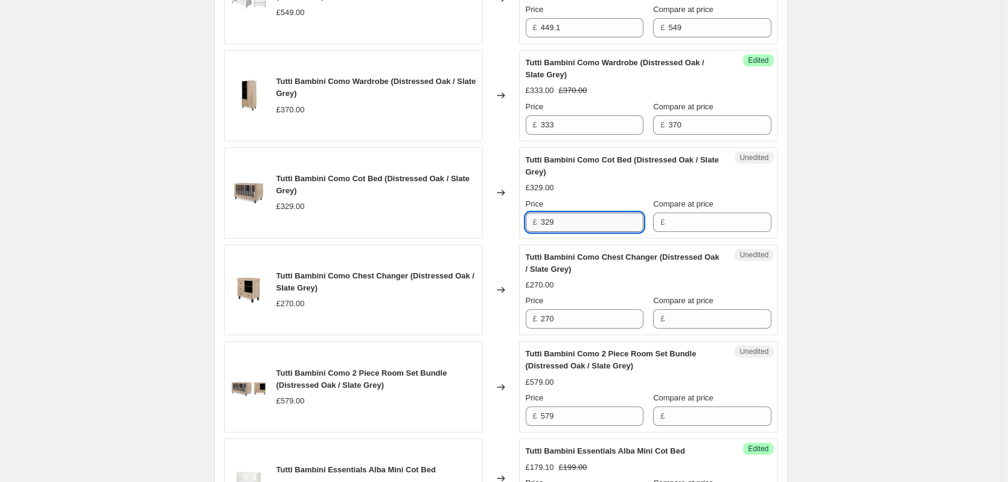
click at [583, 232] on input "329" at bounding box center [592, 222] width 103 height 19
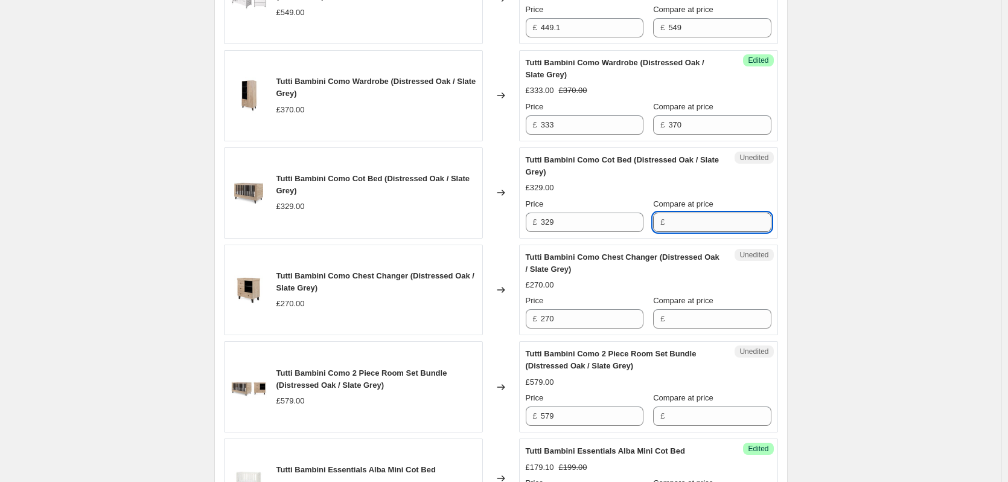
click at [704, 232] on input "Compare at price" at bounding box center [719, 222] width 103 height 19
type input "329"
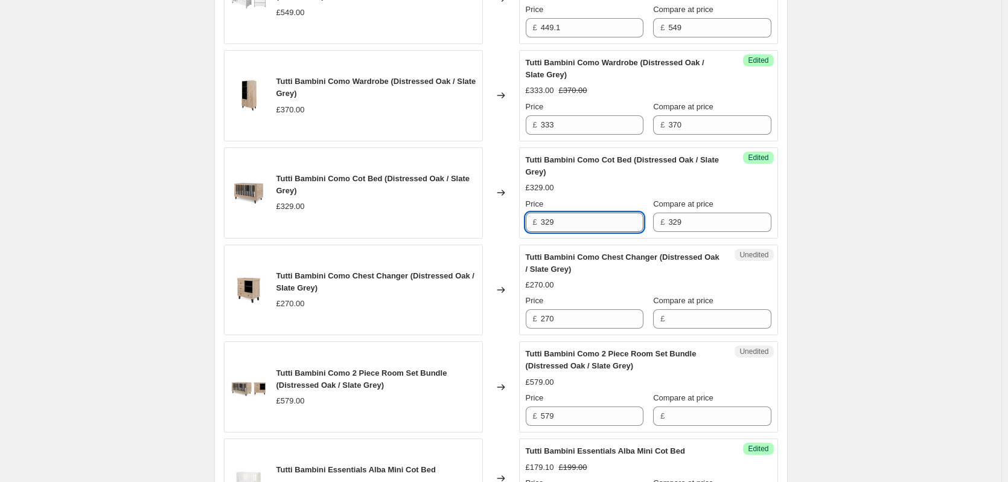
click at [566, 232] on input "329" at bounding box center [592, 222] width 103 height 19
type input "296.10"
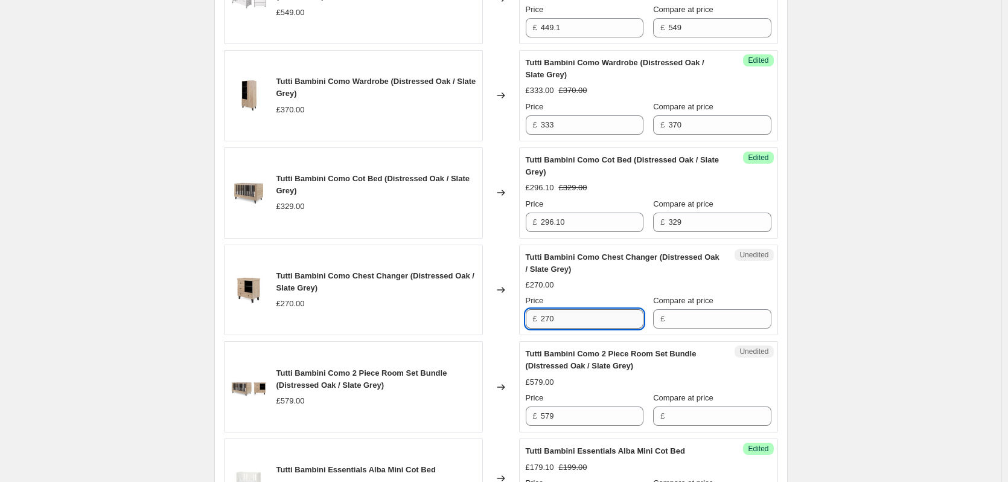
click at [599, 328] on input "270" at bounding box center [592, 318] width 103 height 19
drag, startPoint x: 704, startPoint y: 357, endPoint x: 600, endPoint y: 356, distance: 103.9
click at [704, 328] on input "Compare at price" at bounding box center [719, 318] width 103 height 19
type input "270"
click at [560, 328] on input "270" at bounding box center [592, 318] width 103 height 19
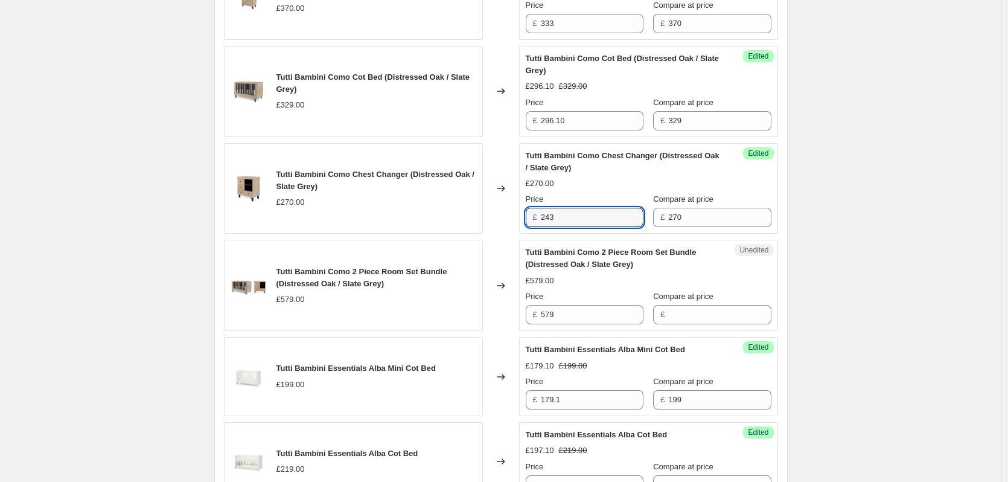
scroll to position [1509, 0]
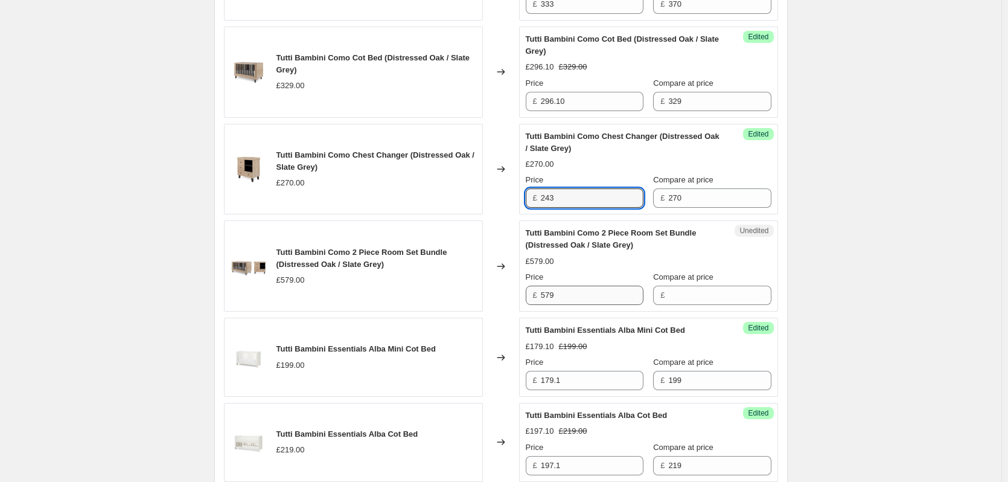
type input "243"
click at [605, 305] on input "579" at bounding box center [592, 295] width 103 height 19
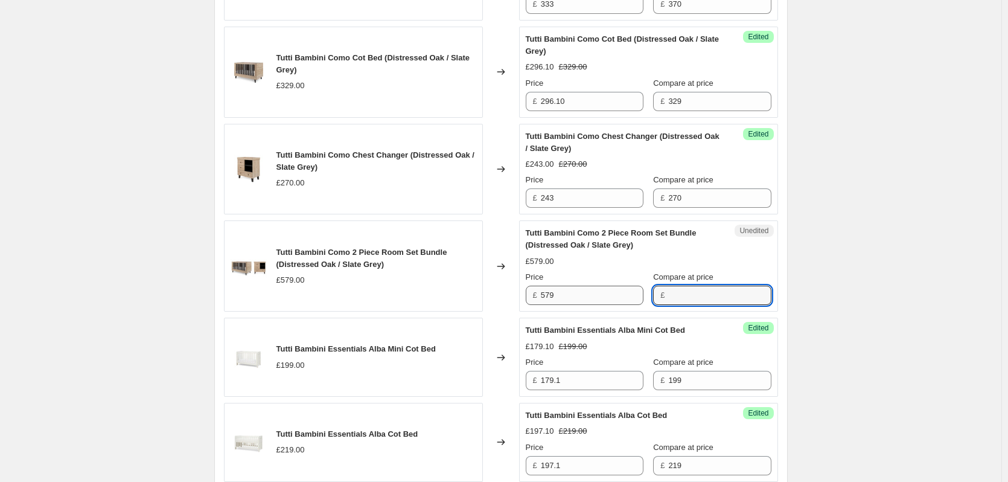
drag, startPoint x: 703, startPoint y: 332, endPoint x: 604, endPoint y: 331, distance: 98.4
click at [703, 305] on input "Compare at price" at bounding box center [719, 295] width 103 height 19
type input "579"
click at [574, 305] on input "579" at bounding box center [592, 295] width 103 height 19
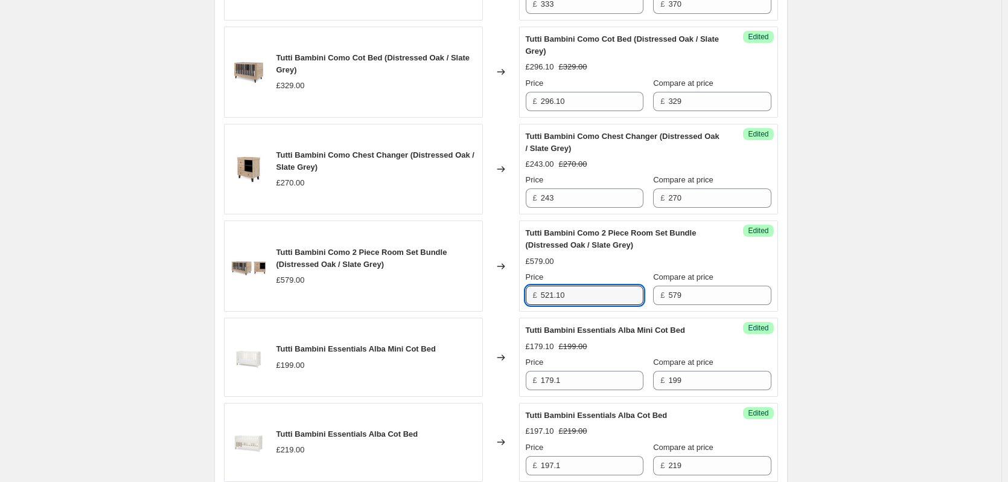
type input "521.10"
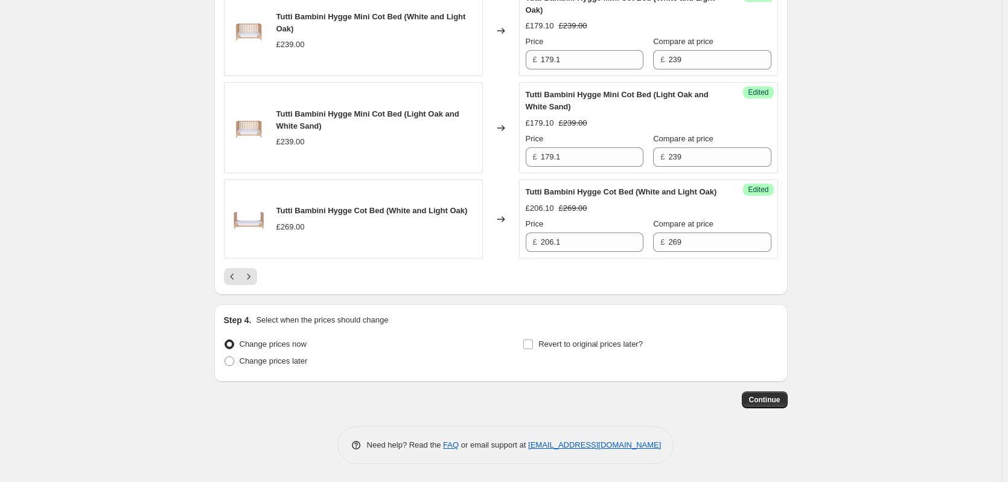
scroll to position [2053, 0]
click at [257, 281] on button "Next" at bounding box center [248, 276] width 17 height 17
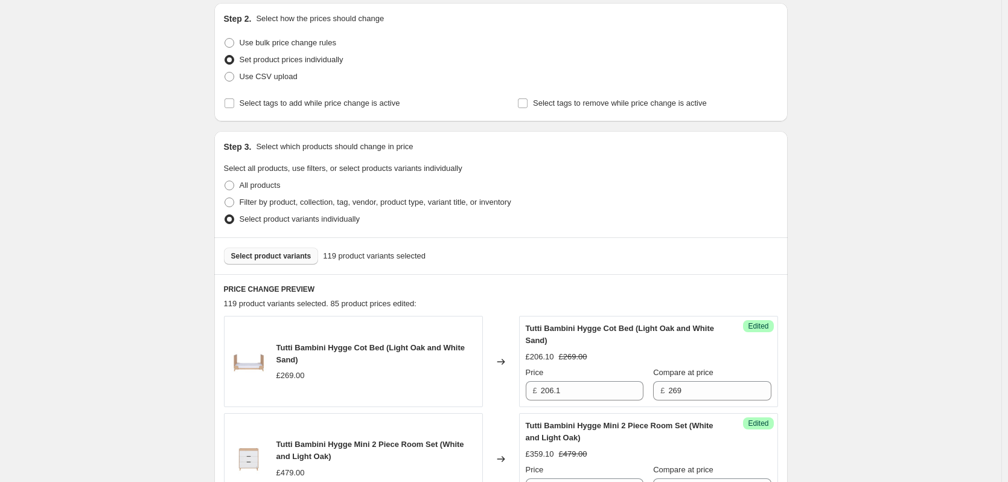
scroll to position [0, 0]
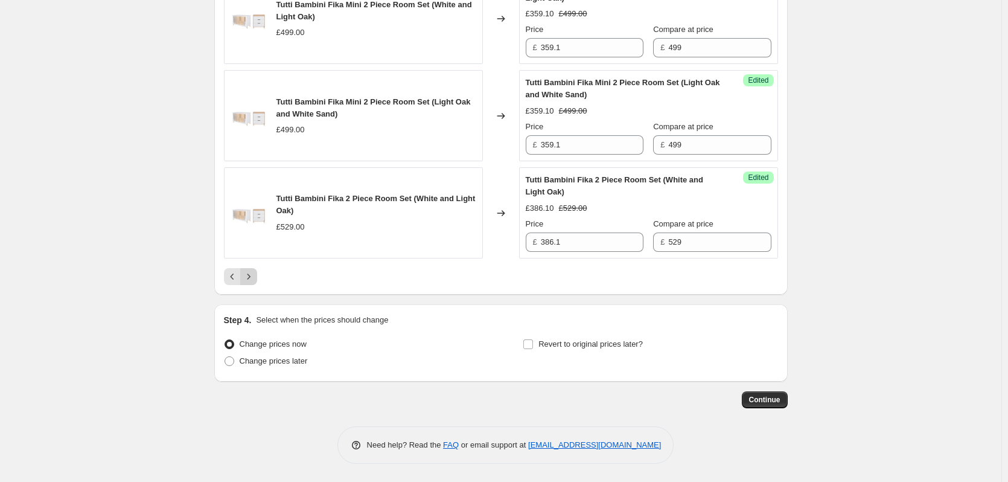
click at [257, 275] on button "Next" at bounding box center [248, 276] width 17 height 17
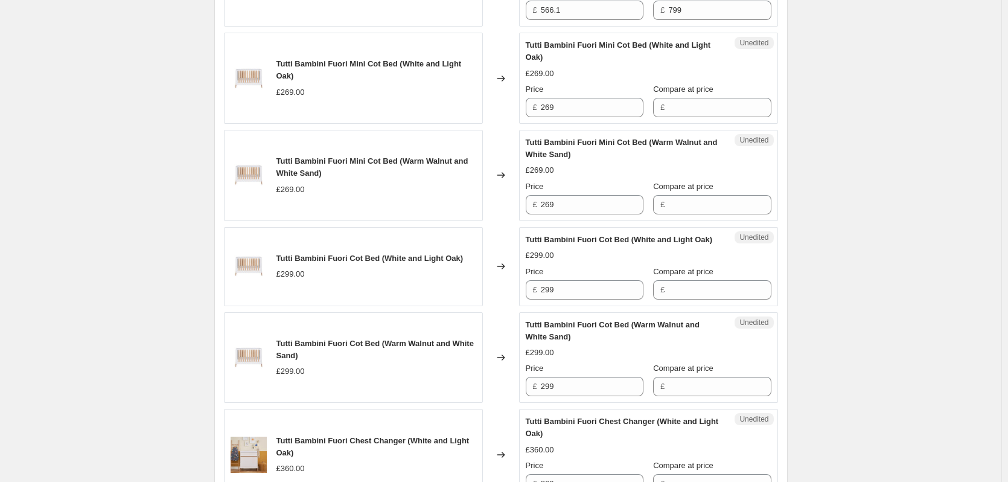
scroll to position [906, 0]
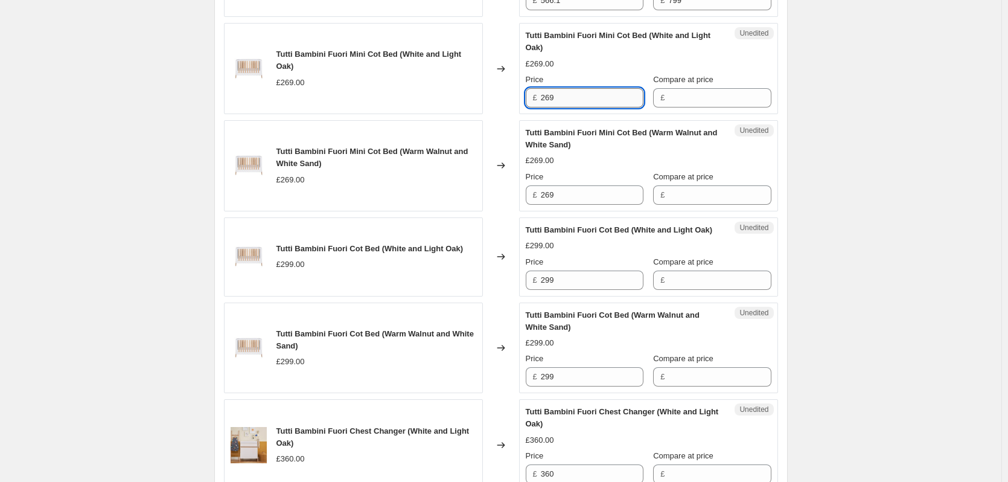
click at [593, 100] on input "269" at bounding box center [592, 97] width 103 height 19
click at [731, 101] on input "Compare at price" at bounding box center [719, 97] width 103 height 19
type input "269"
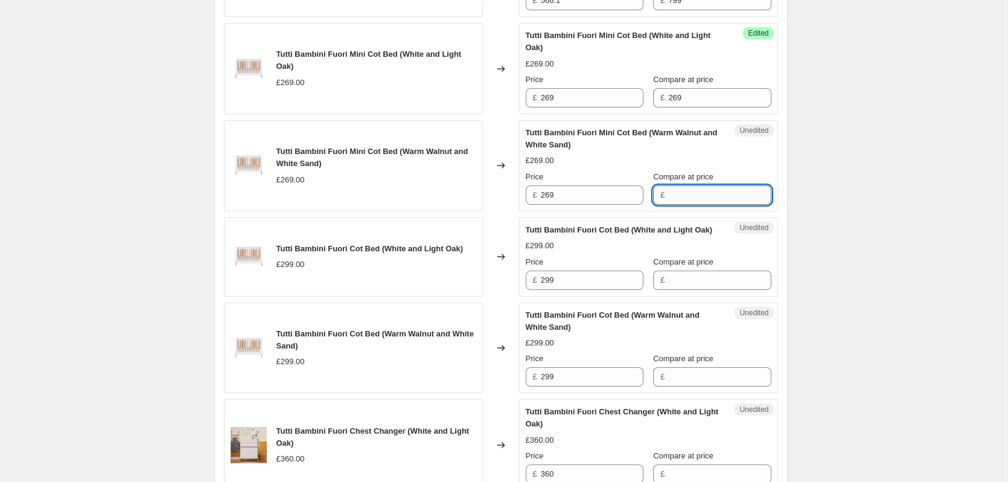
drag, startPoint x: 697, startPoint y: 196, endPoint x: 674, endPoint y: 188, distance: 25.0
click at [697, 196] on input "Compare at price" at bounding box center [719, 194] width 103 height 19
type input "269"
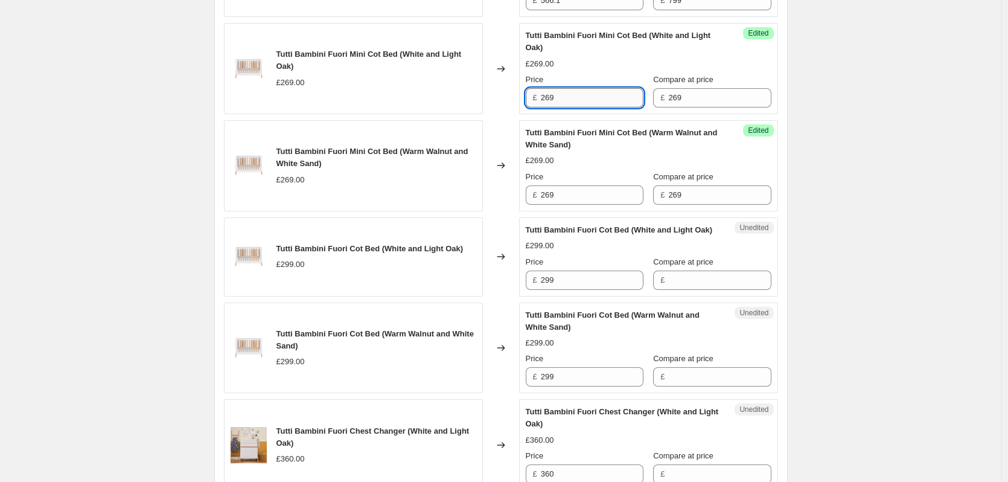
click at [579, 96] on input "269" at bounding box center [592, 97] width 103 height 19
type input "215.10"
click at [574, 192] on input "269" at bounding box center [592, 194] width 103 height 19
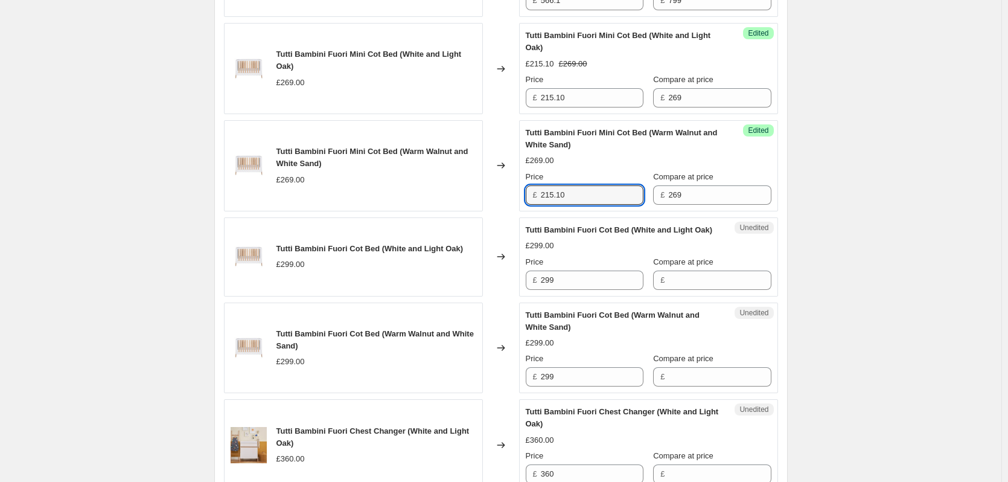
type input "215.10"
click at [852, 216] on div "Create new price [MEDICAL_DATA]. This page is ready Create new price [MEDICAL_D…" at bounding box center [501, 383] width 1002 height 2578
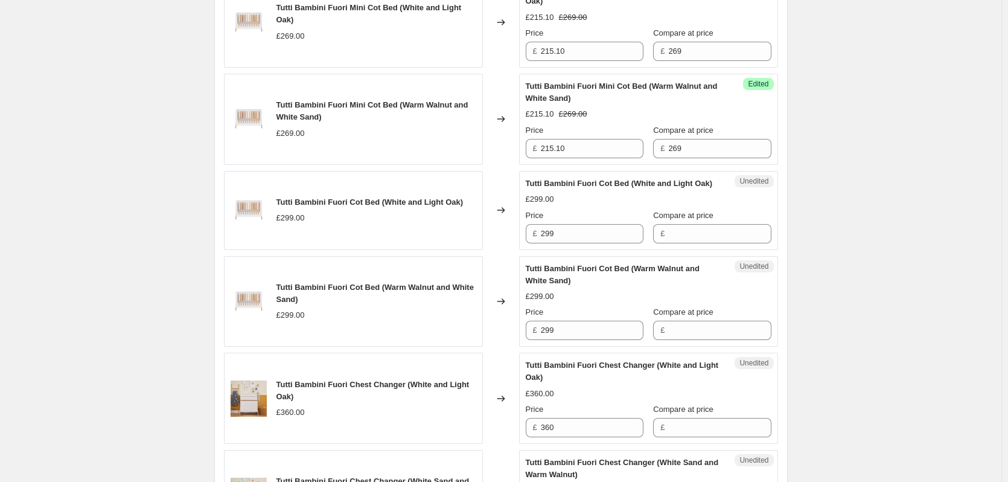
scroll to position [966, 0]
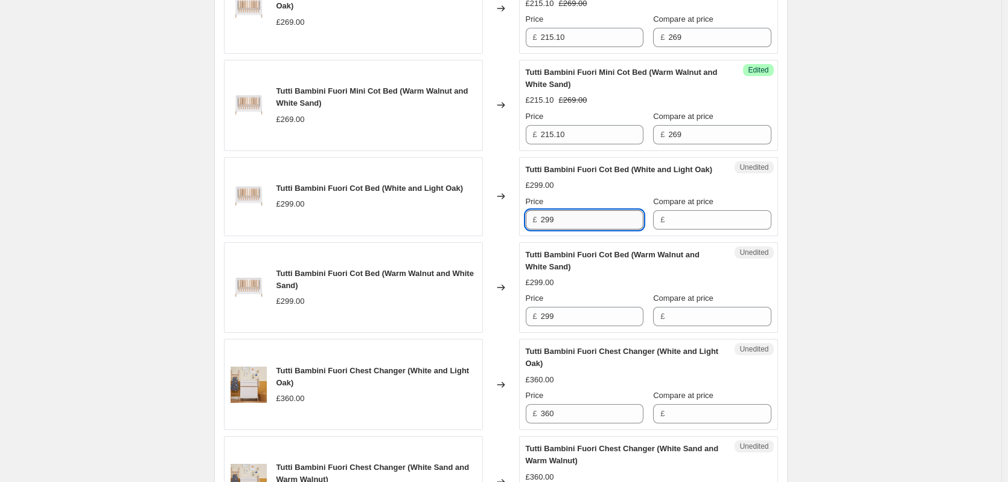
click at [577, 229] on input "299" at bounding box center [592, 219] width 103 height 19
click at [705, 229] on input "Compare at price" at bounding box center [719, 219] width 103 height 19
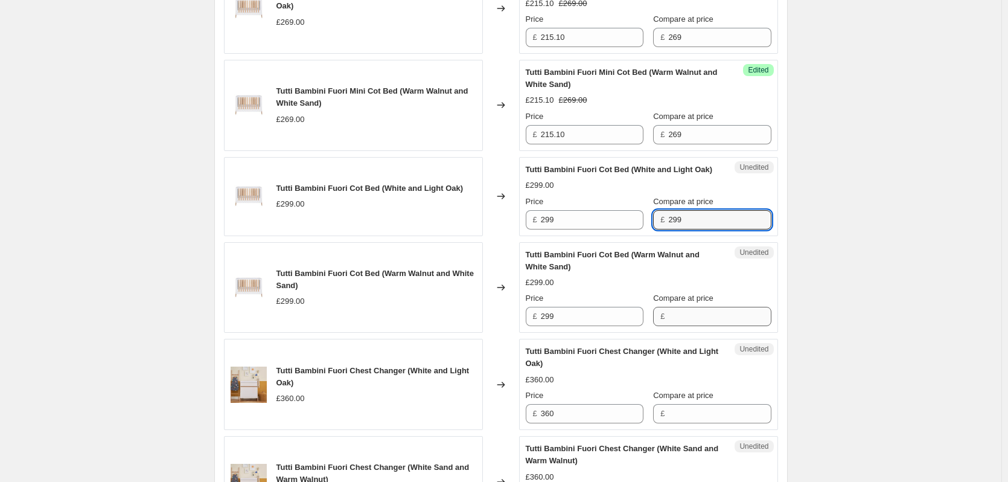
type input "299"
click at [687, 326] on input "Compare at price" at bounding box center [719, 316] width 103 height 19
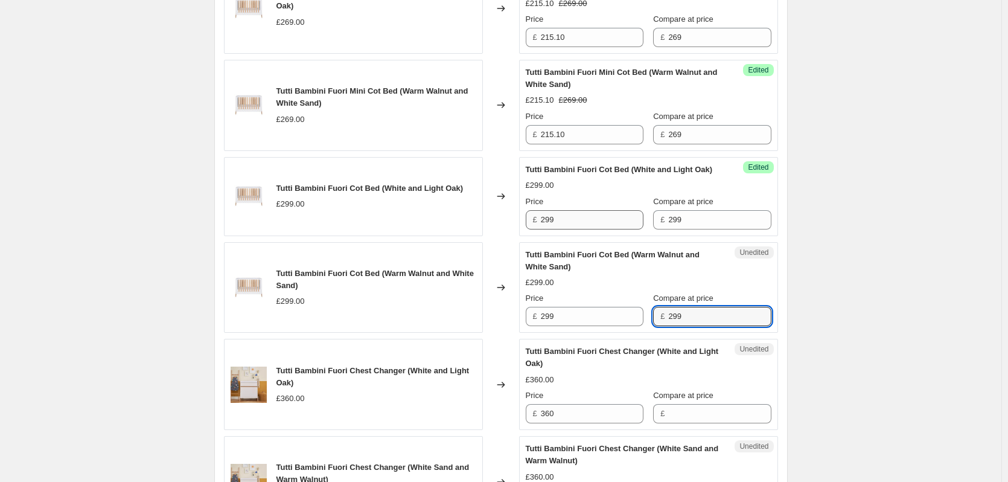
type input "299"
click at [599, 229] on input "299" at bounding box center [592, 219] width 103 height 19
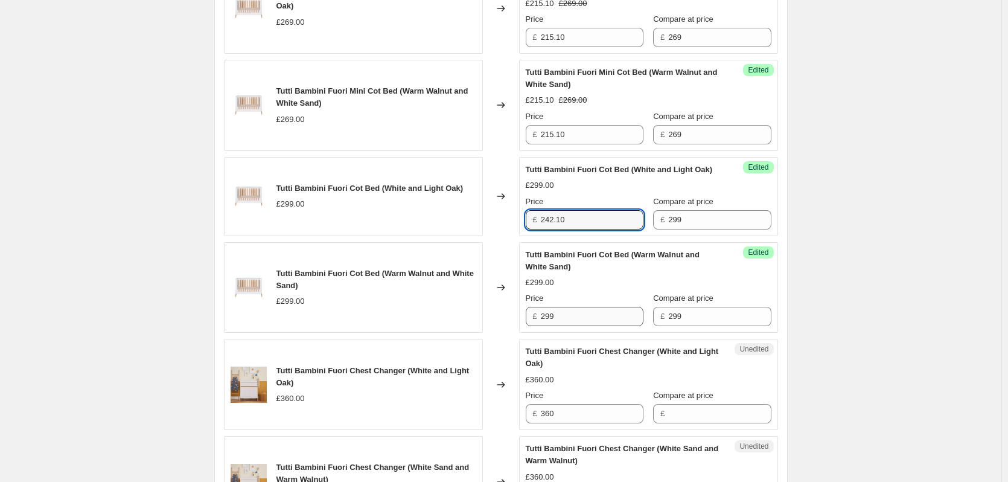
type input "242.10"
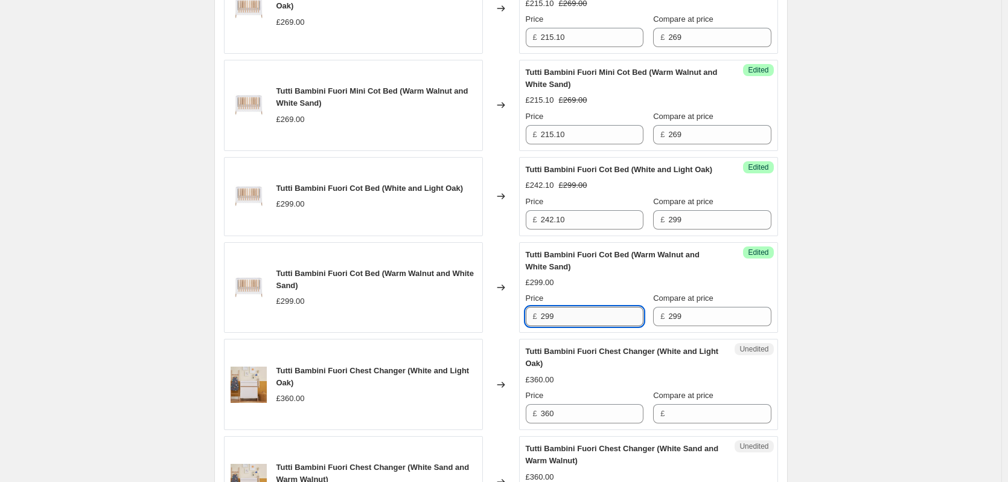
click at [564, 325] on input "299" at bounding box center [592, 316] width 103 height 19
type input "242.10"
click at [830, 316] on div "Create new price [MEDICAL_DATA]. This page is ready Create new price [MEDICAL_D…" at bounding box center [501, 323] width 1002 height 2578
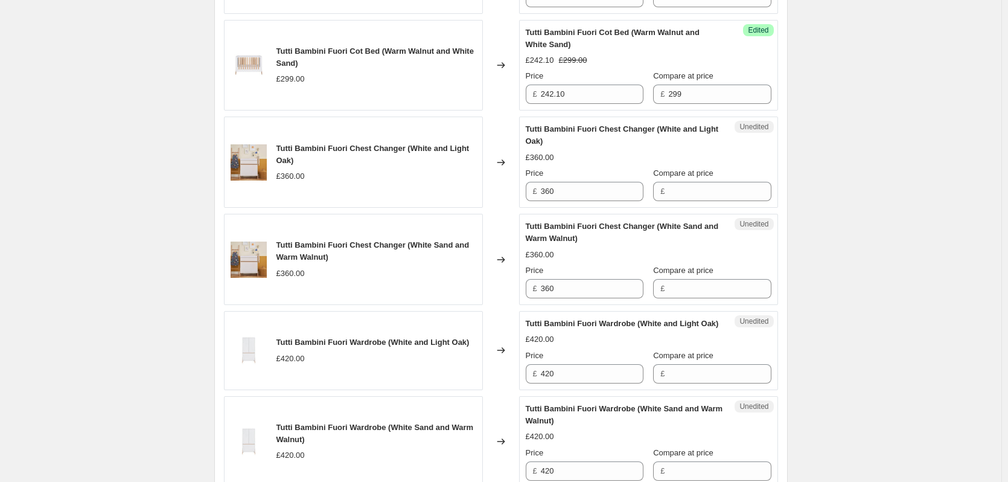
scroll to position [1207, 0]
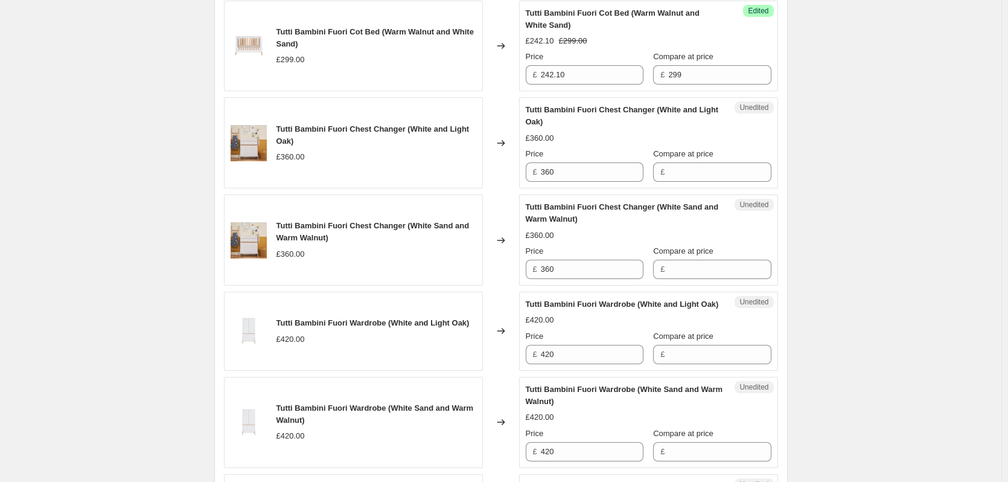
click at [583, 173] on div "Price £ 360" at bounding box center [585, 165] width 118 height 34
click at [584, 181] on input "360" at bounding box center [592, 171] width 103 height 19
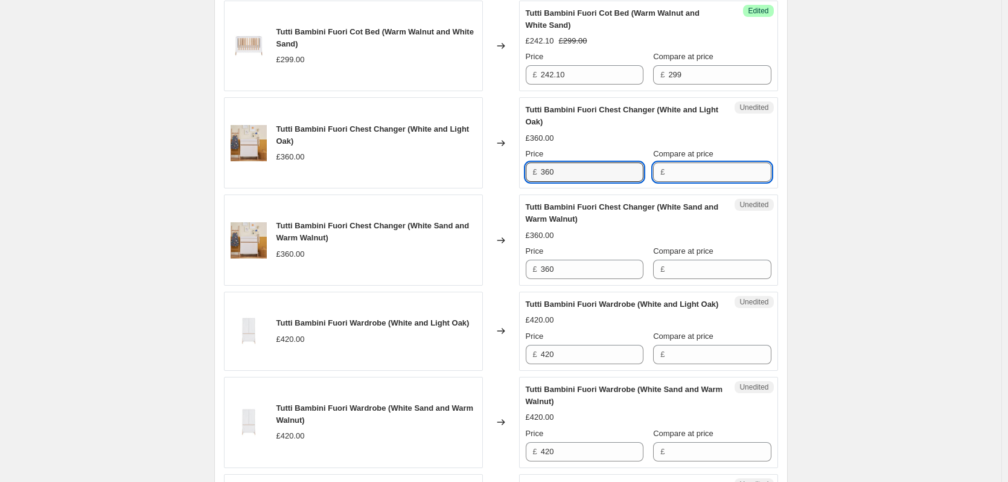
click at [677, 182] on input "Compare at price" at bounding box center [719, 171] width 103 height 19
type input "360"
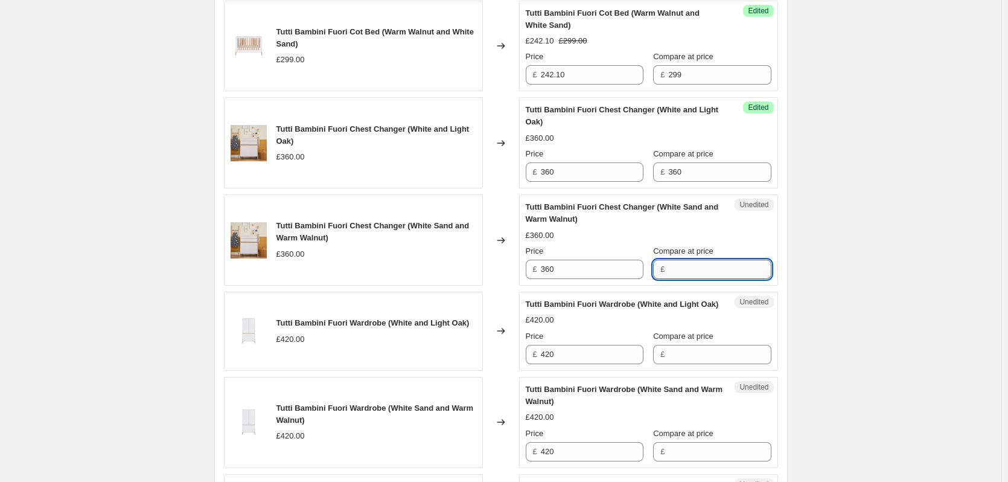
click at [688, 279] on input "Compare at price" at bounding box center [719, 269] width 103 height 19
type input "360"
click at [577, 182] on input "360" at bounding box center [592, 171] width 103 height 19
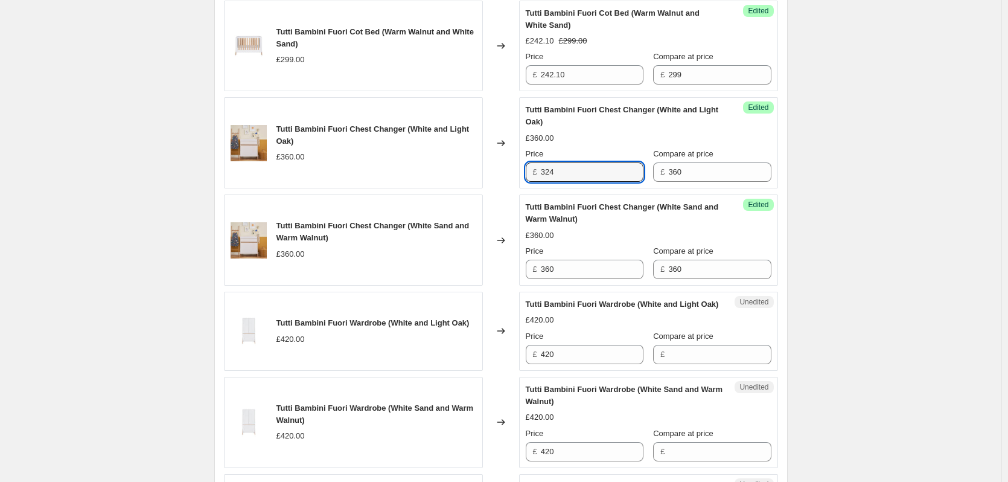
type input "324"
drag, startPoint x: 598, startPoint y: 270, endPoint x: 596, endPoint y: 280, distance: 10.4
click at [598, 270] on div "Price £ 360" at bounding box center [585, 262] width 118 height 34
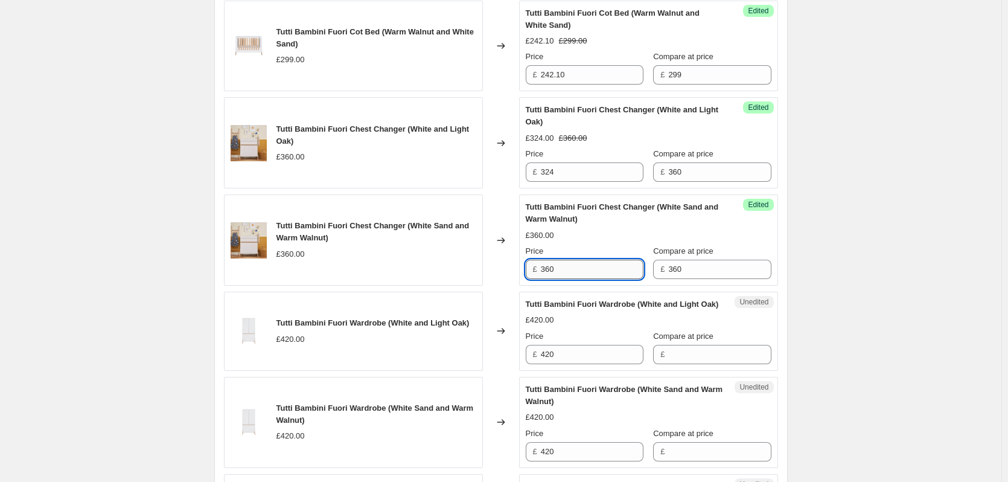
click at [596, 279] on input "360" at bounding box center [592, 269] width 103 height 19
type input "324"
click at [824, 270] on div "Create new price [MEDICAL_DATA]. This page is ready Create new price [MEDICAL_D…" at bounding box center [501, 82] width 1002 height 2578
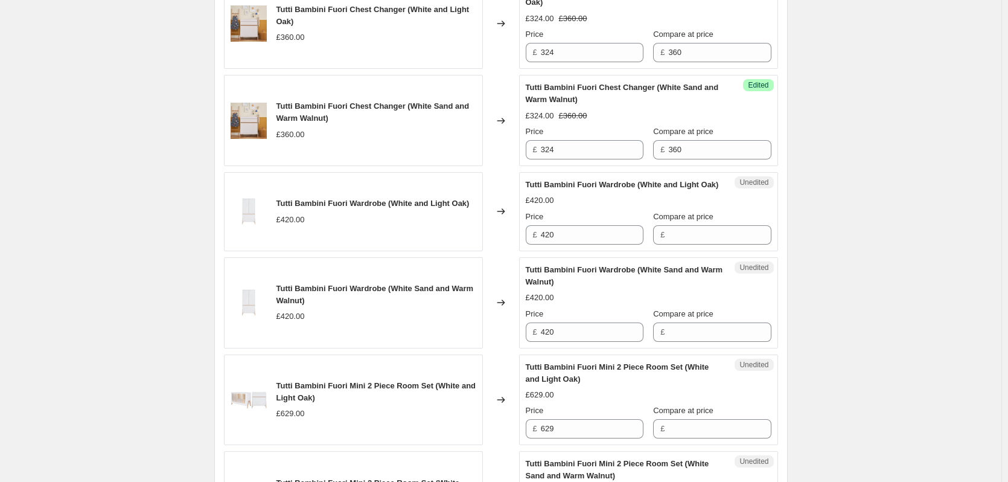
scroll to position [1389, 0]
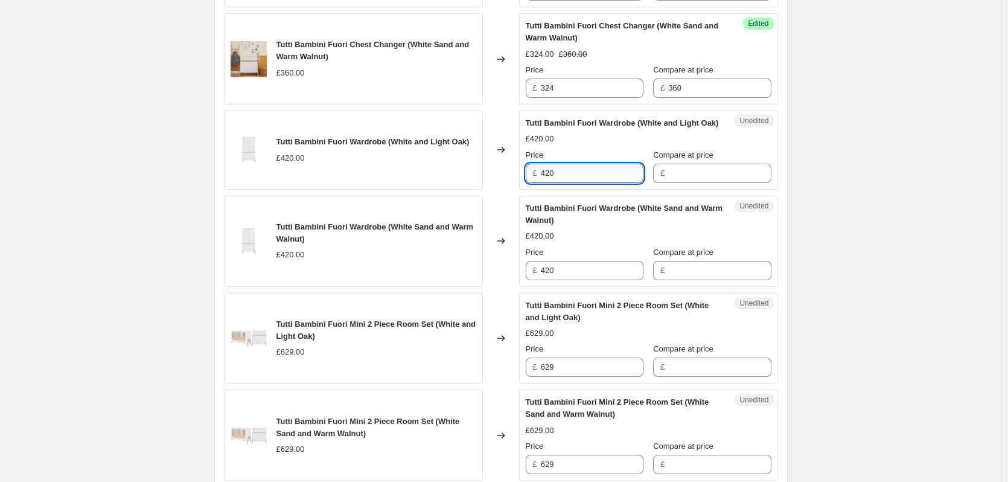
click at [596, 183] on input "420" at bounding box center [592, 173] width 103 height 19
drag, startPoint x: 702, startPoint y: 194, endPoint x: 692, endPoint y: 272, distance: 78.0
click at [702, 183] on input "Compare at price" at bounding box center [719, 173] width 103 height 19
type input "420"
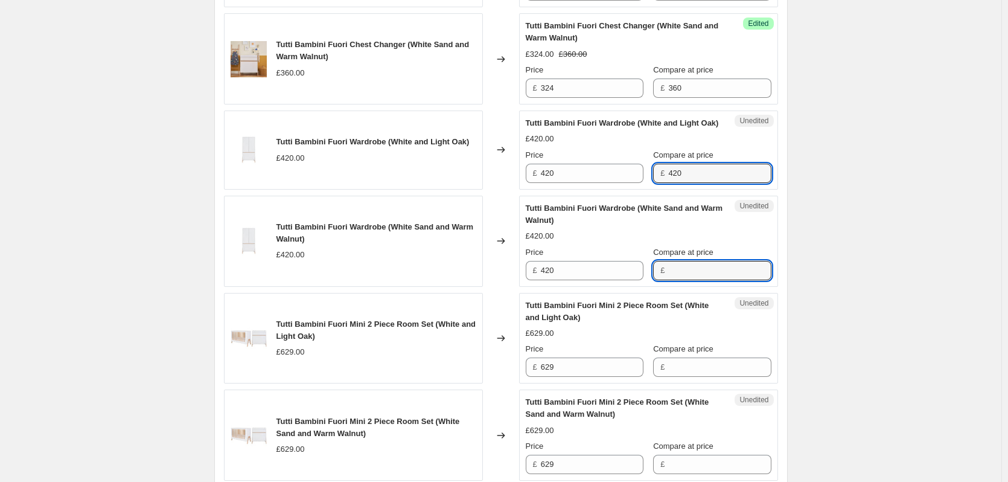
drag, startPoint x: 689, startPoint y: 301, endPoint x: 670, endPoint y: 270, distance: 36.7
click at [689, 280] on input "Compare at price" at bounding box center [719, 270] width 103 height 19
type input "420"
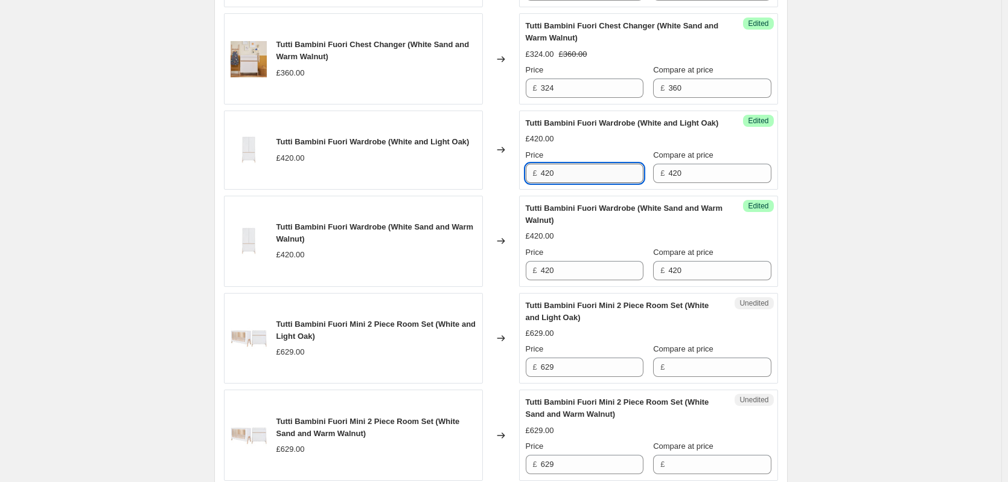
click at [594, 183] on input "420" at bounding box center [592, 173] width 103 height 19
type input "378"
click at [580, 280] on input "420" at bounding box center [592, 270] width 103 height 19
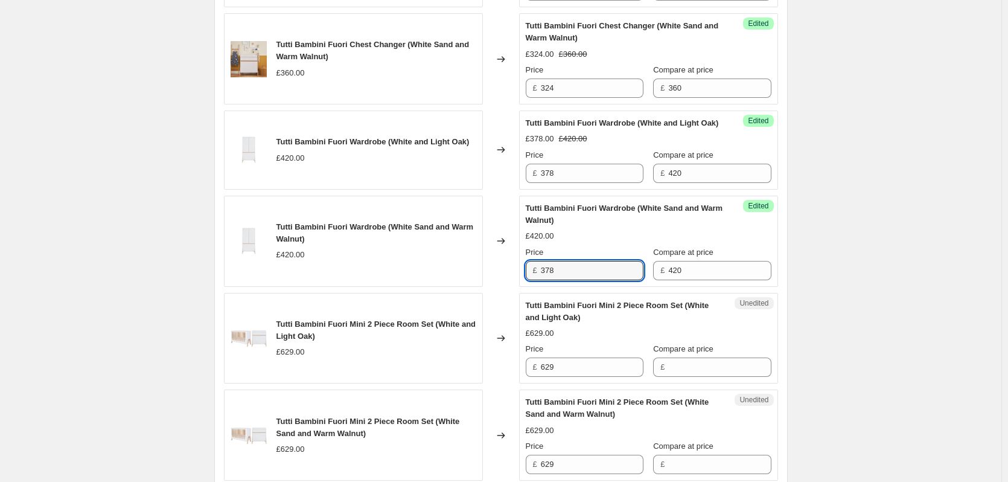
type input "378"
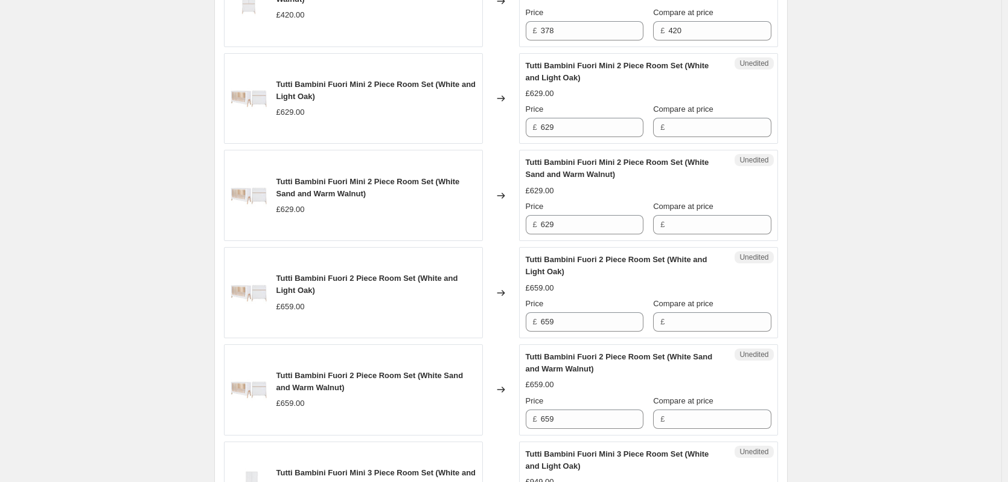
scroll to position [1630, 0]
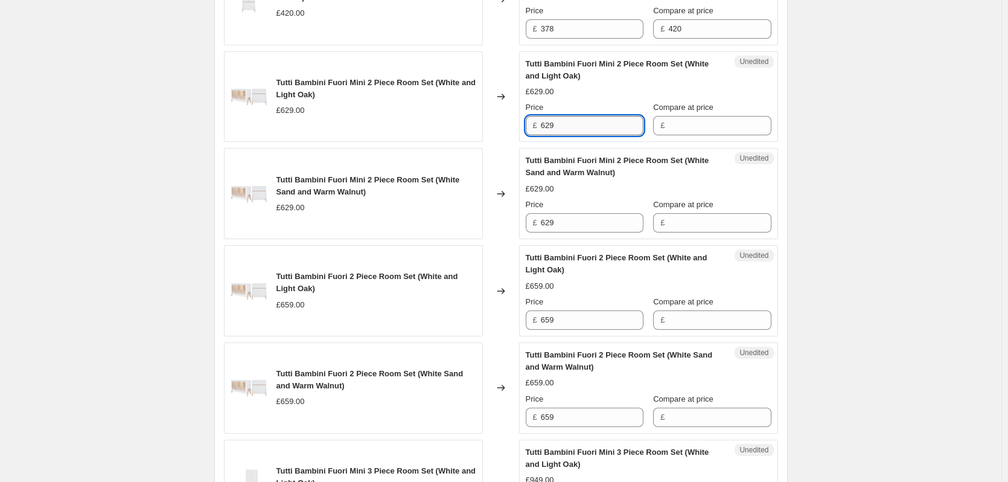
click at [584, 135] on input "629" at bounding box center [592, 125] width 103 height 19
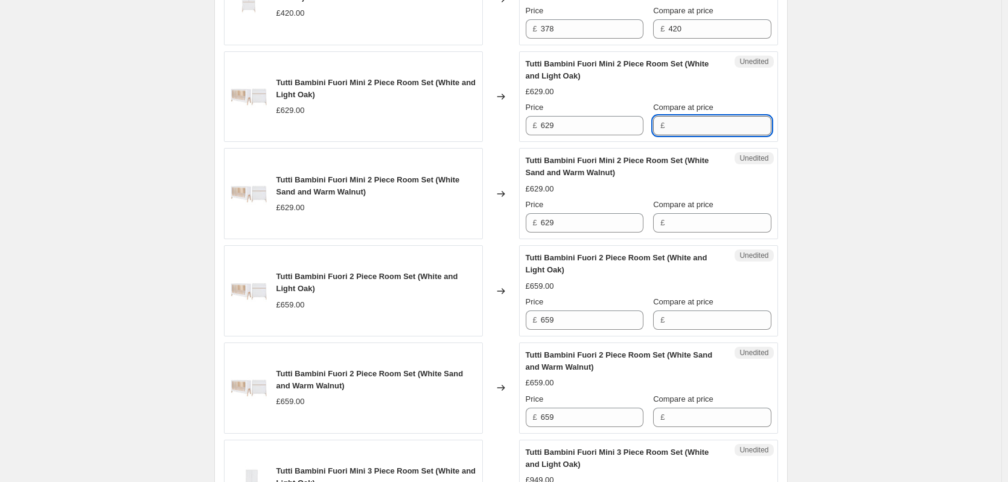
click at [679, 135] on input "Compare at price" at bounding box center [719, 125] width 103 height 19
type input "629"
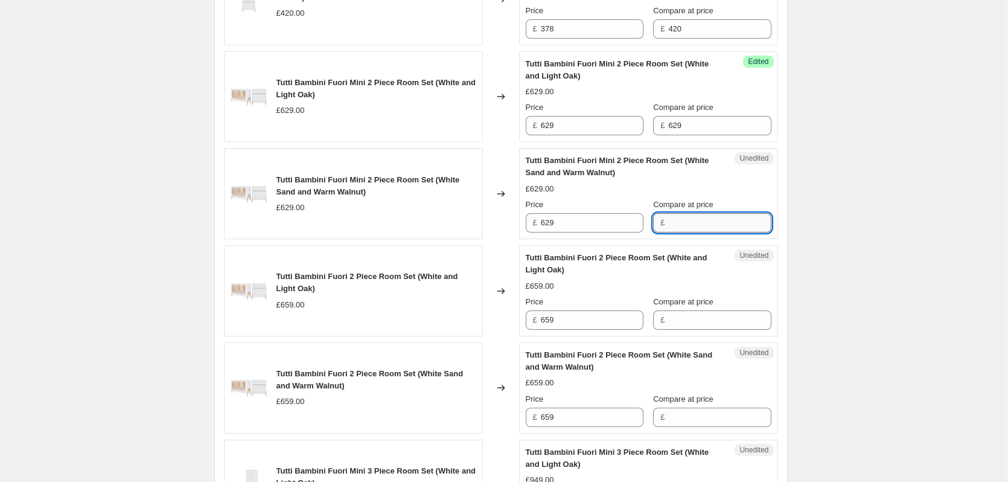
click at [685, 232] on input "Compare at price" at bounding box center [719, 222] width 103 height 19
type input "629"
click at [583, 135] on input "629" at bounding box center [592, 125] width 103 height 19
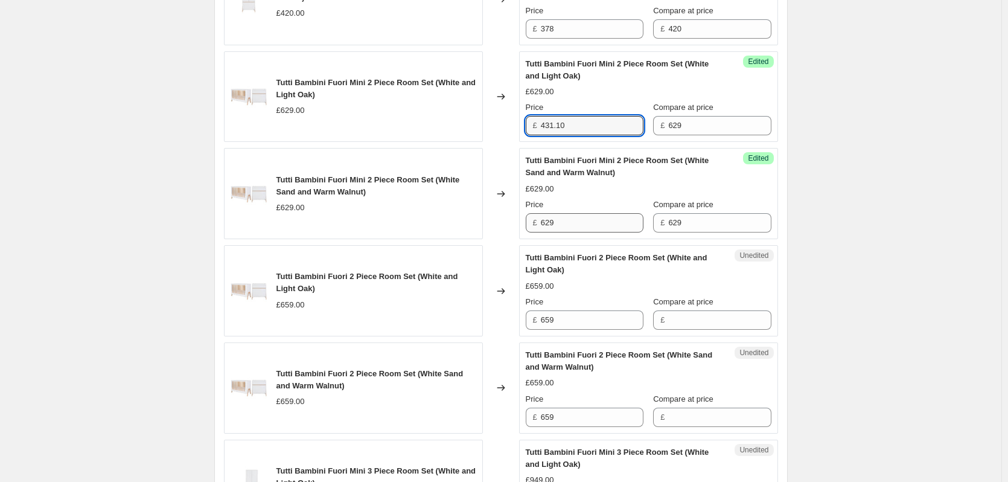
type input "431.10"
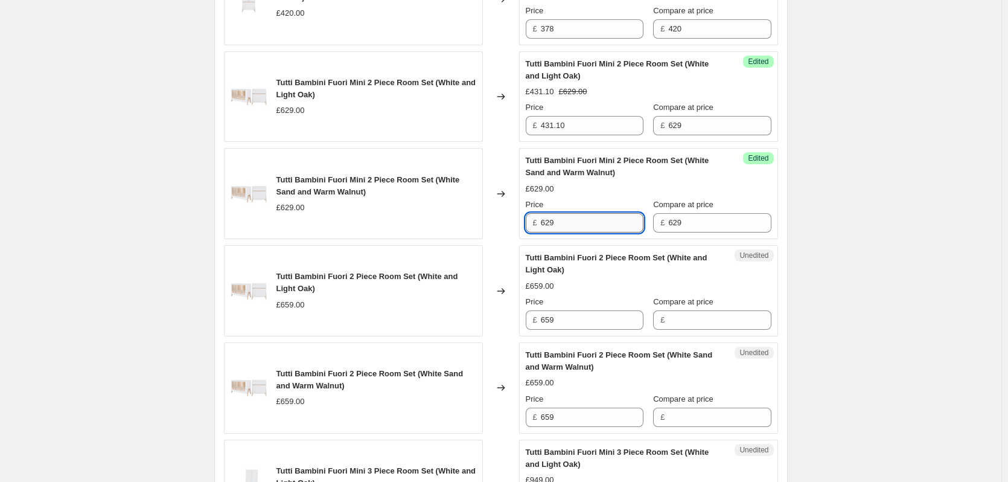
click at [565, 232] on input "629" at bounding box center [592, 222] width 103 height 19
type input "431.10"
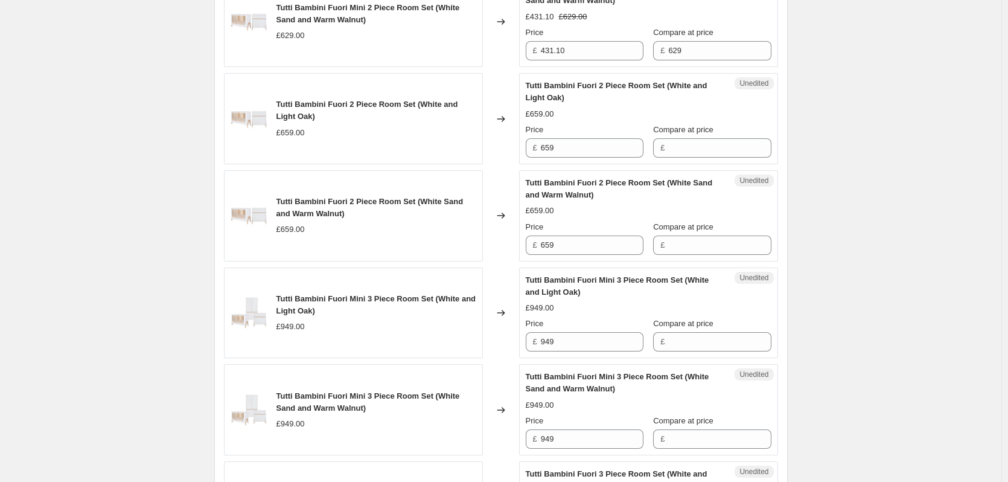
scroll to position [1811, 0]
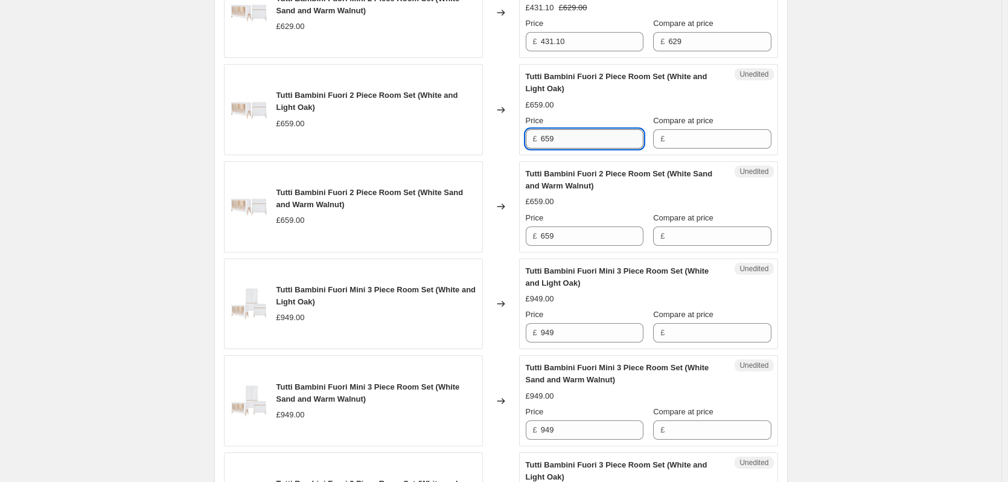
click at [588, 149] on input "659" at bounding box center [592, 138] width 103 height 19
click at [675, 149] on input "Compare at price" at bounding box center [719, 138] width 103 height 19
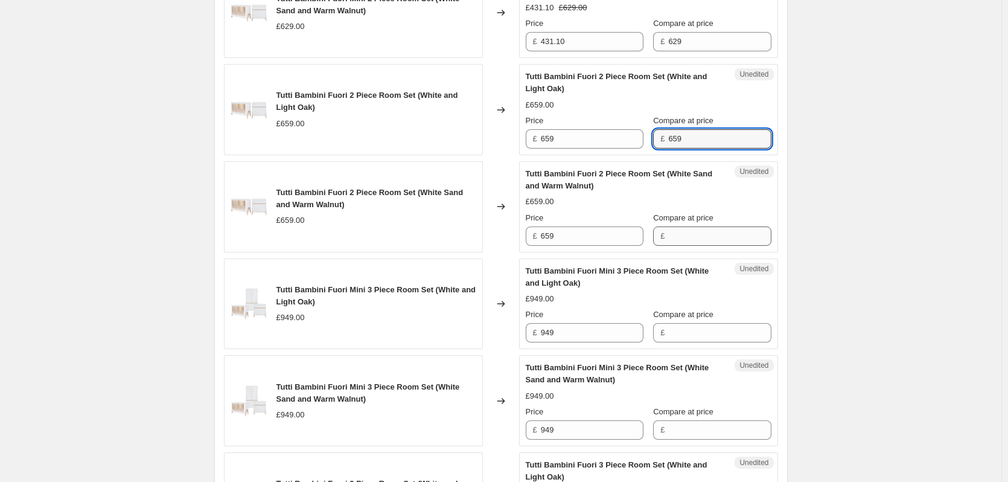
type input "659"
click at [700, 246] on input "Compare at price" at bounding box center [719, 235] width 103 height 19
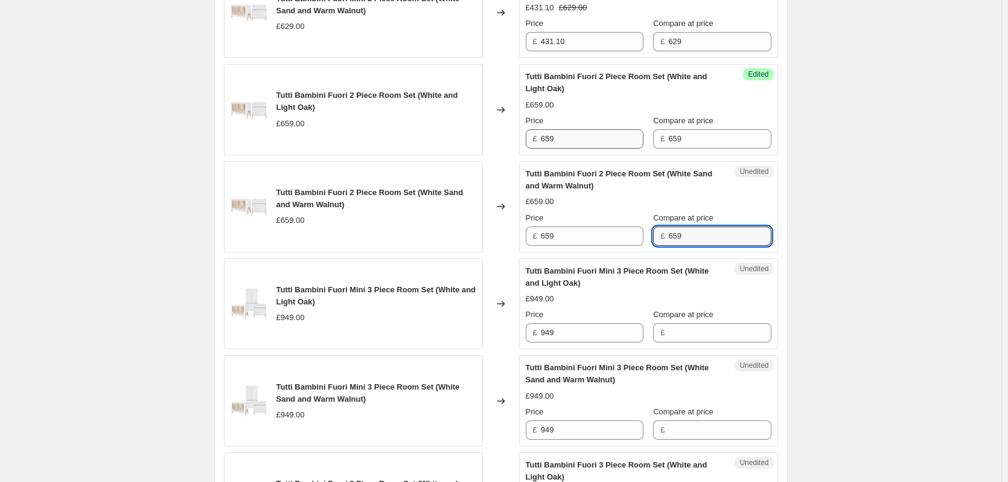
type input "659"
click at [578, 149] on input "659" at bounding box center [592, 138] width 103 height 19
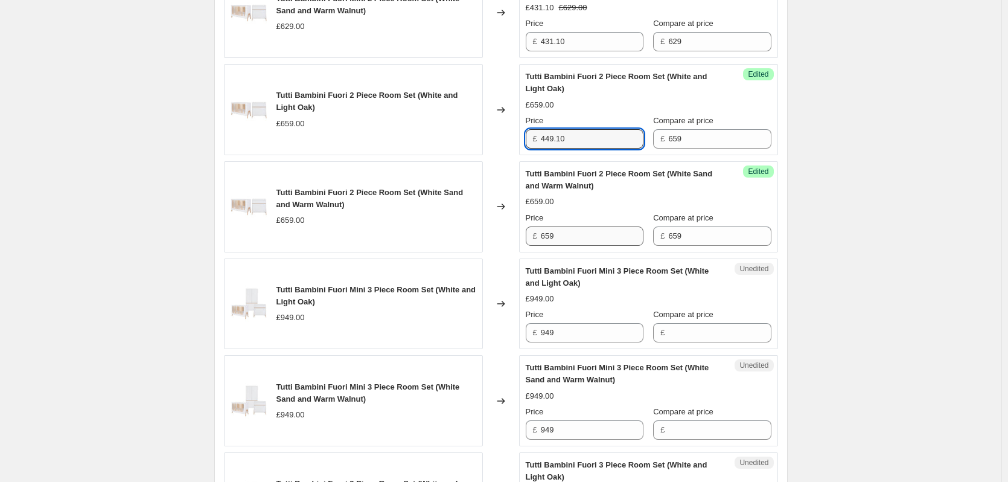
type input "449.10"
click at [575, 246] on input "659" at bounding box center [592, 235] width 103 height 19
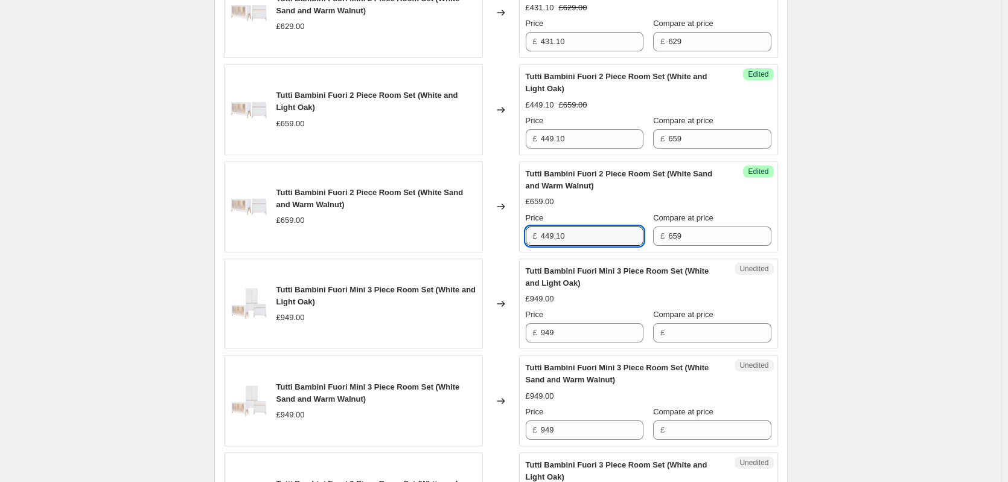
type input "449.10"
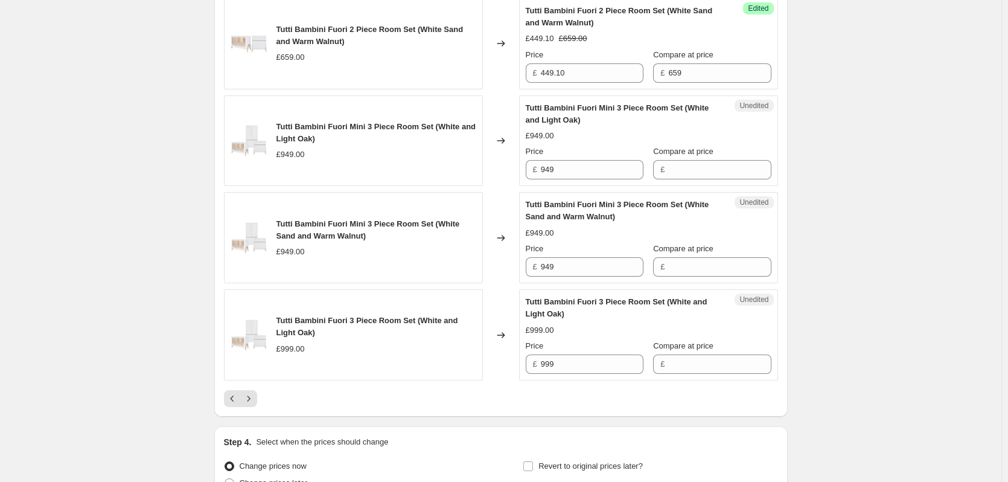
scroll to position [1992, 0]
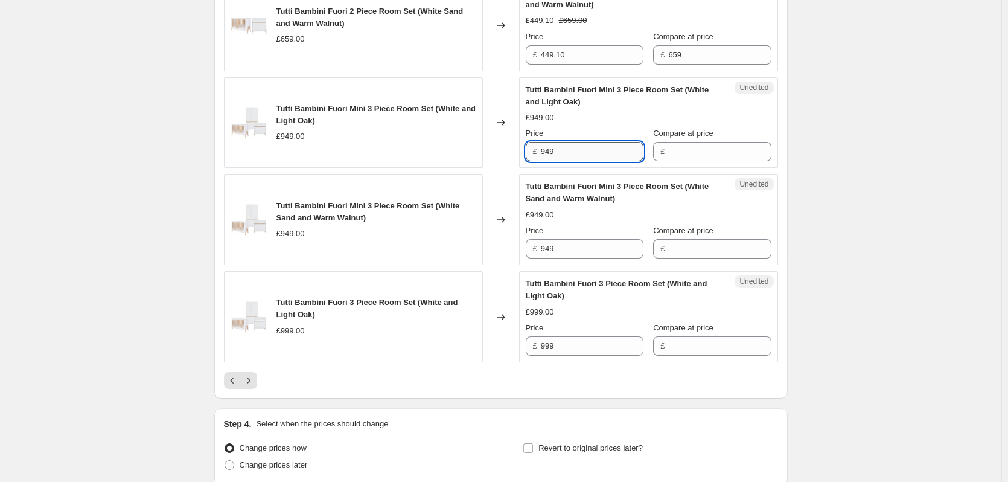
click at [598, 161] on input "949" at bounding box center [592, 151] width 103 height 19
click at [692, 161] on input "Compare at price" at bounding box center [719, 151] width 103 height 19
type input "949"
click at [691, 265] on div "Unedited Tutti Bambini Fuori Mini 3 Piece Room Set (White Sand and Warm Walnut)…" at bounding box center [648, 219] width 259 height 91
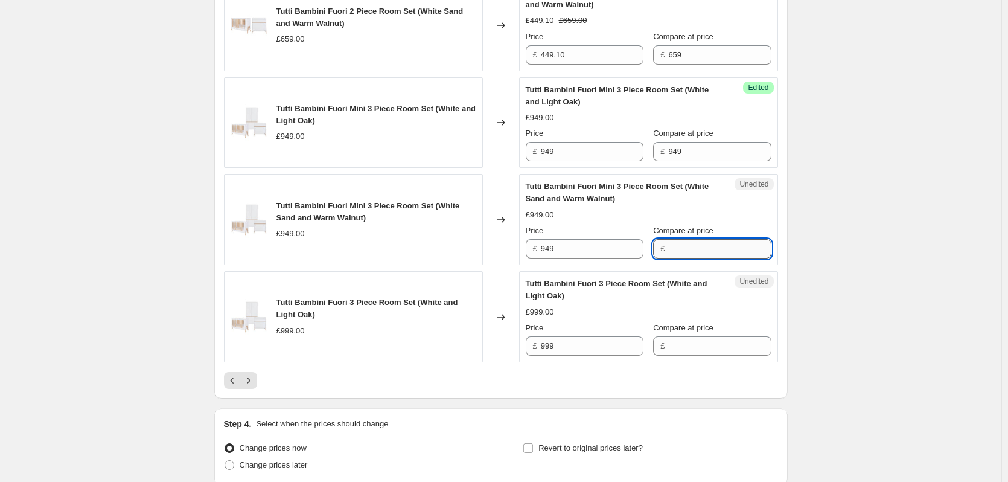
click at [685, 258] on input "Compare at price" at bounding box center [719, 248] width 103 height 19
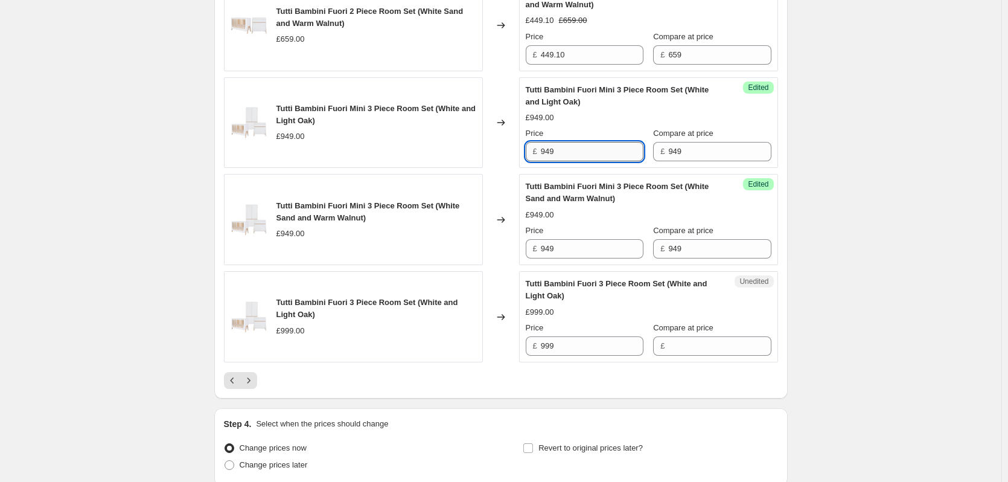
click at [581, 161] on input "949" at bounding box center [592, 151] width 103 height 19
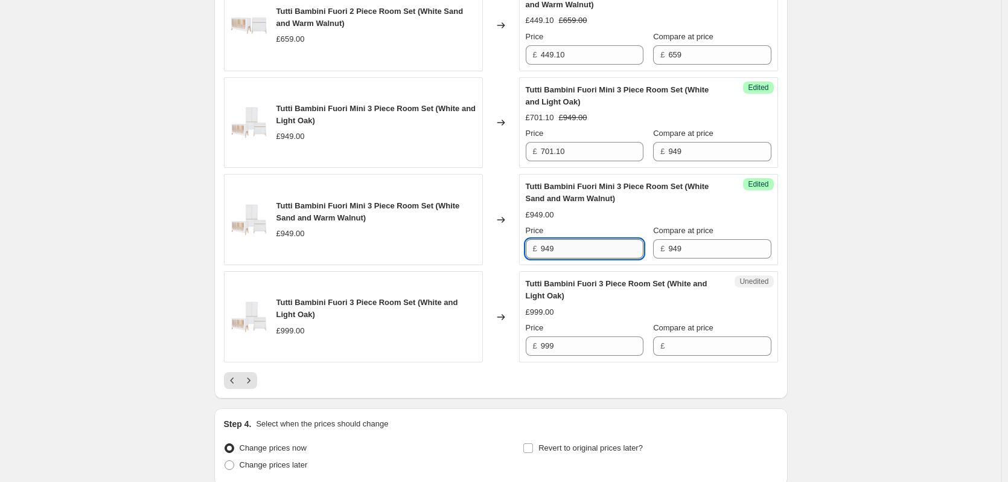
click at [595, 258] on input "949" at bounding box center [592, 248] width 103 height 19
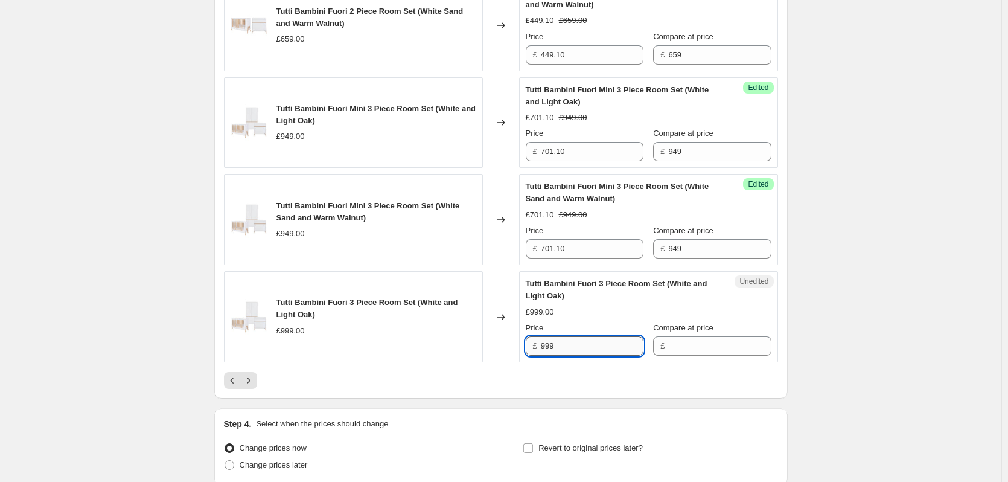
click at [577, 356] on input "999" at bounding box center [592, 345] width 103 height 19
click at [695, 356] on input "Compare at price" at bounding box center [719, 345] width 103 height 19
click at [572, 356] on input "999" at bounding box center [592, 345] width 103 height 19
click at [249, 386] on icon "Next" at bounding box center [249, 380] width 12 height 12
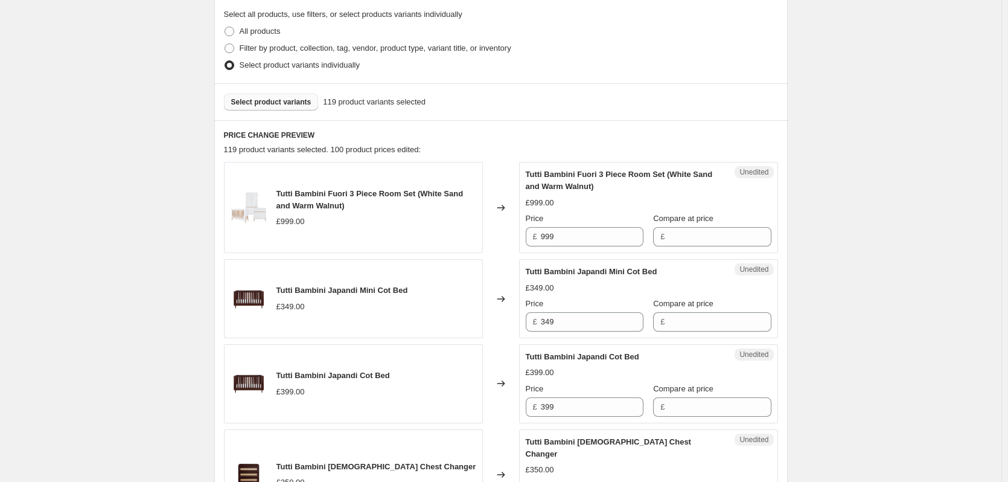
scroll to position [296, 0]
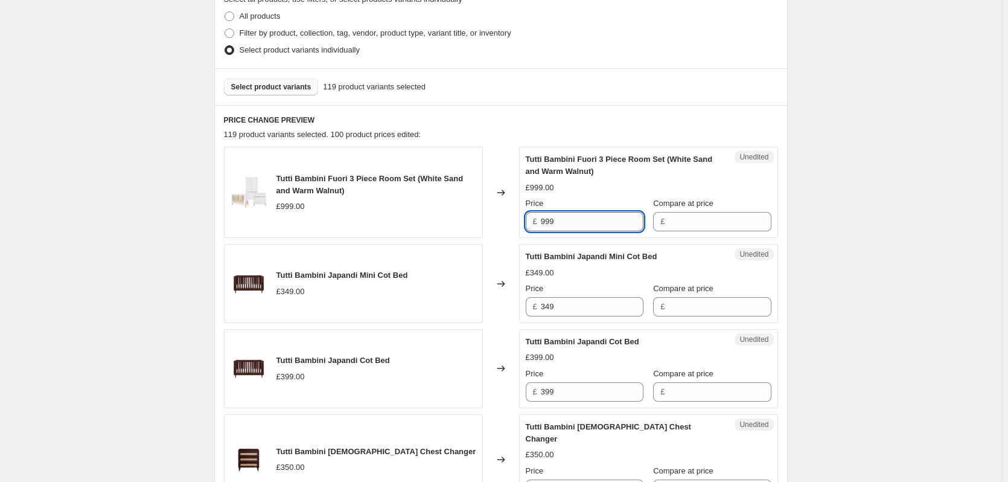
click at [575, 220] on input "999" at bounding box center [592, 221] width 103 height 19
click at [708, 220] on input "Compare at price" at bounding box center [719, 221] width 103 height 19
click at [587, 219] on input "999" at bounding box center [592, 221] width 103 height 19
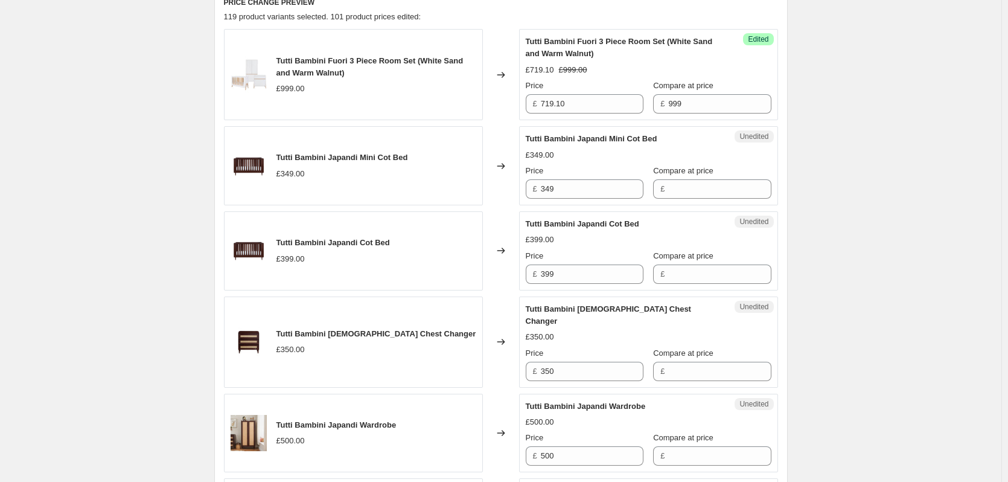
scroll to position [417, 0]
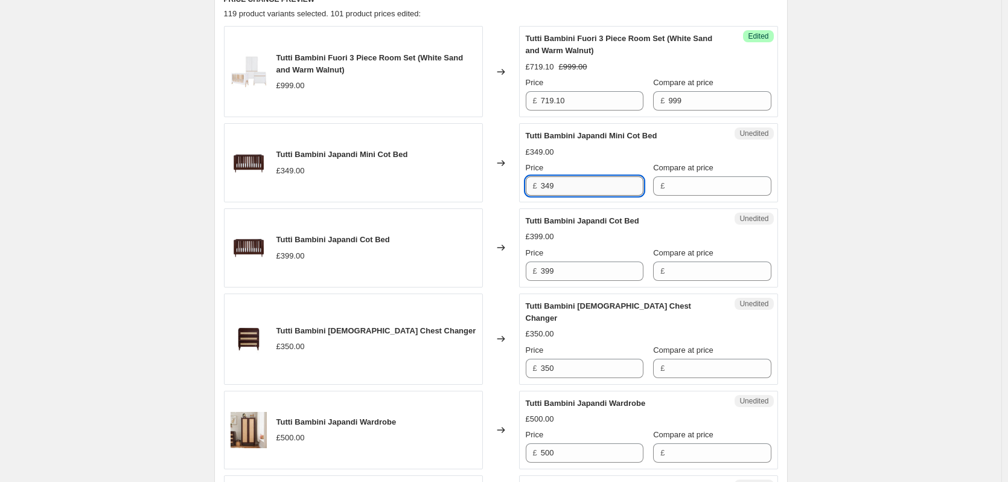
click at [563, 186] on input "349" at bounding box center [592, 185] width 103 height 19
drag, startPoint x: 674, startPoint y: 190, endPoint x: 623, endPoint y: 187, distance: 50.8
click at [672, 190] on input "Compare at price" at bounding box center [719, 185] width 103 height 19
click at [581, 186] on input "349" at bounding box center [592, 185] width 103 height 19
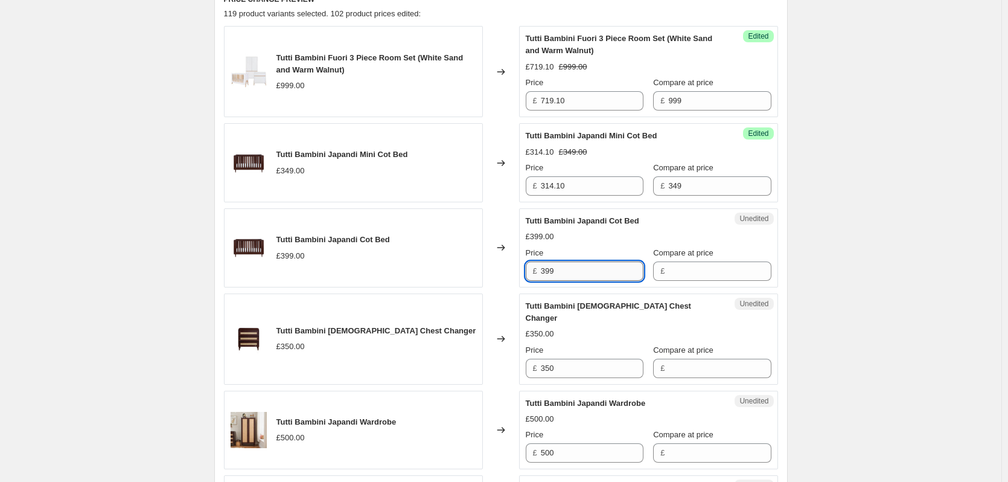
click at [565, 273] on input "399" at bounding box center [592, 270] width 103 height 19
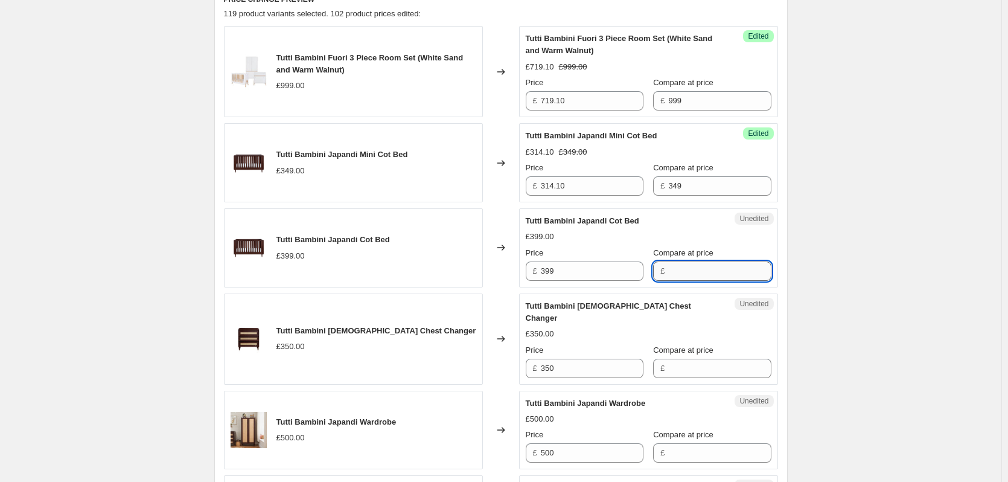
click at [705, 278] on input "Compare at price" at bounding box center [719, 270] width 103 height 19
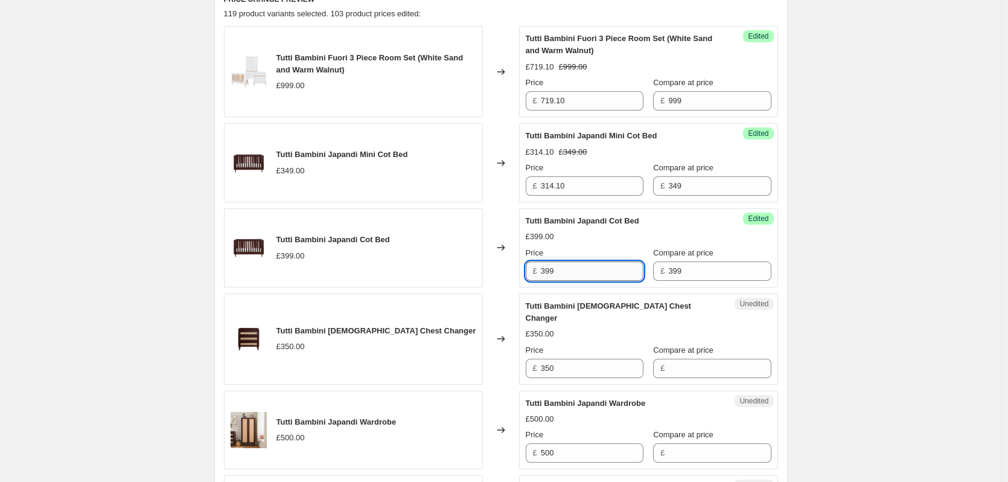
click at [604, 271] on input "399" at bounding box center [592, 270] width 103 height 19
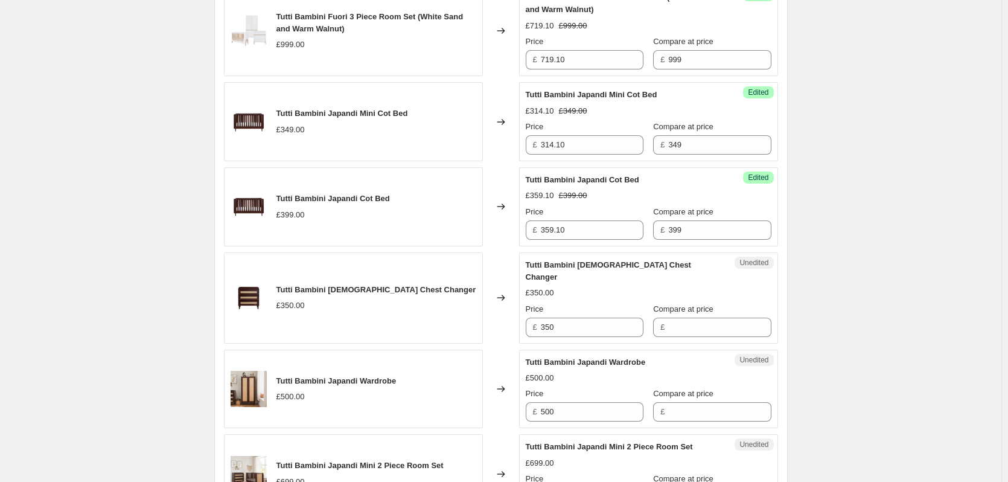
scroll to position [538, 0]
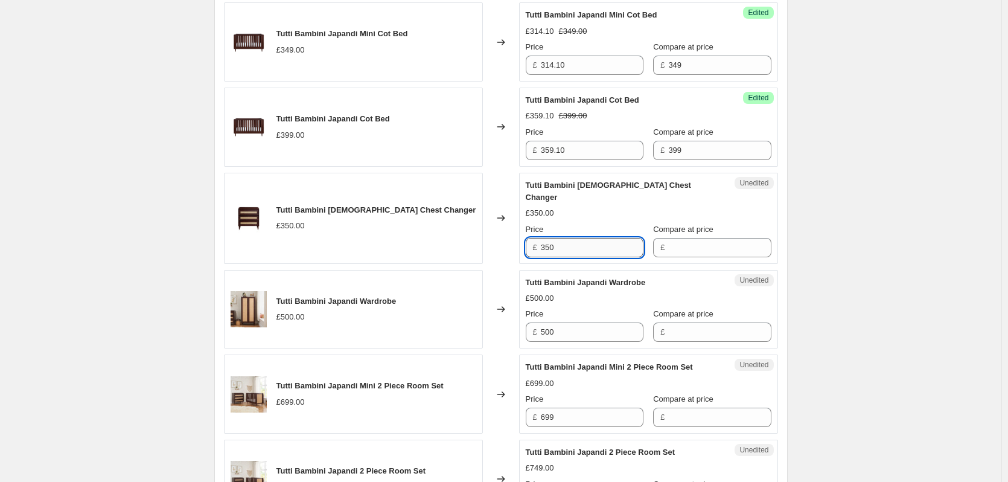
click at [579, 238] on input "350" at bounding box center [592, 247] width 103 height 19
drag, startPoint x: 696, startPoint y: 235, endPoint x: 635, endPoint y: 235, distance: 61.0
click at [696, 238] on input "Compare at price" at bounding box center [719, 247] width 103 height 19
click at [596, 238] on input "350" at bounding box center [592, 247] width 103 height 19
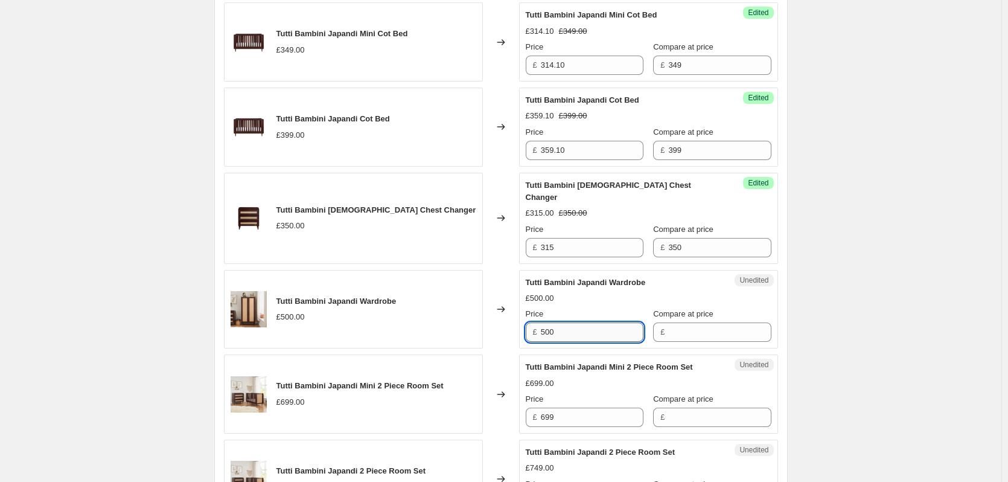
click at [590, 322] on input "500" at bounding box center [592, 331] width 103 height 19
click at [698, 324] on input "Compare at price" at bounding box center [719, 331] width 103 height 19
click at [606, 322] on input "500" at bounding box center [592, 331] width 103 height 19
click at [700, 322] on input "500" at bounding box center [719, 331] width 103 height 19
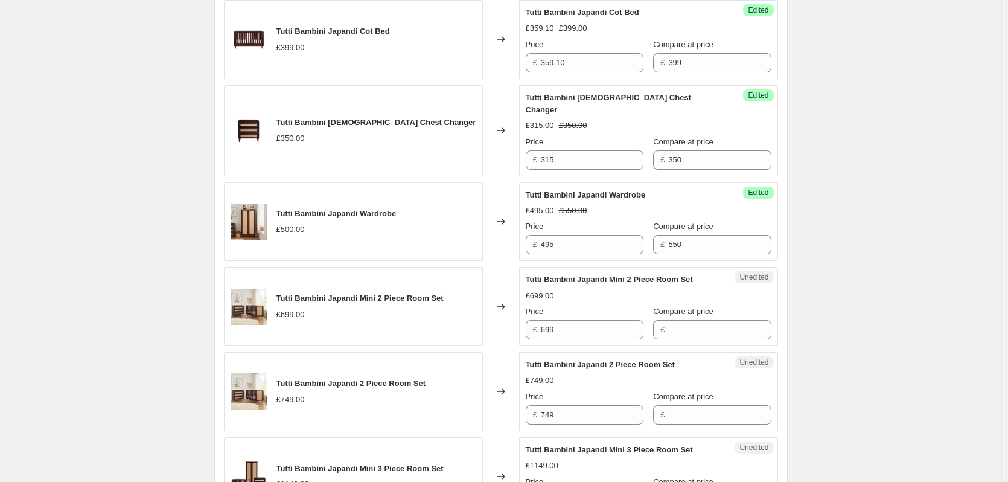
scroll to position [659, 0]
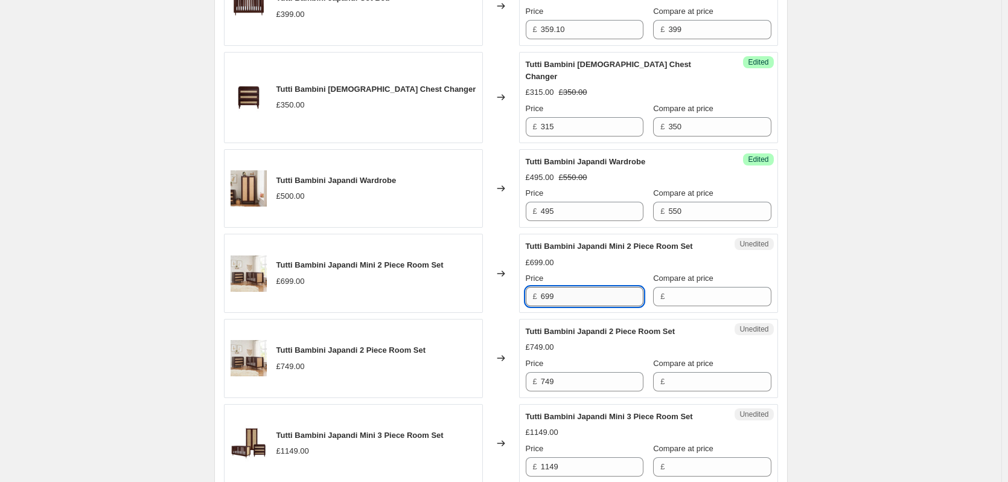
click at [619, 290] on input "699" at bounding box center [592, 296] width 103 height 19
drag, startPoint x: 689, startPoint y: 282, endPoint x: 624, endPoint y: 287, distance: 65.4
click at [689, 287] on input "Compare at price" at bounding box center [719, 296] width 103 height 19
click at [603, 288] on input "699" at bounding box center [592, 296] width 103 height 19
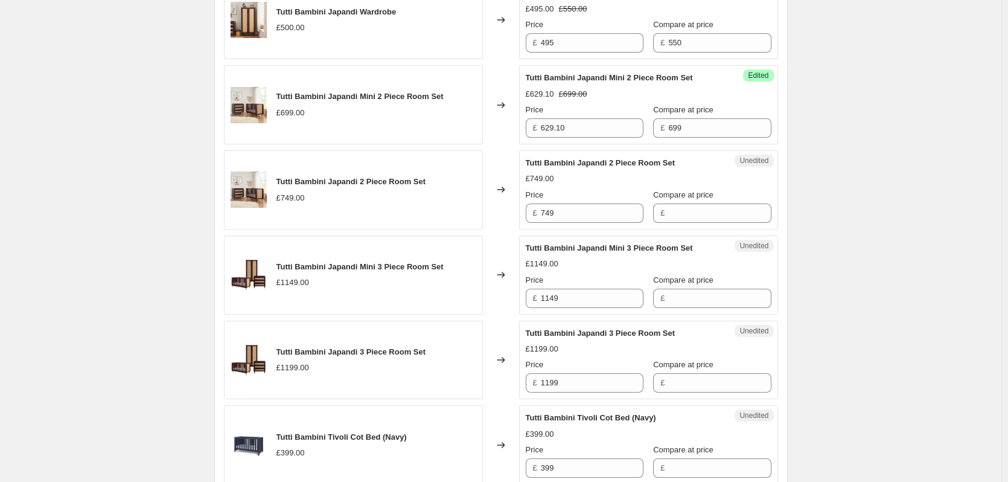
scroll to position [840, 0]
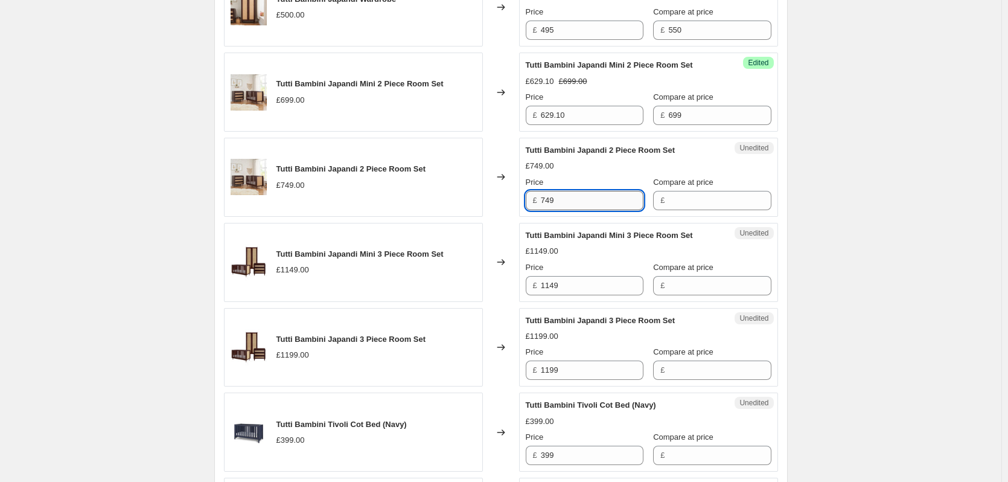
click at [604, 191] on input "749" at bounding box center [592, 200] width 103 height 19
click at [720, 196] on input "Compare at price" at bounding box center [719, 200] width 103 height 19
click at [581, 194] on input "749" at bounding box center [592, 200] width 103 height 19
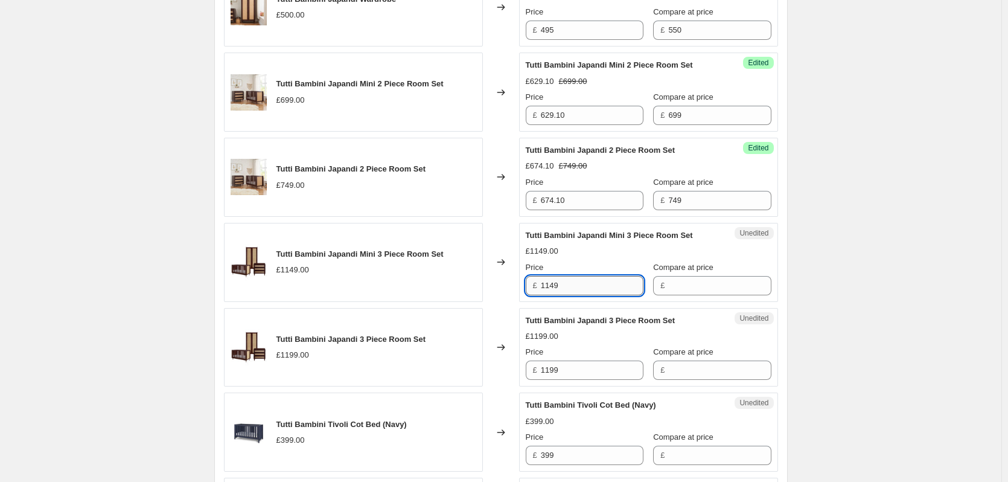
click at [572, 276] on input "1149" at bounding box center [592, 285] width 103 height 19
drag, startPoint x: 711, startPoint y: 281, endPoint x: 668, endPoint y: 282, distance: 43.5
click at [709, 281] on input "Compare at price" at bounding box center [719, 285] width 103 height 19
click at [577, 280] on input "1149" at bounding box center [592, 285] width 103 height 19
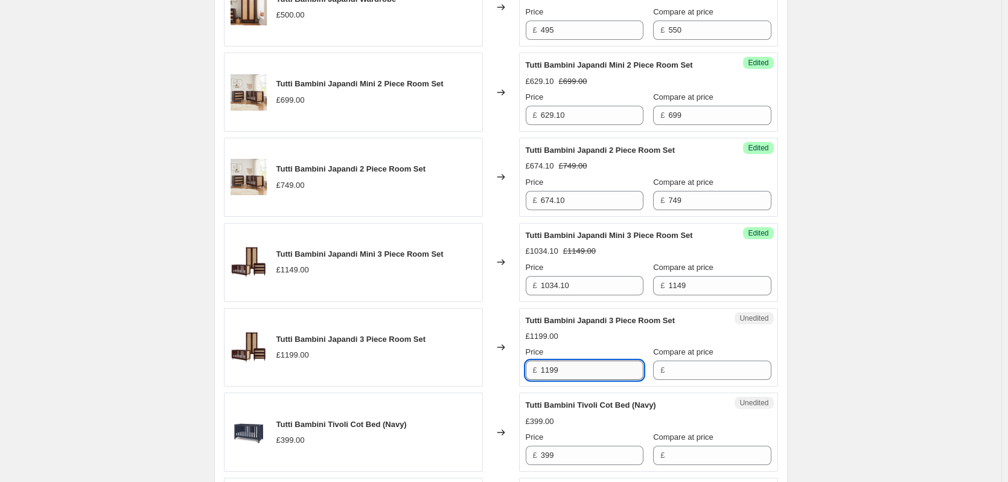
drag, startPoint x: 579, startPoint y: 359, endPoint x: 605, endPoint y: 359, distance: 26.0
click at [579, 360] on input "1199" at bounding box center [592, 369] width 103 height 19
click at [729, 362] on input "Compare at price" at bounding box center [719, 369] width 103 height 19
click at [612, 362] on input "1199" at bounding box center [592, 369] width 103 height 19
click at [894, 312] on div "Create new price [MEDICAL_DATA]. This page is ready Create new price [MEDICAL_D…" at bounding box center [501, 310] width 1002 height 2300
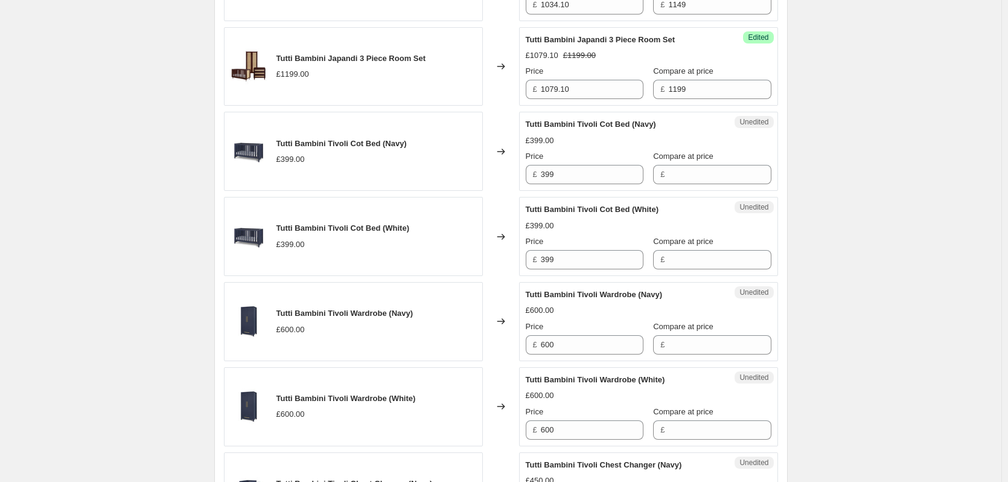
scroll to position [1142, 0]
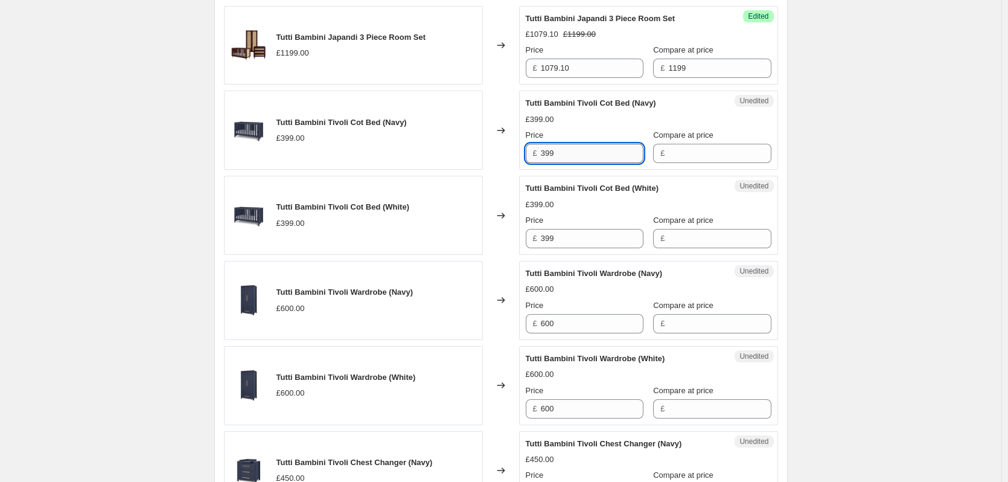
drag, startPoint x: 577, startPoint y: 145, endPoint x: 599, endPoint y: 143, distance: 21.8
click at [577, 145] on input "399" at bounding box center [592, 153] width 103 height 19
click at [715, 151] on input "Compare at price" at bounding box center [719, 153] width 103 height 19
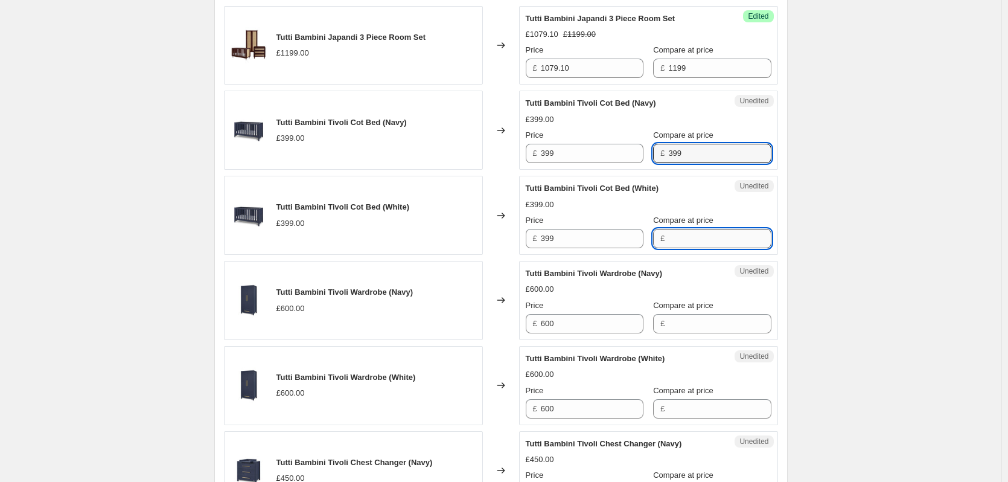
click at [692, 229] on input "Compare at price" at bounding box center [719, 238] width 103 height 19
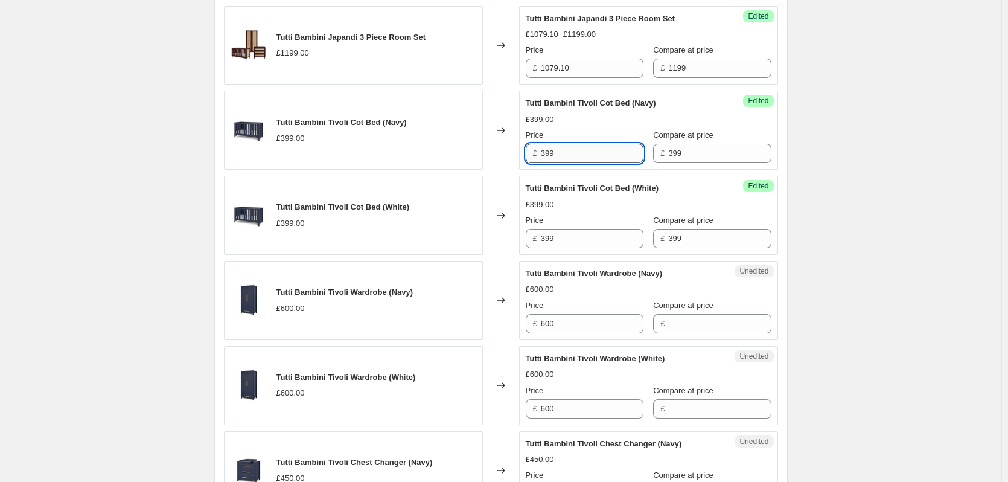
click at [572, 144] on input "399" at bounding box center [592, 153] width 103 height 19
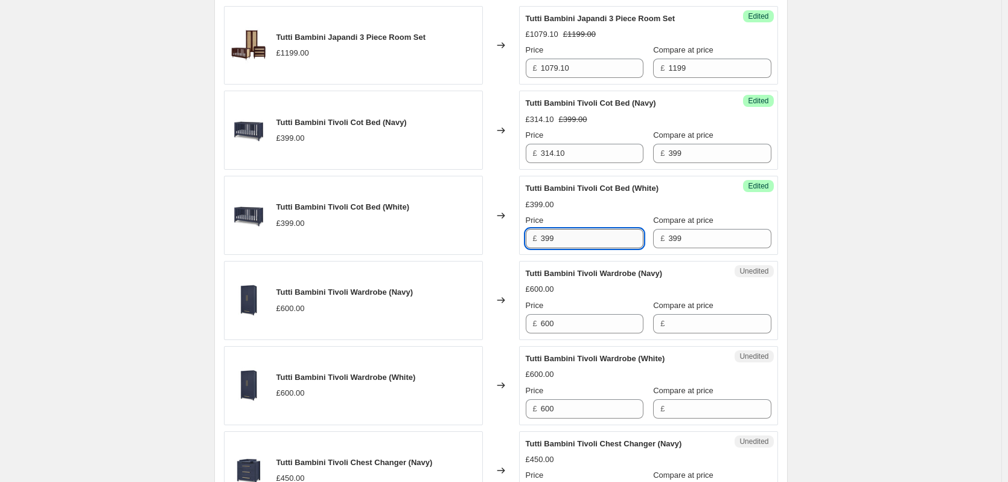
click at [574, 229] on input "399" at bounding box center [592, 238] width 103 height 19
click at [868, 219] on div "Create new price [MEDICAL_DATA]. This page is ready Create new price [MEDICAL_D…" at bounding box center [501, 8] width 1002 height 2300
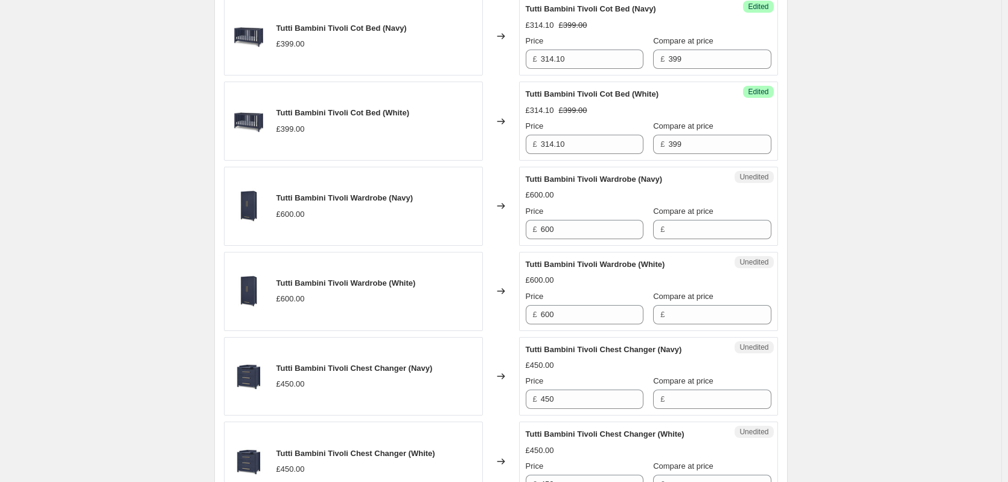
scroll to position [1262, 0]
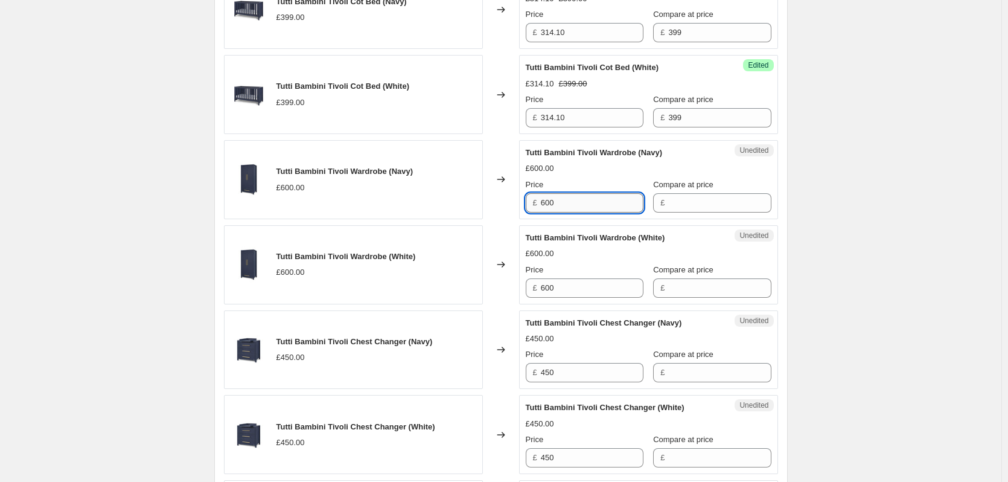
click at [591, 193] on input "600" at bounding box center [592, 202] width 103 height 19
drag, startPoint x: 714, startPoint y: 191, endPoint x: 694, endPoint y: 263, distance: 74.4
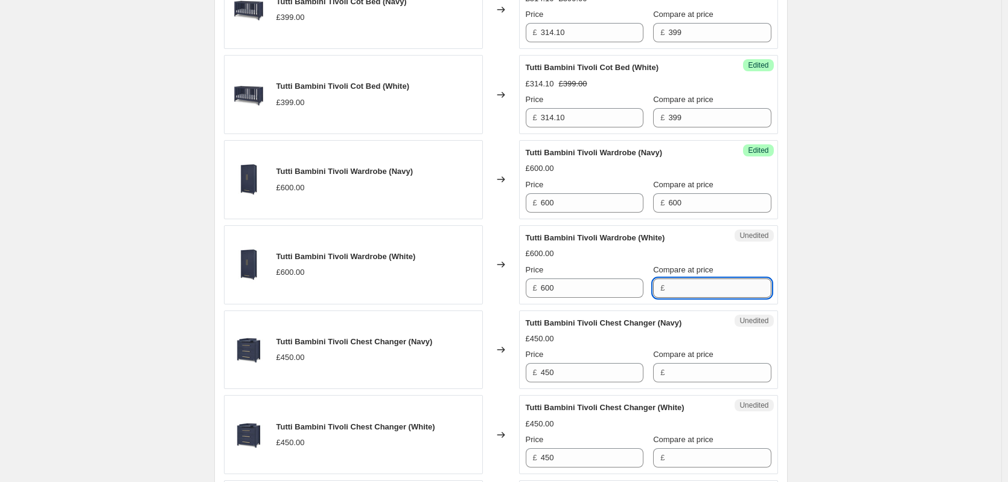
drag, startPoint x: 690, startPoint y: 285, endPoint x: 660, endPoint y: 272, distance: 32.4
click at [690, 285] on input "Compare at price" at bounding box center [719, 287] width 103 height 19
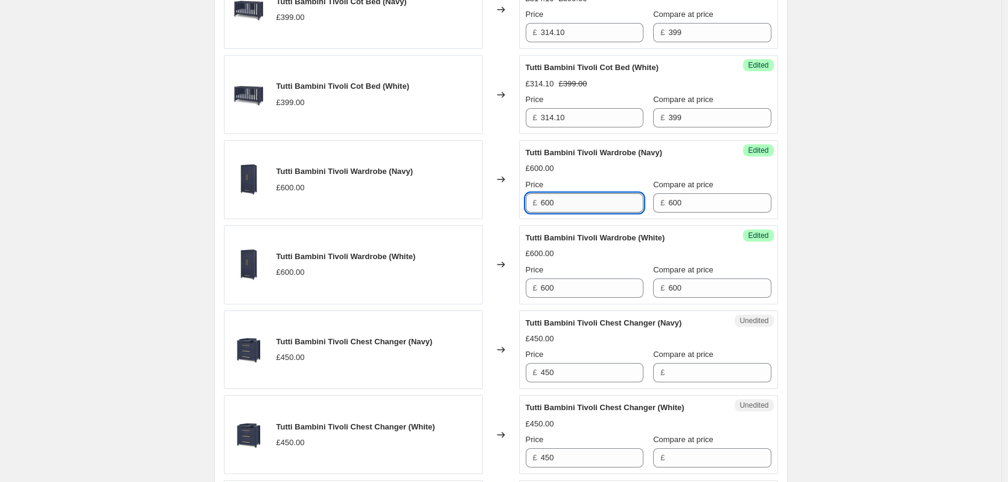
click at [583, 199] on input "600" at bounding box center [592, 202] width 103 height 19
click at [579, 278] on input "600" at bounding box center [592, 287] width 103 height 19
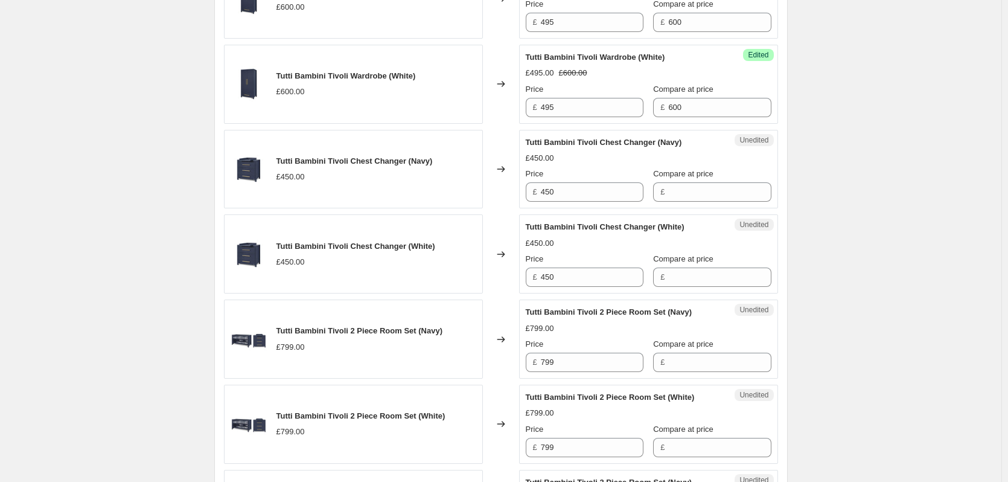
scroll to position [1443, 0]
click at [560, 182] on input "450" at bounding box center [592, 191] width 103 height 19
drag, startPoint x: 715, startPoint y: 180, endPoint x: 694, endPoint y: 237, distance: 61.1
click at [715, 182] on input "Compare at price" at bounding box center [719, 191] width 103 height 19
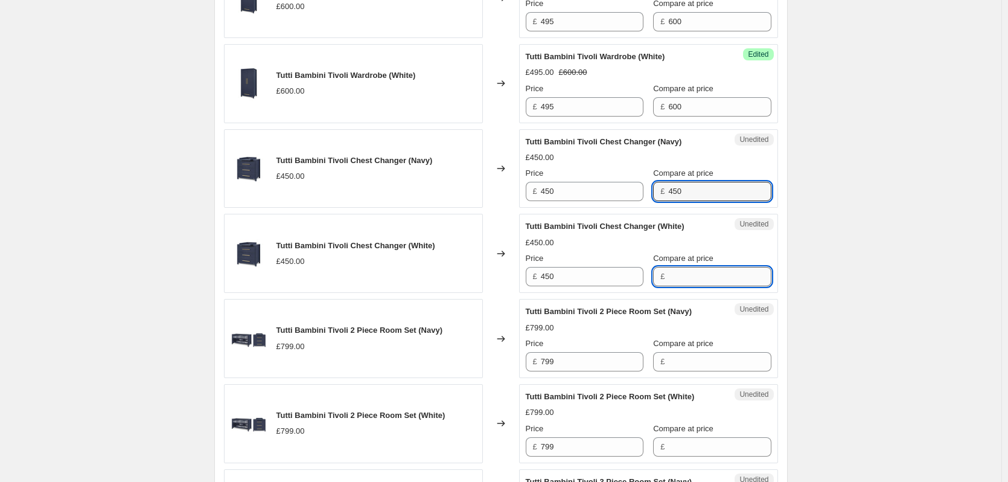
click at [697, 267] on input "Compare at price" at bounding box center [719, 276] width 103 height 19
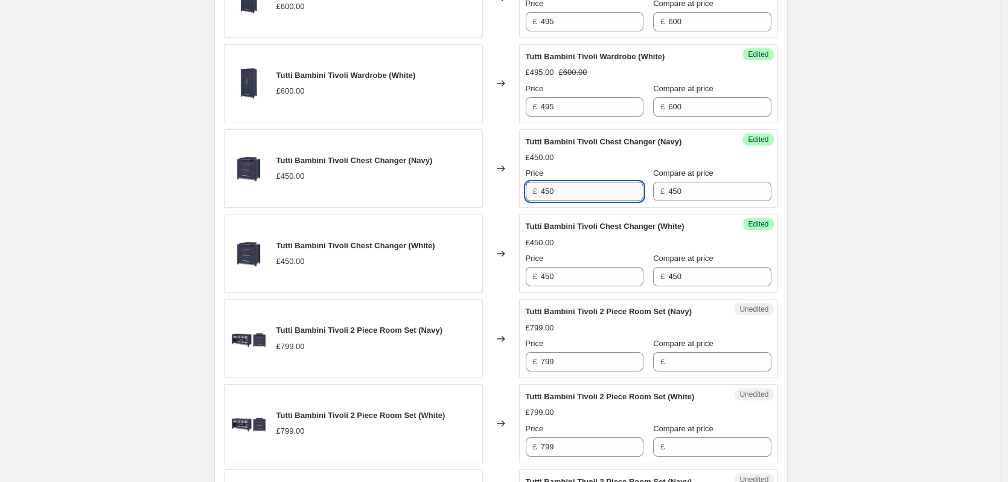
click at [579, 186] on input "450" at bounding box center [592, 191] width 103 height 19
click at [601, 267] on input "450" at bounding box center [592, 276] width 103 height 19
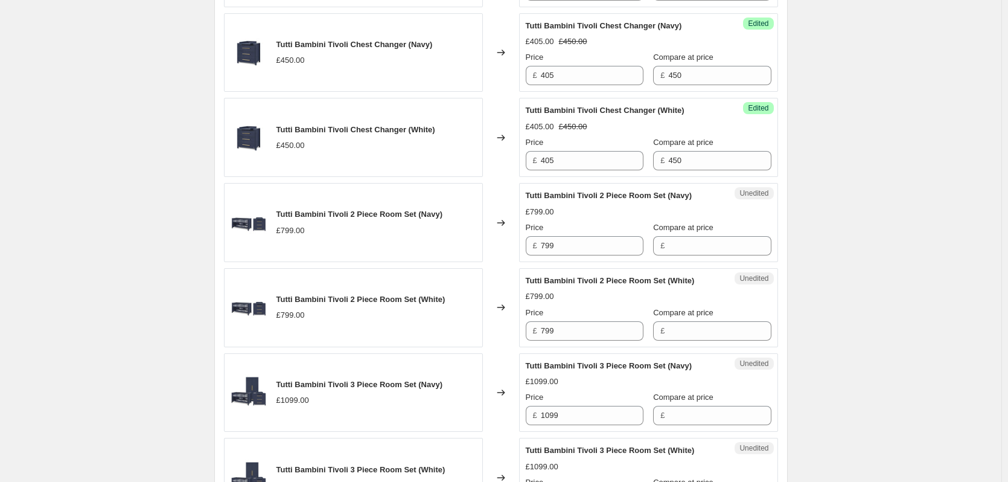
scroll to position [1564, 0]
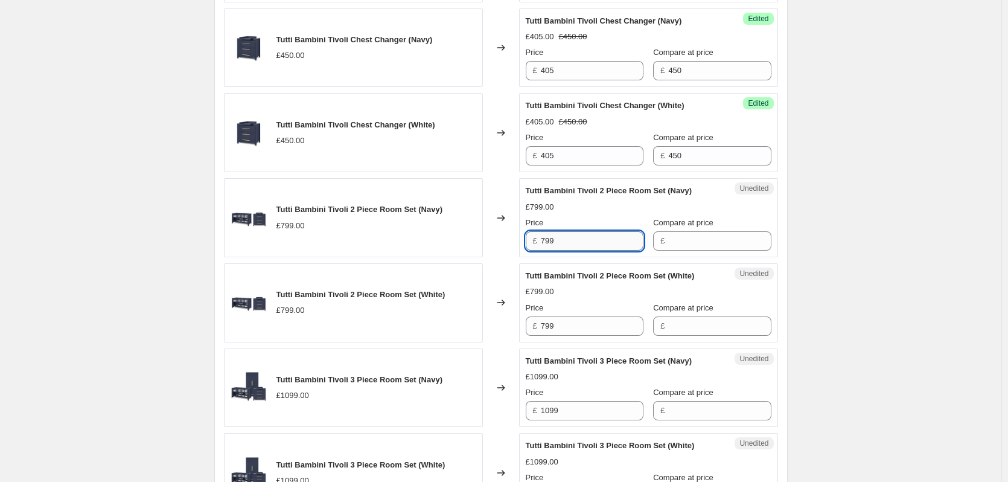
click at [587, 231] on input "799" at bounding box center [592, 240] width 103 height 19
click at [698, 231] on input "Compare at price" at bounding box center [719, 240] width 103 height 19
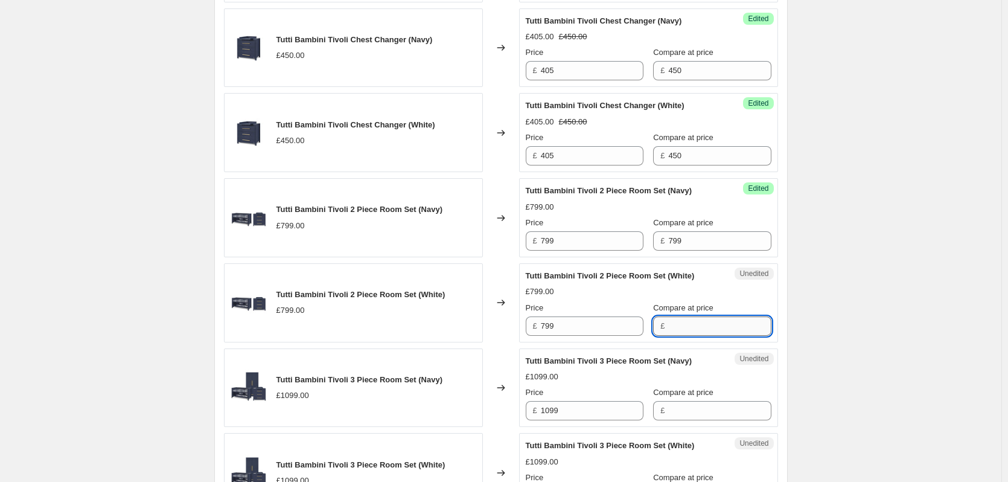
click at [683, 316] on input "Compare at price" at bounding box center [719, 325] width 103 height 19
click at [560, 231] on input "799" at bounding box center [592, 240] width 103 height 19
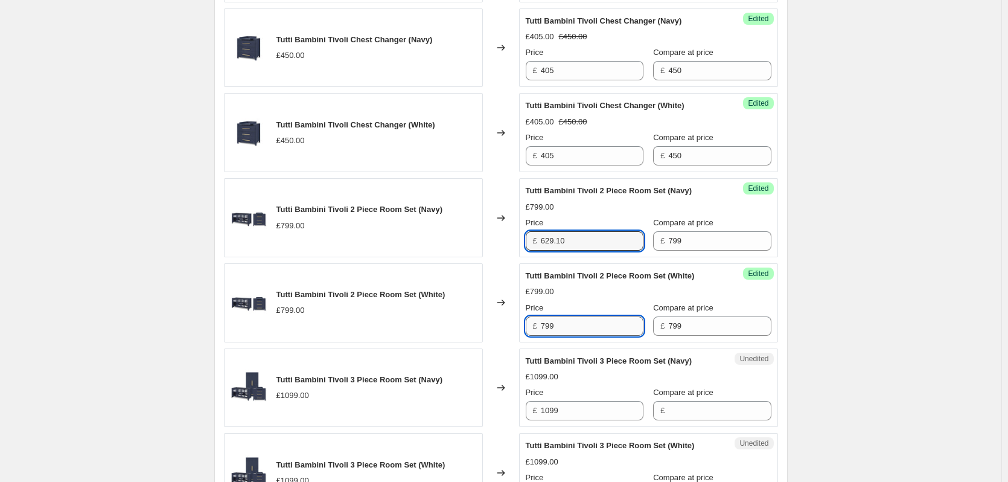
click at [578, 321] on input "799" at bounding box center [592, 325] width 103 height 19
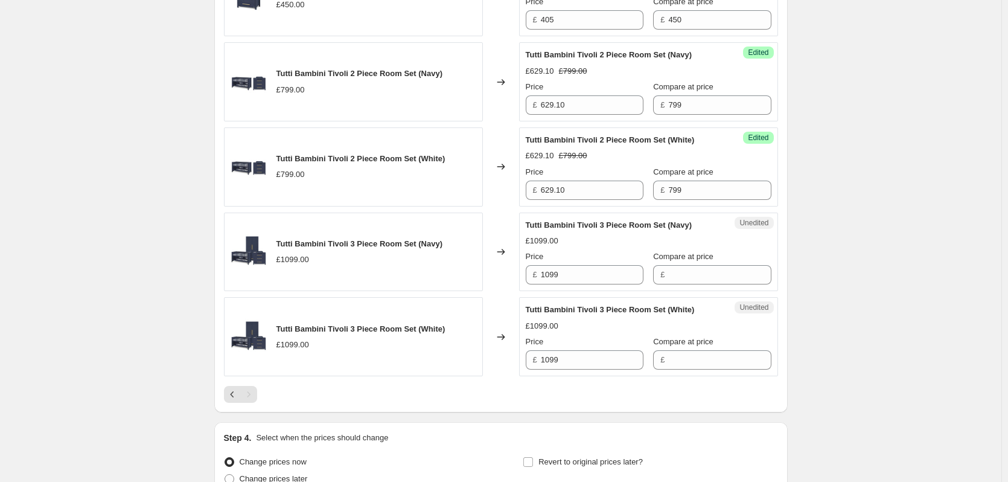
scroll to position [1745, 0]
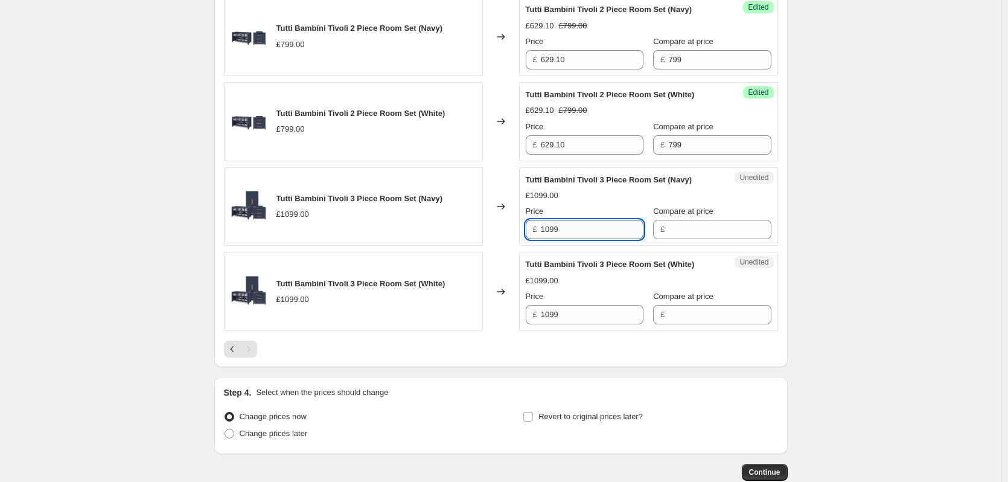
click at [577, 220] on input "1099" at bounding box center [592, 229] width 103 height 19
drag, startPoint x: 674, startPoint y: 220, endPoint x: 679, endPoint y: 251, distance: 31.2
click at [674, 220] on input "Compare at price" at bounding box center [719, 229] width 103 height 19
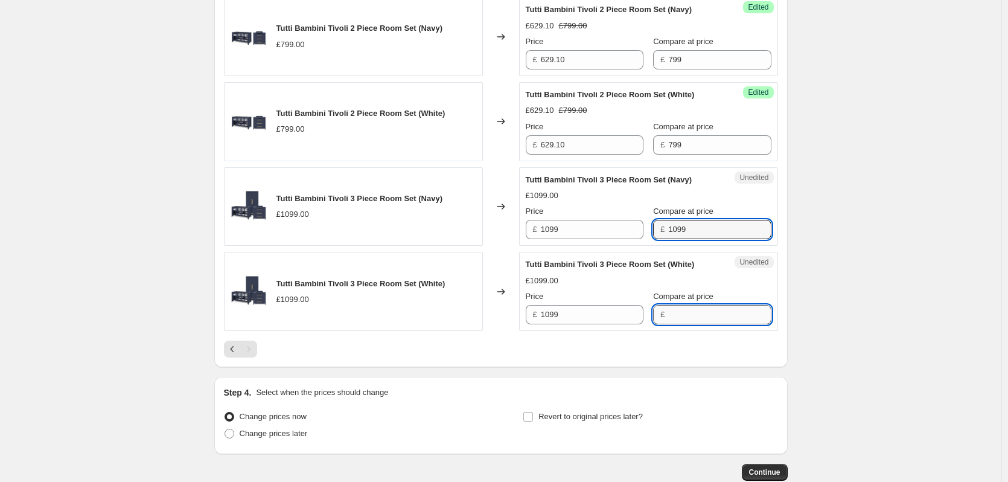
click at [677, 308] on input "Compare at price" at bounding box center [719, 314] width 103 height 19
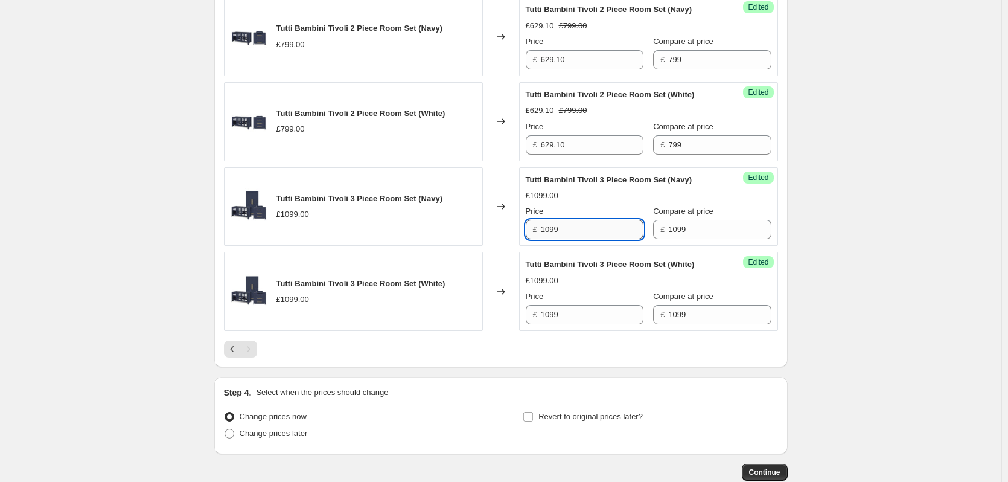
click at [572, 220] on input "1099" at bounding box center [592, 229] width 103 height 19
click at [580, 305] on input "1099" at bounding box center [592, 314] width 103 height 19
click at [772, 293] on div "Success Edited Tutti Bambini Tivoli 3 Piece Room Set (White) £899.10 £1099.00 P…" at bounding box center [648, 291] width 259 height 79
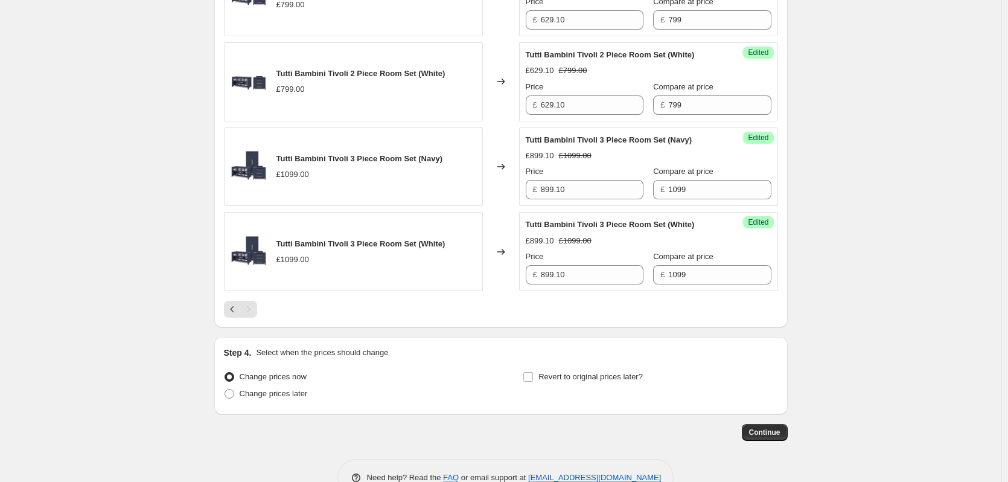
scroll to position [1806, 0]
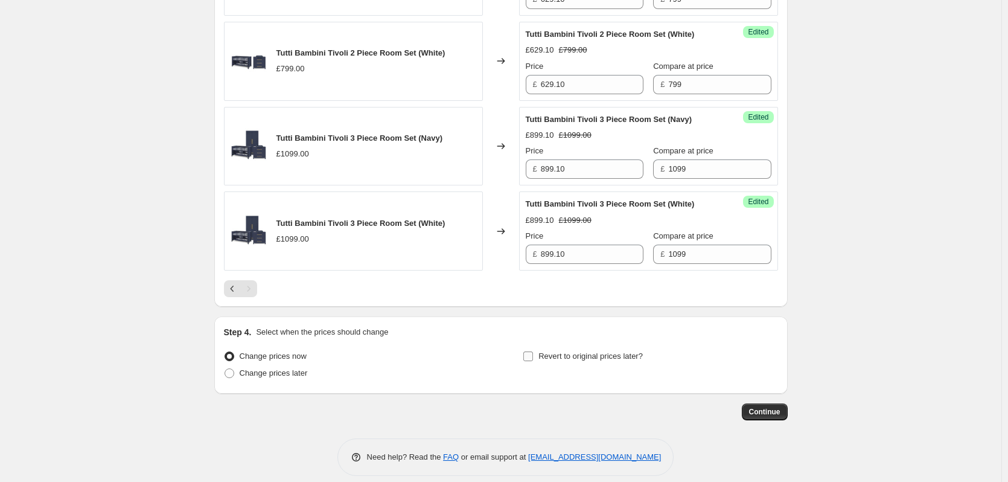
click at [572, 351] on span "Revert to original prices later?" at bounding box center [591, 355] width 104 height 9
click at [533, 351] on input "Revert to original prices later?" at bounding box center [528, 356] width 10 height 10
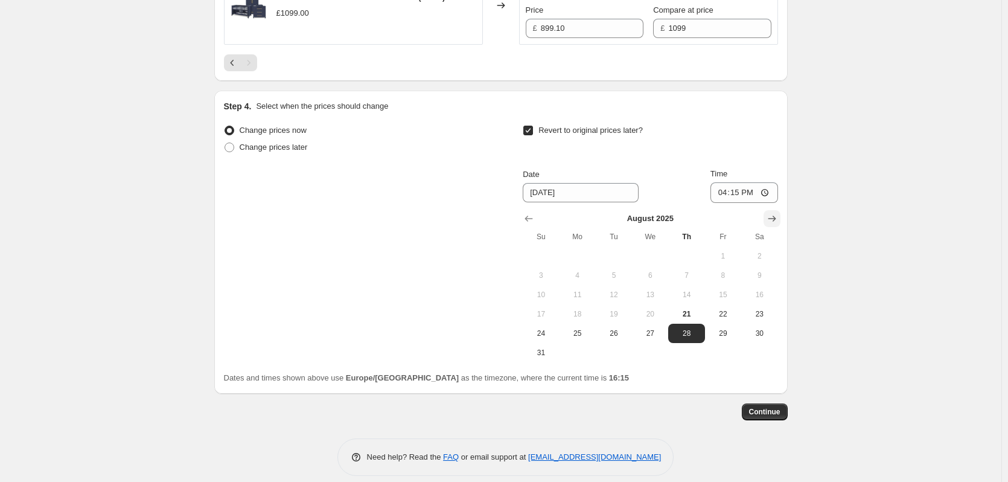
click at [775, 210] on button "Show next month, September 2025" at bounding box center [772, 218] width 17 height 17
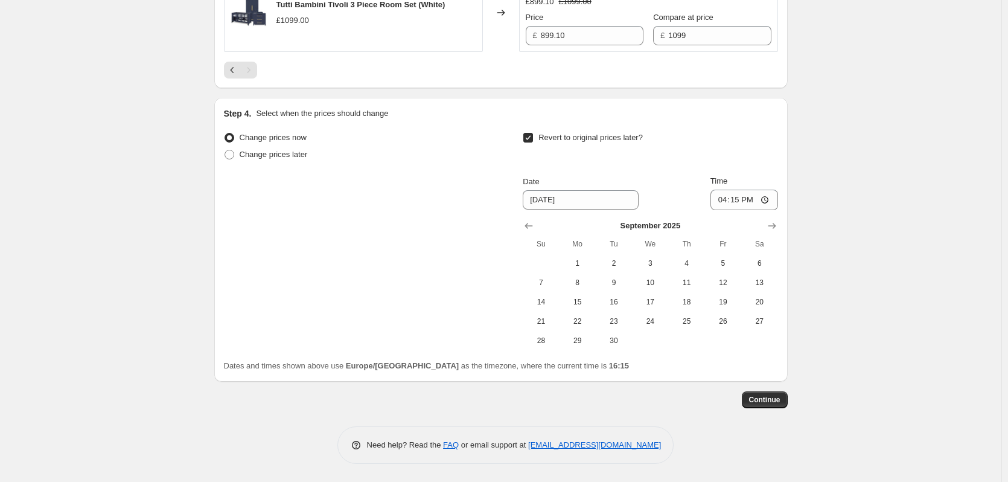
scroll to position [2012, 0]
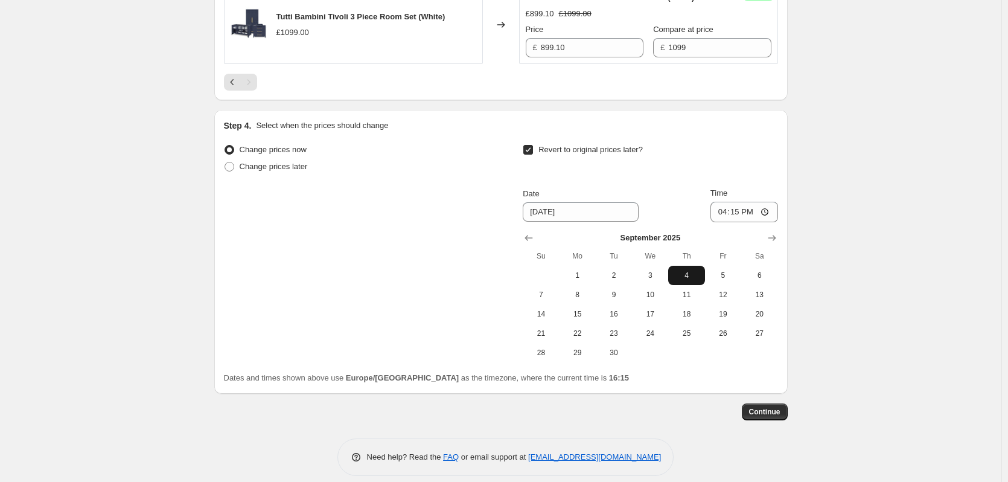
click at [692, 270] on span "4" at bounding box center [686, 275] width 27 height 10
click at [744, 202] on input "16:15" at bounding box center [745, 212] width 68 height 21
click at [762, 407] on span "Continue" at bounding box center [764, 412] width 31 height 10
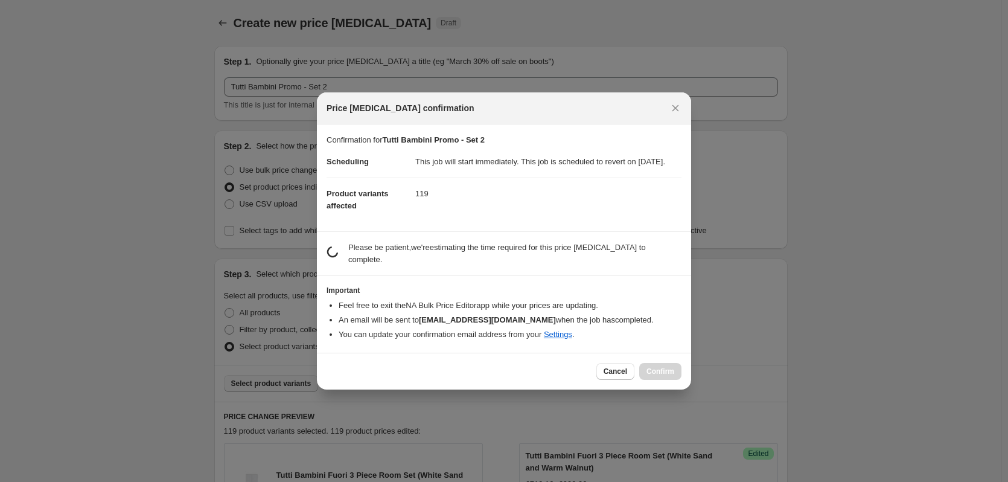
scroll to position [0, 0]
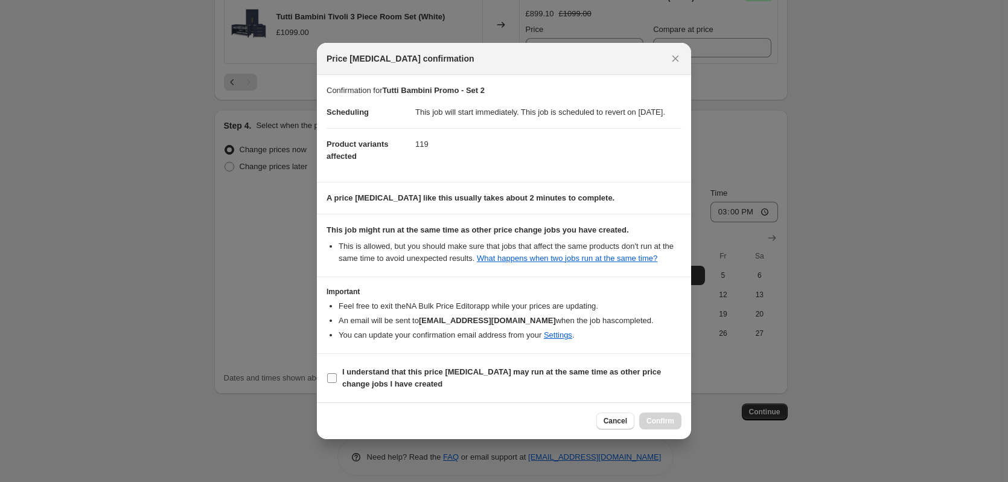
click at [388, 374] on b "I understand that this price [MEDICAL_DATA] may run at the same time as other p…" at bounding box center [501, 377] width 319 height 21
click at [337, 374] on input "I understand that this price [MEDICAL_DATA] may run at the same time as other p…" at bounding box center [332, 378] width 10 height 10
click at [679, 429] on button "Confirm" at bounding box center [660, 420] width 42 height 17
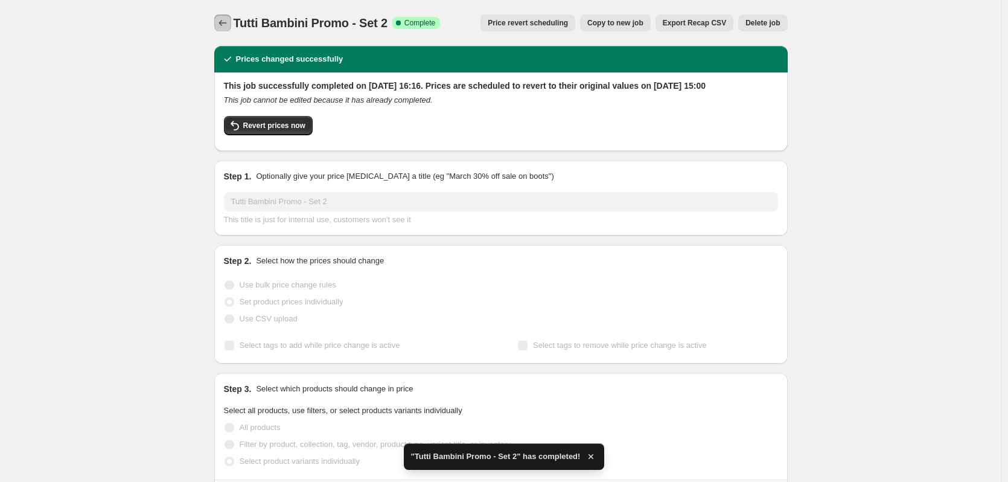
click at [223, 23] on icon "Price change jobs" at bounding box center [223, 23] width 12 height 12
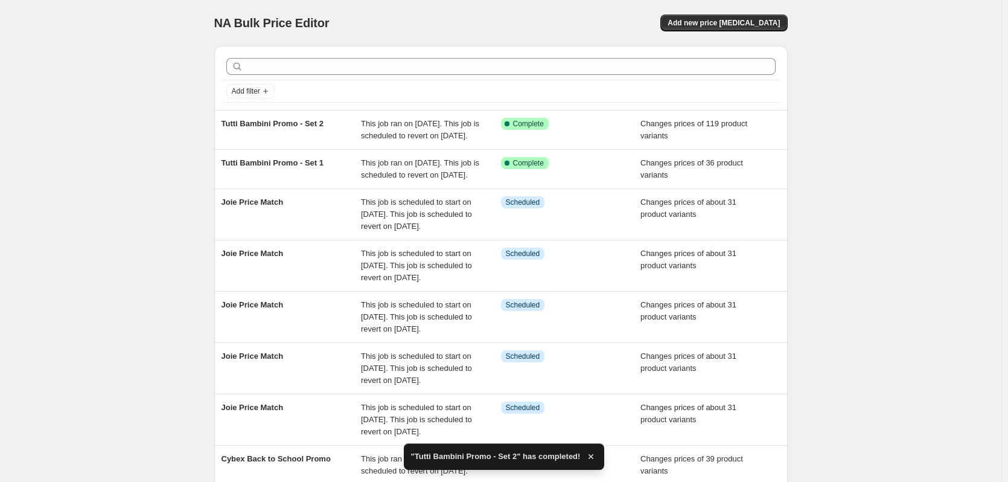
click at [135, 37] on div "NA Bulk Price Editor. This page is ready NA Bulk Price Editor Add new price [ME…" at bounding box center [501, 341] width 1002 height 682
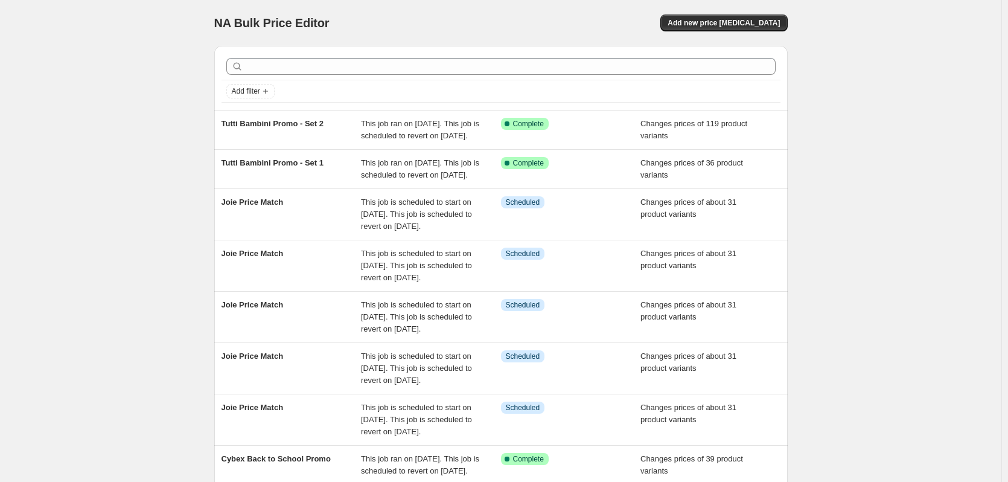
click at [161, 5] on div "NA Bulk Price Editor. This page is ready NA Bulk Price Editor Add new price [ME…" at bounding box center [501, 341] width 1002 height 682
click at [142, 25] on div "NA Bulk Price Editor. This page is ready NA Bulk Price Editor Add new price [ME…" at bounding box center [501, 341] width 1002 height 682
click at [140, 25] on div "NA Bulk Price Editor. This page is ready NA Bulk Price Editor Add new price [ME…" at bounding box center [501, 341] width 1002 height 682
click at [139, 25] on div "NA Bulk Price Editor. This page is ready NA Bulk Price Editor Add new price [ME…" at bounding box center [501, 341] width 1002 height 682
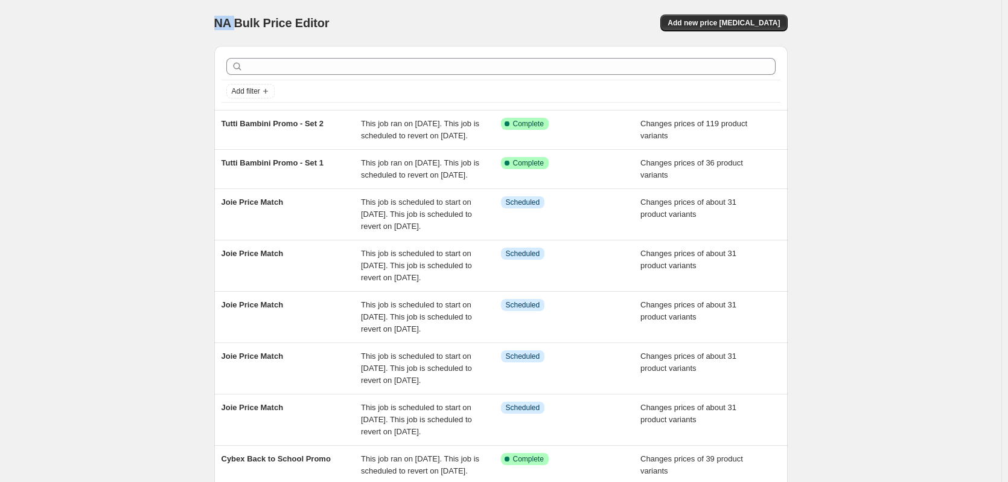
click at [139, 25] on div "NA Bulk Price Editor. This page is ready NA Bulk Price Editor Add new price [ME…" at bounding box center [501, 341] width 1002 height 682
click at [136, 43] on div "NA Bulk Price Editor. This page is ready NA Bulk Price Editor Add new price [ME…" at bounding box center [501, 341] width 1002 height 682
click at [881, 114] on div "NA Bulk Price Editor. This page is ready NA Bulk Price Editor Add new price [ME…" at bounding box center [501, 341] width 1002 height 682
